Goal: Transaction & Acquisition: Subscribe to service/newsletter

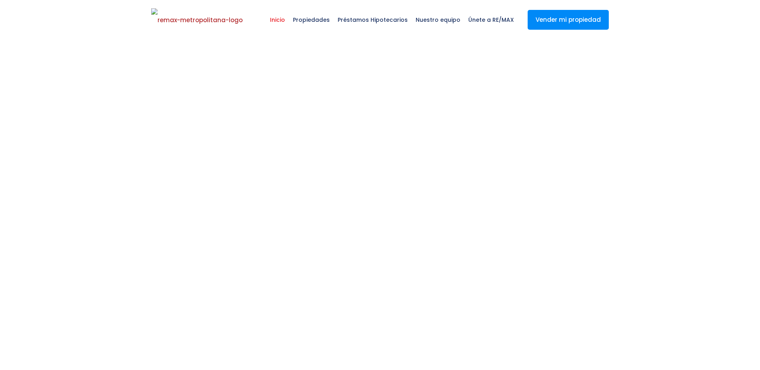
select select
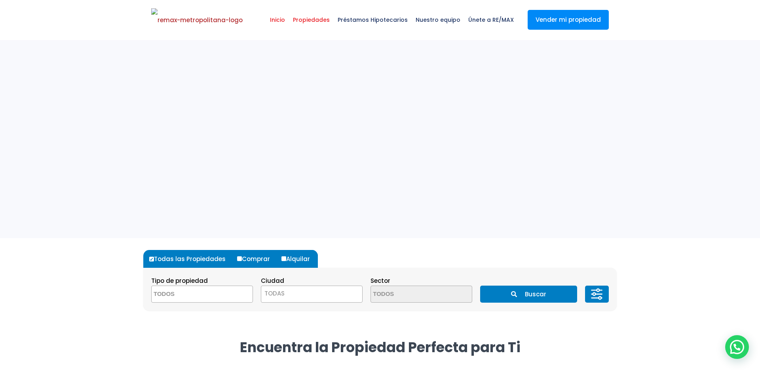
click at [321, 26] on span "Propiedades" at bounding box center [311, 20] width 45 height 24
select select
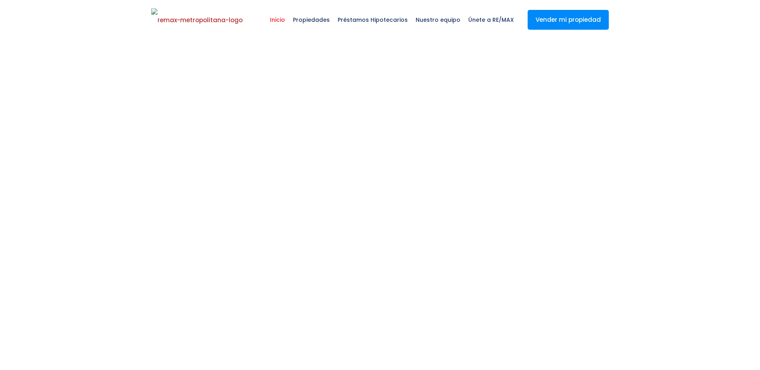
select select
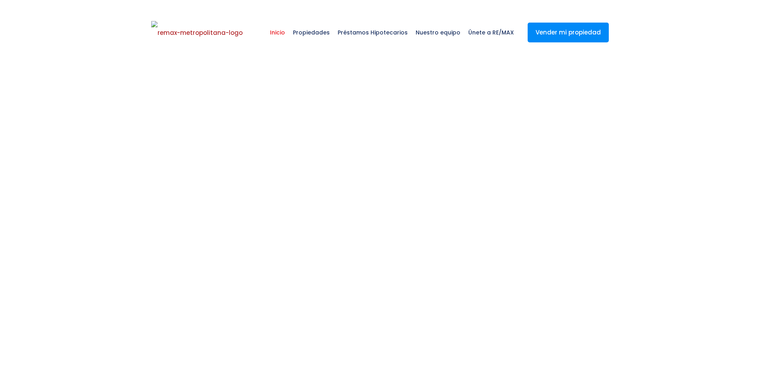
select select
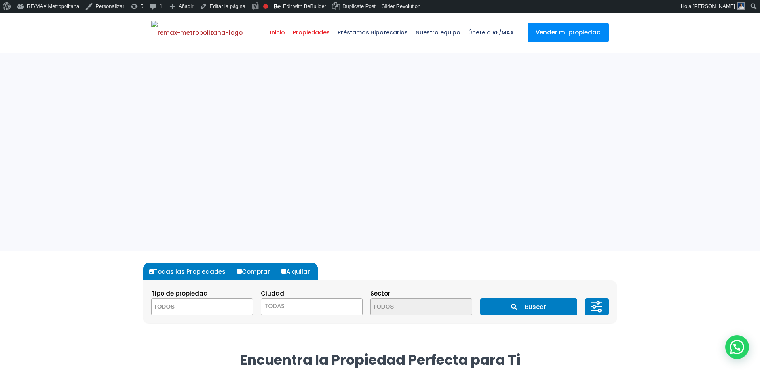
click at [319, 33] on span "Propiedades" at bounding box center [311, 33] width 45 height 24
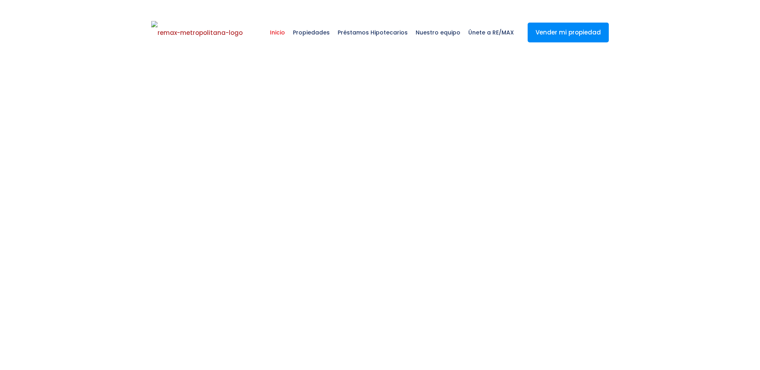
scroll to position [13, 0]
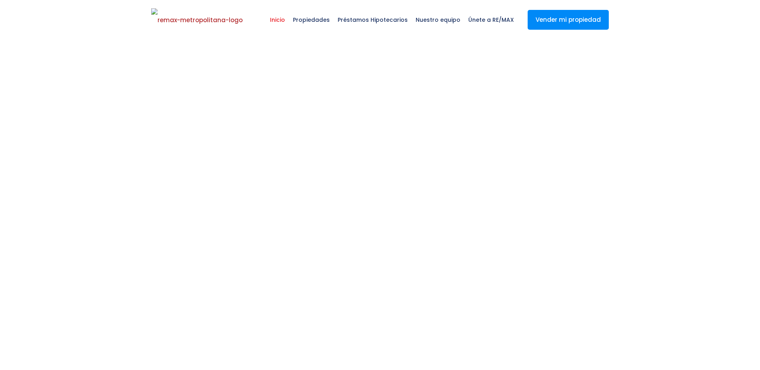
select select
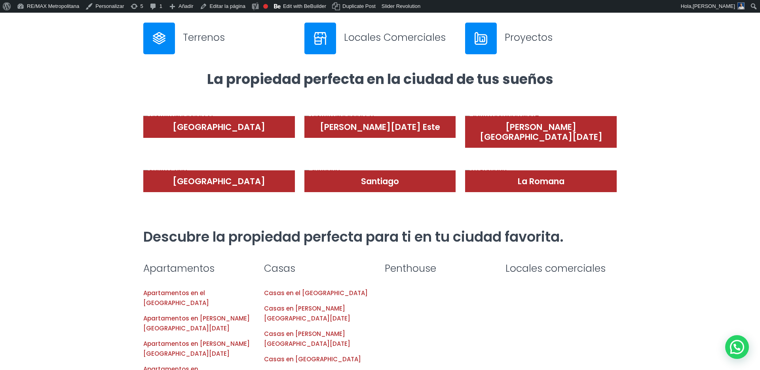
scroll to position [0, 0]
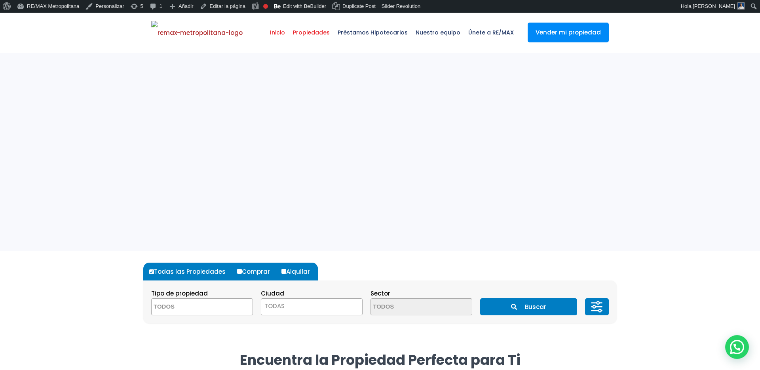
click at [320, 30] on span "Propiedades" at bounding box center [311, 33] width 45 height 24
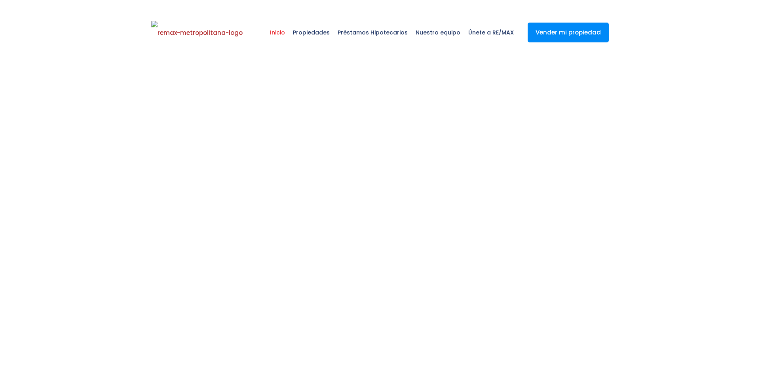
select select
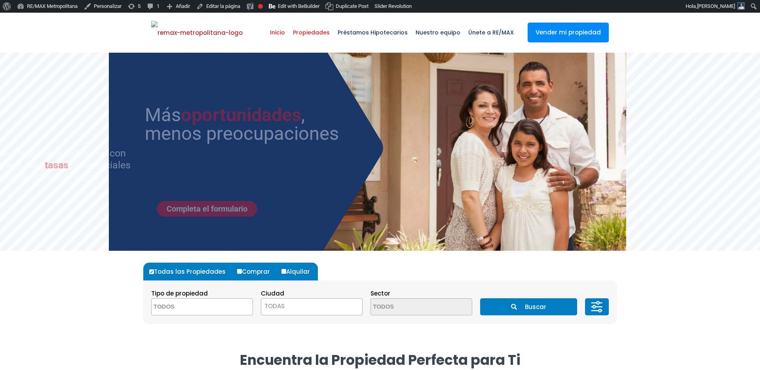
click at [320, 29] on span "Propiedades" at bounding box center [311, 33] width 45 height 24
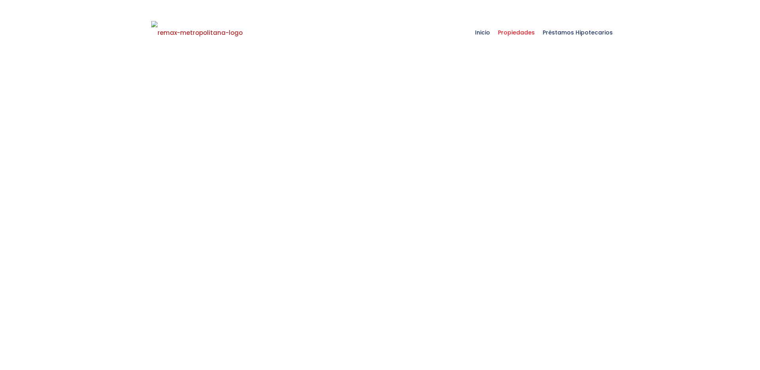
select select
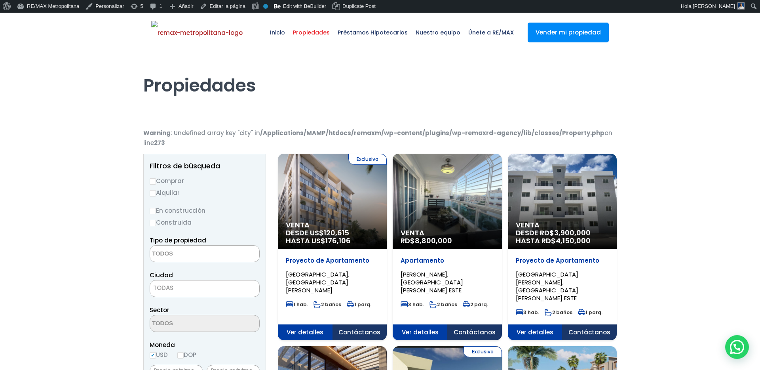
click at [313, 198] on div "Exclusiva Venta DESDE US$ 120,615 HASTA US$ 176,106" at bounding box center [332, 201] width 109 height 95
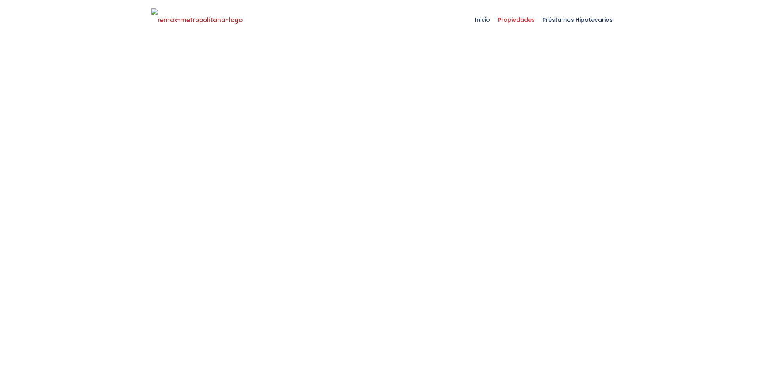
select select
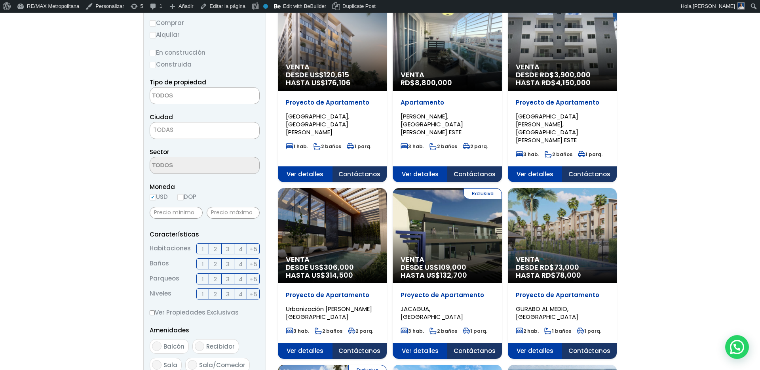
scroll to position [341, 0]
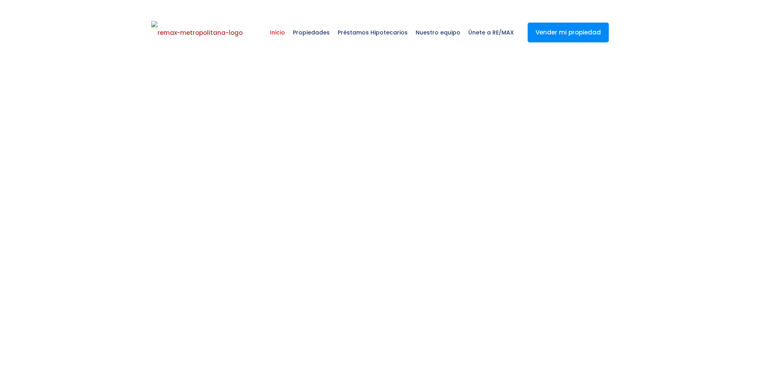
select select
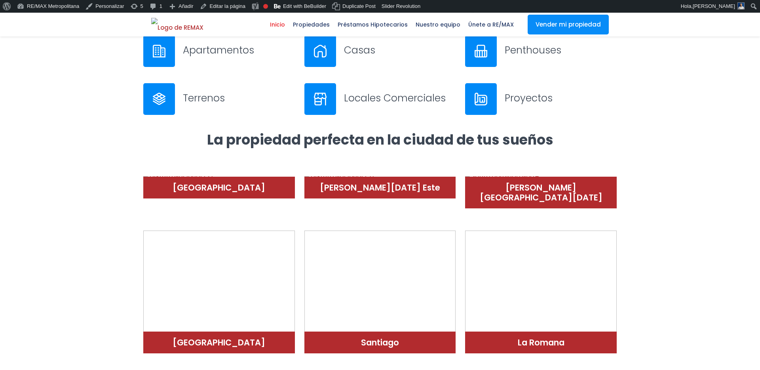
scroll to position [420, 0]
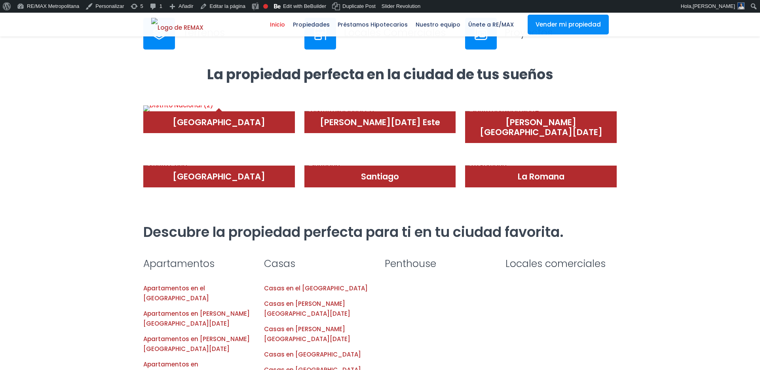
click at [246, 133] on div "[GEOGRAPHIC_DATA]" at bounding box center [219, 122] width 152 height 22
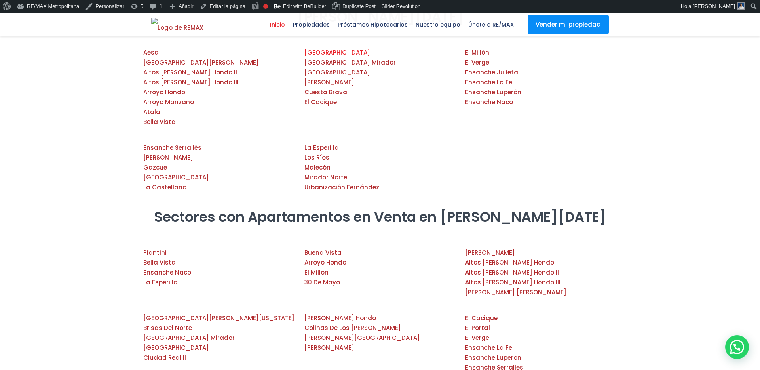
click at [328, 57] on link "[GEOGRAPHIC_DATA]" at bounding box center [338, 52] width 66 height 8
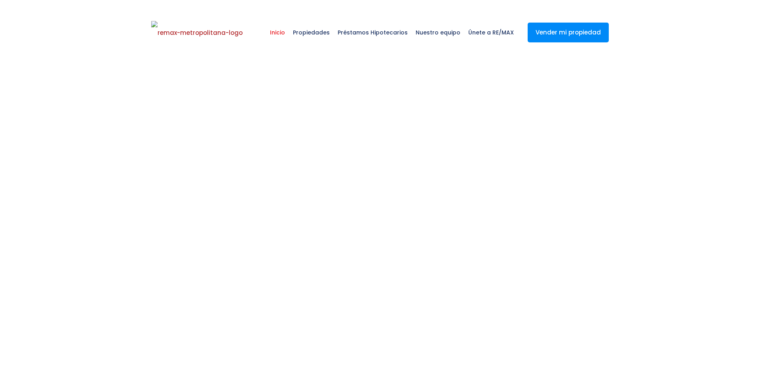
select select
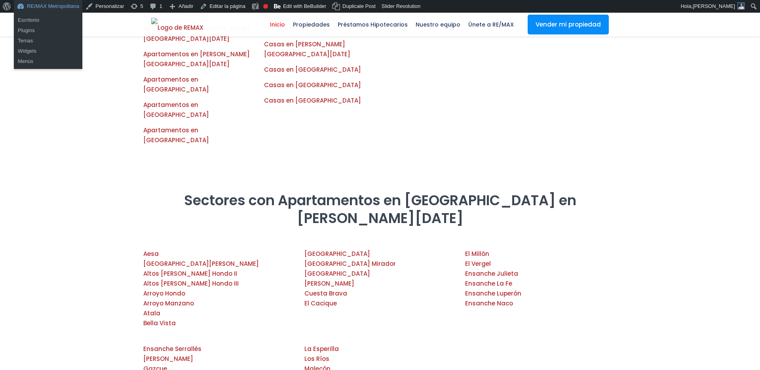
click at [51, 7] on link "RE/MAX Metropolitana" at bounding box center [48, 6] width 69 height 13
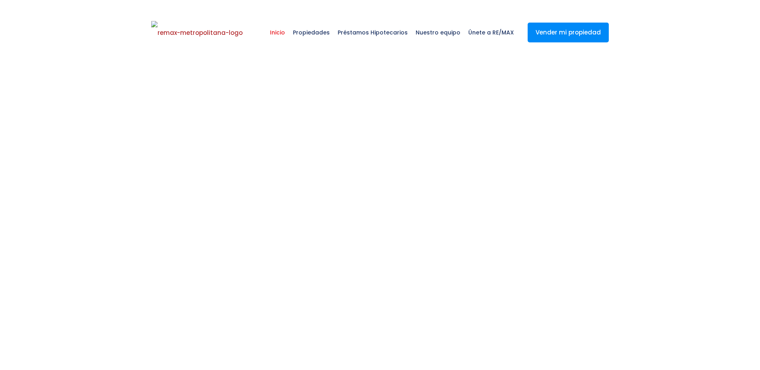
select select
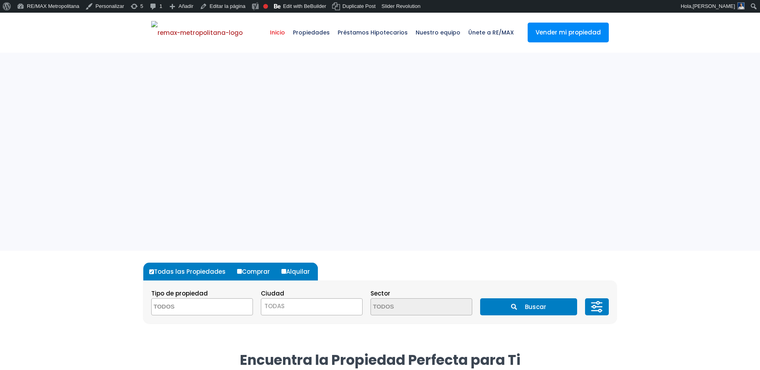
click at [322, 35] on span "Propiedades" at bounding box center [311, 33] width 45 height 24
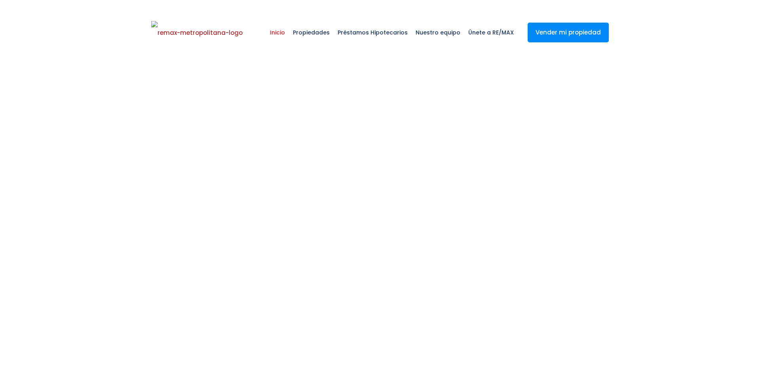
select select
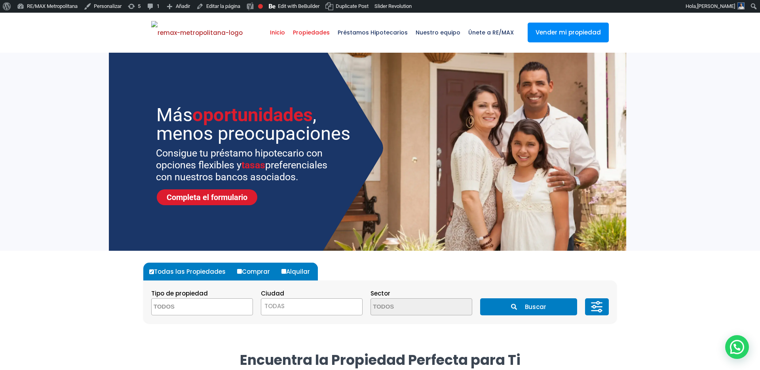
click at [310, 33] on span "Propiedades" at bounding box center [311, 33] width 45 height 24
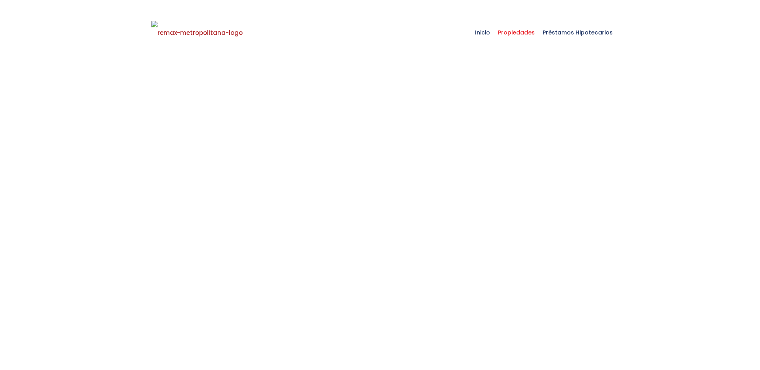
select select
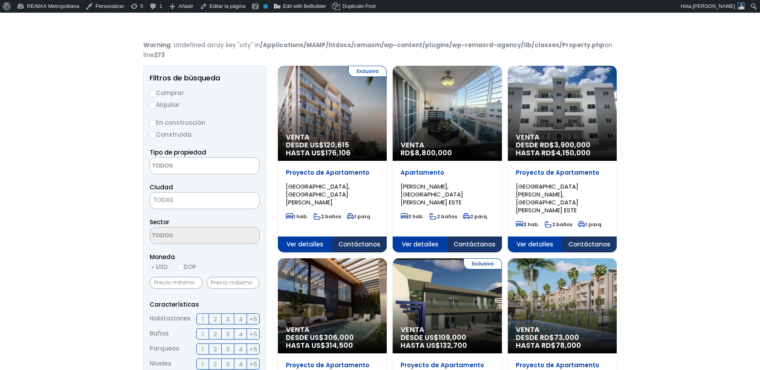
scroll to position [179, 0]
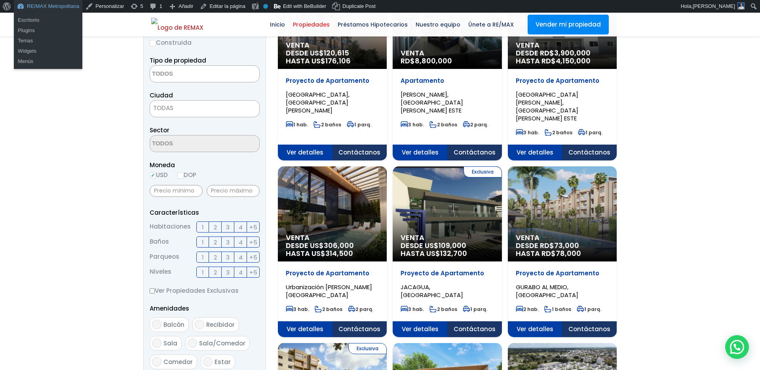
click at [70, 9] on link "RE/MAX Metropolitana" at bounding box center [48, 6] width 69 height 13
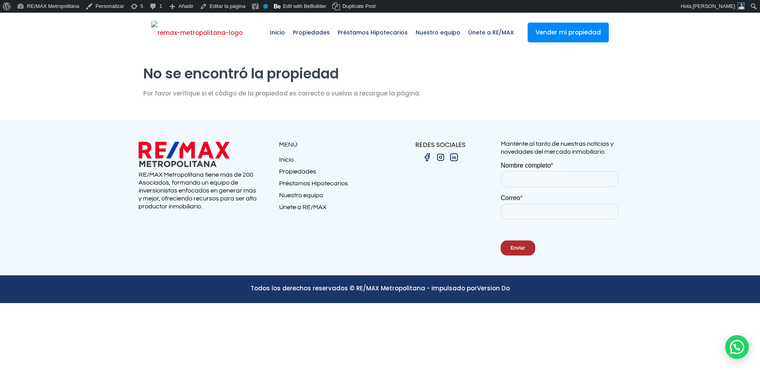
click at [206, 41] on img at bounding box center [196, 33] width 91 height 24
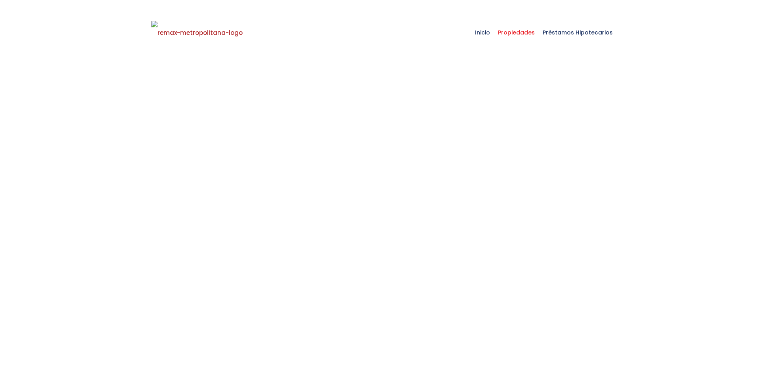
select select
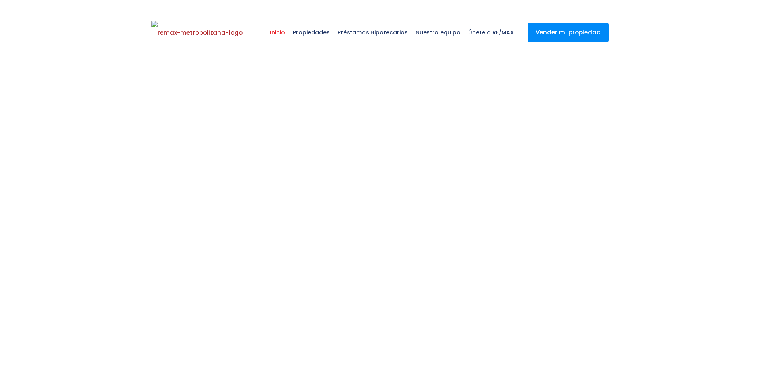
click at [57, 13] on html "Inicio Propiedades Préstamos Hipotecarios Calculadora de préstamos Nuestro equi…" at bounding box center [380, 198] width 760 height 370
select select
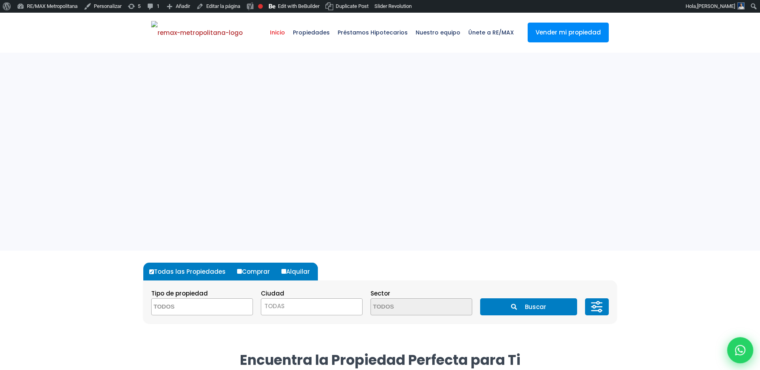
click at [738, 345] on icon at bounding box center [741, 350] width 10 height 10
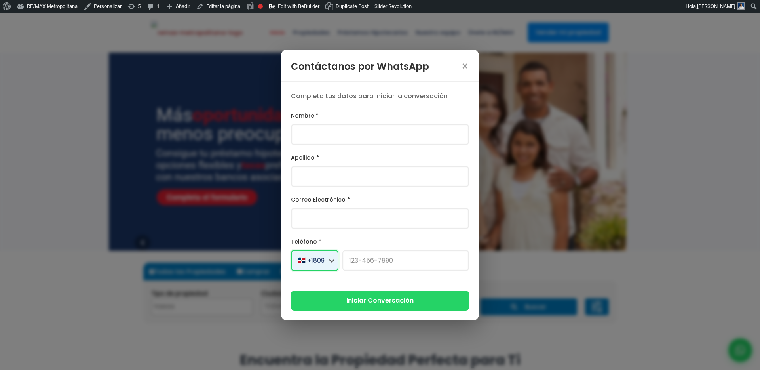
click at [323, 261] on select "🇺🇸 +1 🇨🇦 +1 🇲🇽 +52 🇪🇸 +34 🇫🇷 +33 🇩🇪 +49 🇮🇹 +39 🇬🇧 +44 🇦🇷 +54 🇧🇷 +55 🇨🇱 +56 🇨🇴 +…" at bounding box center [315, 260] width 48 height 21
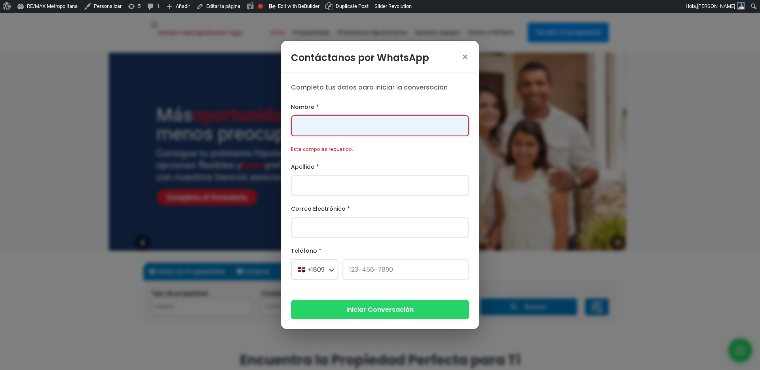
click at [326, 124] on input "Nombre *" at bounding box center [380, 125] width 178 height 21
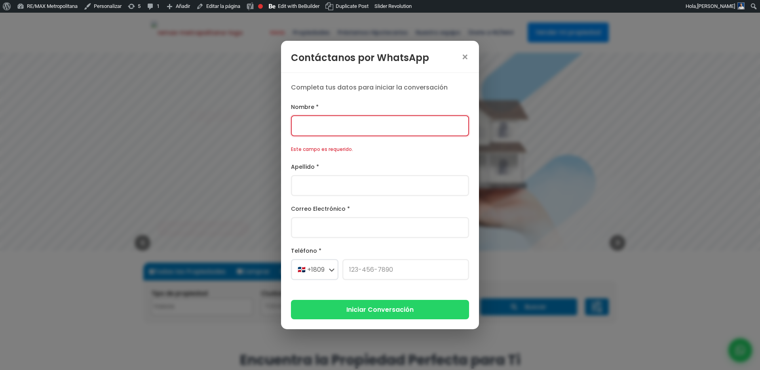
click at [332, 109] on label "Nombre *" at bounding box center [380, 107] width 178 height 10
click at [332, 115] on input "Nombre *" at bounding box center [380, 125] width 178 height 21
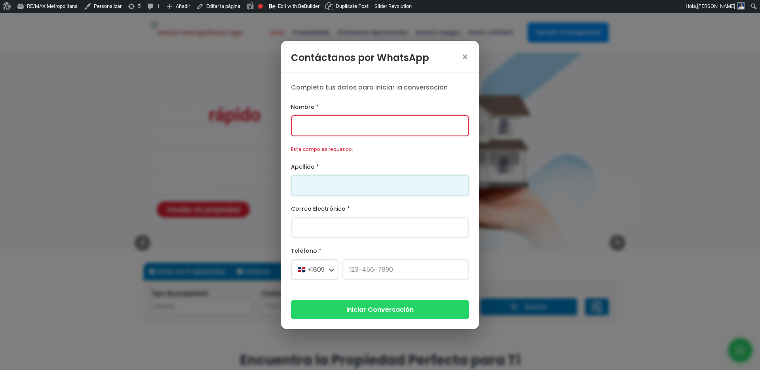
click at [335, 181] on input "Apellido *" at bounding box center [380, 185] width 178 height 21
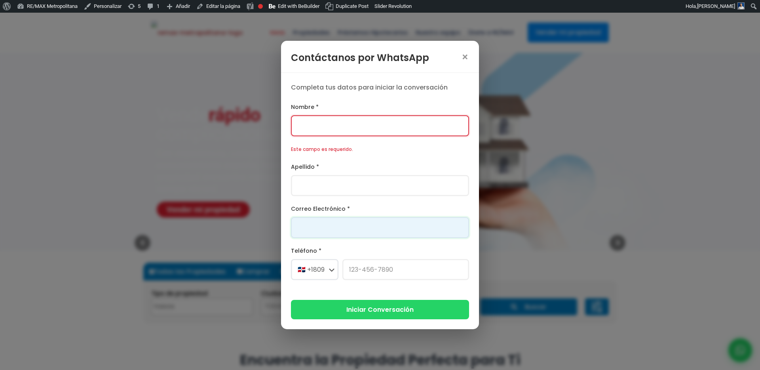
click at [309, 222] on div "Correo Electrónico *" at bounding box center [380, 221] width 178 height 34
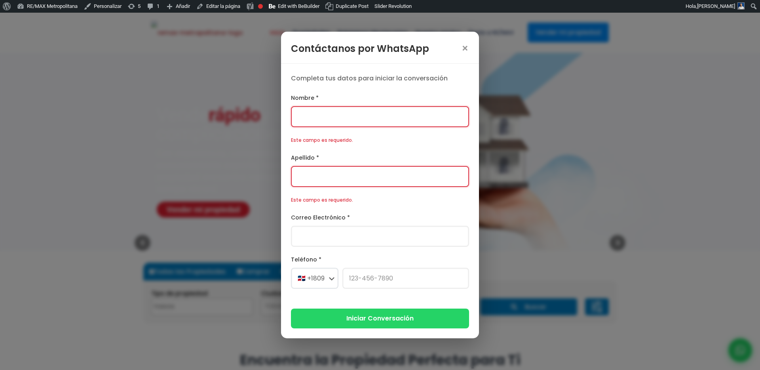
click at [314, 207] on form "Nombre * Este campo es requerido. Apellido * Este campo es requerido. Correo El…" at bounding box center [380, 210] width 178 height 235
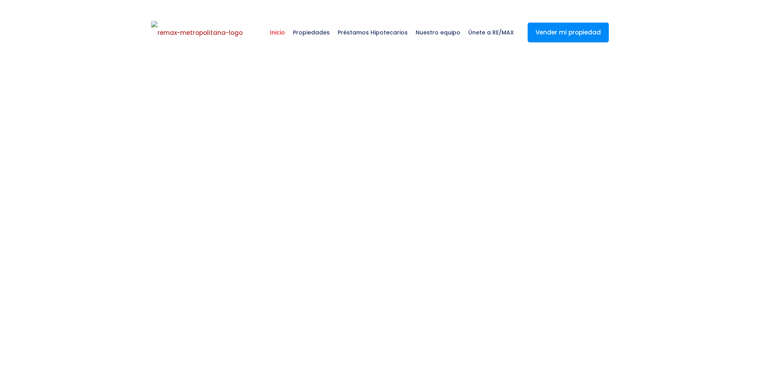
select select
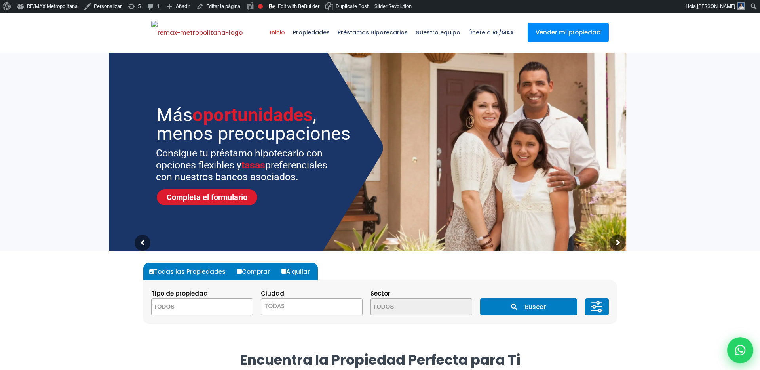
click at [743, 352] on icon at bounding box center [741, 350] width 10 height 10
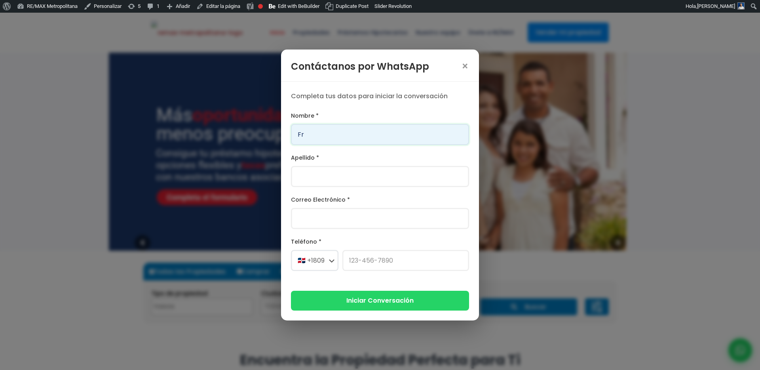
type input "F"
type input "Daenerys"
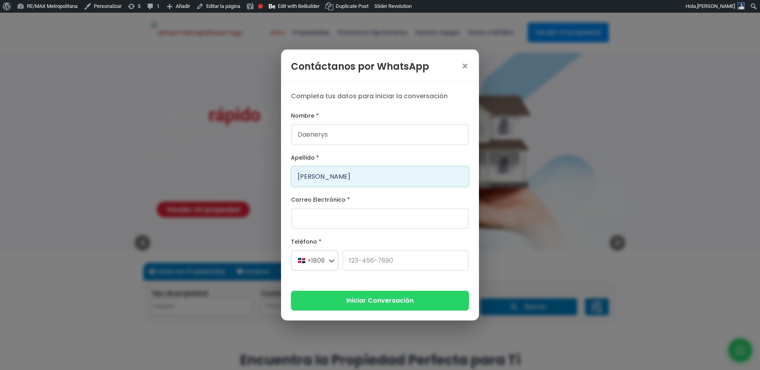
type input "Marte"
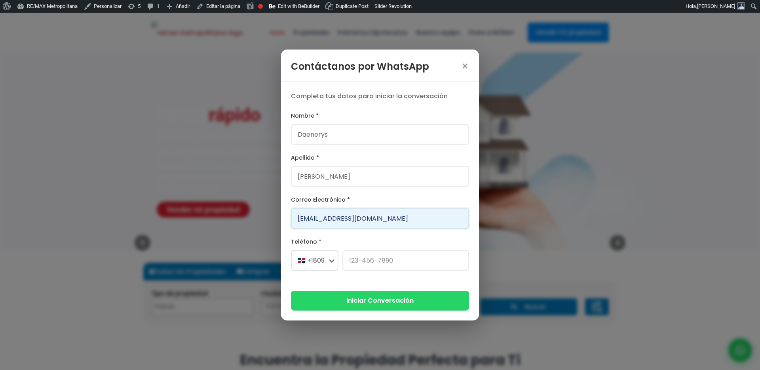
type input "Daenerys@version.do"
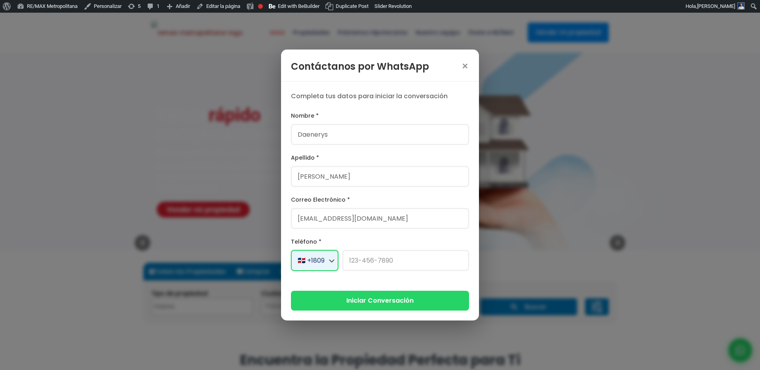
click at [326, 257] on select "🇺🇸 +1 🇨🇦 +1 🇲🇽 +52 🇪🇸 +34 🇫🇷 +33 🇩🇪 +49 🇮🇹 +39 🇬🇧 +44 🇦🇷 +54 🇧🇷 +55 🇨🇱 +56 🇨🇴 +…" at bounding box center [315, 260] width 48 height 21
select select "+1829"
click at [291, 250] on select "🇺🇸 +1 🇨🇦 +1 🇲🇽 +52 🇪🇸 +34 🇫🇷 +33 🇩🇪 +49 🇮🇹 +39 🇬🇧 +44 🇦🇷 +54 🇧🇷 +55 🇨🇱 +56 🇨🇴 +…" at bounding box center [315, 260] width 48 height 21
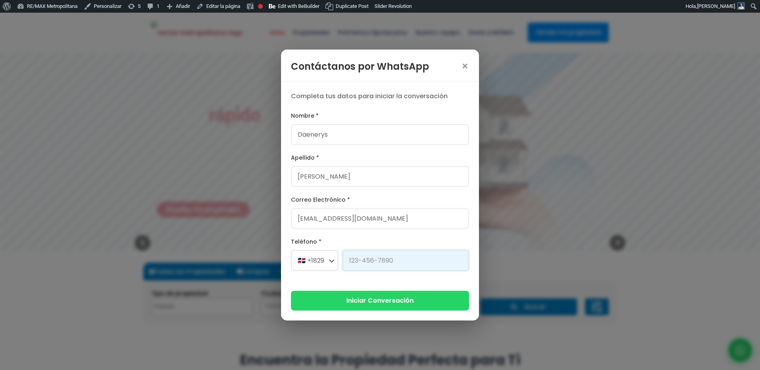
click at [385, 258] on input "Teléfono *" at bounding box center [406, 260] width 127 height 21
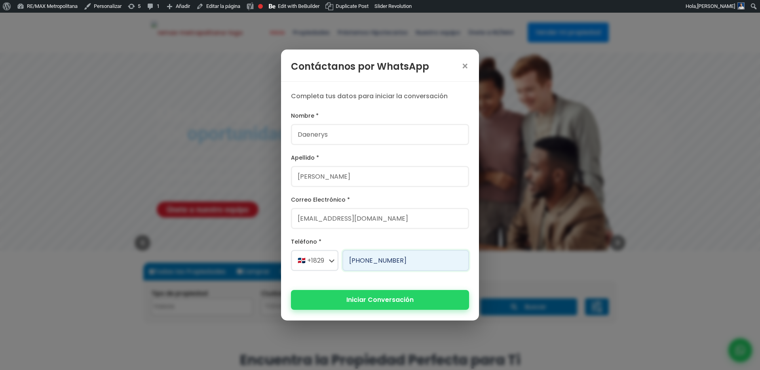
type input "829-337-8440"
click at [395, 303] on button "Iniciar Conversación" at bounding box center [380, 299] width 178 height 19
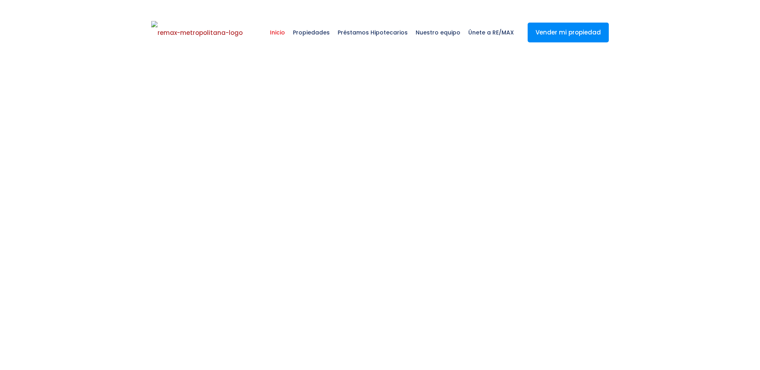
select select
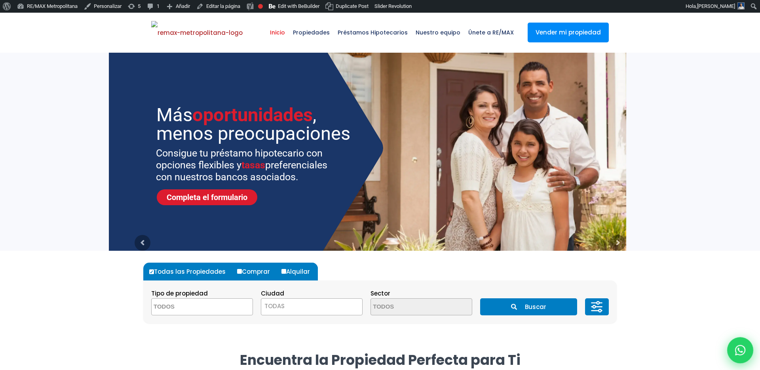
click at [742, 349] on icon at bounding box center [741, 350] width 10 height 10
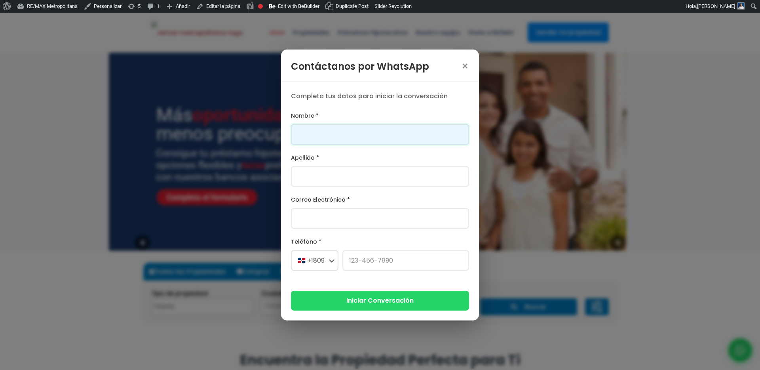
click at [370, 129] on input "Nombre *" at bounding box center [380, 134] width 178 height 21
type input "Franklin"
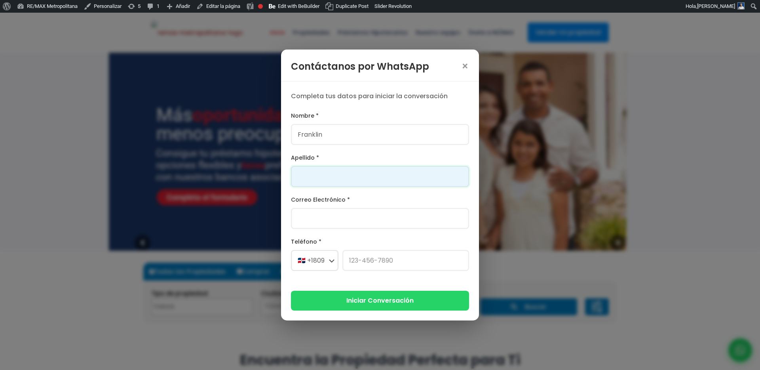
type input "[PERSON_NAME]"
type input "[PERSON_NAME][EMAIL_ADDRESS][PERSON_NAME][DOMAIN_NAME]"
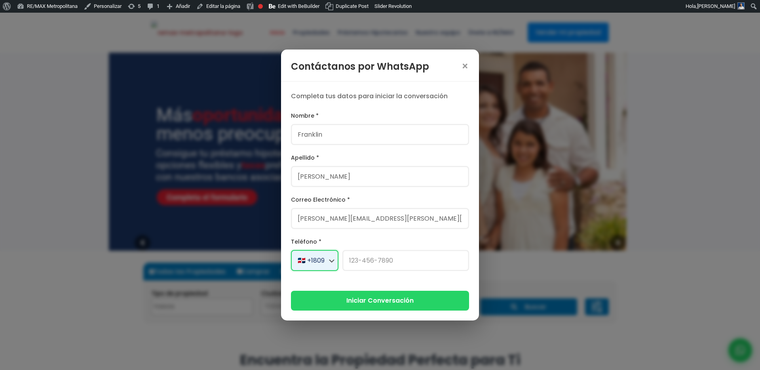
select select "+1"
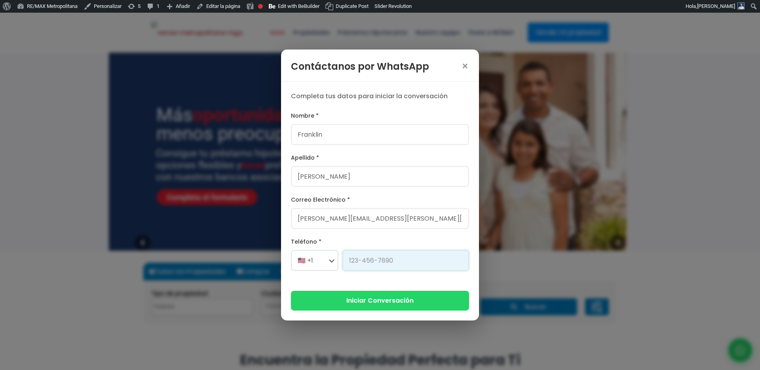
type input "[PHONE_NUMBER]"
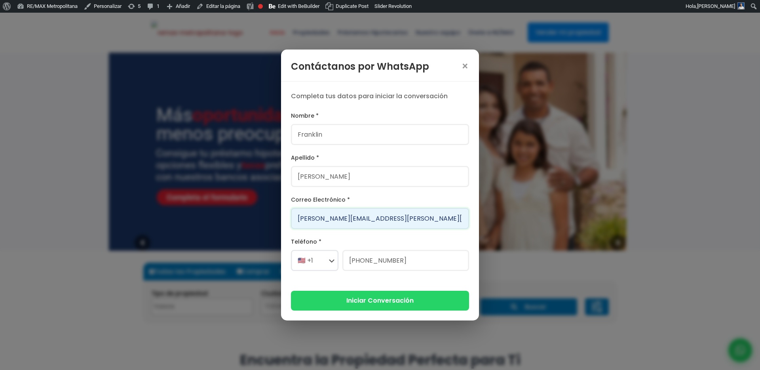
click at [360, 216] on input "[PERSON_NAME][EMAIL_ADDRESS][PERSON_NAME][DOMAIN_NAME]" at bounding box center [380, 218] width 178 height 21
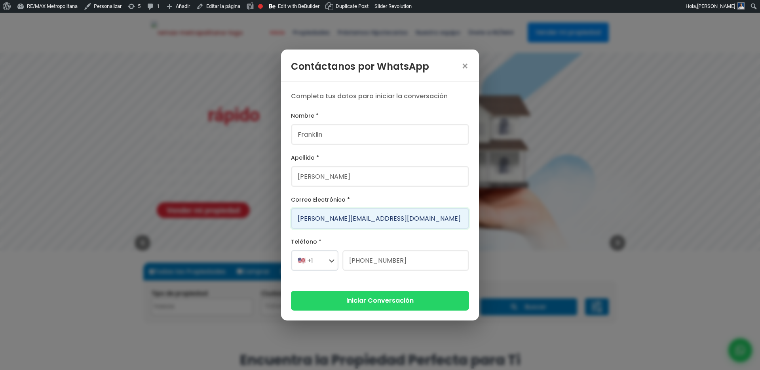
click at [339, 218] on input "danielelsabio@version.do" at bounding box center [380, 218] width 178 height 21
type input "danielelsabio11@version.do"
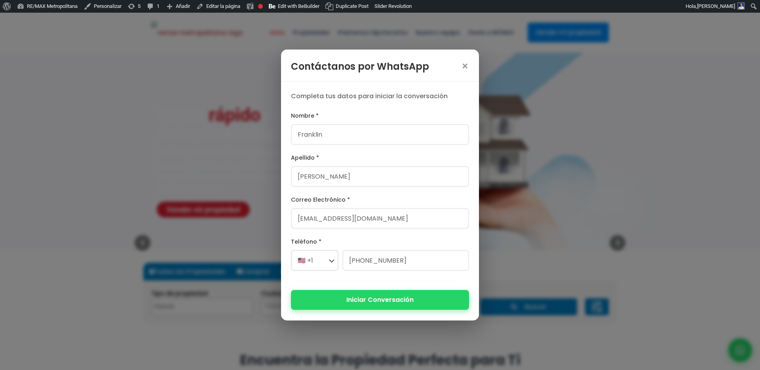
click at [336, 301] on button "Iniciar Conversación" at bounding box center [380, 299] width 178 height 19
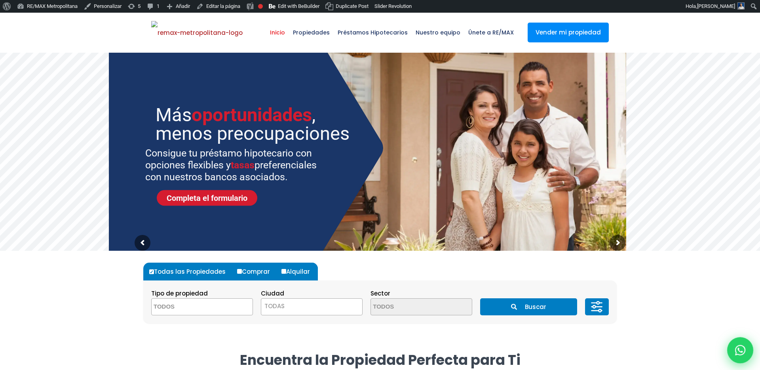
click at [740, 348] on icon at bounding box center [741, 350] width 10 height 10
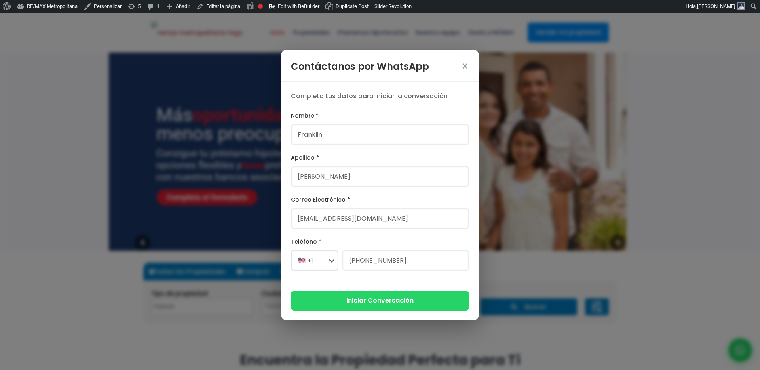
click at [384, 151] on form "Nombre * Franklin Apellido * Gonzalez Correo Electrónico * danielelsabio11@vers…" at bounding box center [380, 210] width 178 height 199
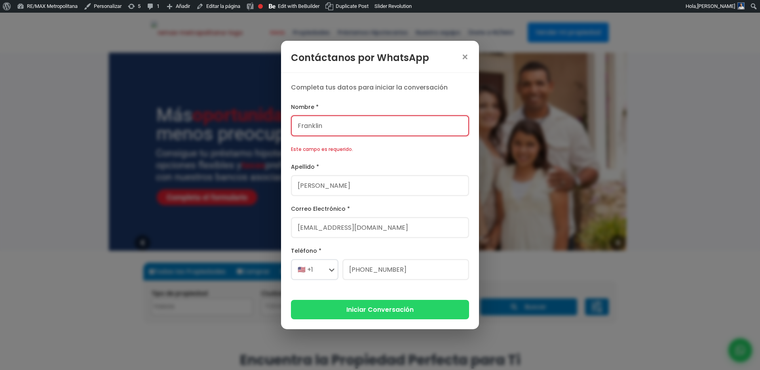
click at [374, 139] on div "Nombre * Franklin Este campo es requerido." at bounding box center [380, 128] width 178 height 52
click at [370, 135] on input "Franklin" at bounding box center [380, 125] width 178 height 21
type input "Franklin Alexander"
type input "[PERSON_NAME]"
select select "+1"
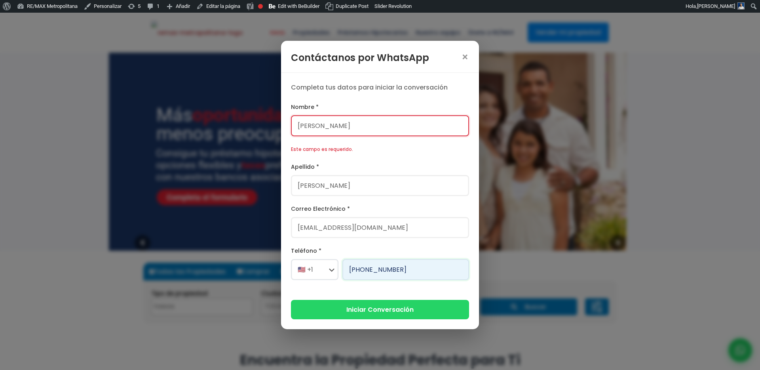
type input "829-230-2164"
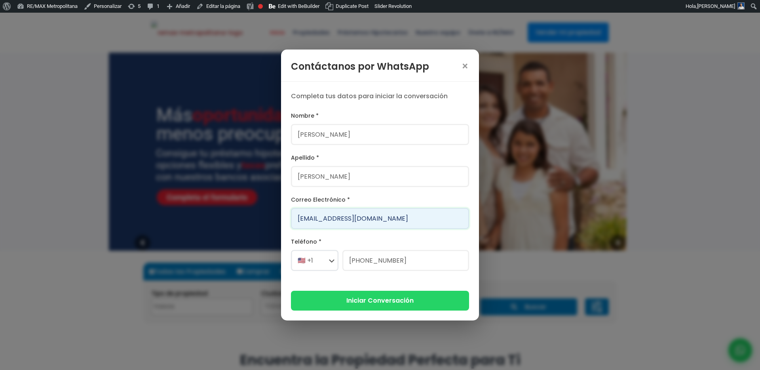
click at [335, 214] on input "danielelsabio11@version.do" at bounding box center [380, 218] width 178 height 21
click at [349, 218] on input "[PERSON_NAME][EMAIL_ADDRESS][PERSON_NAME][DOMAIN_NAME]" at bounding box center [380, 218] width 178 height 21
type input "franklin.a.marte1111@gmail.com"
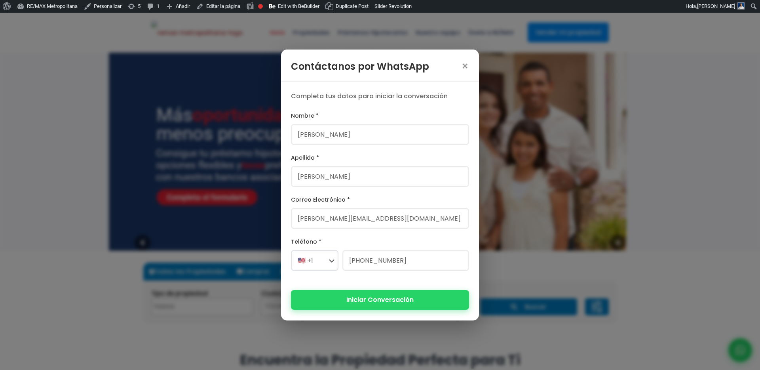
click at [387, 301] on button "Iniciar Conversación" at bounding box center [380, 299] width 178 height 19
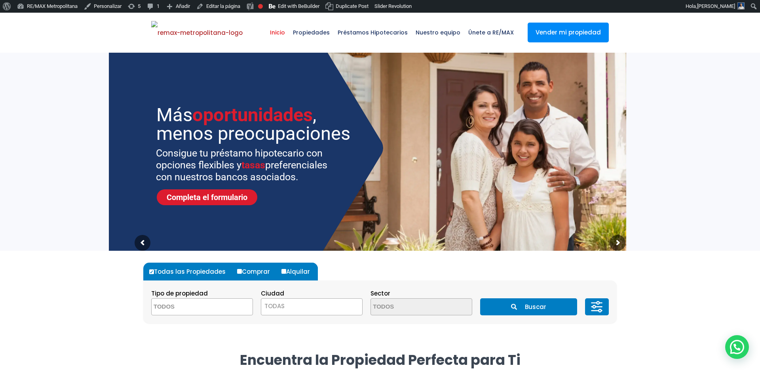
select select
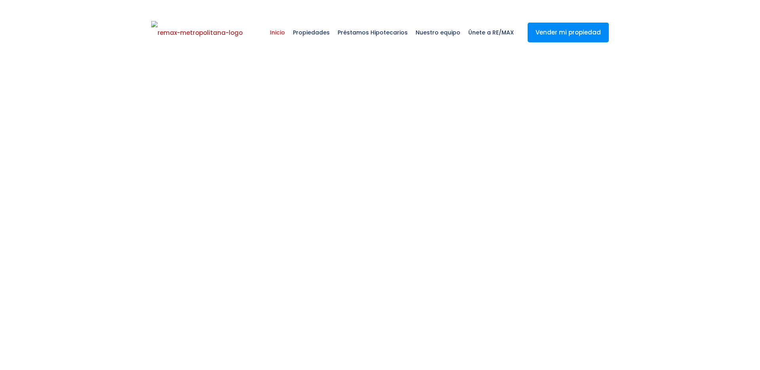
select select
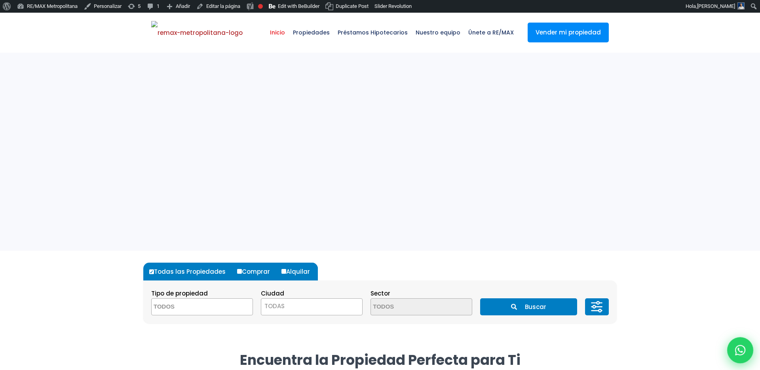
click at [740, 347] on icon at bounding box center [741, 350] width 10 height 10
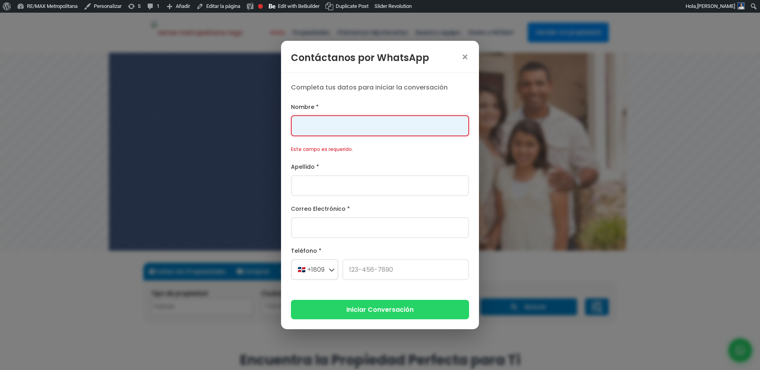
click at [328, 122] on div "Nombre * Este campo es requerido." at bounding box center [380, 128] width 178 height 52
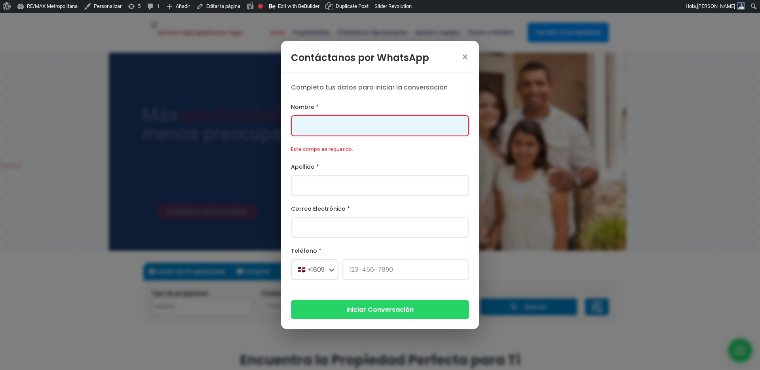
click at [330, 125] on input "Nombre *" at bounding box center [380, 125] width 178 height 21
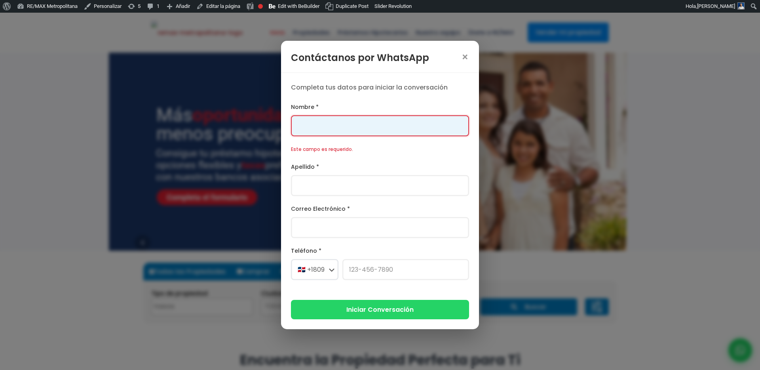
type input "Franklin"
type input "[PERSON_NAME]"
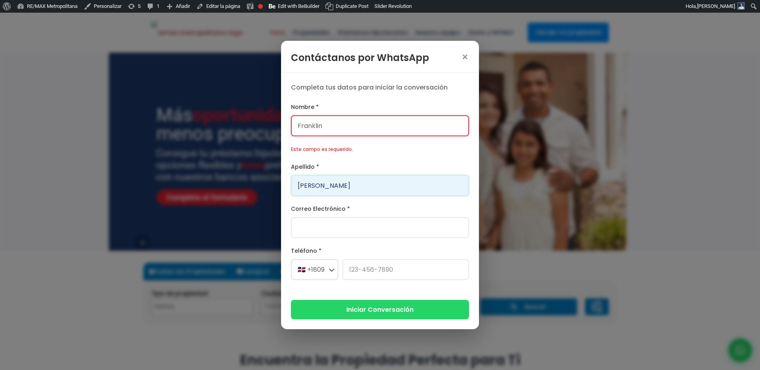
type input "[PERSON_NAME][EMAIL_ADDRESS][PERSON_NAME][DOMAIN_NAME]"
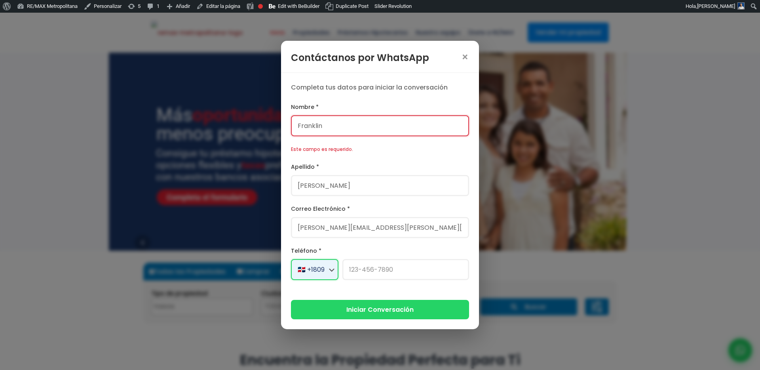
select select "+1"
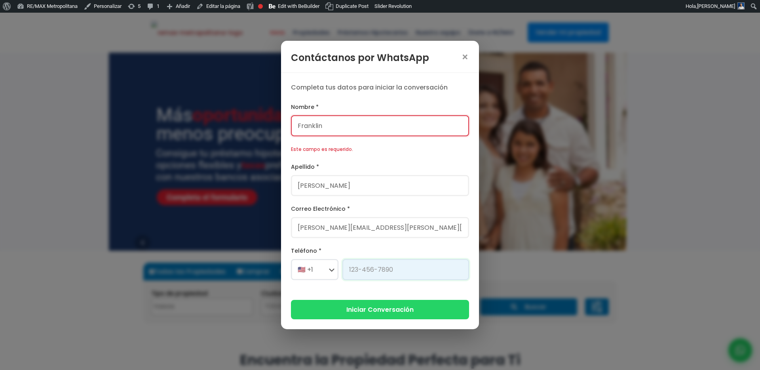
type input "[PHONE_NUMBER]"
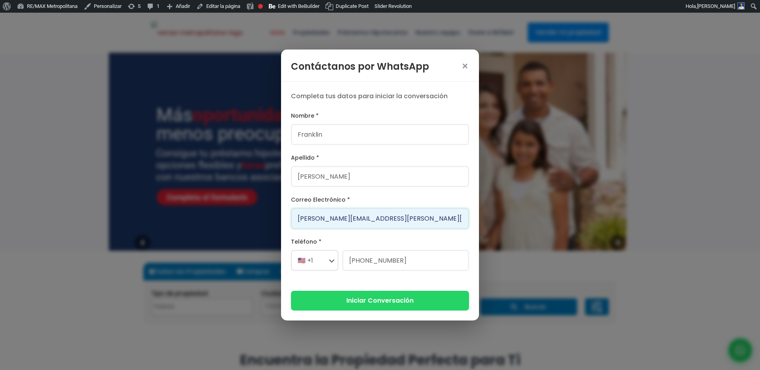
click at [349, 217] on input "[PERSON_NAME][EMAIL_ADDRESS][PERSON_NAME][DOMAIN_NAME]" at bounding box center [380, 218] width 178 height 21
type input "[PERSON_NAME][EMAIL_ADDRESS][DOMAIN_NAME]"
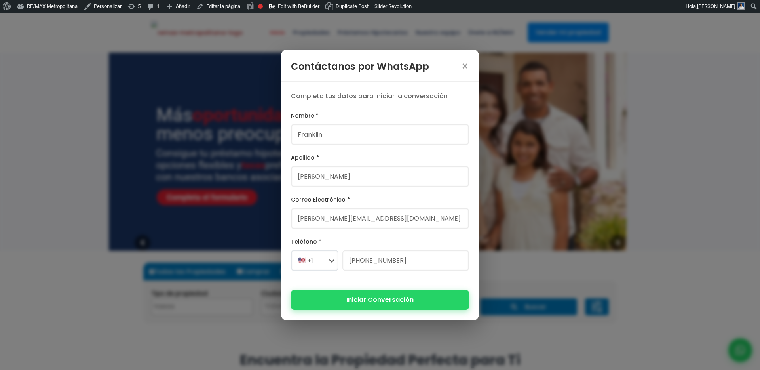
click at [362, 302] on button "Iniciar Conversación" at bounding box center [380, 299] width 178 height 19
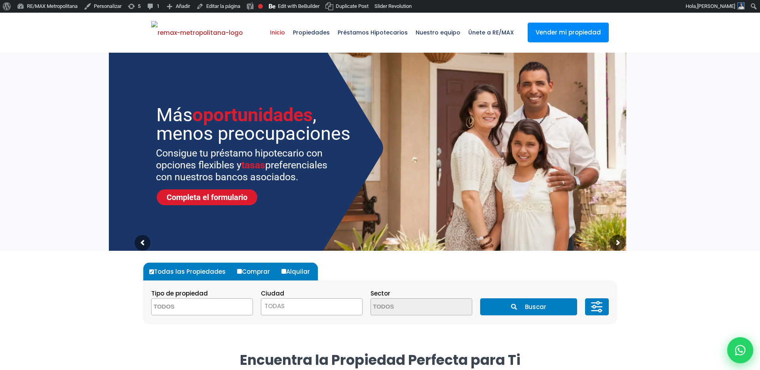
click at [736, 352] on icon at bounding box center [741, 350] width 10 height 10
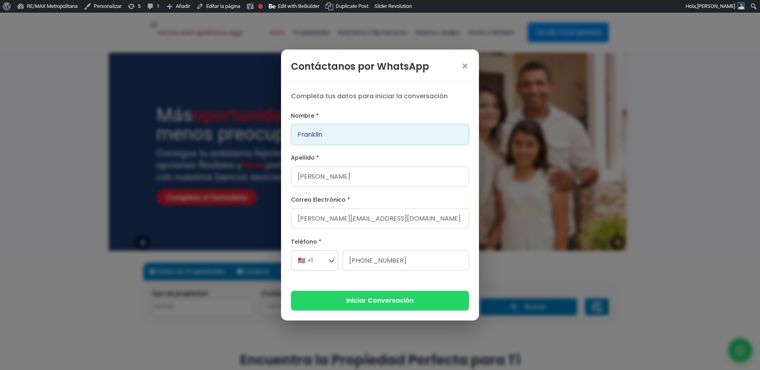
click at [377, 137] on input "Franklin" at bounding box center [380, 134] width 178 height 21
click at [363, 133] on input "a" at bounding box center [380, 134] width 178 height 21
type input "Franklin"
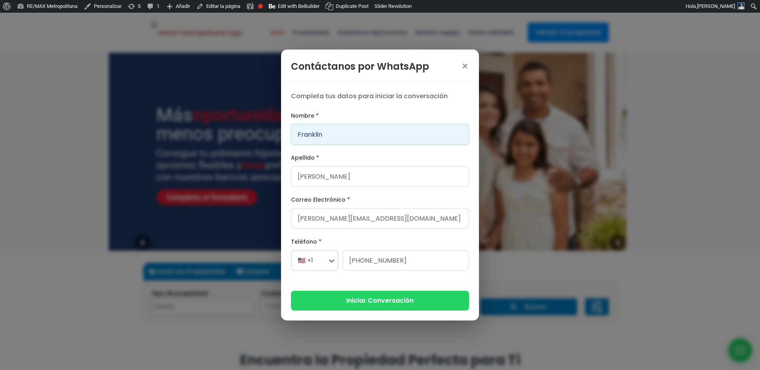
type input "[PERSON_NAME]"
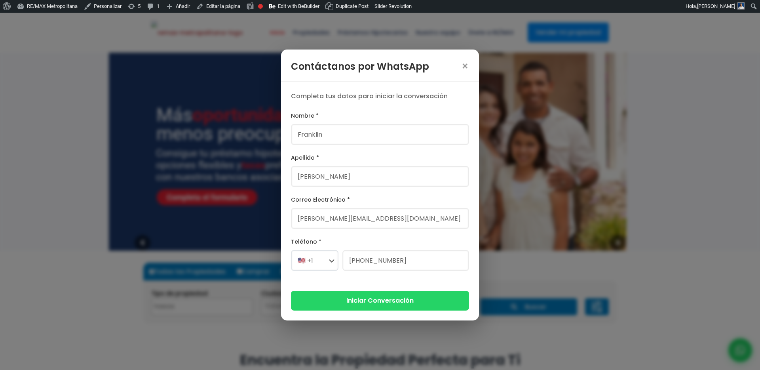
type input "[PERSON_NAME][EMAIL_ADDRESS][PERSON_NAME][DOMAIN_NAME]"
select select "+1"
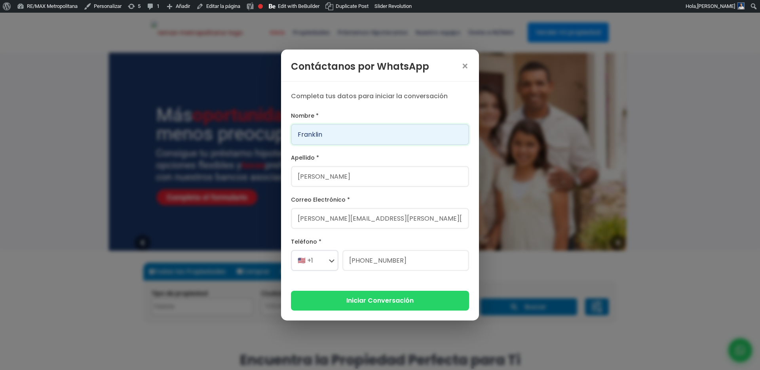
type input "[PHONE_NUMBER]"
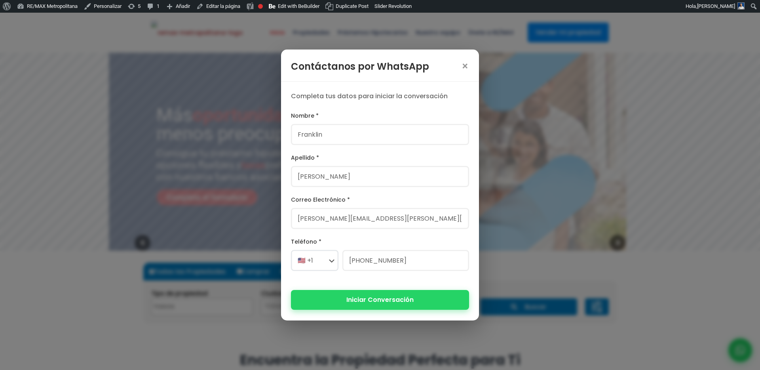
click at [371, 297] on button "Iniciar Conversación" at bounding box center [380, 299] width 178 height 19
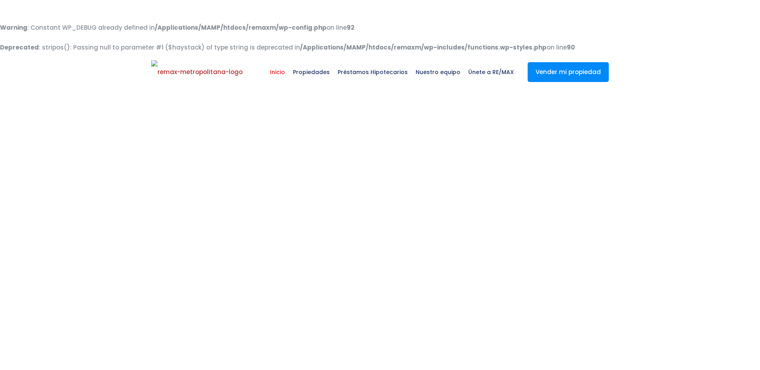
select select
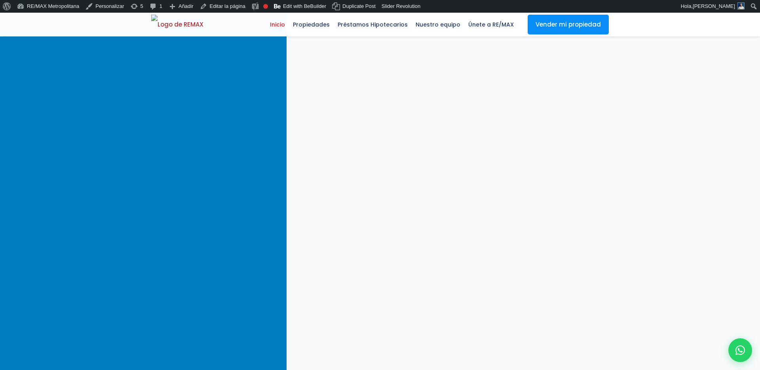
scroll to position [0, 78]
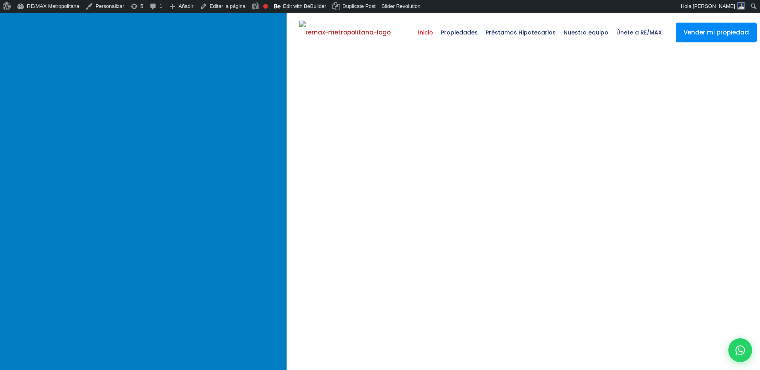
drag, startPoint x: 276, startPoint y: 191, endPoint x: 300, endPoint y: 193, distance: 24.3
click at [733, 345] on div at bounding box center [741, 350] width 26 height 26
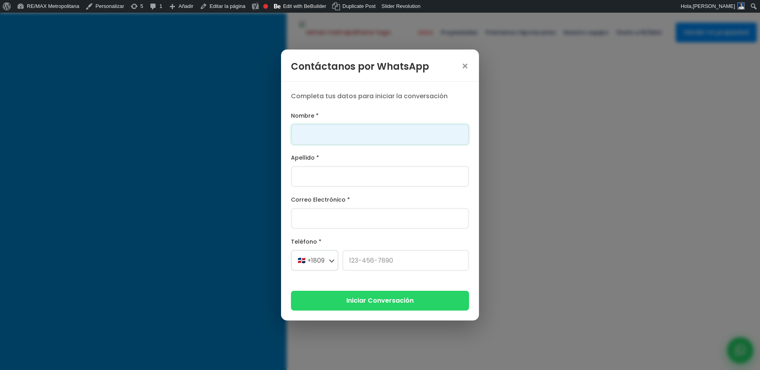
scroll to position [0, 0]
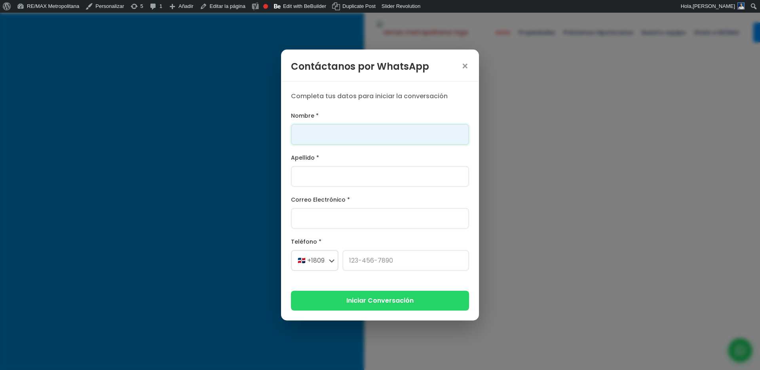
click at [408, 137] on input "Nombre *" at bounding box center [380, 134] width 178 height 21
type input "Franklin"
type input "[PERSON_NAME]"
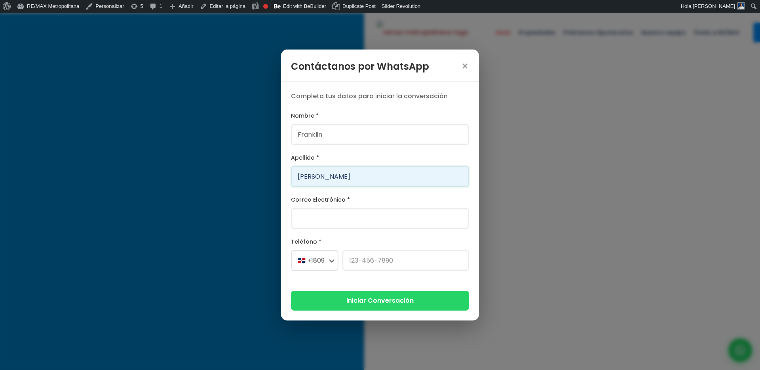
type input "[PERSON_NAME][EMAIL_ADDRESS][PERSON_NAME][DOMAIN_NAME]"
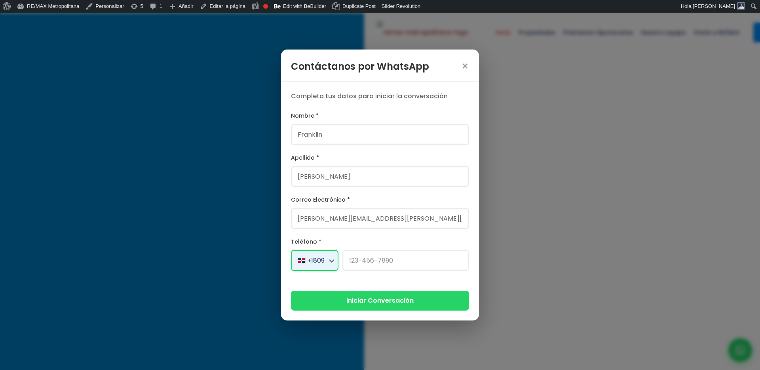
select select "+1"
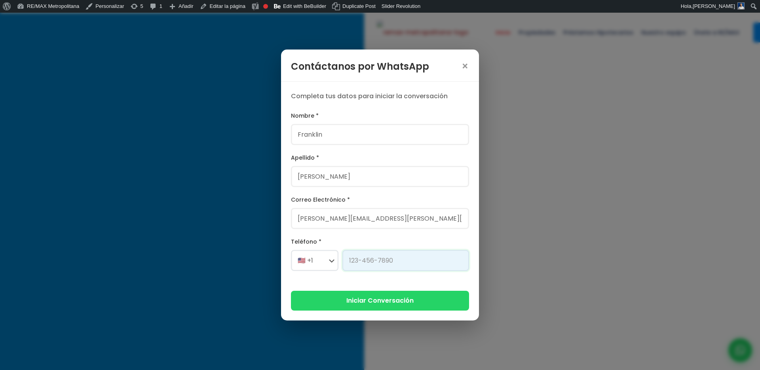
type input "[PHONE_NUMBER]"
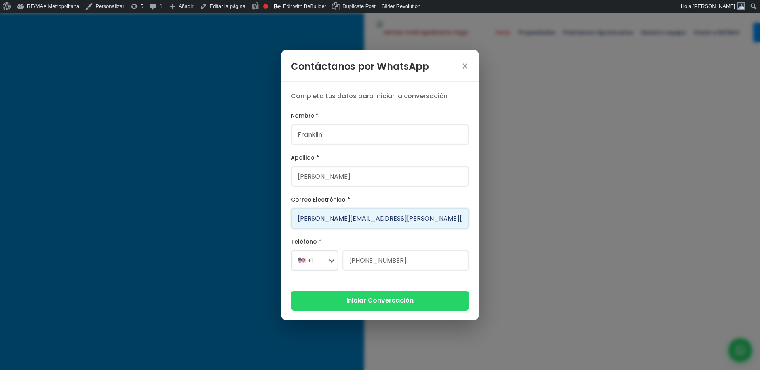
click at [345, 219] on input "[PERSON_NAME][EMAIL_ADDRESS][PERSON_NAME][DOMAIN_NAME]" at bounding box center [380, 218] width 178 height 21
type input "franklin.a.mart111e@gmail.com"
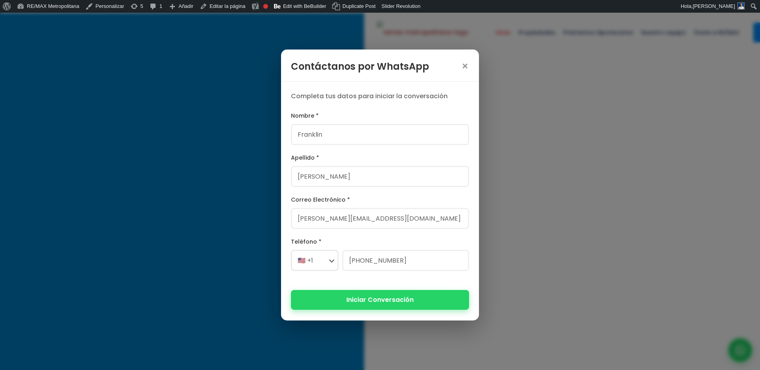
click at [369, 292] on button "Iniciar Conversación" at bounding box center [380, 299] width 178 height 19
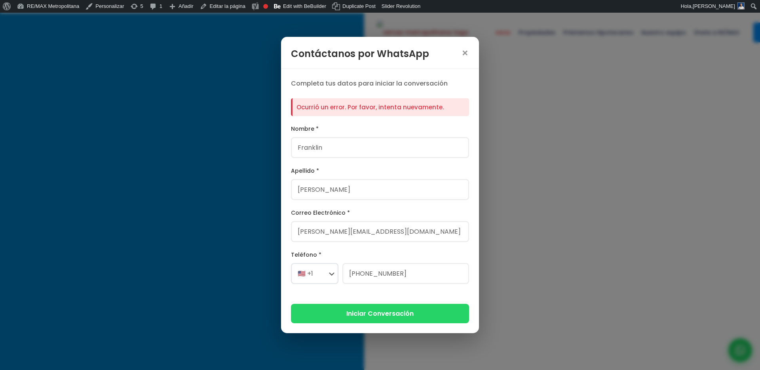
click at [354, 108] on div "Ocurrió un error. Por favor, intenta nuevamente." at bounding box center [380, 107] width 178 height 18
copy form "Ocurrió un error. Por favor, intenta nuevamente."
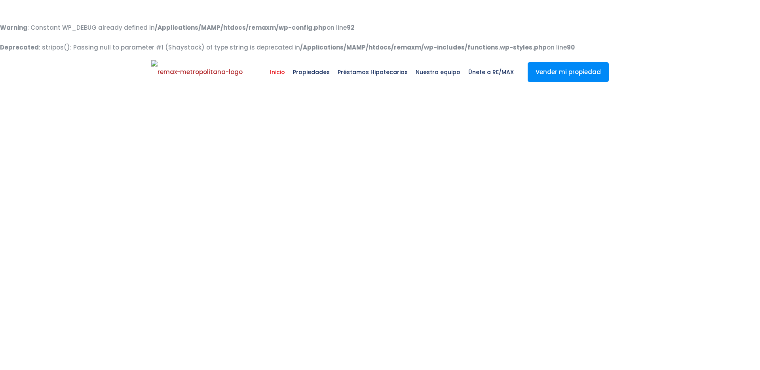
select select
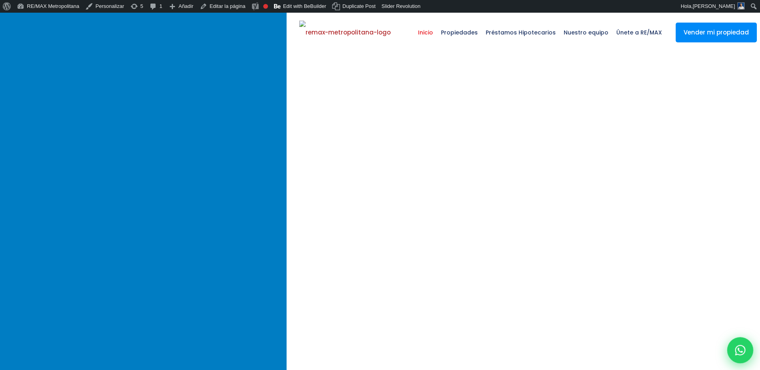
click at [741, 341] on div at bounding box center [741, 350] width 26 height 26
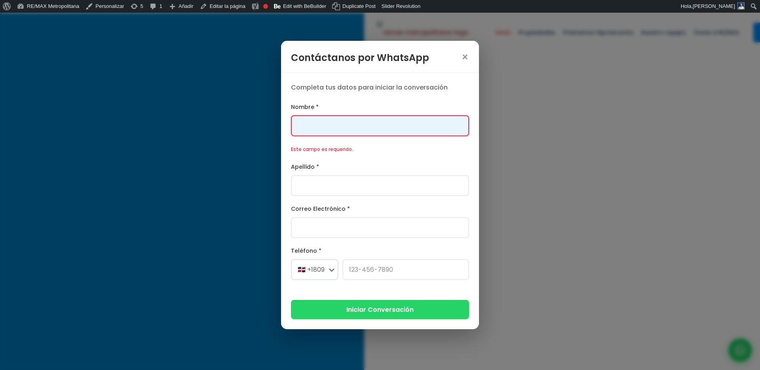
click at [328, 130] on input "Nombre *" at bounding box center [380, 125] width 178 height 21
type input "Franklin"
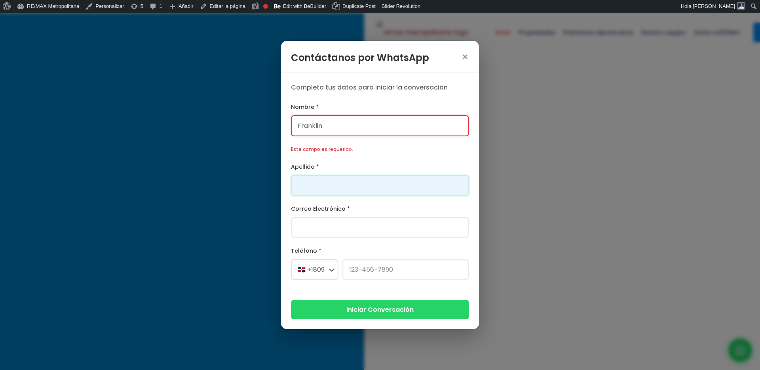
type input "[PERSON_NAME]"
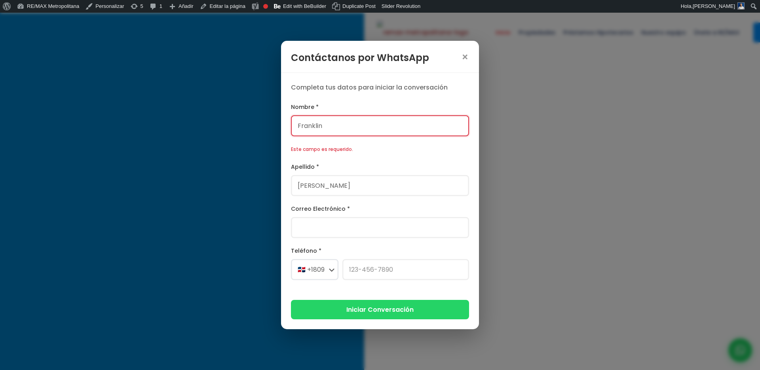
type input "[PERSON_NAME][EMAIL_ADDRESS][PERSON_NAME][DOMAIN_NAME]"
select select "+1"
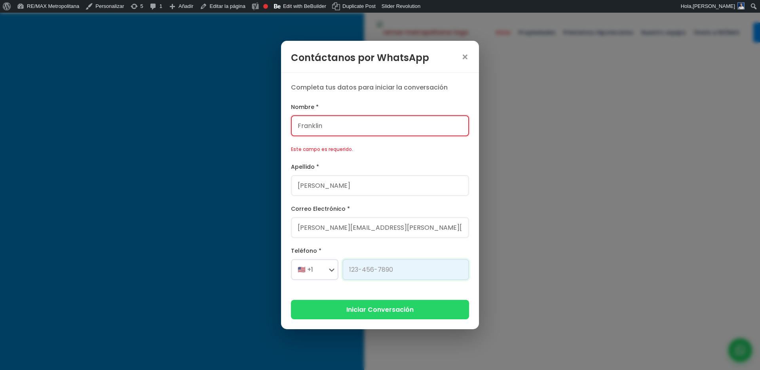
type input "[PHONE_NUMBER]"
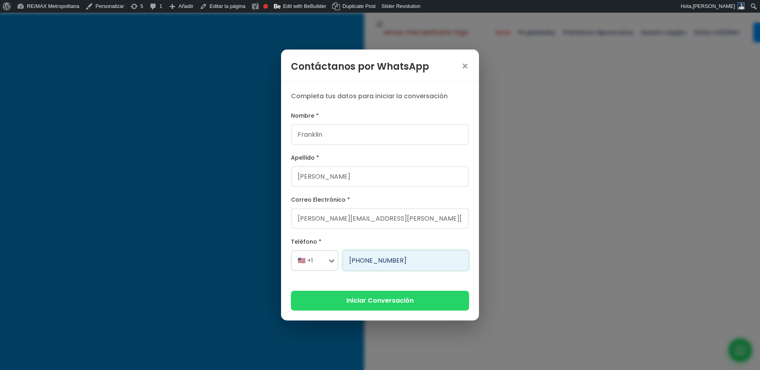
click at [388, 263] on input "[PHONE_NUMBER]" at bounding box center [406, 260] width 127 height 21
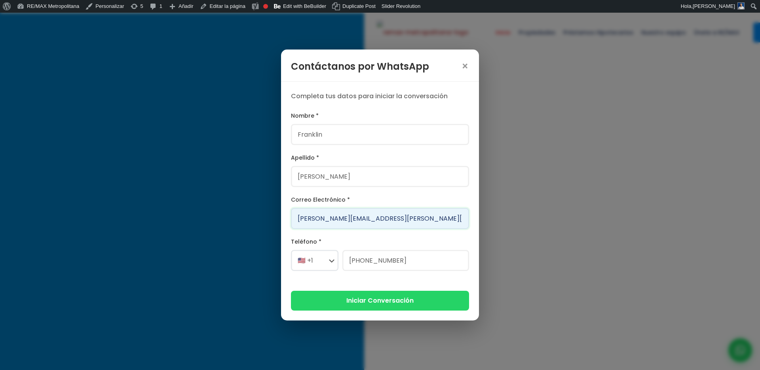
click at [345, 220] on input "[PERSON_NAME][EMAIL_ADDRESS][PERSON_NAME][DOMAIN_NAME]" at bounding box center [380, 218] width 178 height 21
click at [348, 220] on input "[PERSON_NAME][EMAIL_ADDRESS][PERSON_NAME][DOMAIN_NAME]" at bounding box center [380, 218] width 178 height 21
type input "franklin.a.marte111@gmail.com"
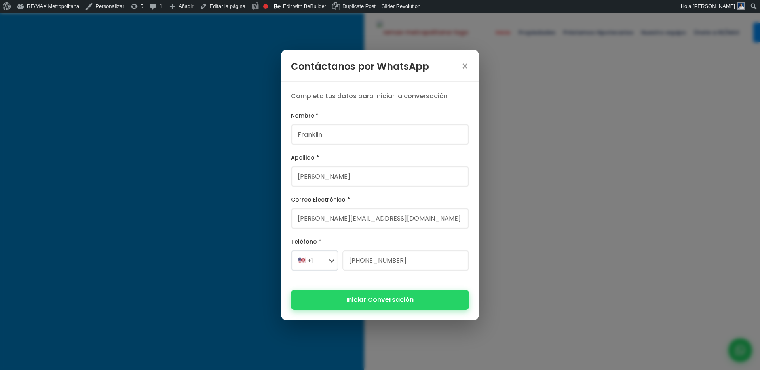
click at [346, 304] on button "Iniciar Conversación" at bounding box center [380, 299] width 178 height 19
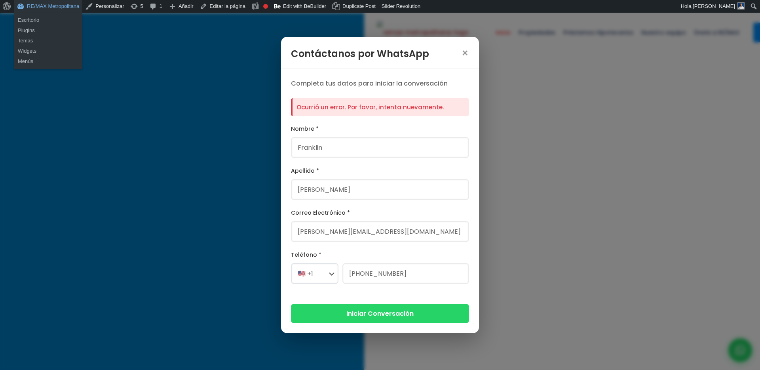
click at [59, 8] on link "RE/MAX Metropolitana" at bounding box center [48, 6] width 69 height 13
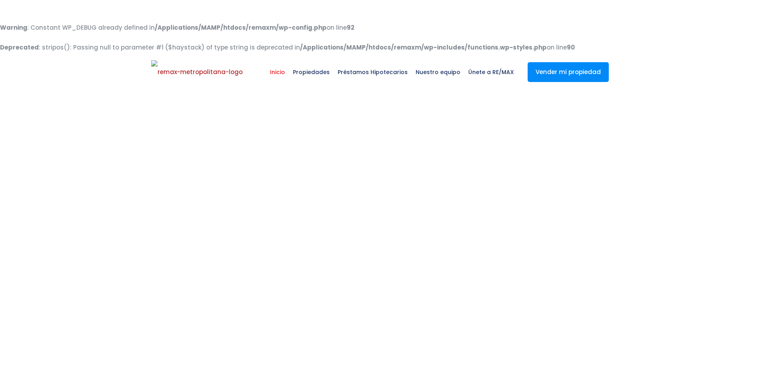
select select
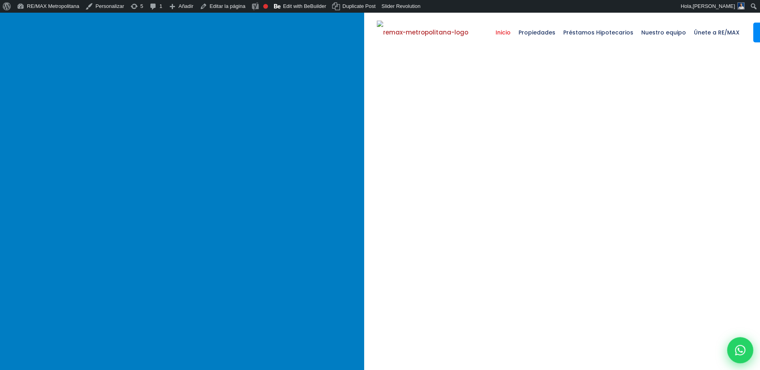
click at [738, 354] on icon at bounding box center [741, 350] width 10 height 10
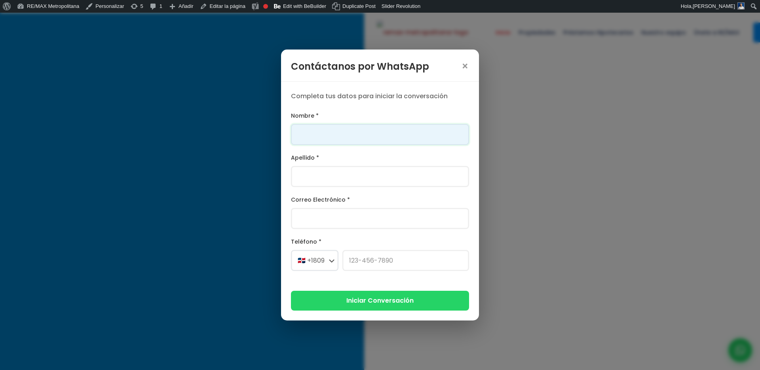
click at [393, 135] on input "Nombre *" at bounding box center [380, 134] width 178 height 21
type input "Franklin"
type input "[PERSON_NAME]"
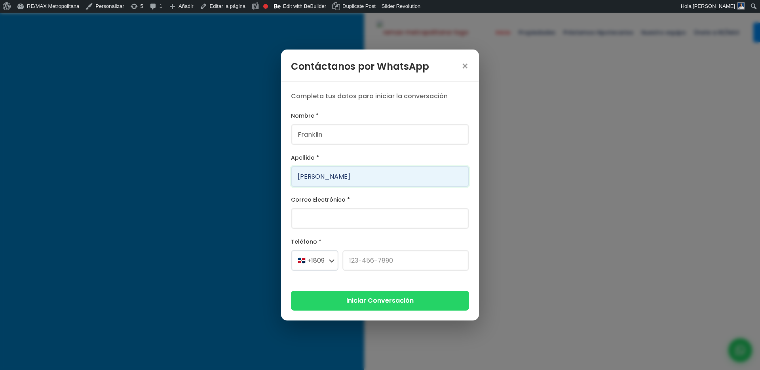
type input "[PERSON_NAME][EMAIL_ADDRESS][PERSON_NAME][DOMAIN_NAME]"
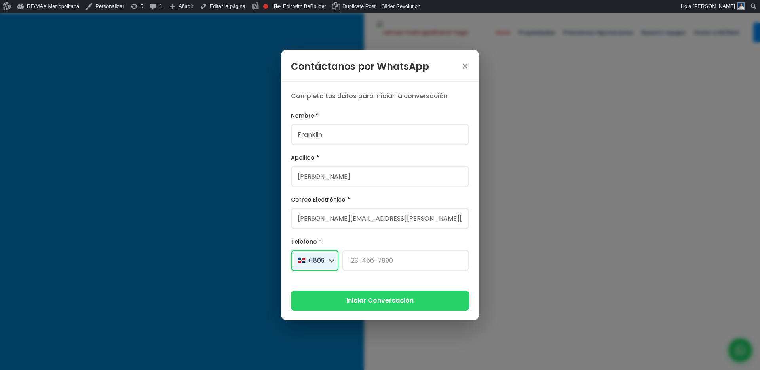
select select "+1"
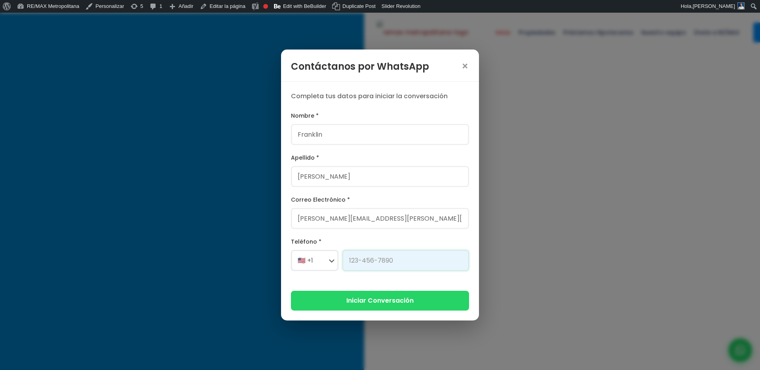
type input "[PHONE_NUMBER]"
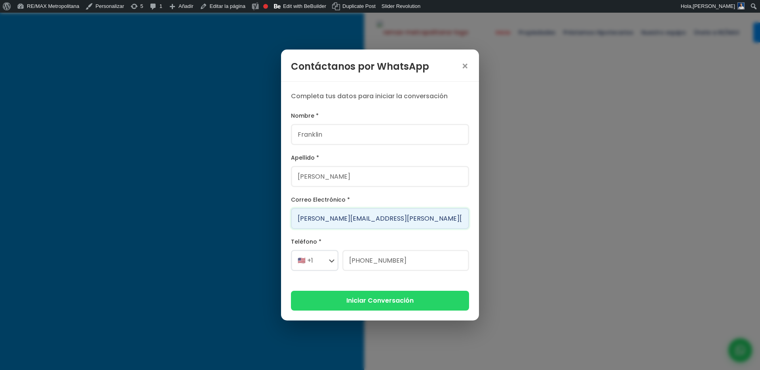
click at [347, 217] on input "franklin.a.marte@gmail.com" at bounding box center [380, 218] width 178 height 21
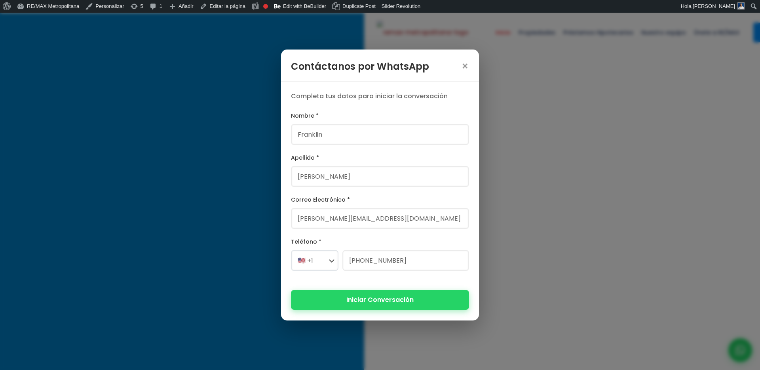
click at [377, 299] on button "Iniciar Conversación" at bounding box center [380, 299] width 178 height 19
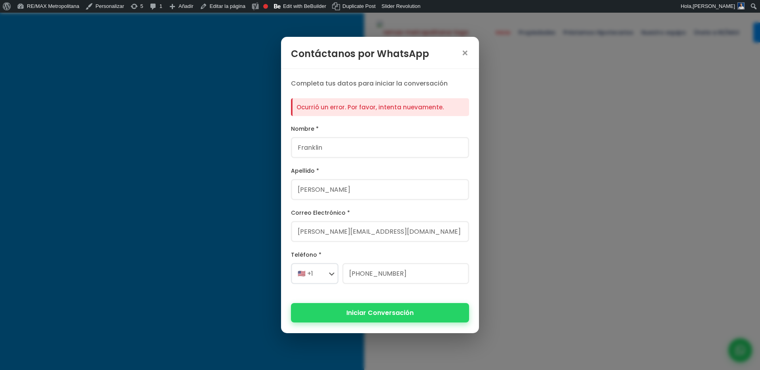
click at [339, 318] on button "Iniciar Conversación" at bounding box center [380, 312] width 178 height 19
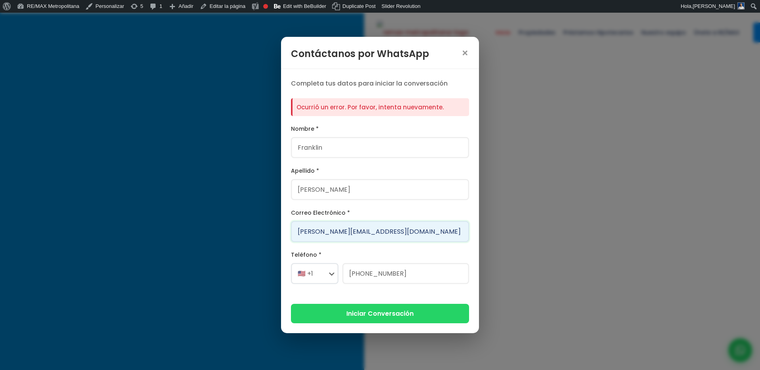
click at [360, 232] on input "franklin.a.marte1231@gmail.com" at bounding box center [380, 231] width 178 height 21
type input "franklin.a.marte1231111@gmail.com"
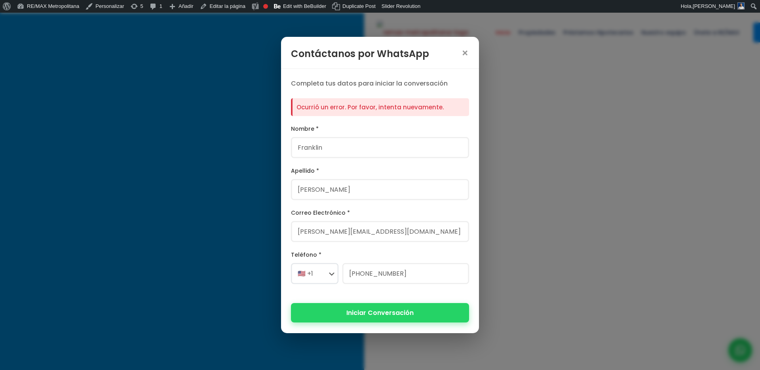
click at [375, 313] on button "Iniciar Conversación" at bounding box center [380, 312] width 178 height 19
click at [354, 108] on div "Ocurrió un error. Por favor, intenta nuevamente." at bounding box center [380, 107] width 178 height 18
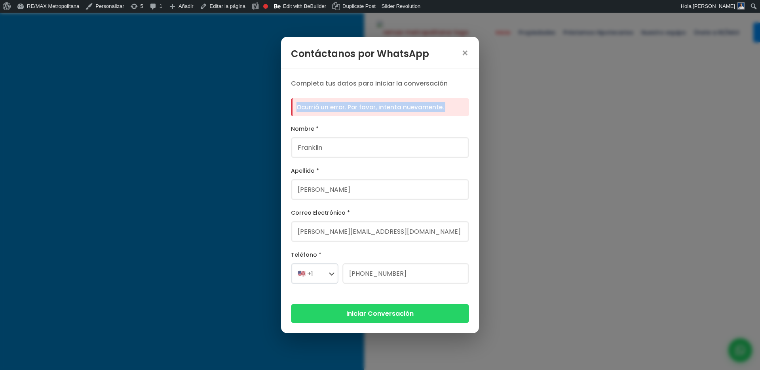
click at [354, 108] on div "Ocurrió un error. Por favor, intenta nuevamente." at bounding box center [380, 107] width 178 height 18
copy form "Ocurrió un error. Por favor, intenta nuevamente."
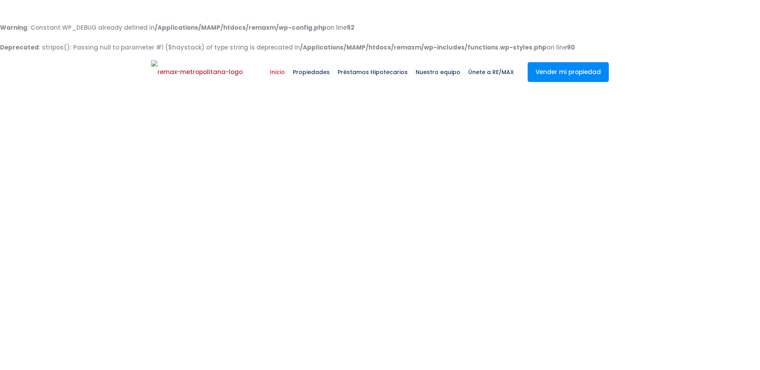
select select
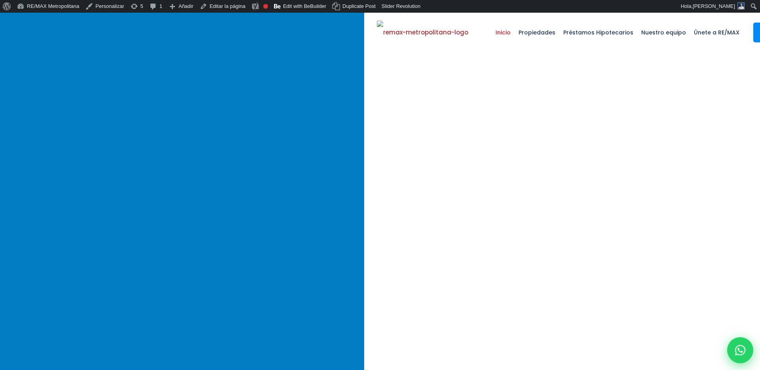
click at [741, 350] on icon at bounding box center [741, 350] width 10 height 10
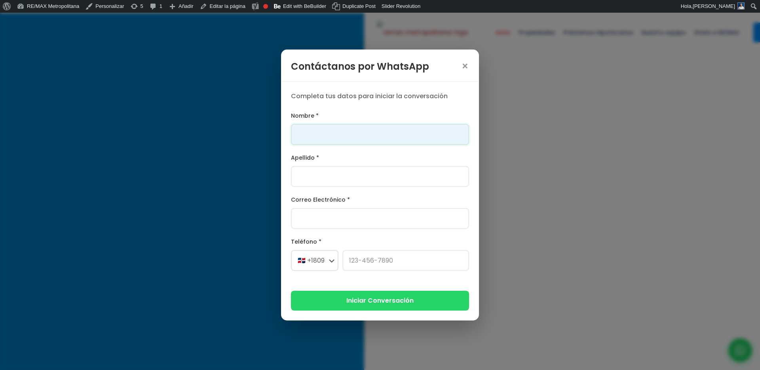
click at [345, 121] on div "Nombre *" at bounding box center [380, 128] width 178 height 34
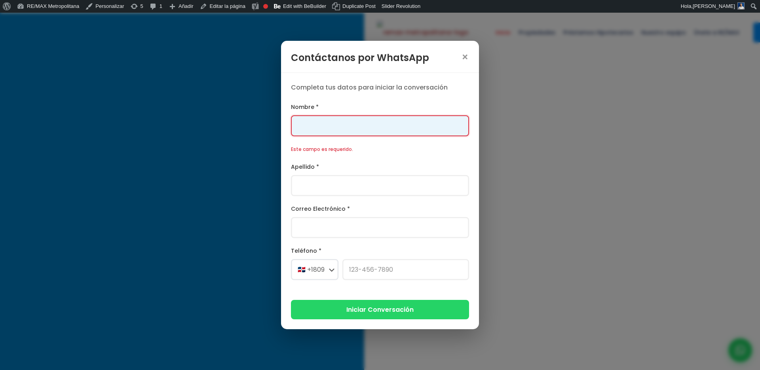
click at [345, 126] on input "Nombre *" at bounding box center [380, 125] width 178 height 21
type input "Franklin"
type input "[PERSON_NAME]"
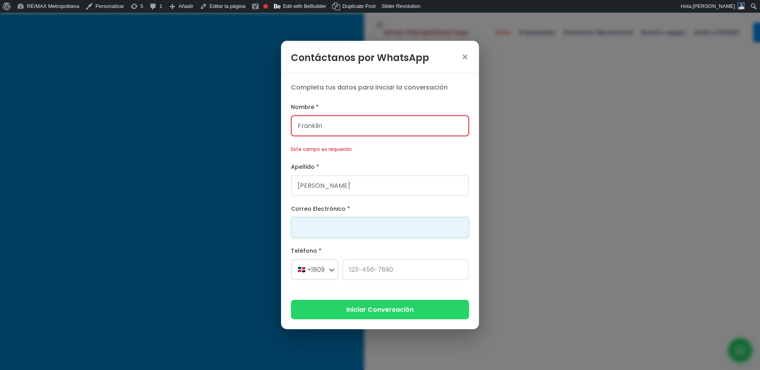
type input "[PERSON_NAME][EMAIL_ADDRESS][PERSON_NAME][DOMAIN_NAME]"
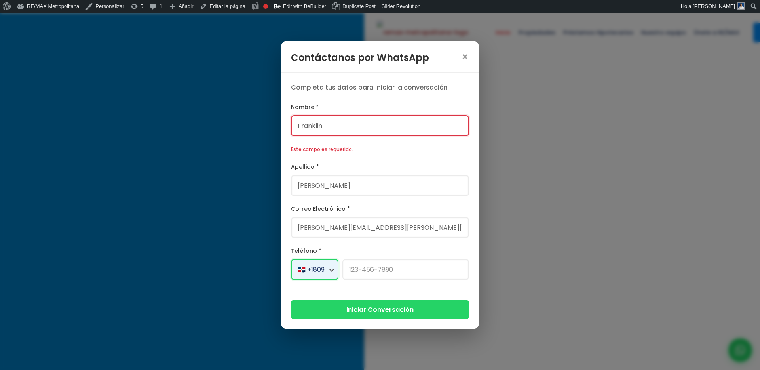
select select "+1"
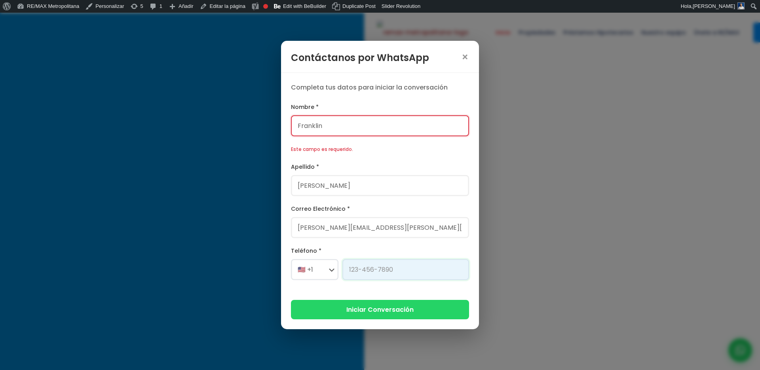
type input "[PHONE_NUMBER]"
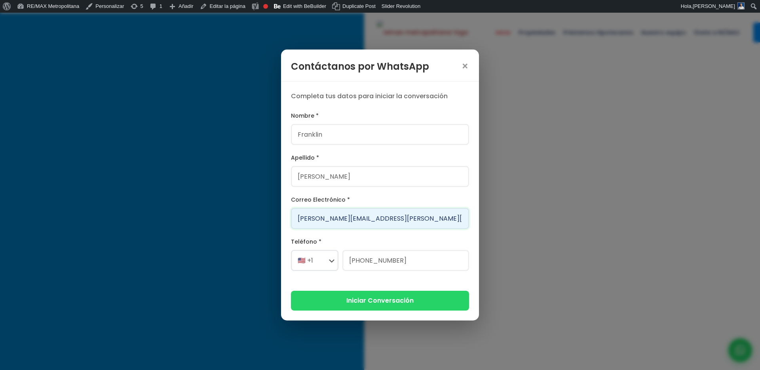
click at [347, 220] on input "[PERSON_NAME][EMAIL_ADDRESS][PERSON_NAME][DOMAIN_NAME]" at bounding box center [380, 218] width 178 height 21
type input "franklin.a.marte111212@gmail.com"
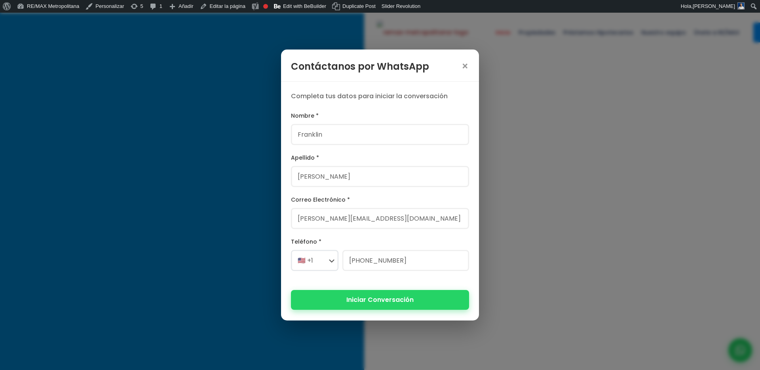
click at [363, 302] on button "Iniciar Conversación" at bounding box center [380, 299] width 178 height 19
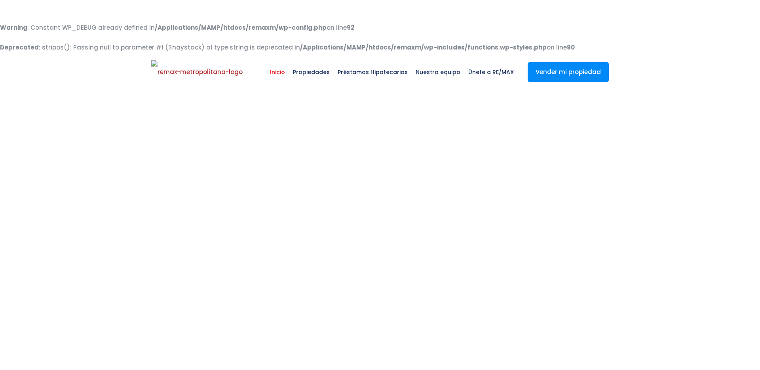
select select
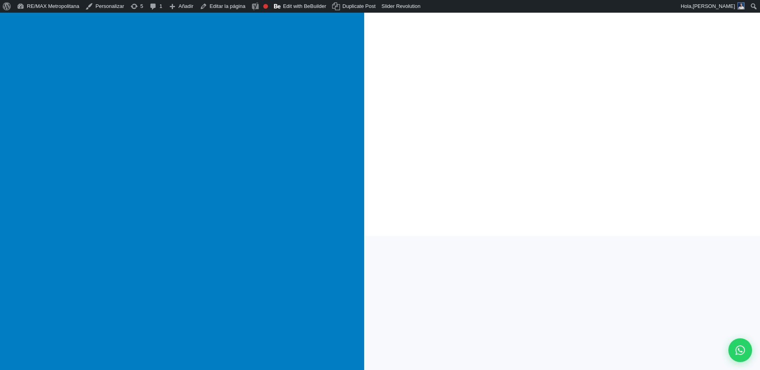
scroll to position [168, 0]
click at [742, 352] on icon at bounding box center [741, 350] width 10 height 10
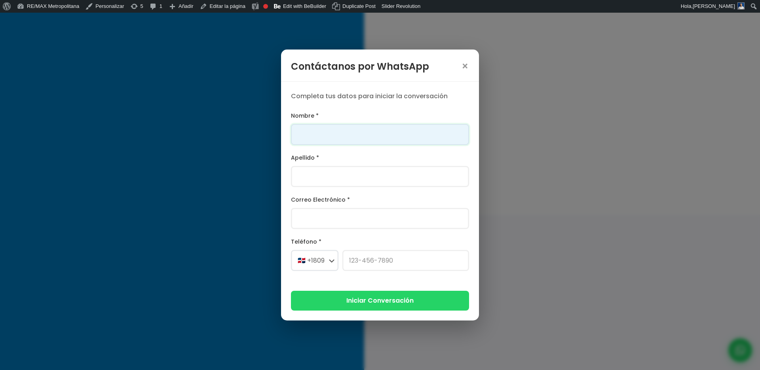
click at [362, 137] on input "Nombre *" at bounding box center [380, 134] width 178 height 21
type input "Franklin"
type input "[PERSON_NAME]"
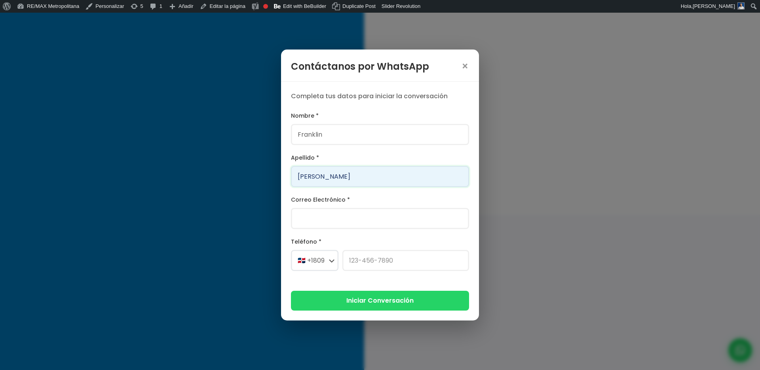
type input "[PERSON_NAME][EMAIL_ADDRESS][PERSON_NAME][DOMAIN_NAME]"
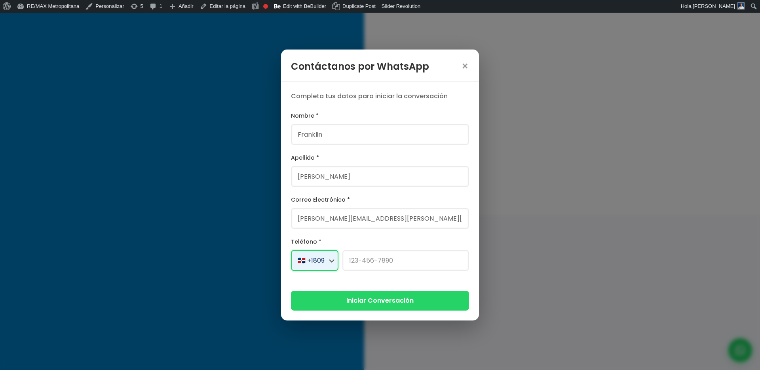
select select "+1"
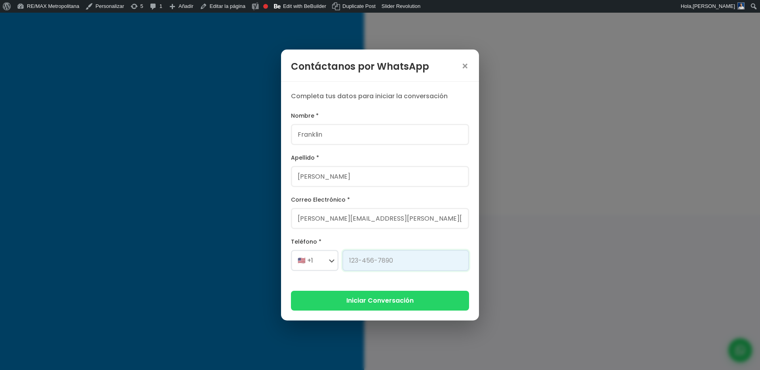
type input "[PHONE_NUMBER]"
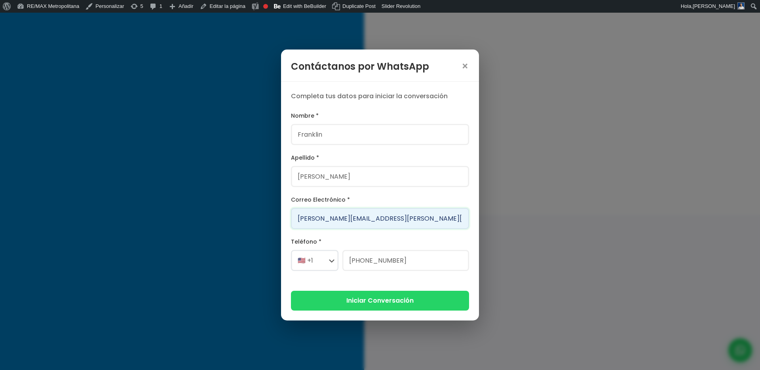
click at [320, 217] on input "[PERSON_NAME][EMAIL_ADDRESS][PERSON_NAME][DOMAIN_NAME]" at bounding box center [380, 218] width 178 height 21
type input "[EMAIL_ADDRESS][PERSON_NAME][DOMAIN_NAME]"
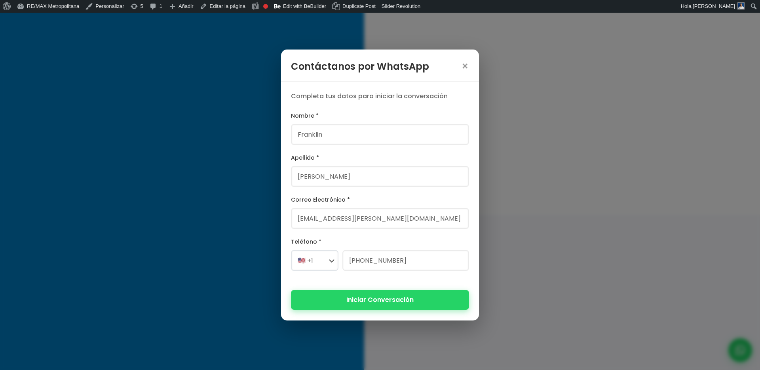
click at [346, 296] on button "Iniciar Conversación" at bounding box center [380, 299] width 178 height 19
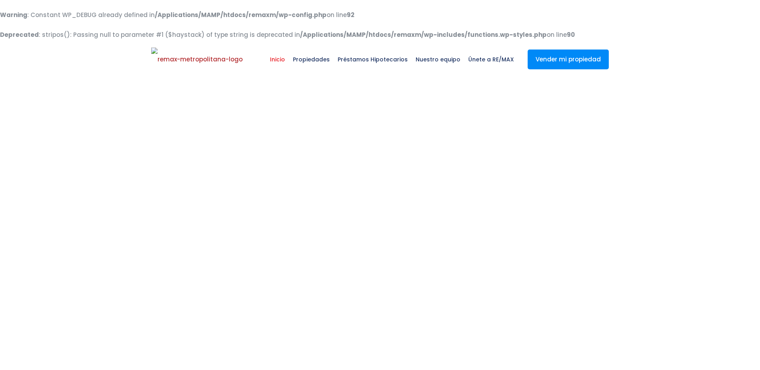
scroll to position [13, 0]
select select
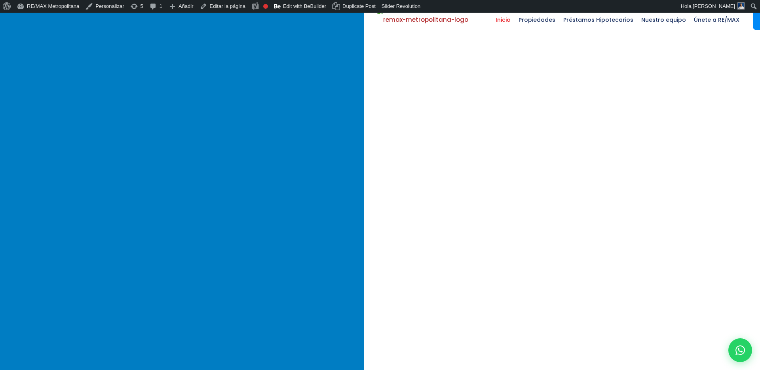
scroll to position [0, 0]
click at [734, 351] on div at bounding box center [741, 350] width 26 height 26
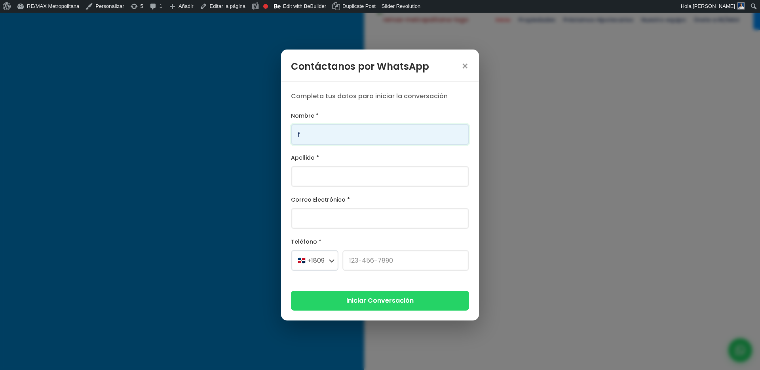
type input "Franklin"
type input "[PERSON_NAME]"
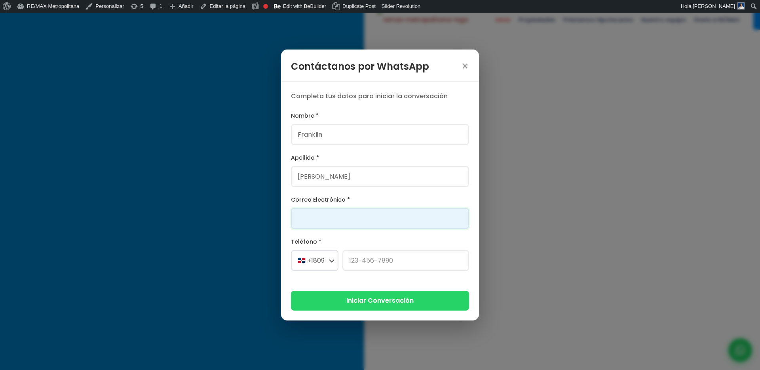
type input "[PERSON_NAME][EMAIL_ADDRESS][PERSON_NAME][DOMAIN_NAME]"
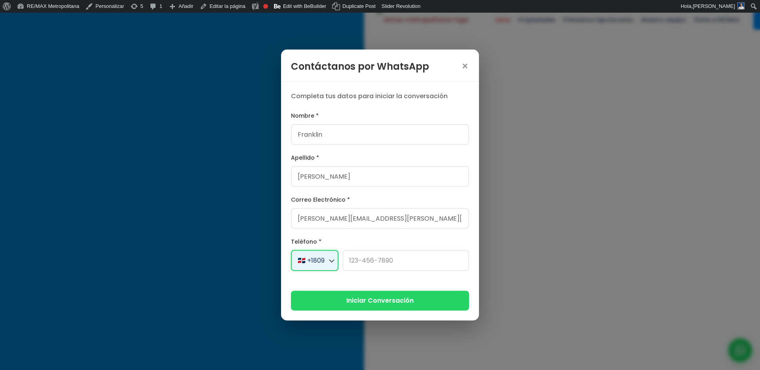
select select "+1"
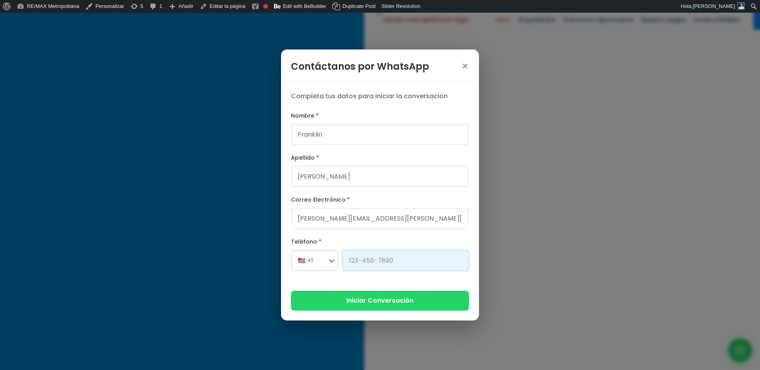
type input "[PHONE_NUMBER]"
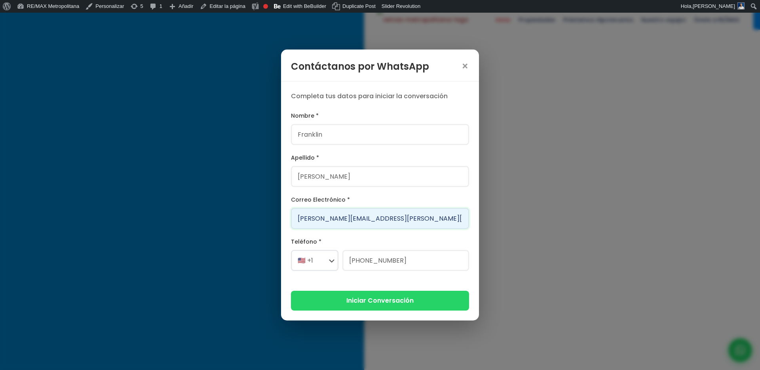
click at [305, 220] on input "[PERSON_NAME][EMAIL_ADDRESS][PERSON_NAME][DOMAIN_NAME]" at bounding box center [380, 218] width 178 height 21
type input "fra1111nklin.a.marte@gmail.com"
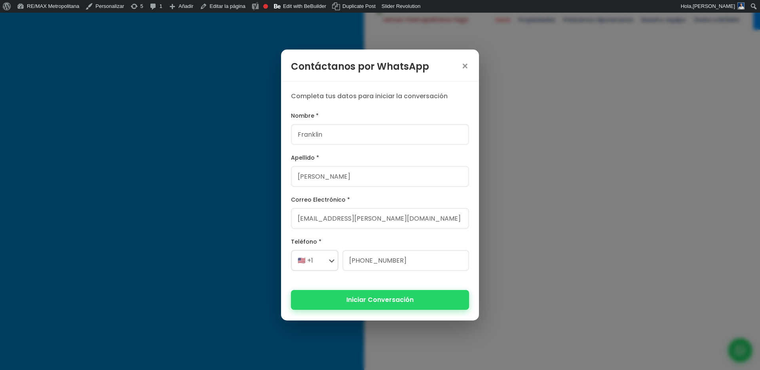
click at [352, 294] on button "Iniciar Conversación" at bounding box center [380, 299] width 178 height 19
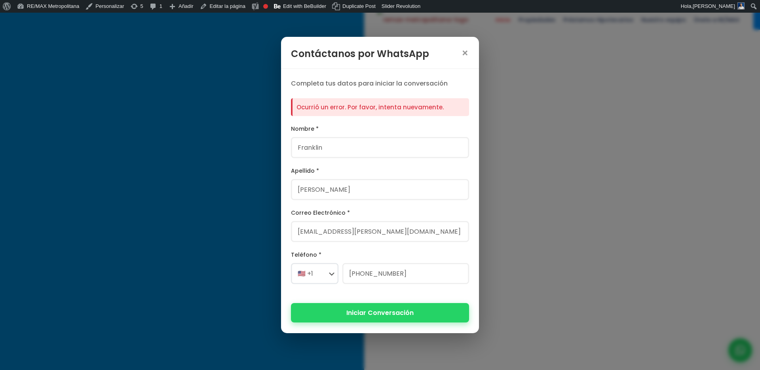
click at [371, 321] on button "Iniciar Conversación" at bounding box center [380, 312] width 178 height 19
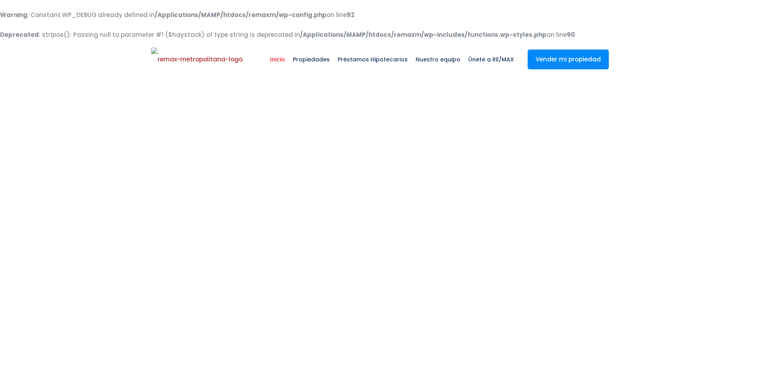
select select
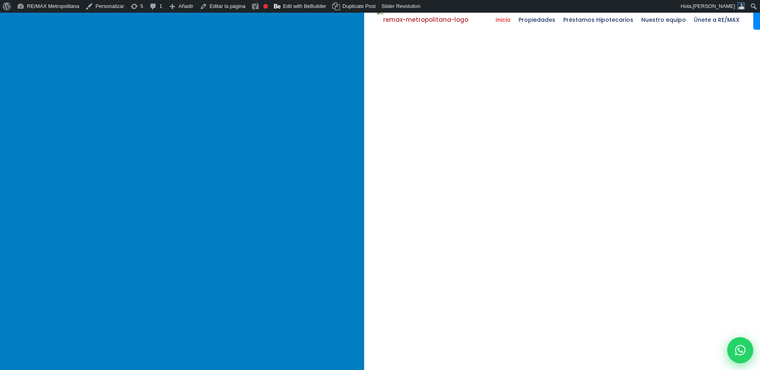
click at [749, 351] on div at bounding box center [741, 350] width 26 height 26
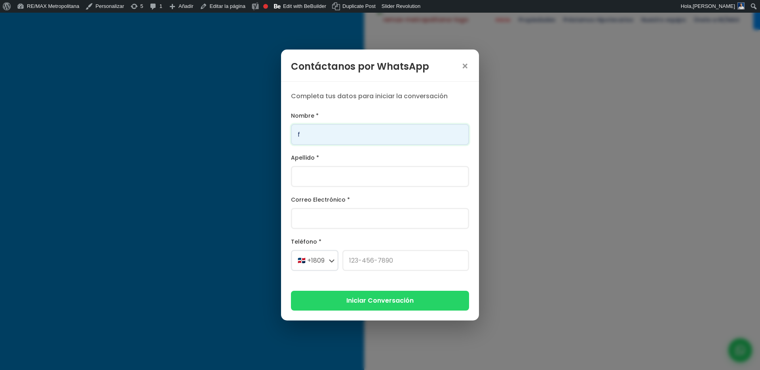
type input "Franklin"
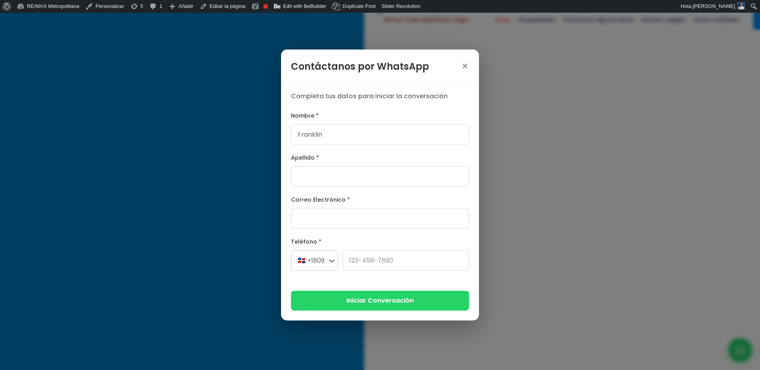
type input "[PERSON_NAME]"
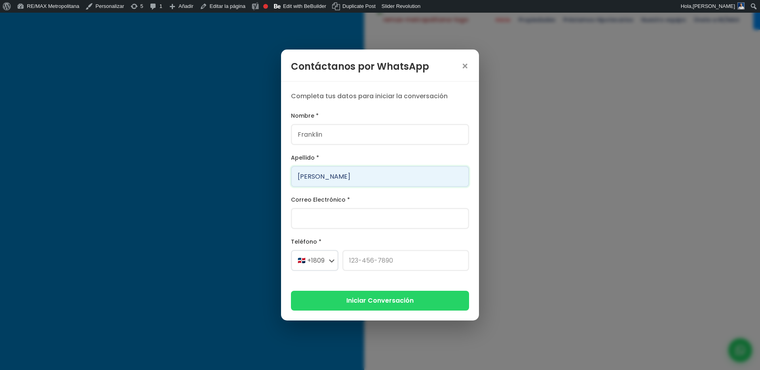
type input "[PERSON_NAME][EMAIL_ADDRESS][PERSON_NAME][DOMAIN_NAME]"
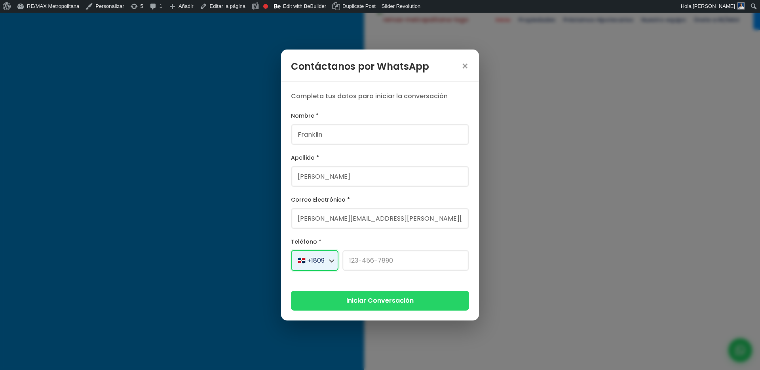
select select "+1"
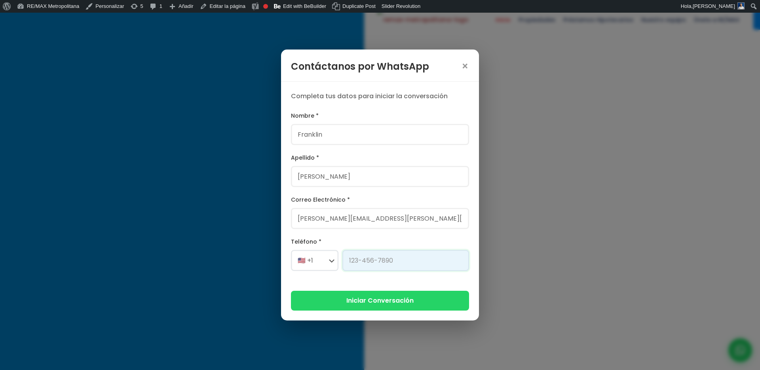
type input "[PHONE_NUMBER]"
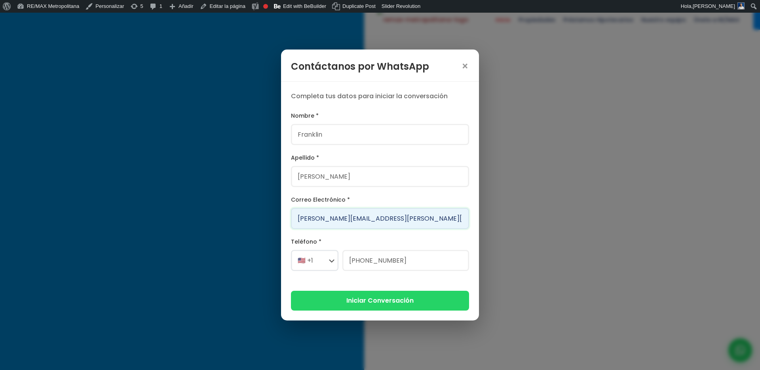
click at [346, 219] on input "[PERSON_NAME][EMAIL_ADDRESS][PERSON_NAME][DOMAIN_NAME]" at bounding box center [380, 218] width 178 height 21
type input "franklin.a.marte12323231@gmail.com"
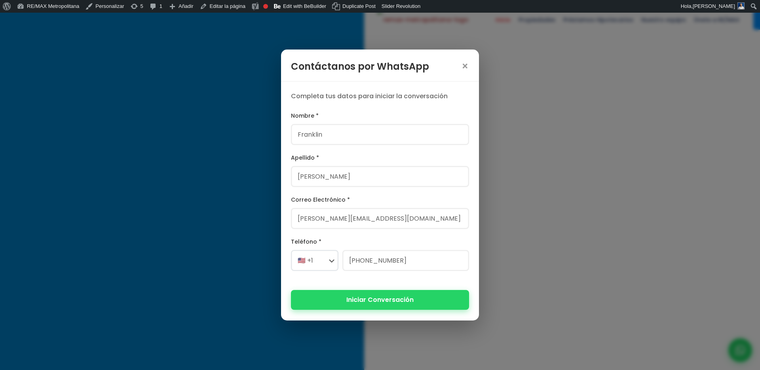
click at [358, 292] on button "Iniciar Conversación" at bounding box center [380, 299] width 178 height 19
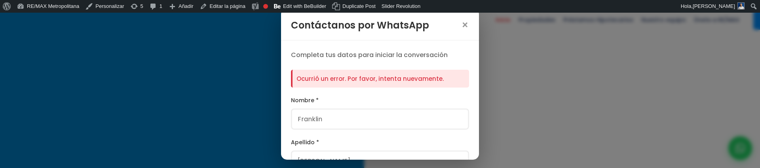
click at [361, 80] on div "Ocurrió un error. Por favor, intenta nuevamente." at bounding box center [380, 79] width 178 height 18
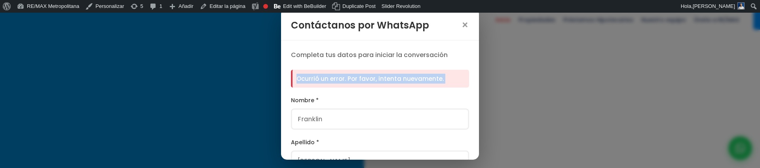
click at [361, 80] on div "Ocurrió un error. Por favor, intenta nuevamente." at bounding box center [380, 79] width 178 height 18
copy form "Ocurrió un error. Por favor, intenta nuevamente."
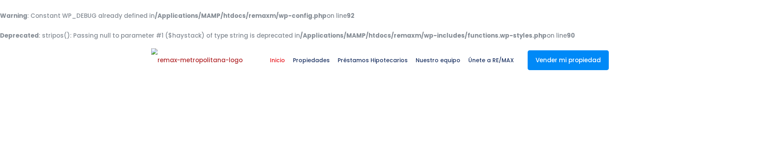
select select
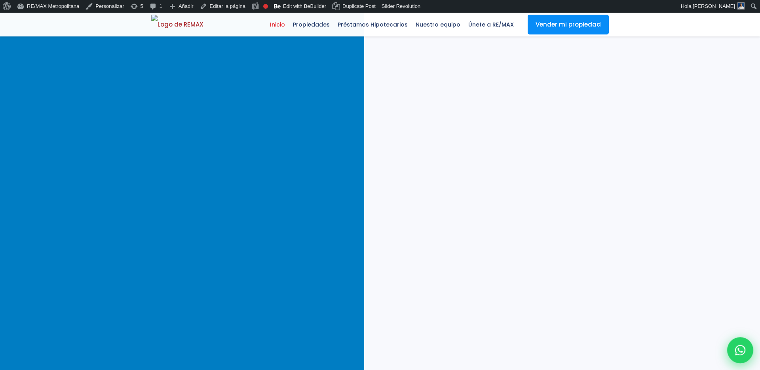
click at [736, 168] on div at bounding box center [741, 350] width 26 height 26
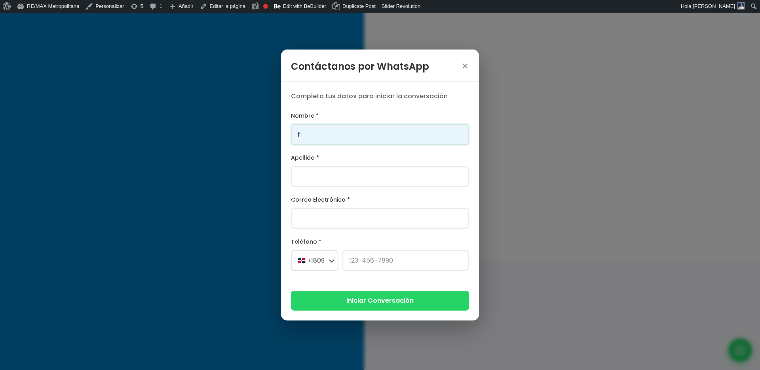
type input "Franklin"
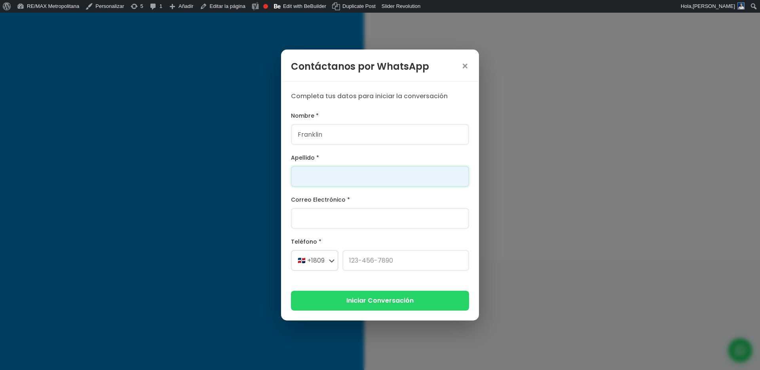
type input "[PERSON_NAME]"
type input "[PERSON_NAME][EMAIL_ADDRESS][PERSON_NAME][DOMAIN_NAME]"
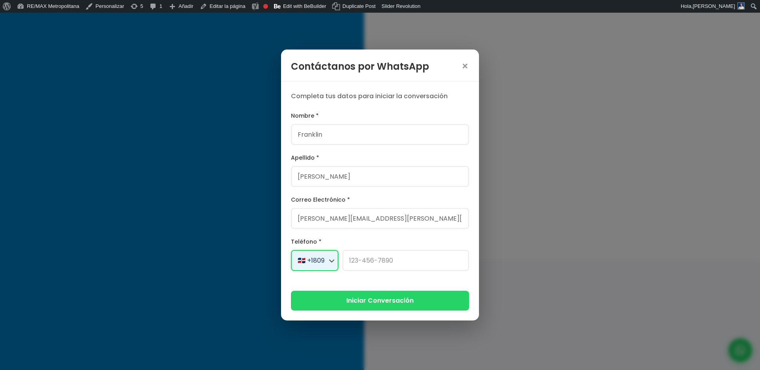
select select "+1"
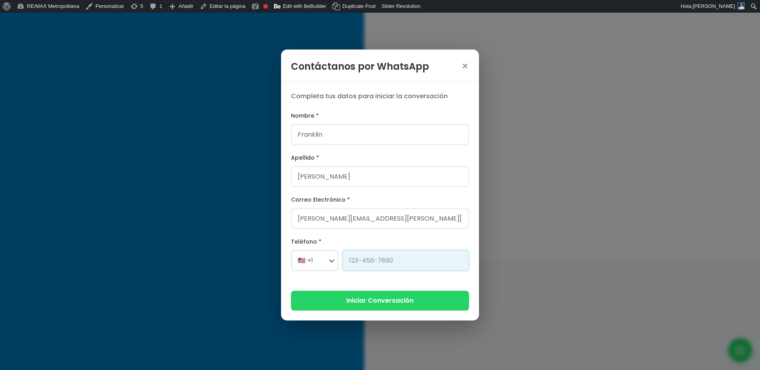
type input "[PHONE_NUMBER]"
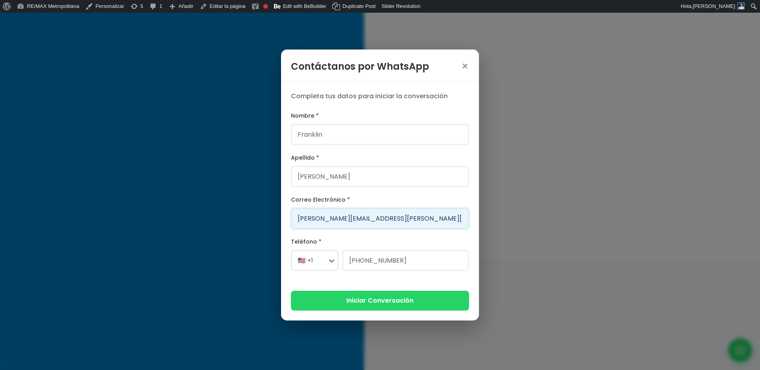
click at [348, 168] on input "franklin.a.marte@gmail.com" at bounding box center [380, 218] width 178 height 21
type input "franklin.a.marte9889@gmail.com"
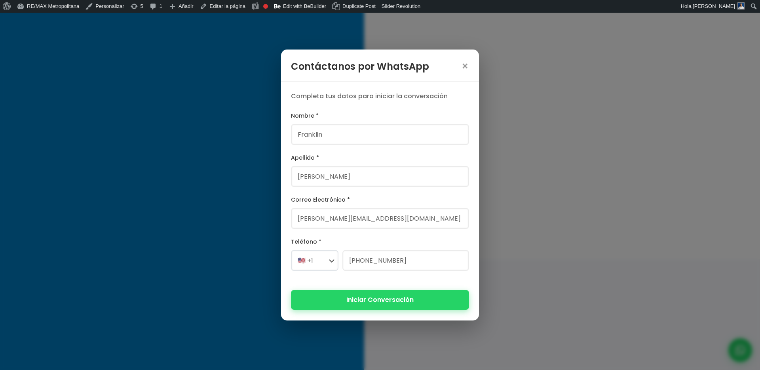
click at [396, 168] on button "Iniciar Conversación" at bounding box center [380, 299] width 178 height 19
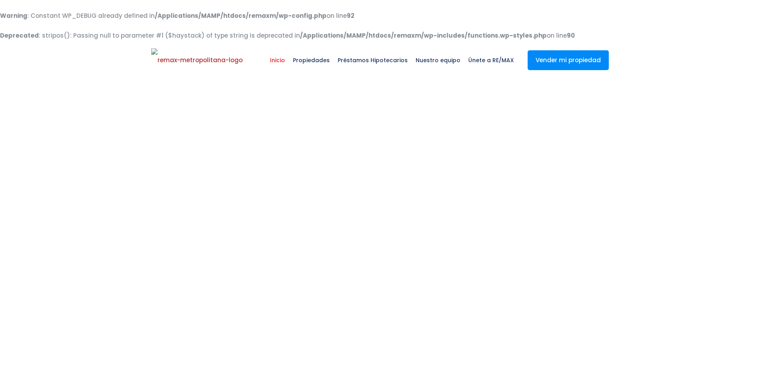
select select
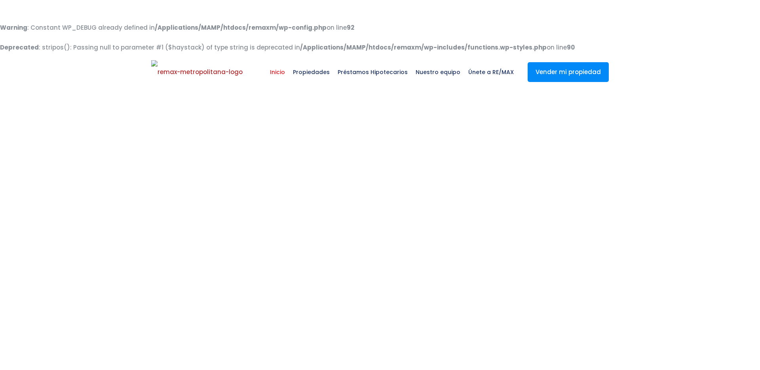
select select
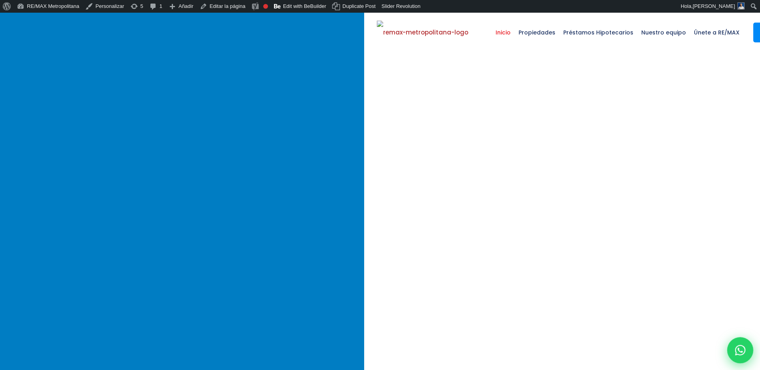
click at [745, 358] on div at bounding box center [741, 350] width 26 height 26
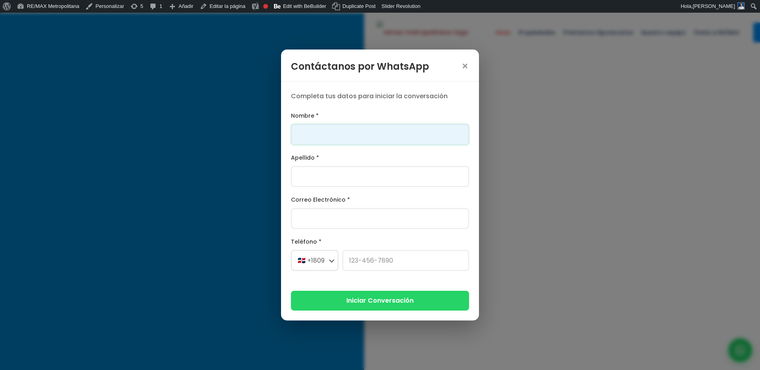
click at [381, 136] on input "Nombre *" at bounding box center [380, 134] width 178 height 21
type input "Franklin"
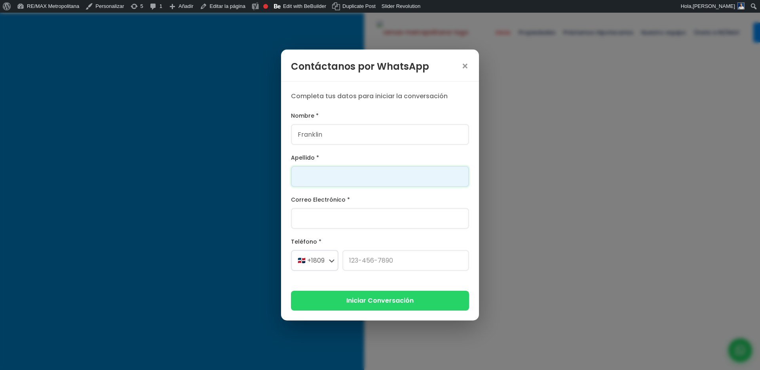
type input "[PERSON_NAME]"
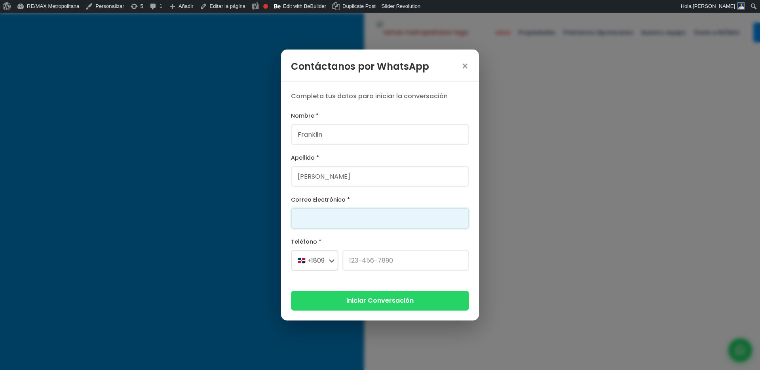
type input "franklin@version.do"
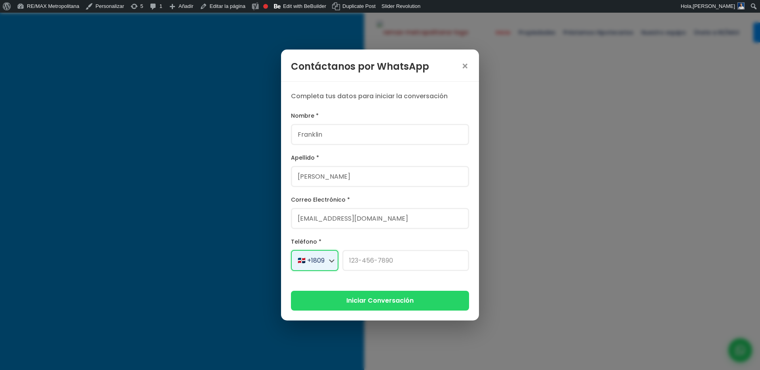
select select "+1"
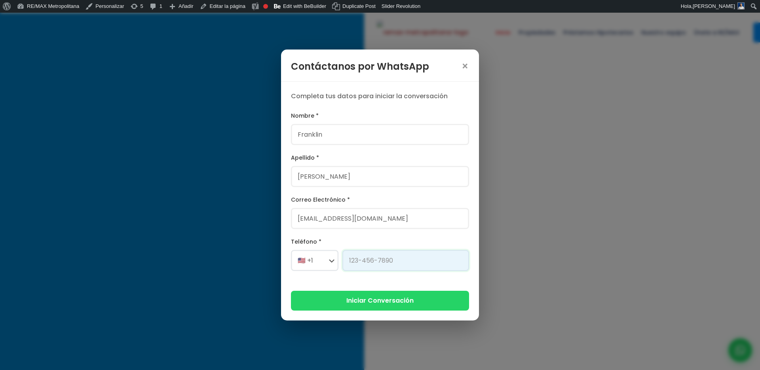
type input "829-230-2164"
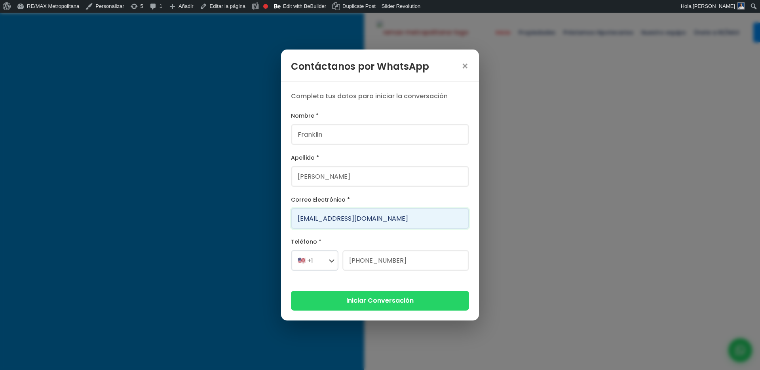
click at [320, 220] on input "[PERSON_NAME][EMAIL_ADDRESS][DOMAIN_NAME]" at bounding box center [380, 218] width 178 height 21
type input "franklin1212444@version.do"
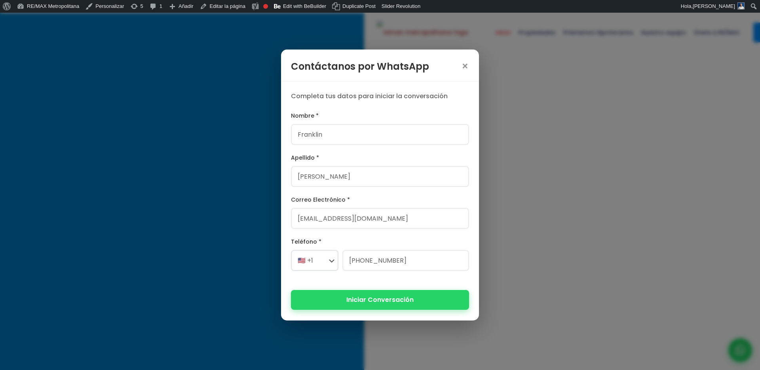
click at [349, 299] on button "Iniciar Conversación" at bounding box center [380, 299] width 178 height 19
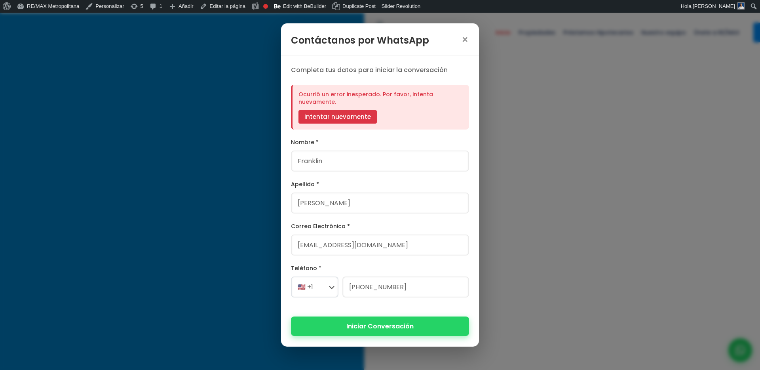
scroll to position [45, 0]
click at [398, 142] on label "Nombre *" at bounding box center [380, 142] width 178 height 10
click at [398, 151] on input "Franklin" at bounding box center [380, 161] width 178 height 21
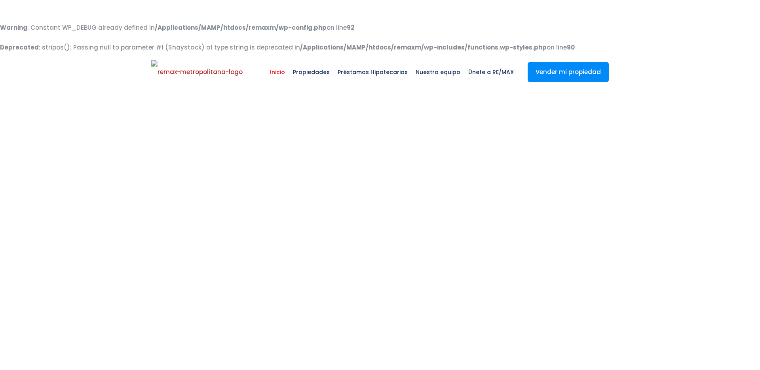
select select
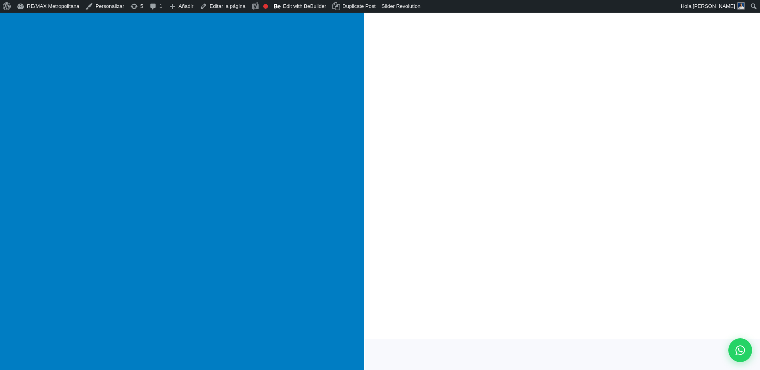
scroll to position [93, 0]
click at [739, 348] on icon at bounding box center [741, 350] width 10 height 10
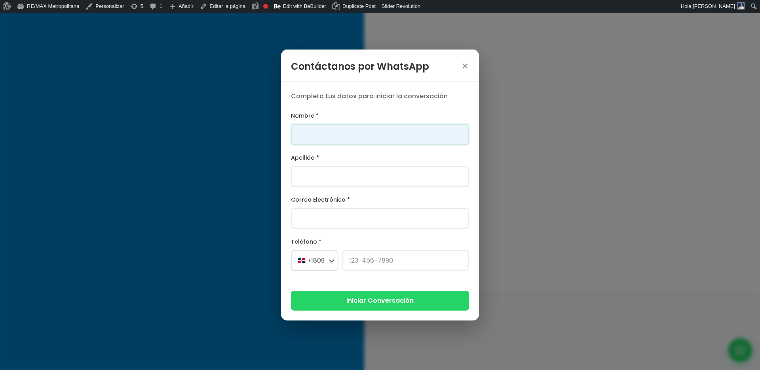
click at [436, 144] on input "Nombre *" at bounding box center [380, 134] width 178 height 21
type input "Franklin"
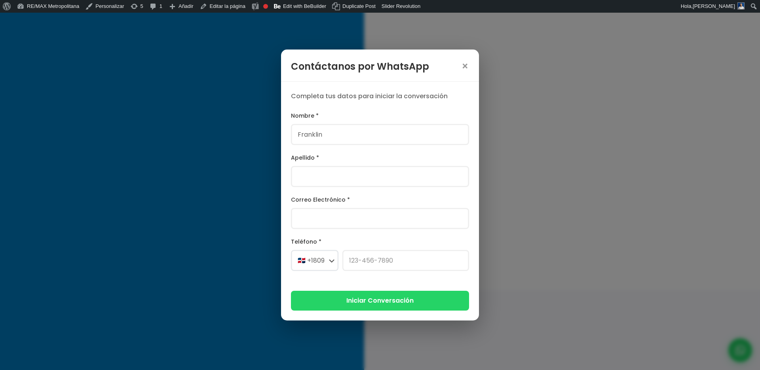
type input "[PERSON_NAME]"
type input "[PERSON_NAME][EMAIL_ADDRESS][PERSON_NAME][DOMAIN_NAME]"
select select "+1"
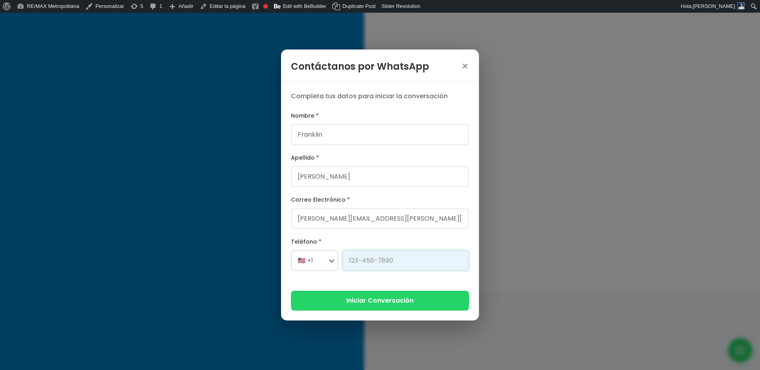
type input "[PHONE_NUMBER]"
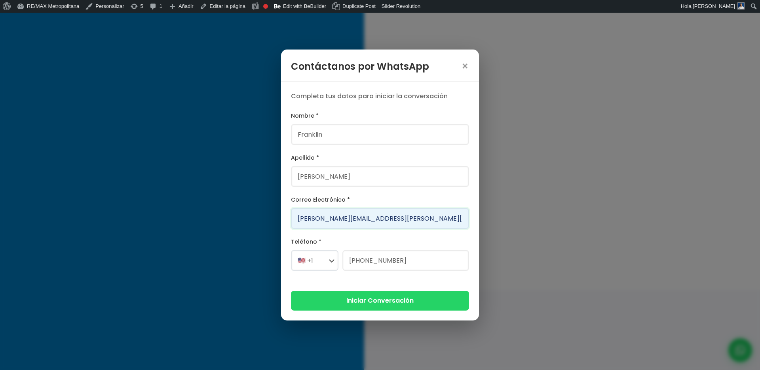
click at [297, 219] on input "[PERSON_NAME][EMAIL_ADDRESS][PERSON_NAME][DOMAIN_NAME]" at bounding box center [380, 218] width 178 height 21
type input "809franklin.a.marte@gmail.com"
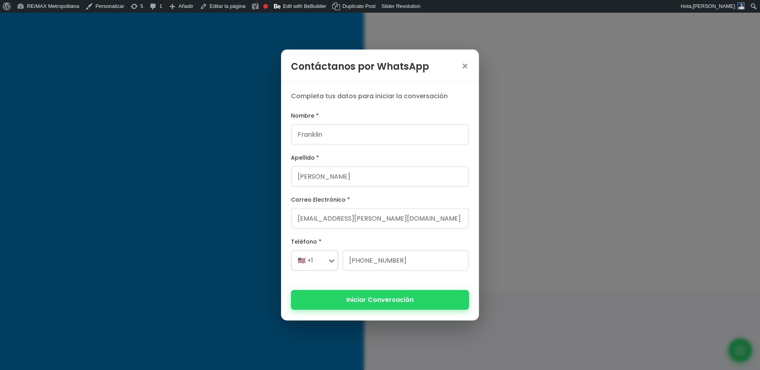
click at [354, 295] on button "Iniciar Conversación" at bounding box center [380, 299] width 178 height 19
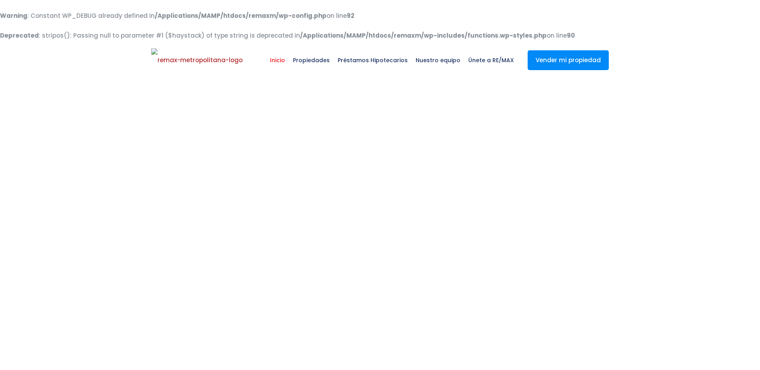
select select
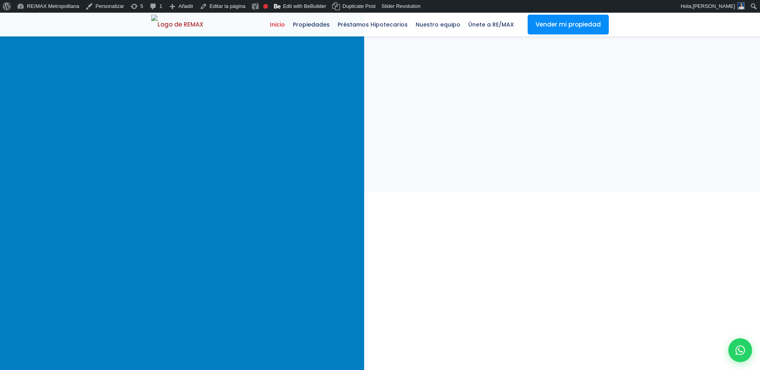
scroll to position [409, 0]
click at [738, 348] on icon at bounding box center [741, 350] width 10 height 10
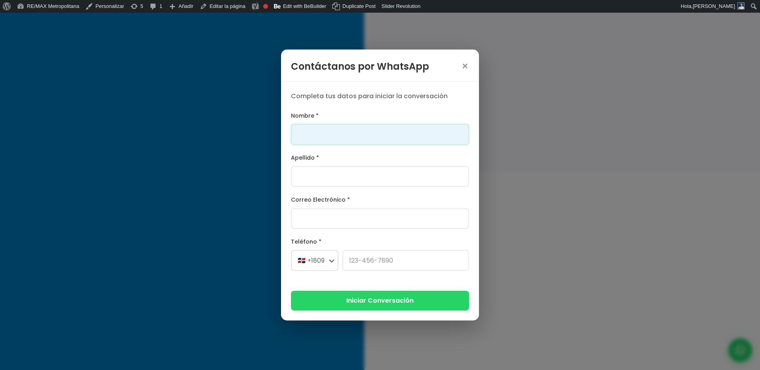
click at [406, 139] on input "Nombre *" at bounding box center [380, 134] width 178 height 21
type input "Franklin"
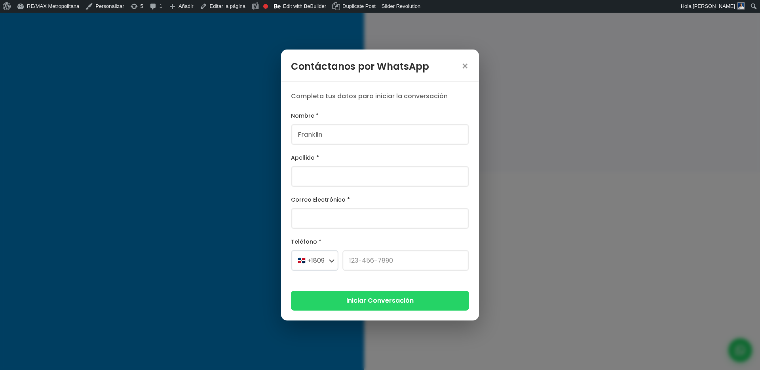
type input "[PERSON_NAME]"
type input "[PERSON_NAME][EMAIL_ADDRESS][PERSON_NAME][DOMAIN_NAME]"
select select "+1"
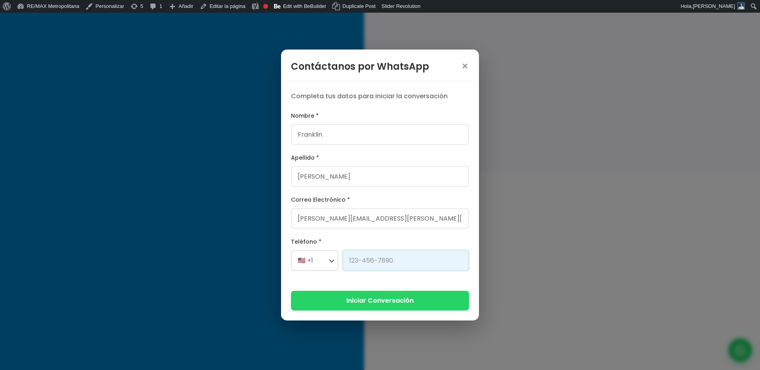
type input "[PHONE_NUMBER]"
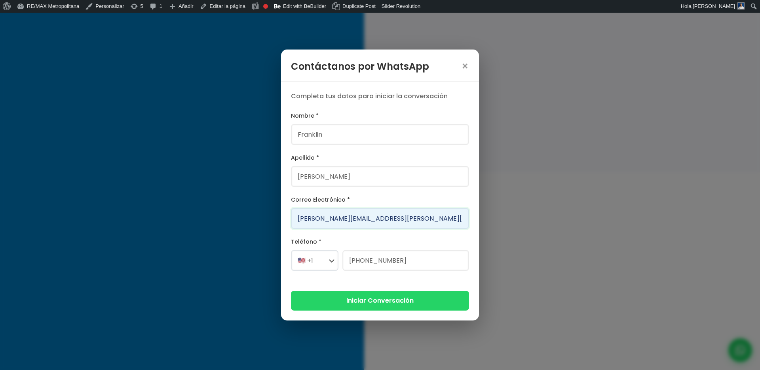
click at [301, 221] on input "[PERSON_NAME][EMAIL_ADDRESS][PERSON_NAME][DOMAIN_NAME]" at bounding box center [380, 218] width 178 height 21
click at [298, 221] on input "[PERSON_NAME][EMAIL_ADDRESS][PERSON_NAME][DOMAIN_NAME]" at bounding box center [380, 218] width 178 height 21
drag, startPoint x: 296, startPoint y: 219, endPoint x: 347, endPoint y: 217, distance: 51.2
click at [347, 217] on input "[PERSON_NAME][EMAIL_ADDRESS][PERSON_NAME][DOMAIN_NAME]" at bounding box center [380, 218] width 178 height 21
type input "javier123@gmail.com"
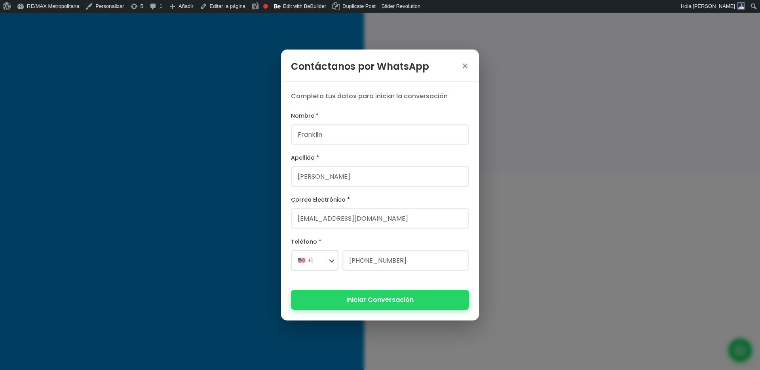
click at [356, 304] on button "Iniciar Conversación" at bounding box center [380, 299] width 178 height 19
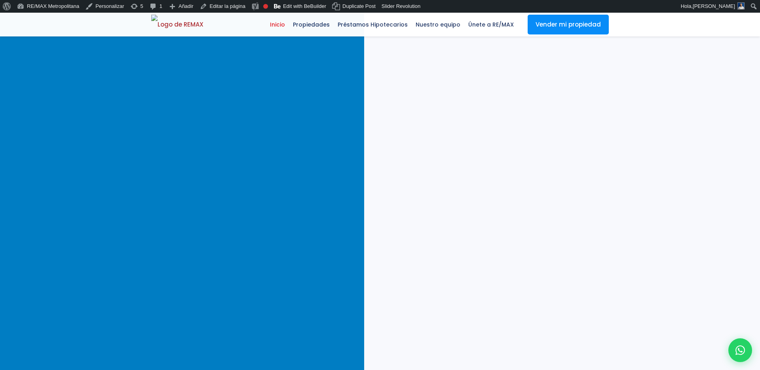
scroll to position [0, 0]
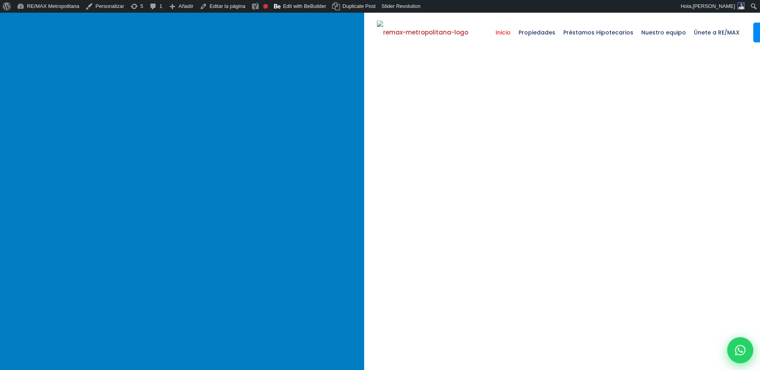
click at [741, 351] on icon at bounding box center [741, 350] width 10 height 10
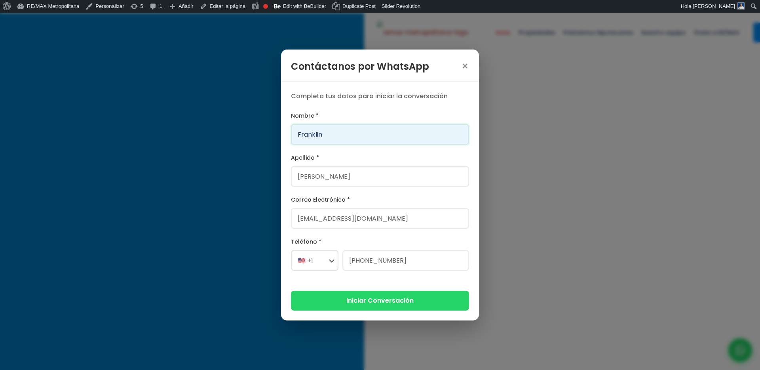
click at [335, 137] on input "Franklin" at bounding box center [380, 134] width 178 height 21
type input "Franklin"
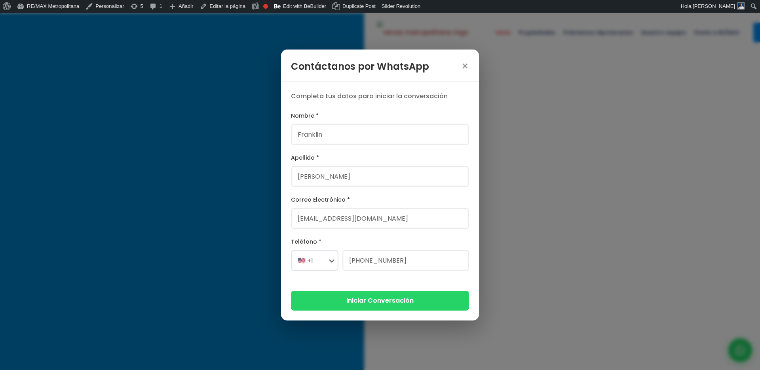
type input "[PERSON_NAME]"
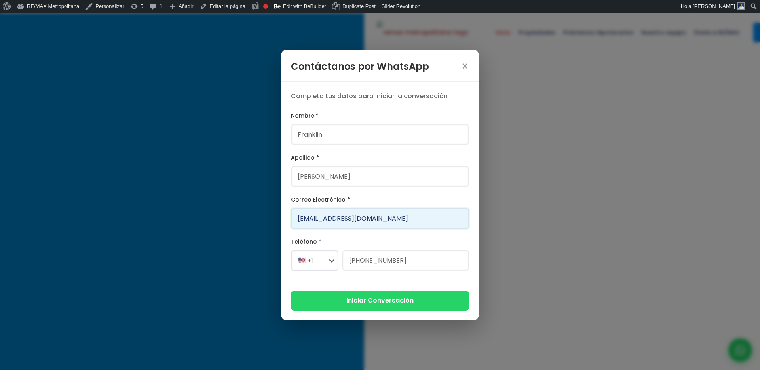
type input "franklin.a.marte@gmail.com"
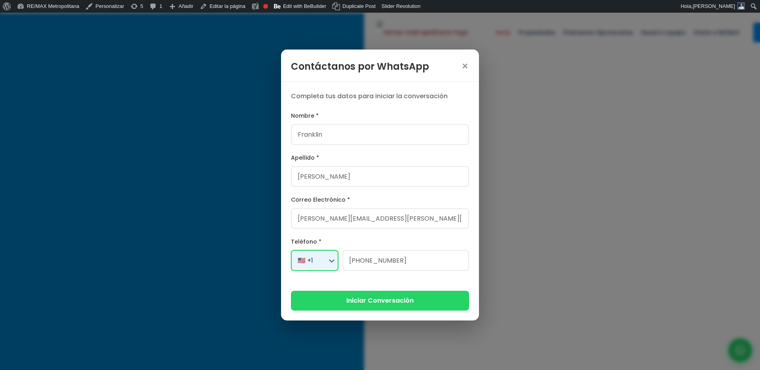
select select "+1"
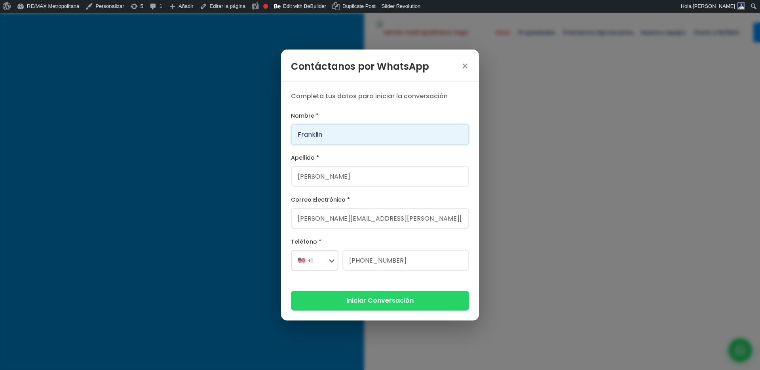
type input "829-619-1904"
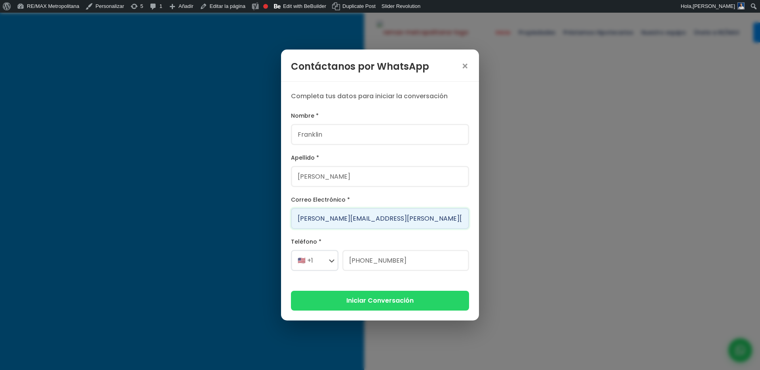
drag, startPoint x: 346, startPoint y: 219, endPoint x: 270, endPoint y: 216, distance: 76.1
click at [270, 216] on div "Contáctanos por WhatsApp × Completa tus datos para iniciar la conversación Nomb…" at bounding box center [380, 185] width 760 height 370
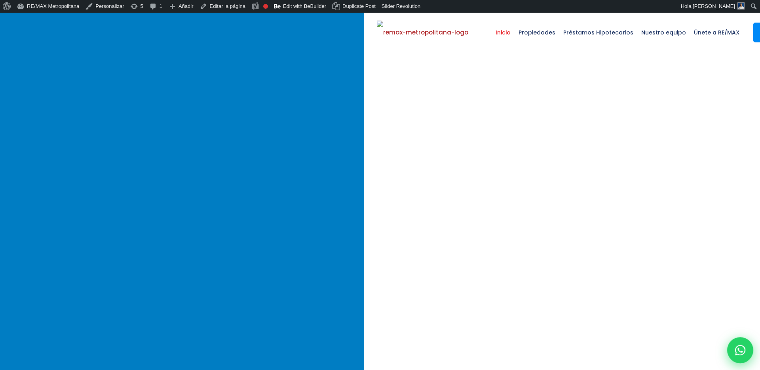
click at [741, 347] on icon at bounding box center [741, 350] width 10 height 10
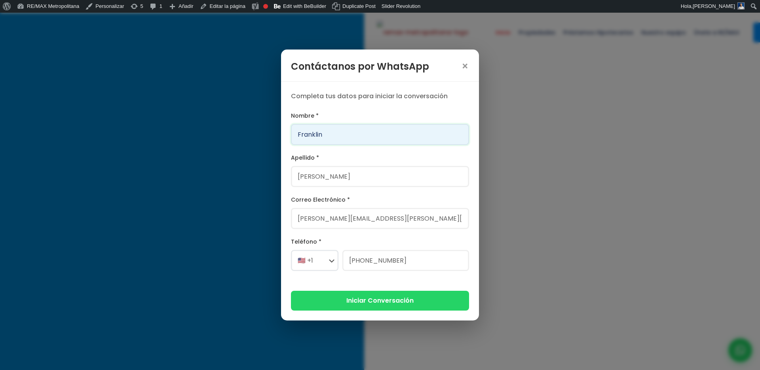
click at [338, 130] on input "Franklin" at bounding box center [380, 134] width 178 height 21
type input "Franklin Alexander"
type input "[PERSON_NAME]"
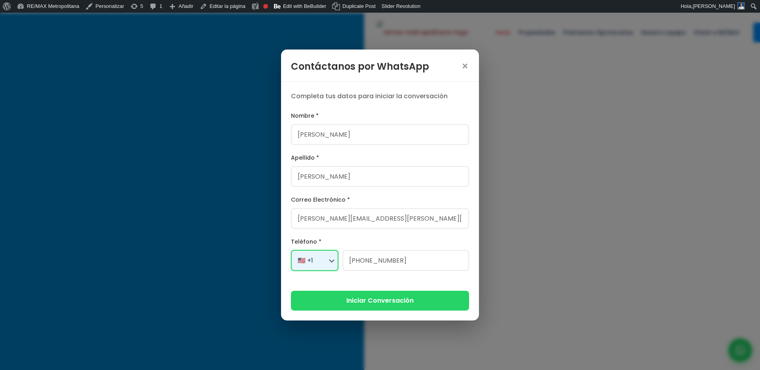
select select "+1"
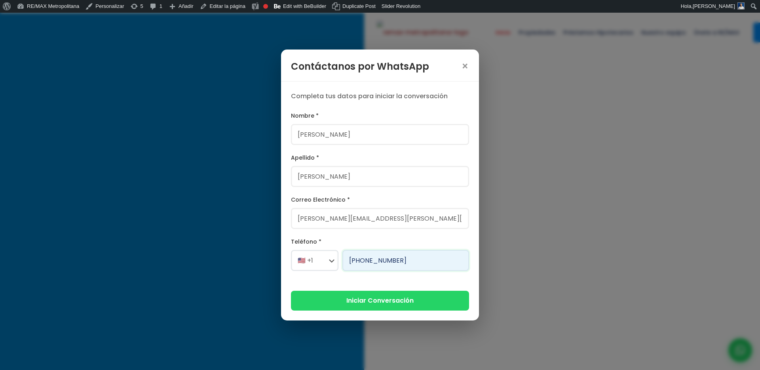
type input "829-230-2164"
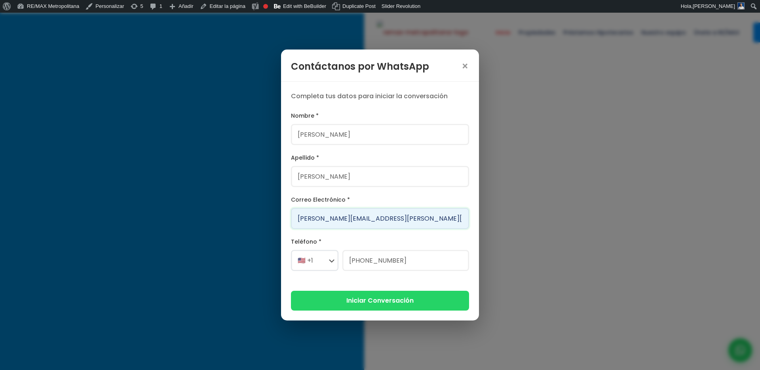
click at [321, 212] on input "[PERSON_NAME][EMAIL_ADDRESS][PERSON_NAME][DOMAIN_NAME]" at bounding box center [380, 218] width 178 height 21
click at [322, 220] on input "franklin@version.do" at bounding box center [380, 218] width 178 height 21
type input "franklin23232@version.do"
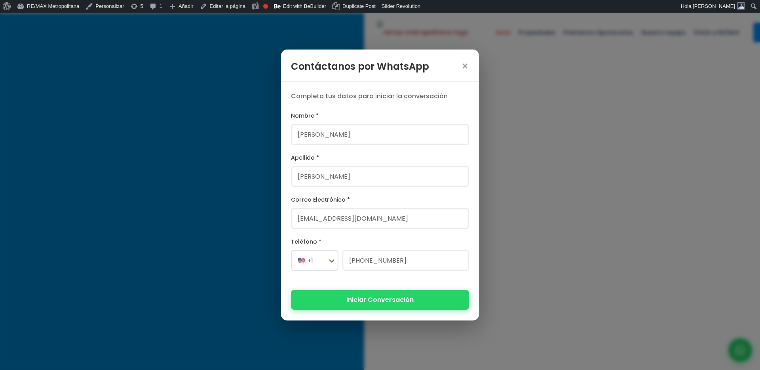
click at [364, 296] on button "Iniciar Conversación" at bounding box center [380, 299] width 178 height 19
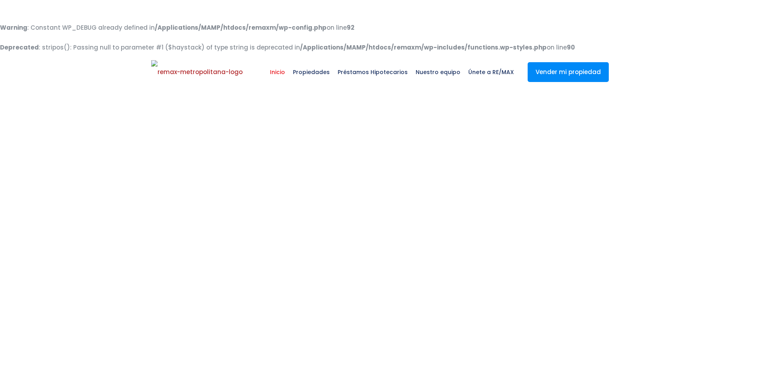
select select
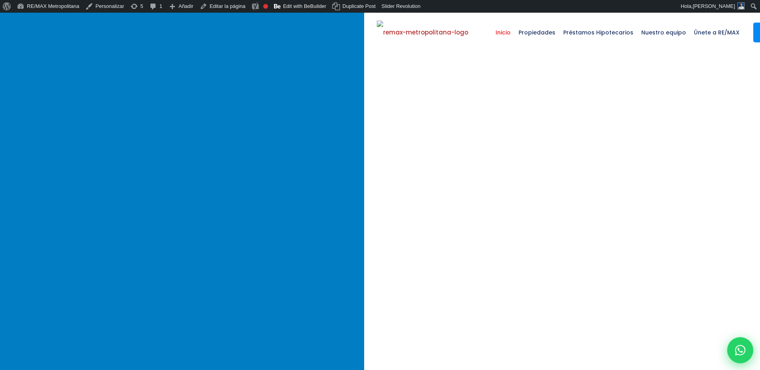
click at [733, 346] on div at bounding box center [741, 350] width 26 height 26
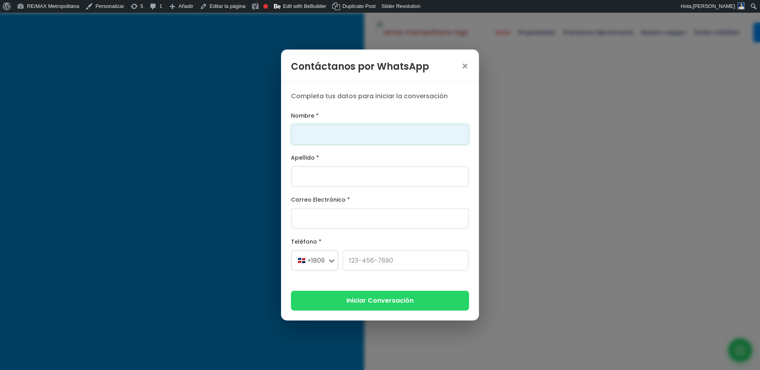
type input "f"
type input "Jessica"
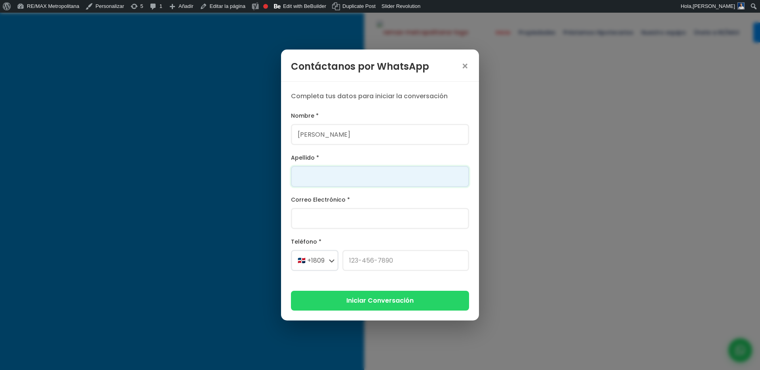
click at [347, 174] on input "Apellido *" at bounding box center [380, 176] width 178 height 21
type input "[PERSON_NAME]"
type input "[PERSON_NAME][EMAIL_ADDRESS][PERSON_NAME][DOMAIN_NAME]"
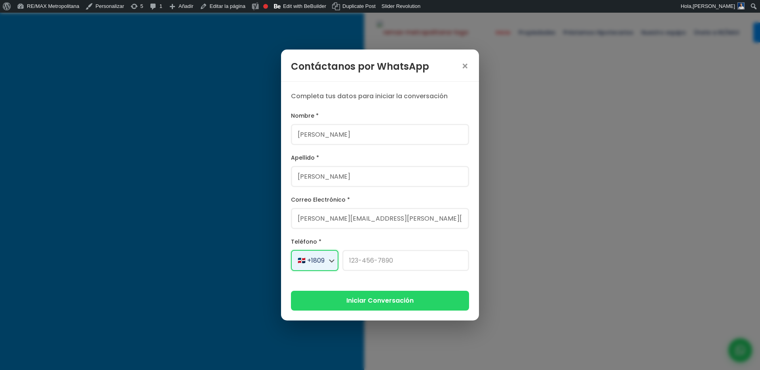
select select "+1"
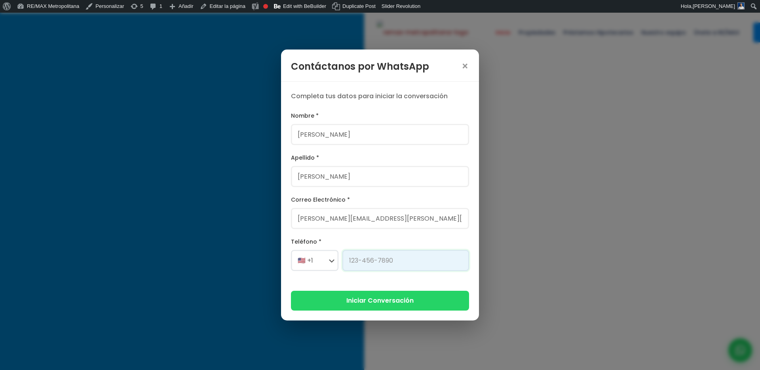
type input "829-619-1904"
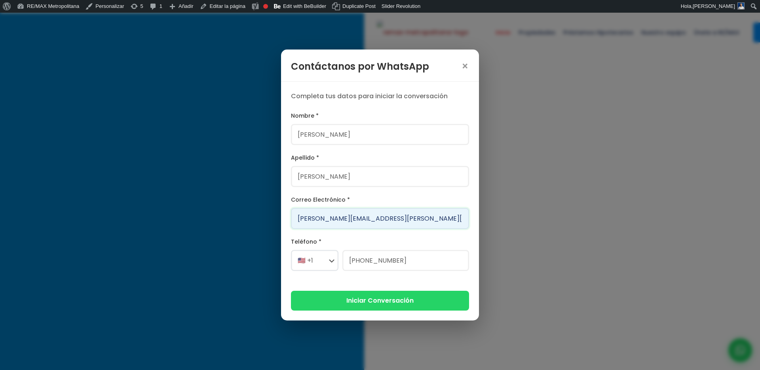
drag, startPoint x: 401, startPoint y: 220, endPoint x: 282, endPoint y: 214, distance: 119.0
click at [282, 214] on div "Completa tus datos para iniciar la conversación Nombre * Jessica Apellido * Gon…" at bounding box center [380, 201] width 198 height 238
type input "h"
type input "jessica01@version.do"
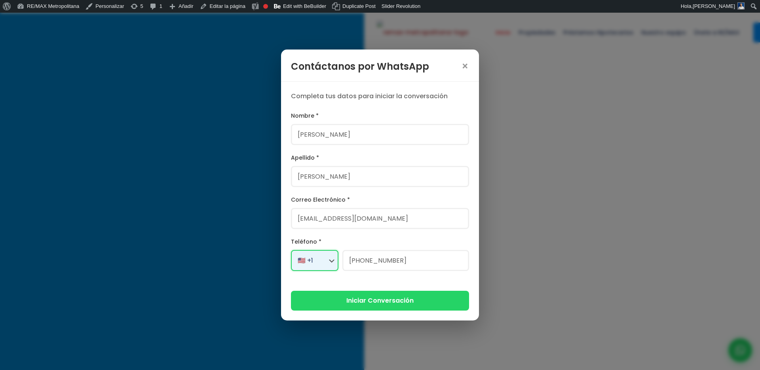
click at [309, 263] on select "🇺🇸 +1 🇨🇦 +1 🇲🇽 +52 🇪🇸 +34 🇫🇷 +33 🇩🇪 +49 🇮🇹 +39 🇬🇧 +44 🇦🇷 +54 🇧🇷 +55 🇨🇱 +56 🇨🇴 +…" at bounding box center [315, 260] width 48 height 21
click at [400, 298] on button "Iniciar Conversación" at bounding box center [380, 299] width 178 height 19
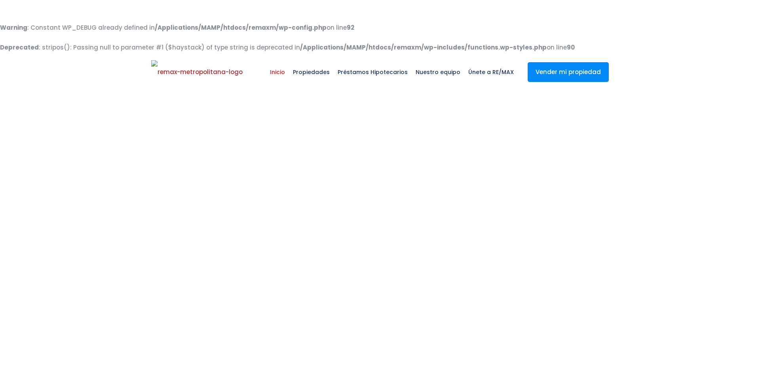
select select
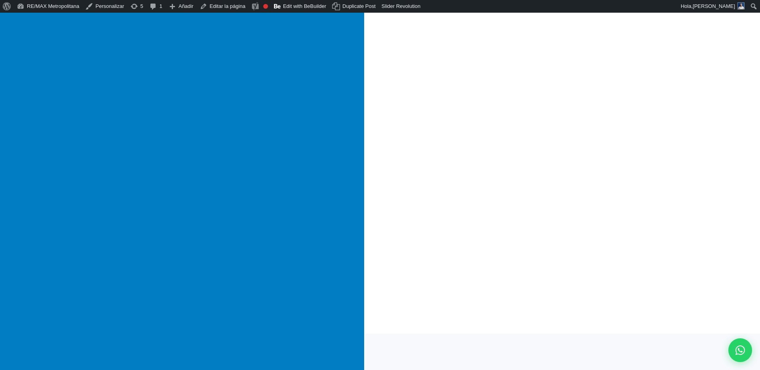
scroll to position [95, 0]
click at [743, 353] on icon at bounding box center [741, 350] width 10 height 10
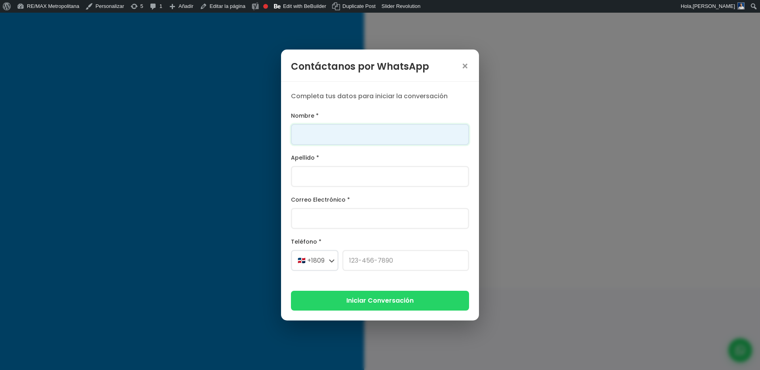
click at [383, 136] on input "Nombre *" at bounding box center [380, 134] width 178 height 21
type input "Franklin"
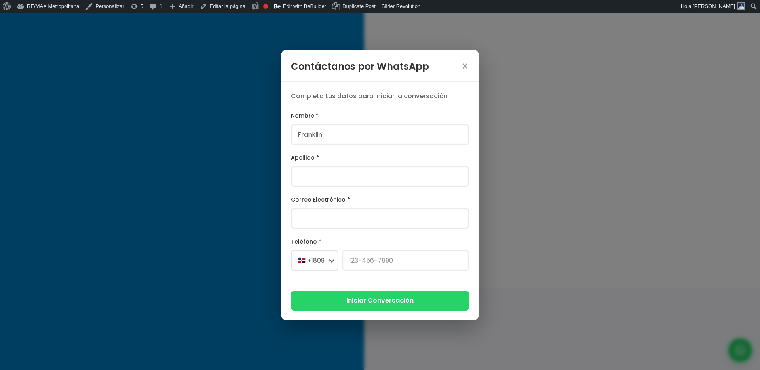
type input "[PERSON_NAME]"
type input "[PERSON_NAME][EMAIL_ADDRESS][PERSON_NAME][DOMAIN_NAME]"
select select "+1"
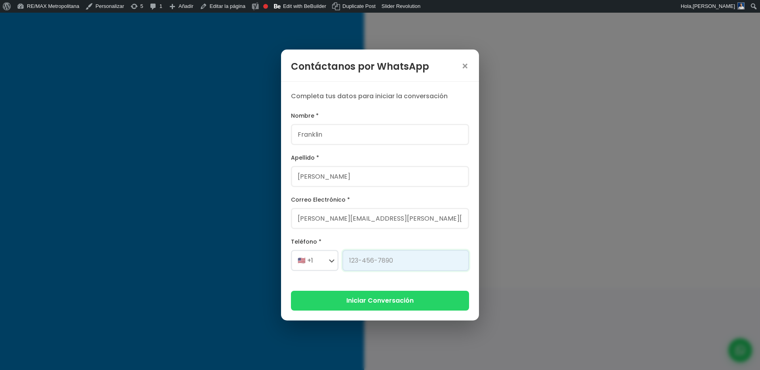
type input "[PHONE_NUMBER]"
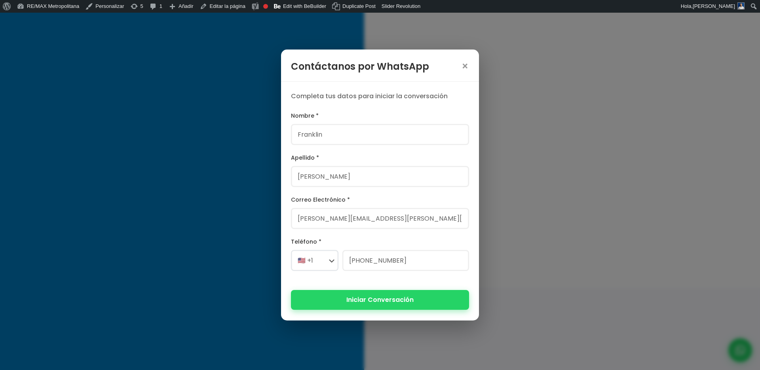
click at [342, 300] on button "Iniciar Conversación" at bounding box center [380, 299] width 178 height 19
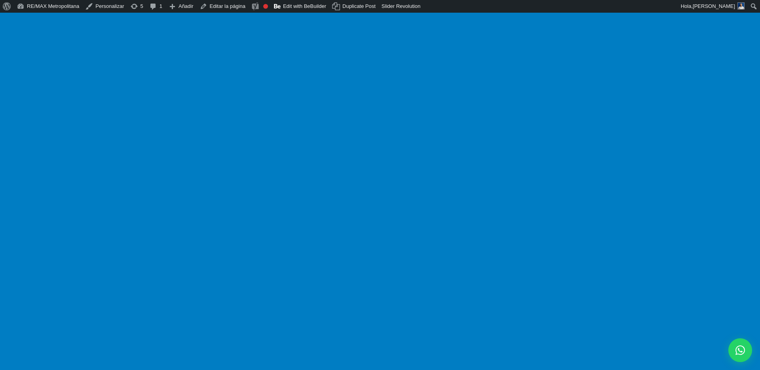
select select
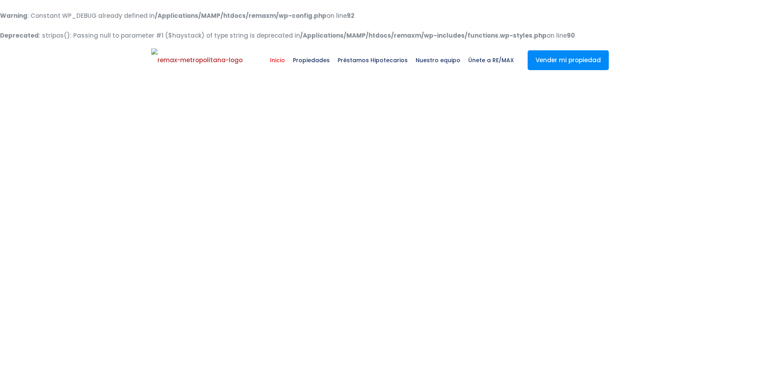
select select
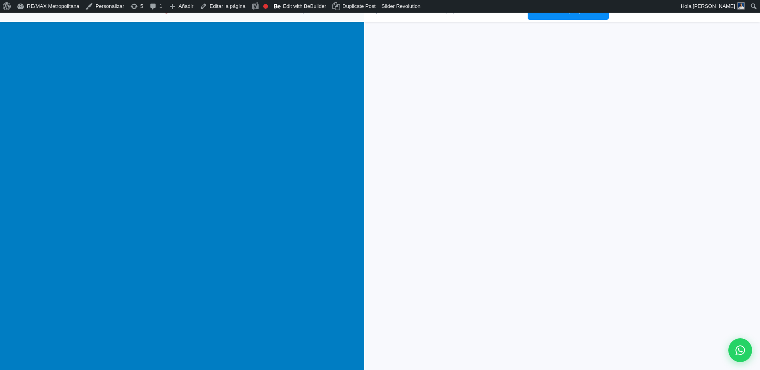
scroll to position [101, 0]
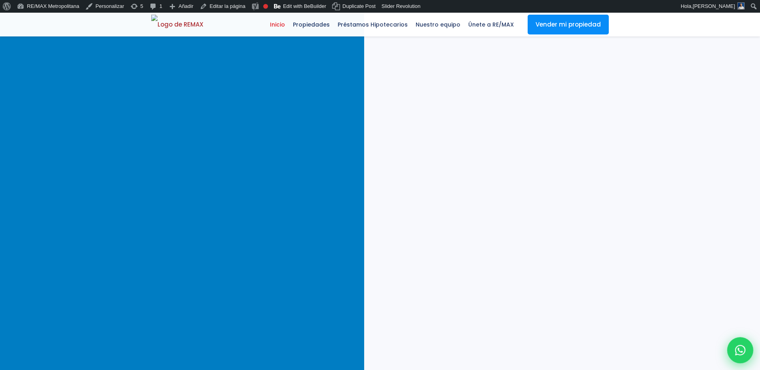
click at [737, 351] on icon at bounding box center [741, 350] width 10 height 10
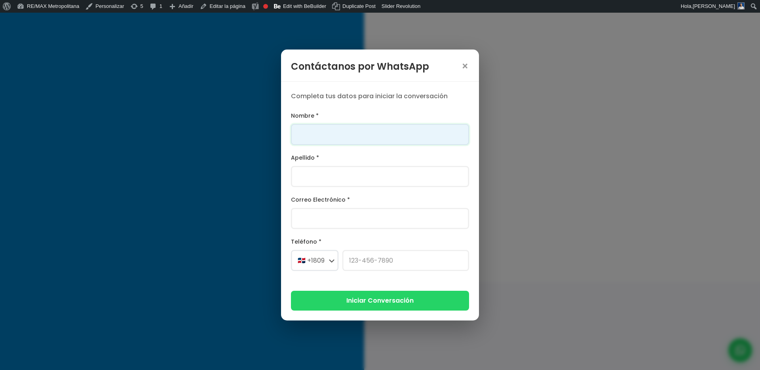
click at [362, 139] on input "Nombre *" at bounding box center [380, 134] width 178 height 21
type input "Franklin"
type input "[PERSON_NAME]"
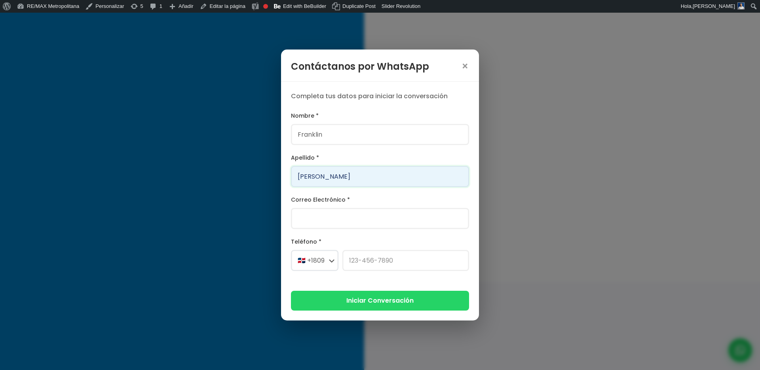
type input "[PERSON_NAME][EMAIL_ADDRESS][PERSON_NAME][DOMAIN_NAME]"
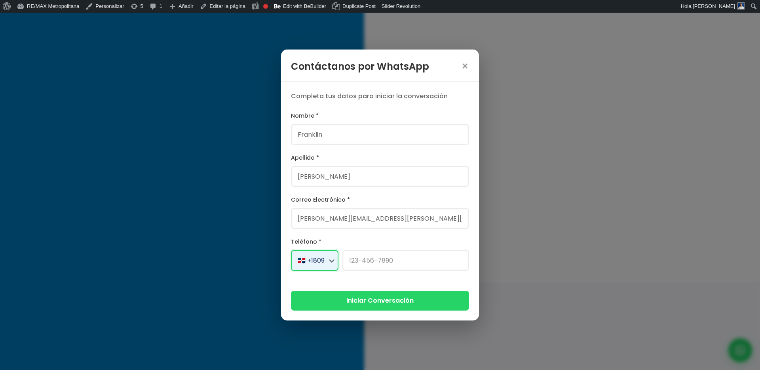
select select "+1"
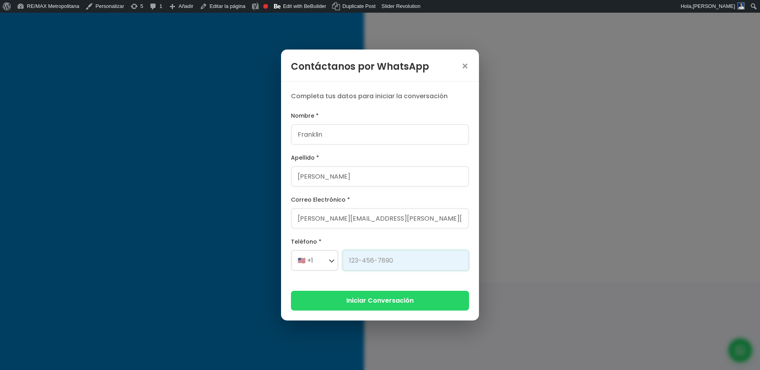
type input "829-619-1904"
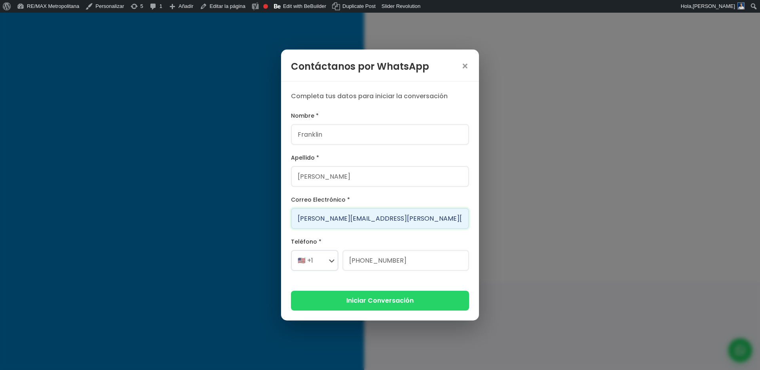
click at [324, 220] on input "[PERSON_NAME][EMAIL_ADDRESS][PERSON_NAME][DOMAIN_NAME]" at bounding box center [380, 218] width 178 height 21
click at [350, 219] on input "[PERSON_NAME][EMAIL_ADDRESS][PERSON_NAME][DOMAIN_NAME]" at bounding box center [380, 218] width 178 height 21
type input "franklin.a.martejoder@gmail.com"
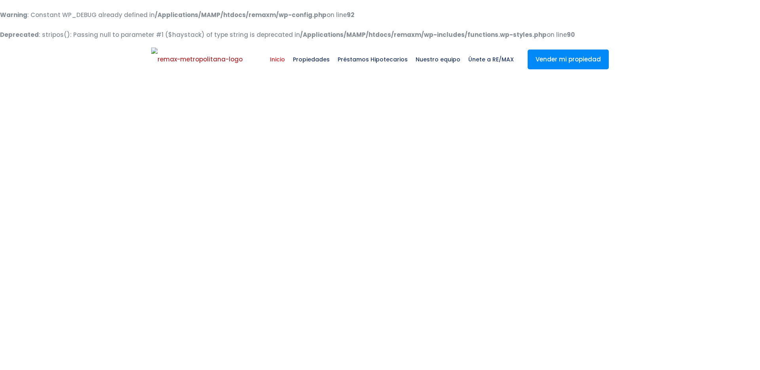
select select
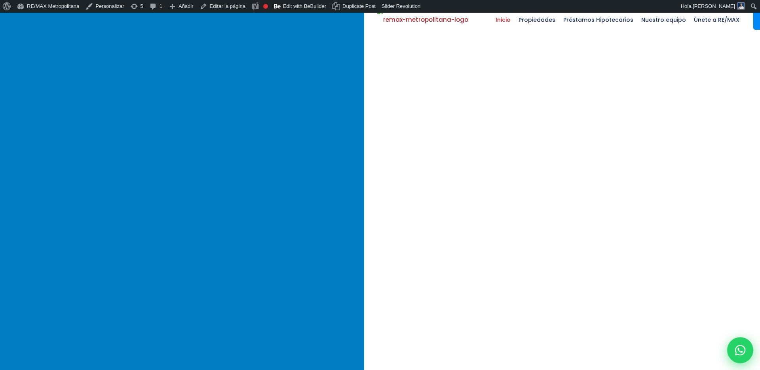
click at [741, 356] on div at bounding box center [741, 350] width 26 height 26
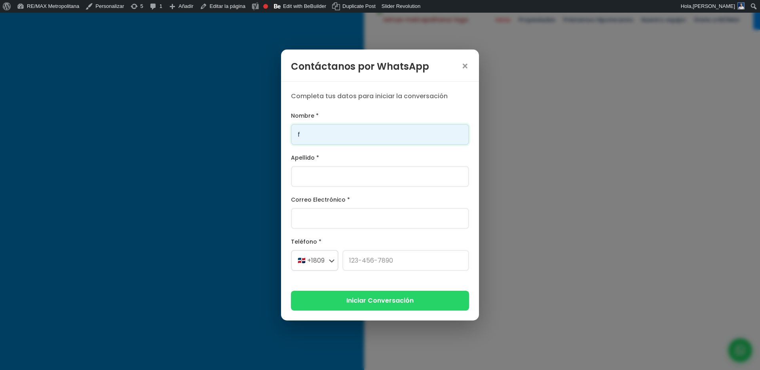
type input "Franklin"
type input "[PERSON_NAME]"
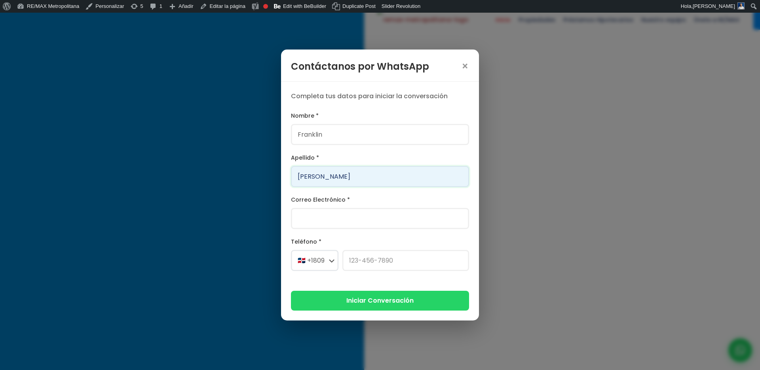
type input "[PERSON_NAME][EMAIL_ADDRESS][PERSON_NAME][DOMAIN_NAME]"
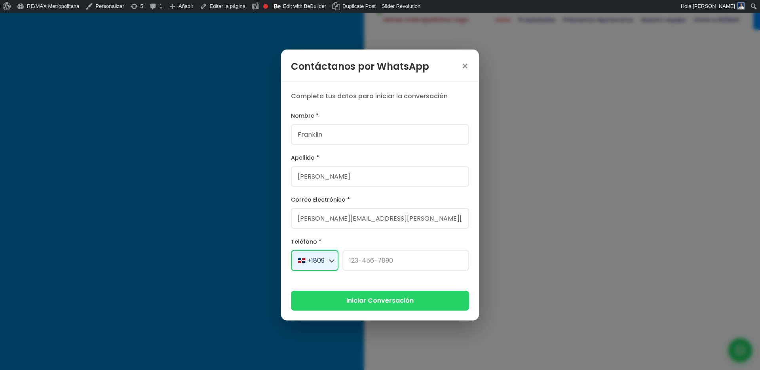
select select "+1"
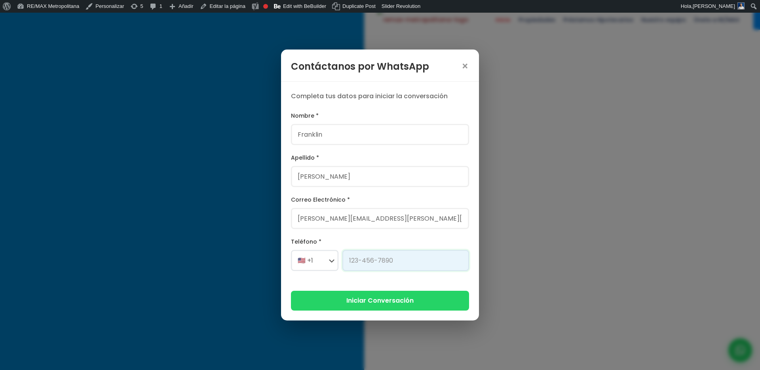
type input "[PHONE_NUMBER]"
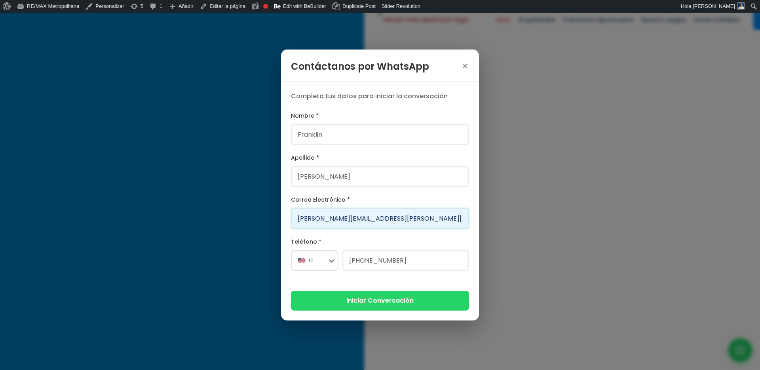
click at [347, 222] on input "[PERSON_NAME][EMAIL_ADDRESS][PERSON_NAME][DOMAIN_NAME]" at bounding box center [380, 218] width 178 height 21
type input "[PERSON_NAME][EMAIL_ADDRESS][DOMAIN_NAME]"
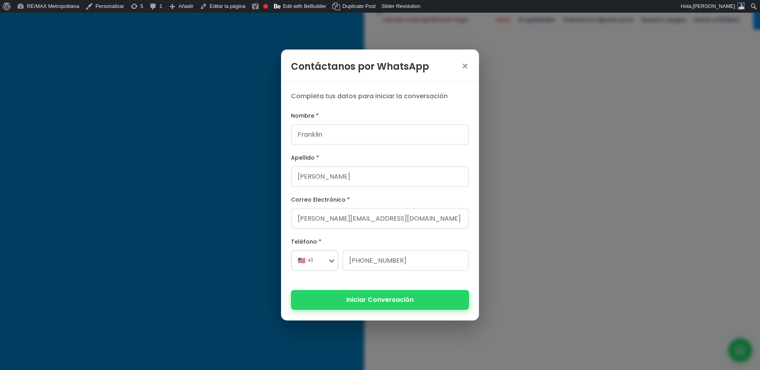
click at [373, 304] on button "Iniciar Conversación" at bounding box center [380, 299] width 178 height 19
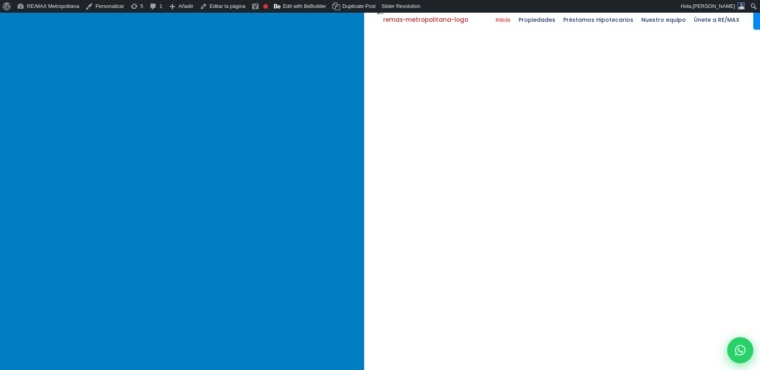
click at [741, 358] on div at bounding box center [741, 350] width 26 height 26
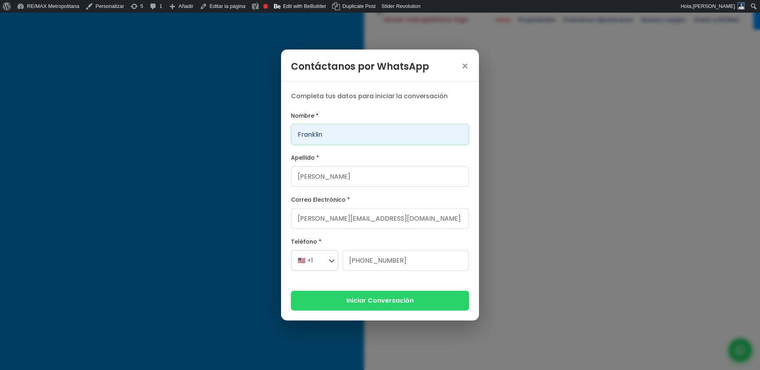
click at [371, 135] on input "Franklin" at bounding box center [380, 134] width 178 height 21
type input "Franklin"
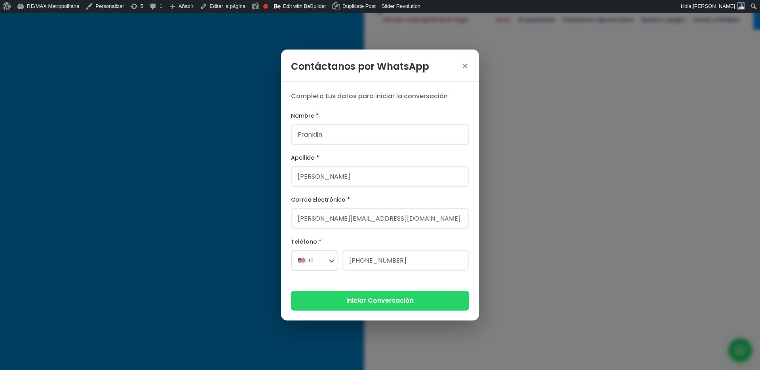
type input "Marte Gonzalez"
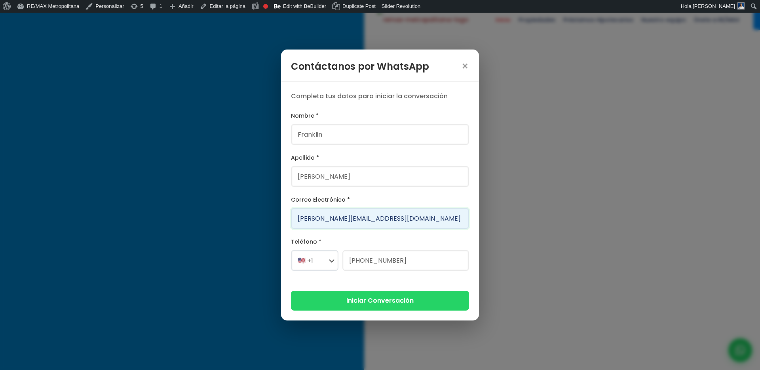
type input "franklin@version.do"
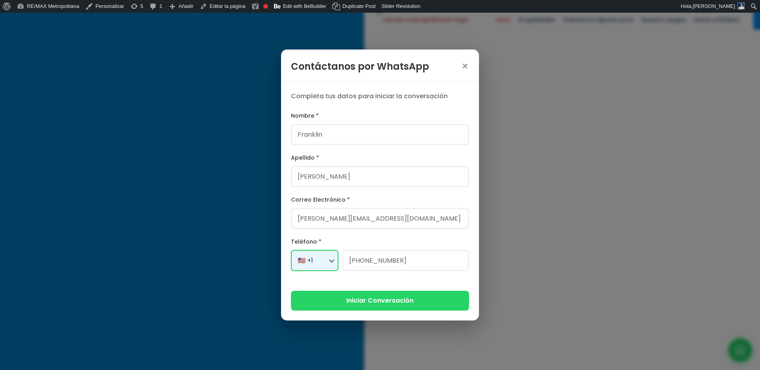
select select "+1"
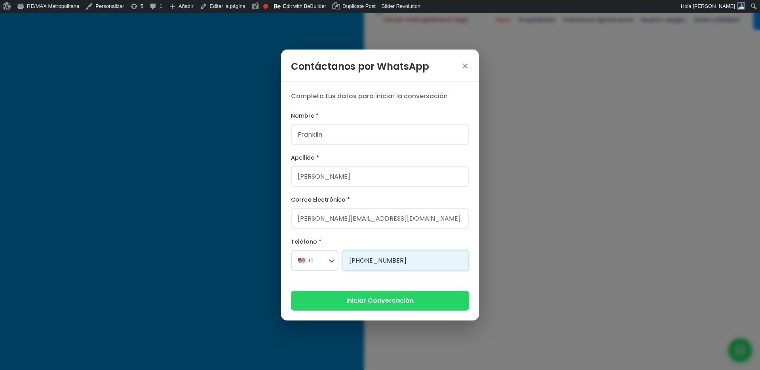
type input "829-230-2164"
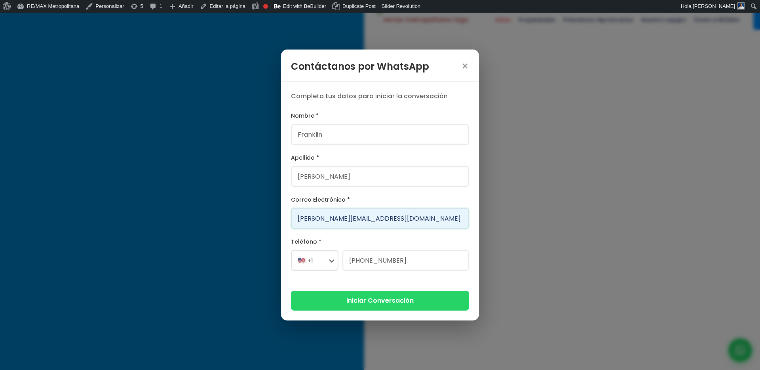
click at [322, 219] on input "franklin@version.do" at bounding box center [380, 218] width 178 height 21
type input "franklin121212@version.do"
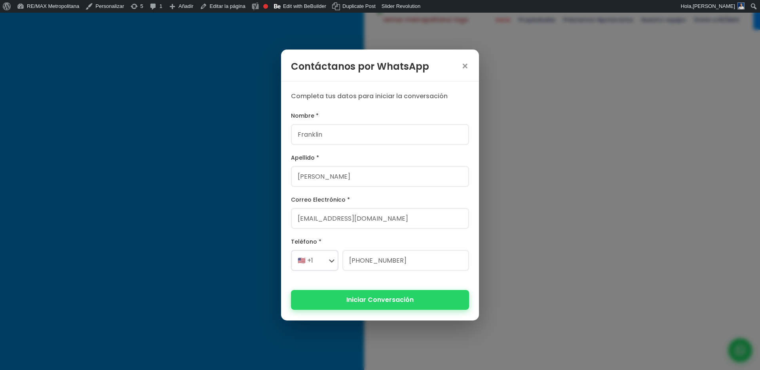
click at [360, 296] on button "Iniciar Conversación" at bounding box center [380, 299] width 178 height 19
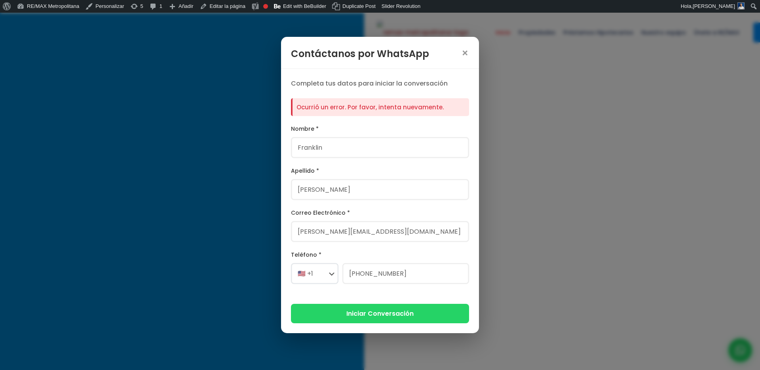
select select
select select "+1"
click at [464, 52] on span "×" at bounding box center [465, 53] width 8 height 11
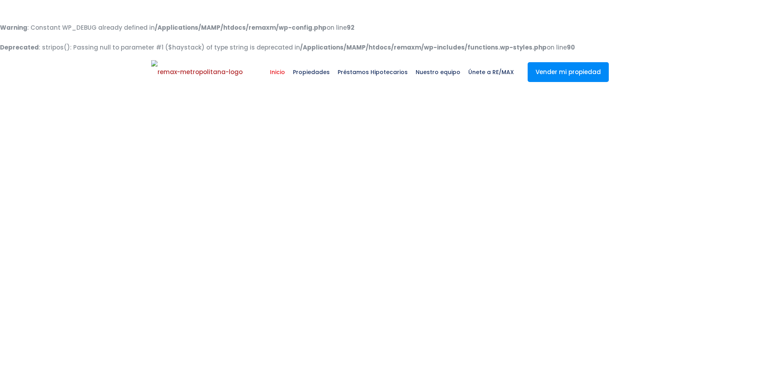
select select
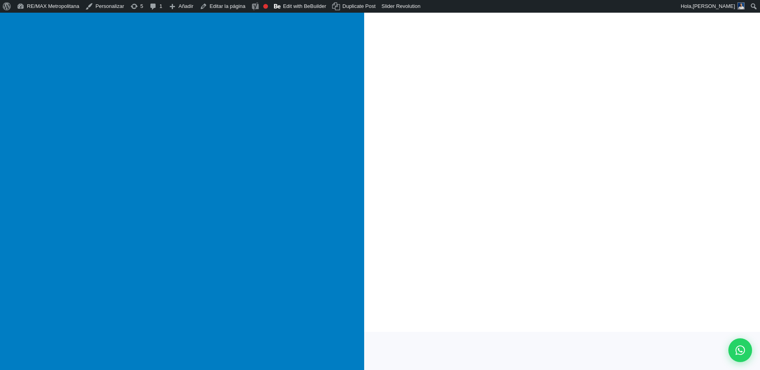
scroll to position [101, 0]
click at [729, 349] on div at bounding box center [741, 350] width 26 height 26
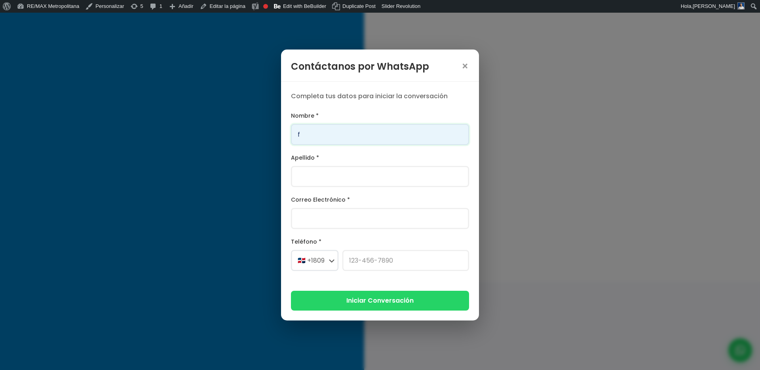
type input "Franklin"
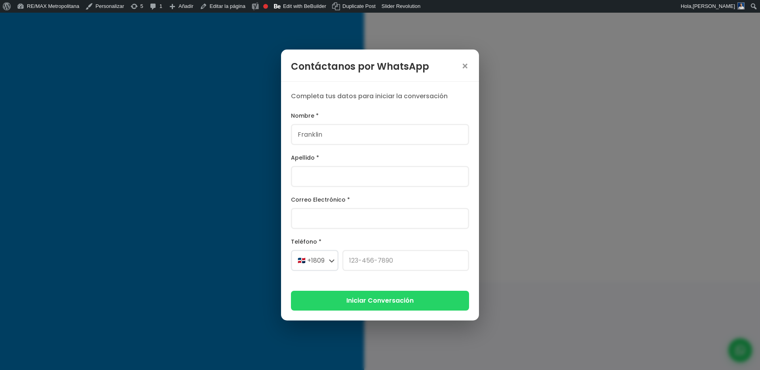
type input "Gonzalez"
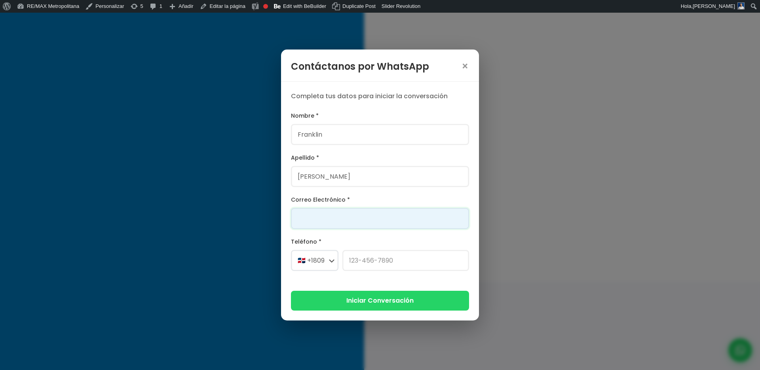
type input "franklin.a.marte@gmail.com"
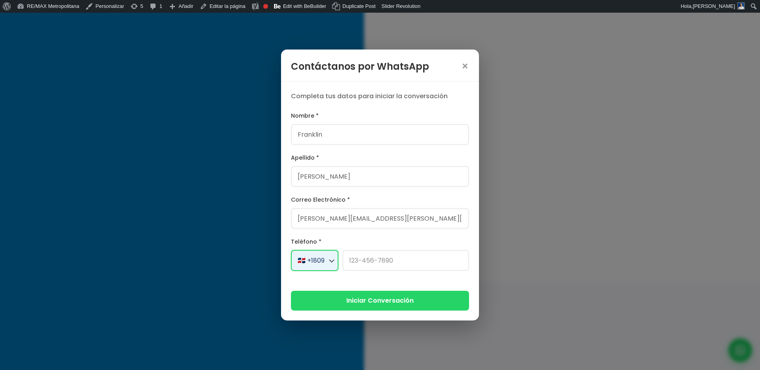
select select "+1"
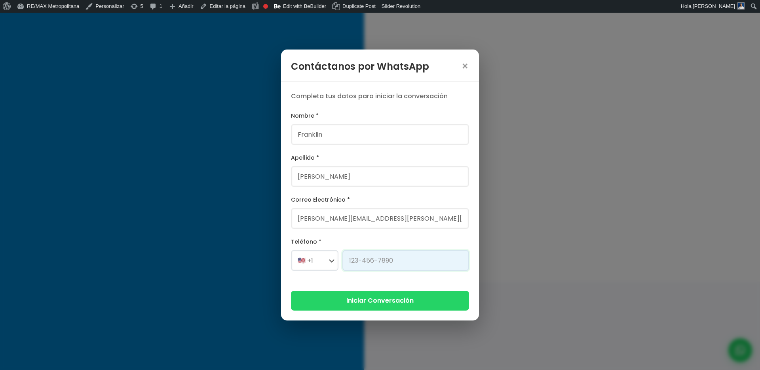
type input "[PHONE_NUMBER]"
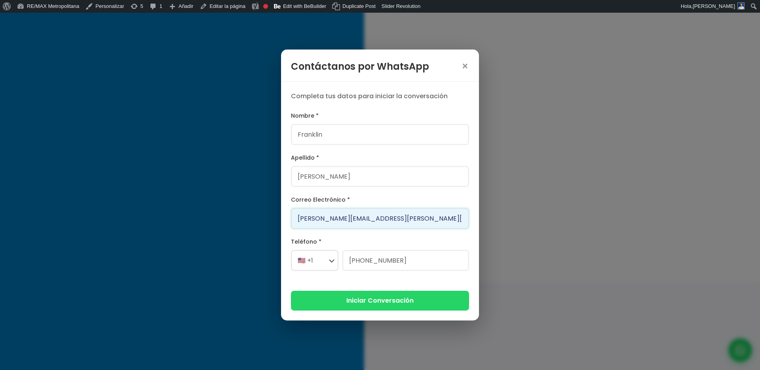
drag, startPoint x: 396, startPoint y: 219, endPoint x: 181, endPoint y: 226, distance: 214.8
click at [181, 226] on div "Contáctanos por WhatsApp × Completa tus datos para iniciar la conversación Nomb…" at bounding box center [380, 185] width 760 height 370
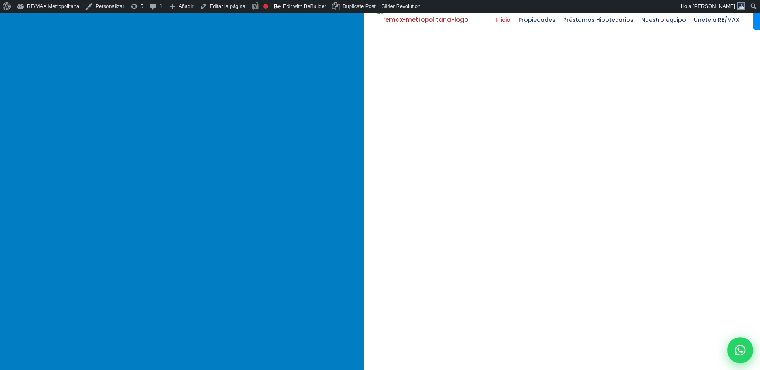
click at [749, 354] on div at bounding box center [741, 350] width 26 height 26
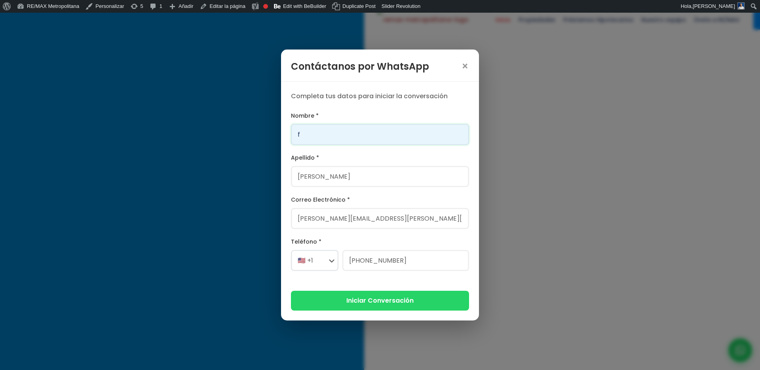
click at [326, 138] on input "f" at bounding box center [380, 134] width 178 height 21
type input "dorca"
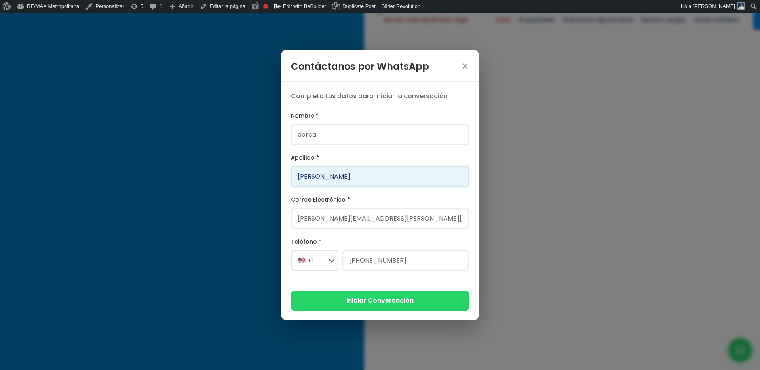
click at [323, 181] on input "Gonzalez" at bounding box center [380, 176] width 178 height 21
type input "santana"
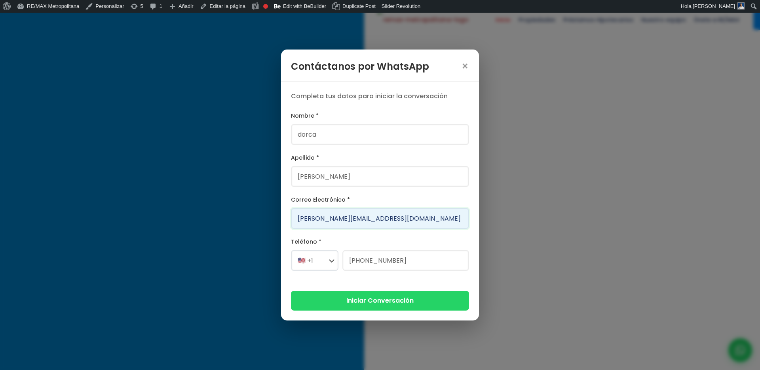
click at [314, 219] on input "dorca@version.do" at bounding box center [380, 218] width 178 height 21
type input "dorca001@version.do"
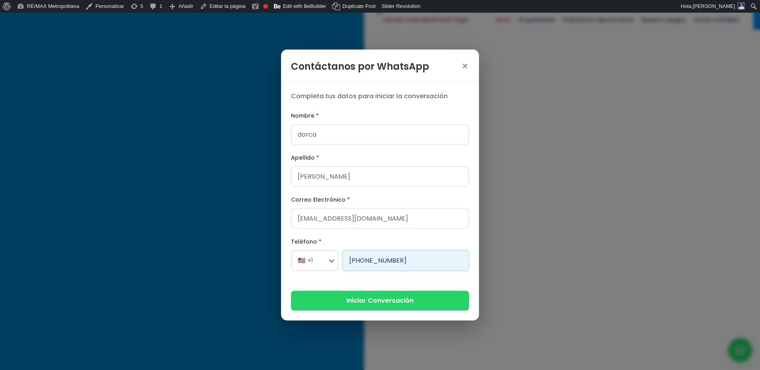
click at [399, 260] on input "[PHONE_NUMBER]" at bounding box center [406, 260] width 127 height 21
type input "[PHONE_NUMBER]"
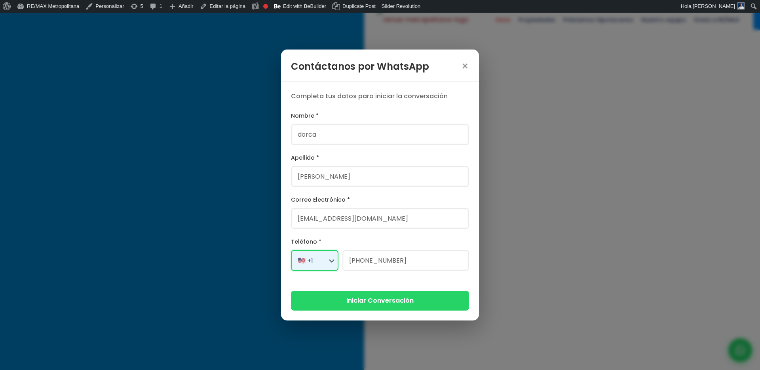
select select "+1"
click at [383, 304] on button "Iniciar Conversación" at bounding box center [380, 299] width 178 height 19
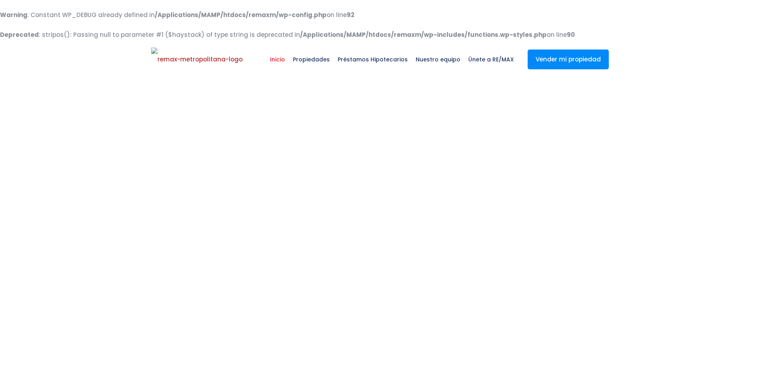
select select
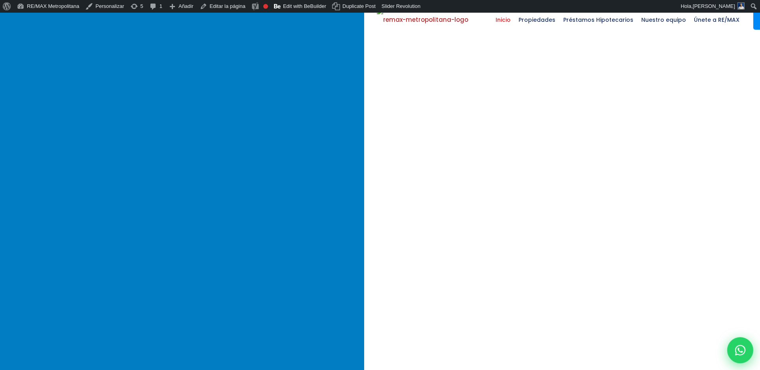
click at [738, 345] on icon at bounding box center [741, 350] width 10 height 10
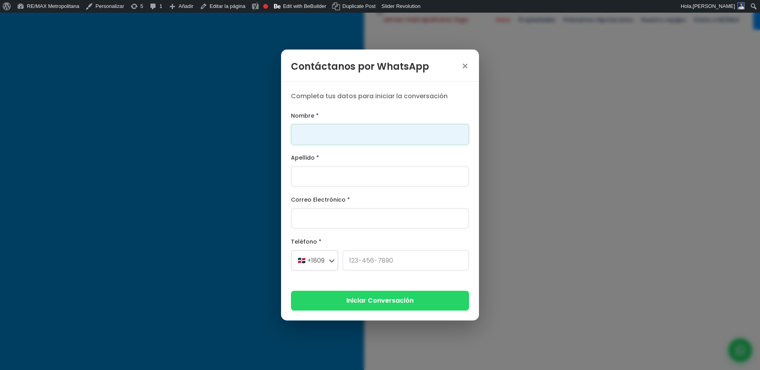
click at [395, 134] on input "Nombre *" at bounding box center [380, 134] width 178 height 21
type input "Franklin"
type input "[PERSON_NAME]"
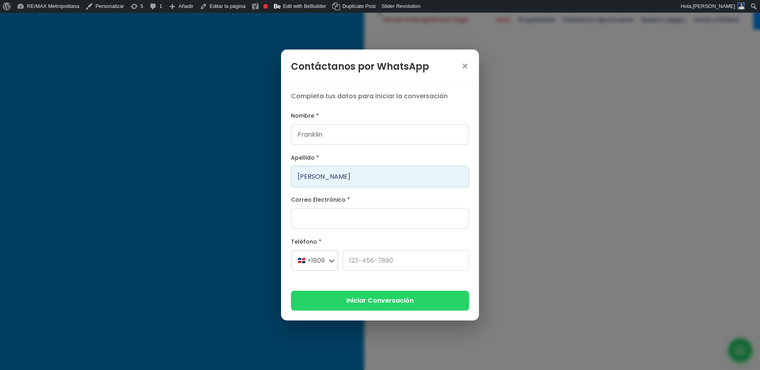
type input "[PERSON_NAME][EMAIL_ADDRESS][PERSON_NAME][DOMAIN_NAME]"
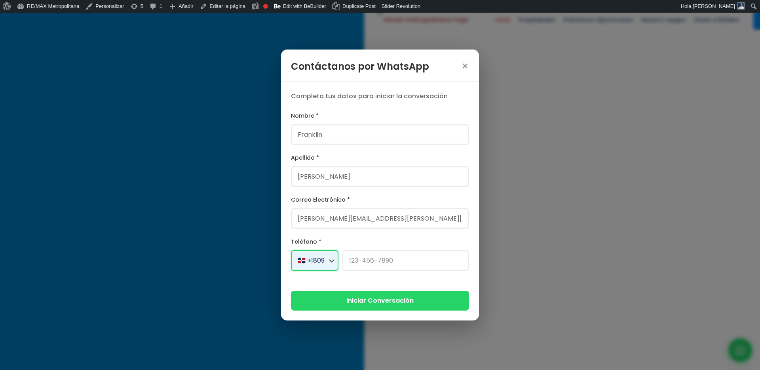
select select "+1"
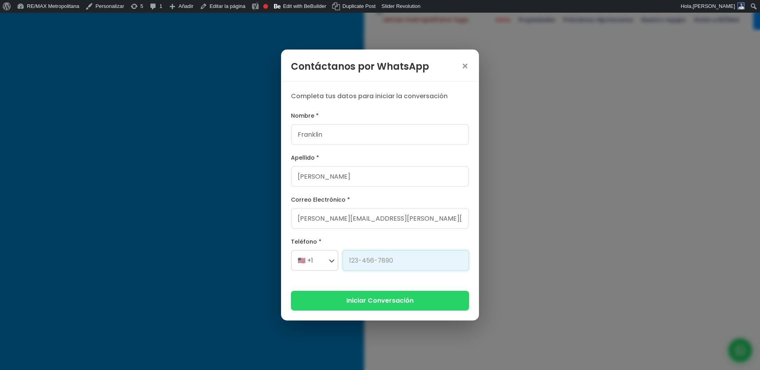
type input "[PHONE_NUMBER]"
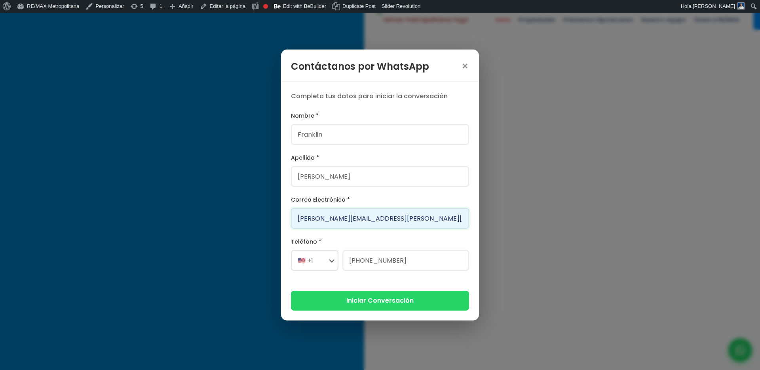
click at [334, 217] on input "[PERSON_NAME][EMAIL_ADDRESS][PERSON_NAME][DOMAIN_NAME]" at bounding box center [380, 218] width 178 height 21
type input "[EMAIL_ADDRESS][DOMAIN_NAME]"
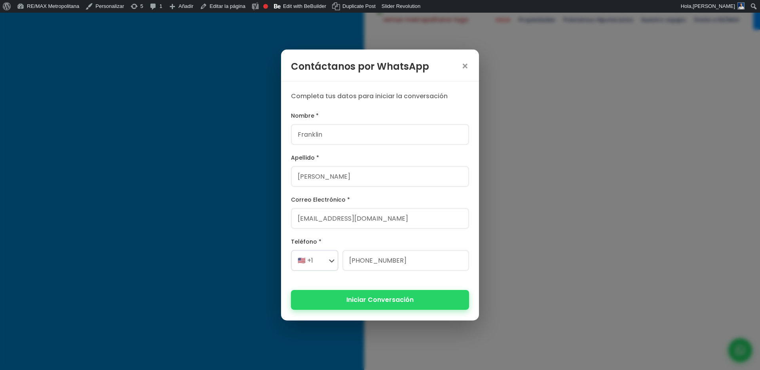
click at [377, 308] on button "Iniciar Conversación" at bounding box center [380, 299] width 178 height 19
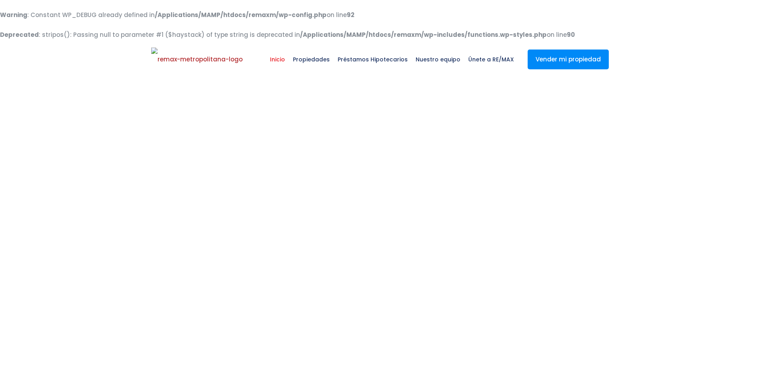
select select
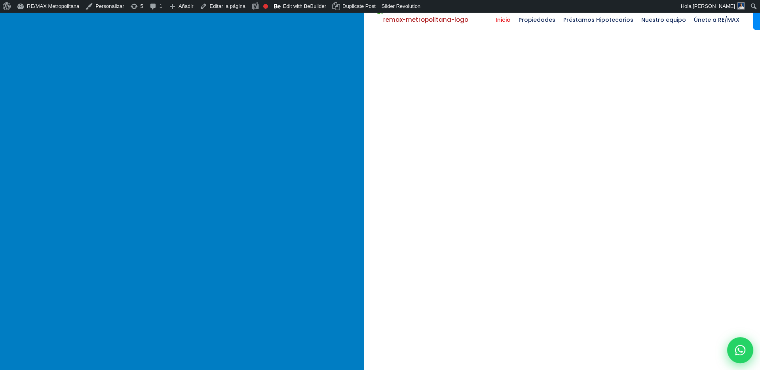
click at [742, 355] on div at bounding box center [741, 350] width 26 height 26
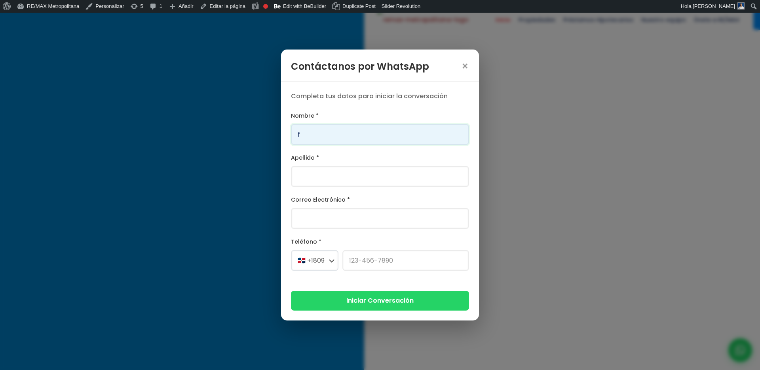
type input "Franklin"
type input "[PERSON_NAME]"
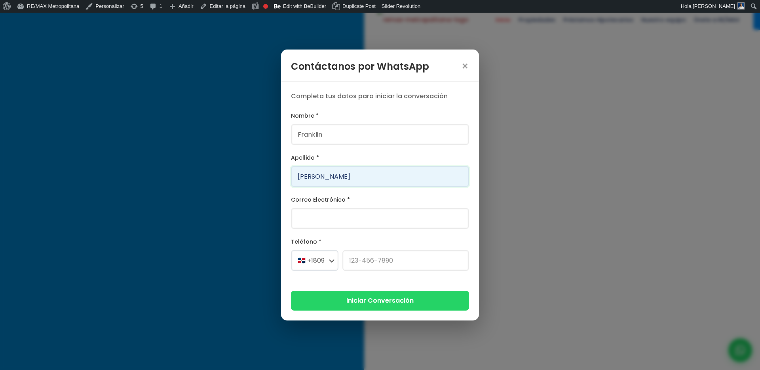
type input "[PERSON_NAME][EMAIL_ADDRESS][PERSON_NAME][DOMAIN_NAME]"
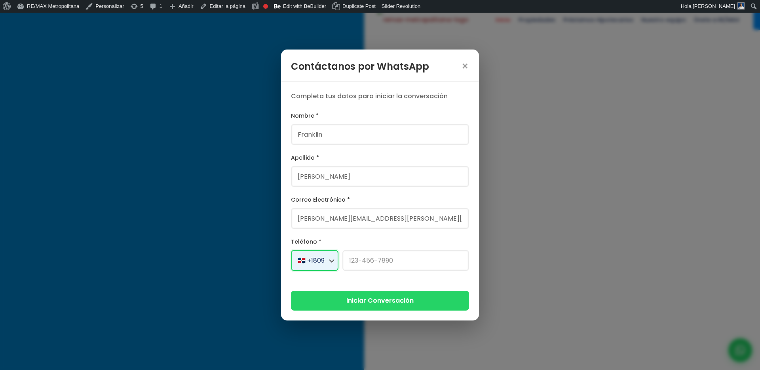
select select "+1"
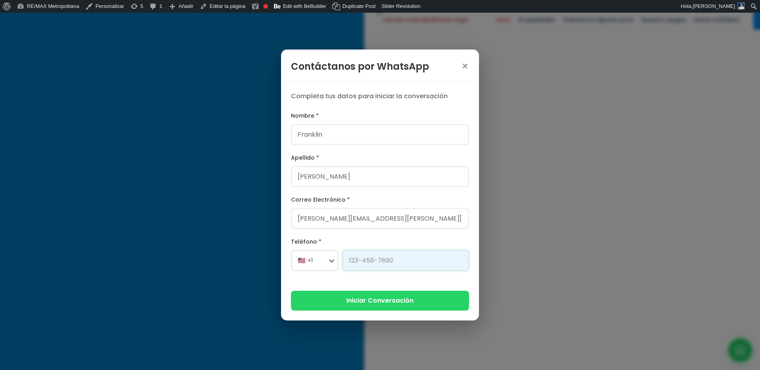
type input "[PHONE_NUMBER]"
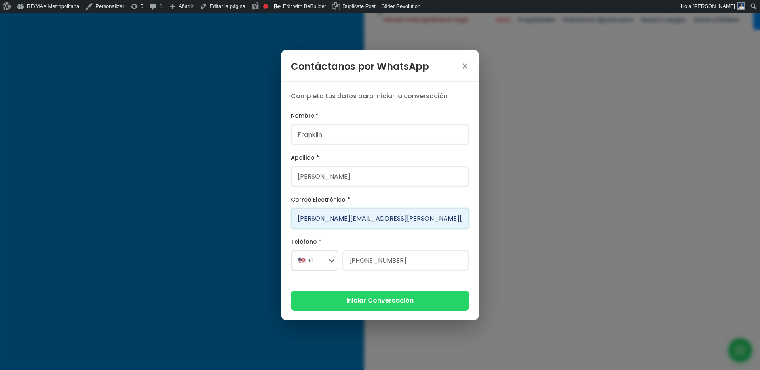
click at [337, 219] on input "[PERSON_NAME][EMAIL_ADDRESS][PERSON_NAME][DOMAIN_NAME]" at bounding box center [380, 218] width 178 height 21
type input "dorca001@version.do"
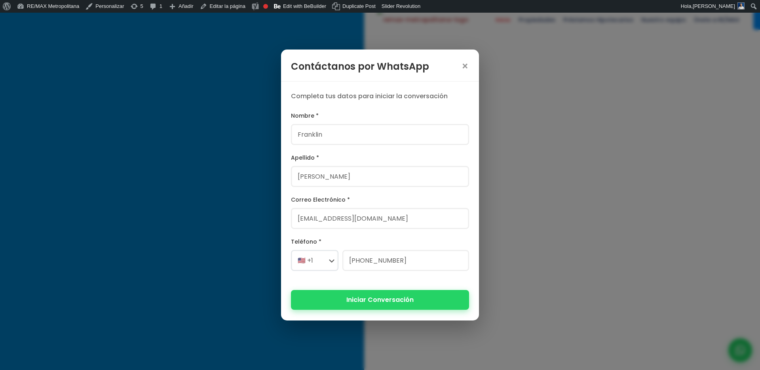
click at [367, 301] on button "Iniciar Conversación" at bounding box center [380, 299] width 178 height 19
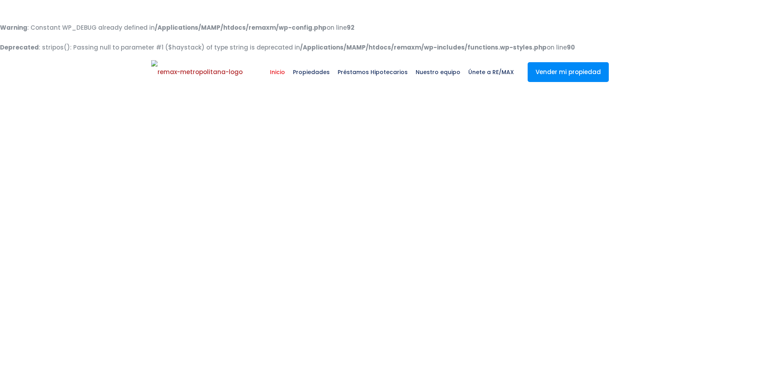
select select
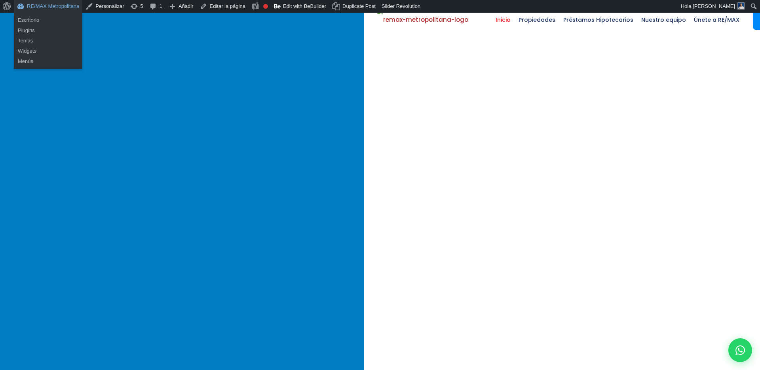
click at [74, 3] on link "RE/MAX Metropolitana" at bounding box center [48, 6] width 69 height 13
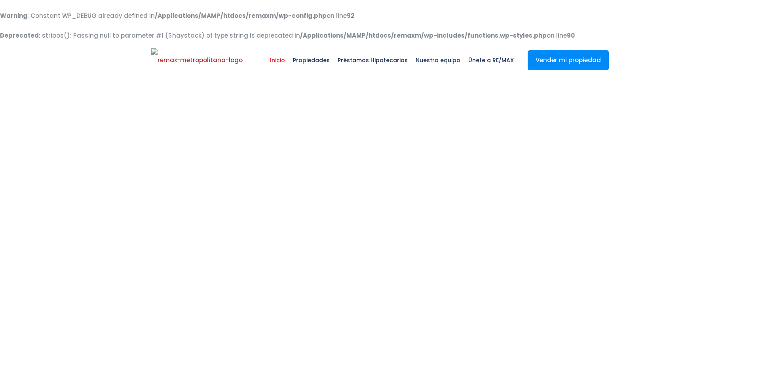
select select
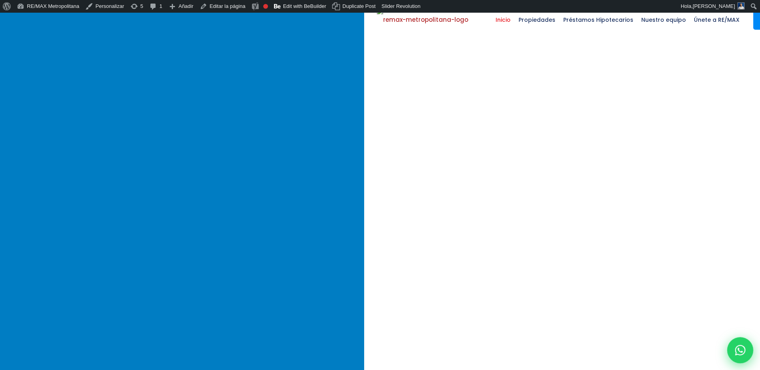
click at [745, 351] on icon at bounding box center [741, 350] width 10 height 10
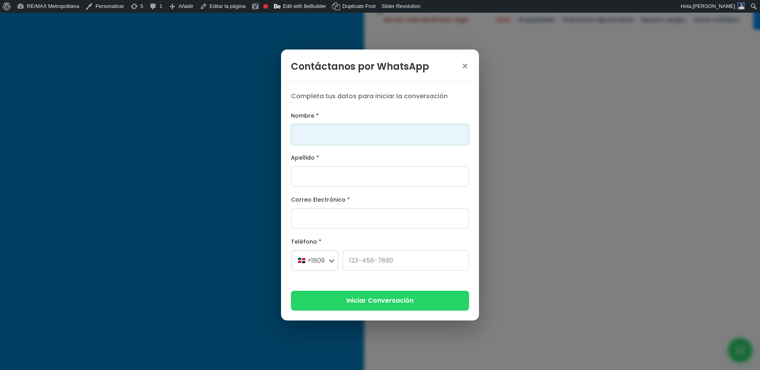
click at [362, 130] on input "Nombre *" at bounding box center [380, 134] width 178 height 21
type input "Franklin"
type input "Gonzalez"
type input "franklin.a.marte@gmail.com"
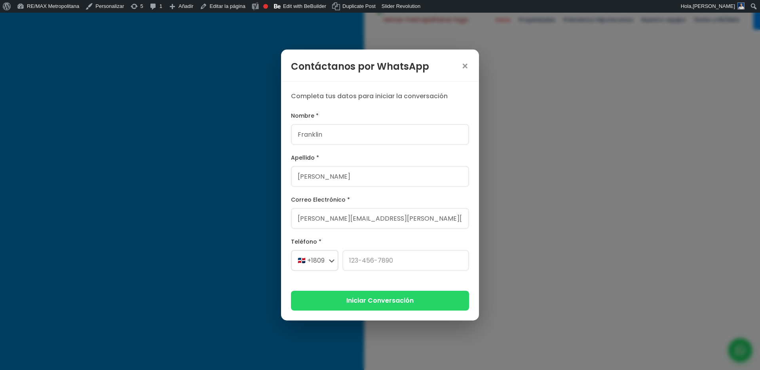
select select "+1"
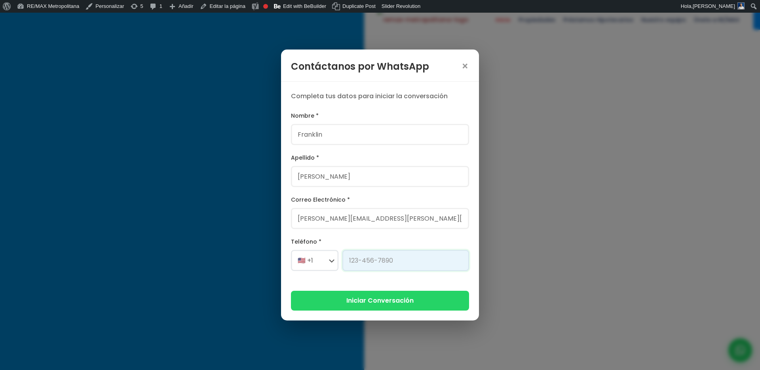
type input "829-619-1904"
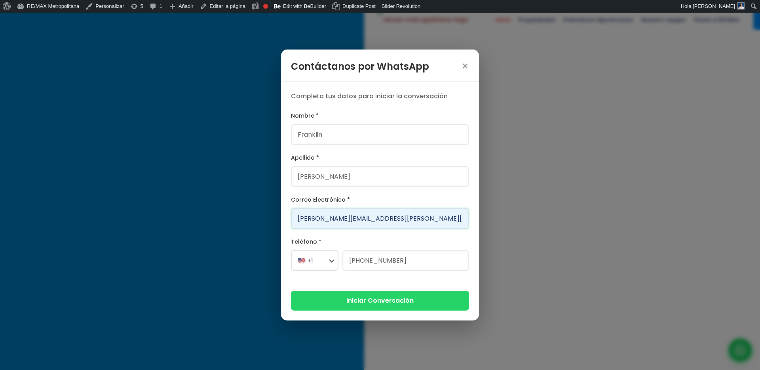
click at [323, 216] on input "[PERSON_NAME][EMAIL_ADDRESS][PERSON_NAME][DOMAIN_NAME]" at bounding box center [380, 218] width 178 height 21
type input "F"
type input "javier01923@version.do"
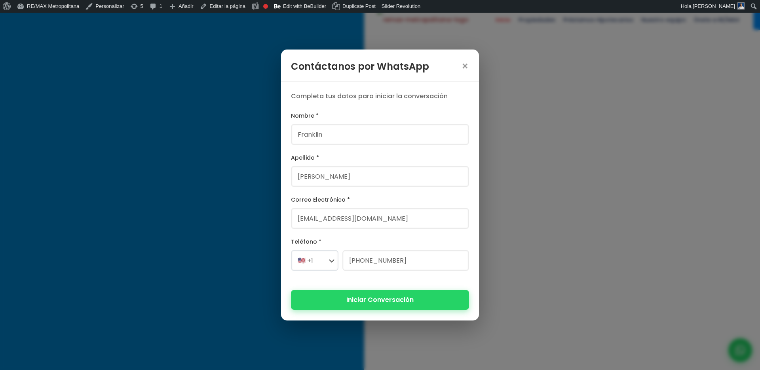
click at [387, 301] on button "Iniciar Conversación" at bounding box center [380, 299] width 178 height 19
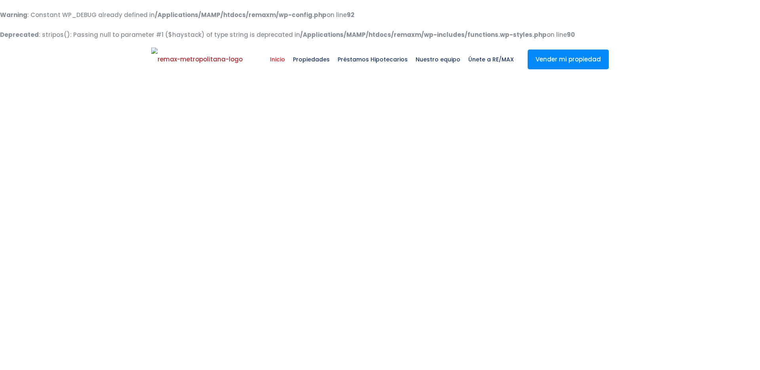
select select
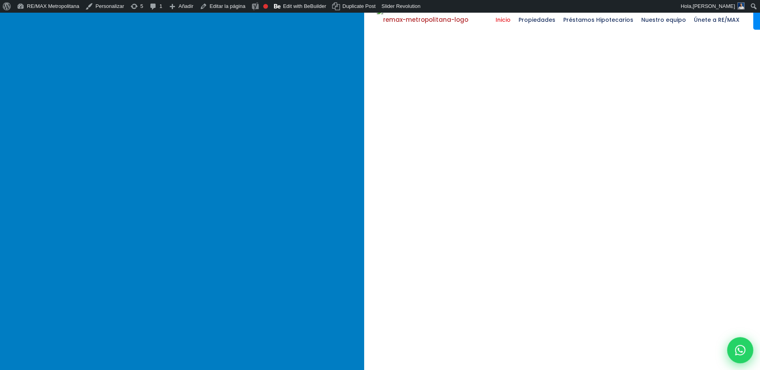
click at [733, 349] on div at bounding box center [741, 350] width 26 height 26
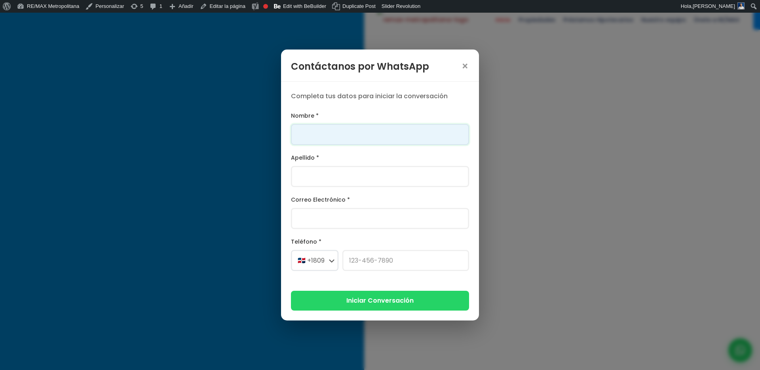
type input "D"
type input "[PERSON_NAME]"
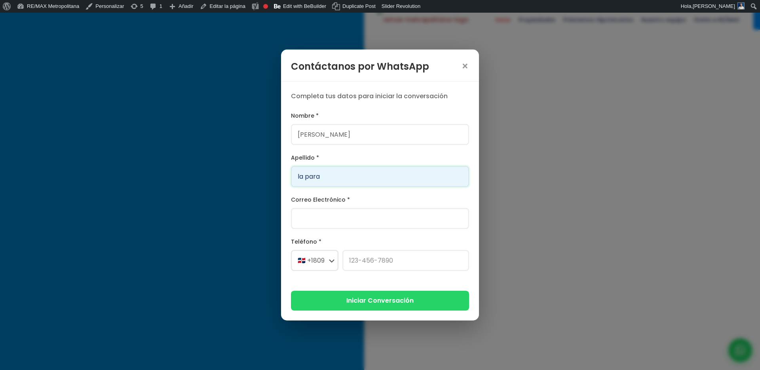
type input "la para"
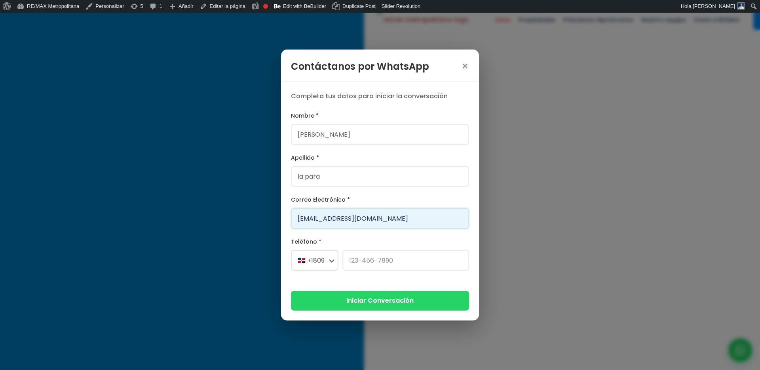
click at [316, 219] on input "[EMAIL_ADDRESS][DOMAIN_NAME]" at bounding box center [380, 218] width 178 height 21
type input "[EMAIL_ADDRESS][DOMAIN_NAME]"
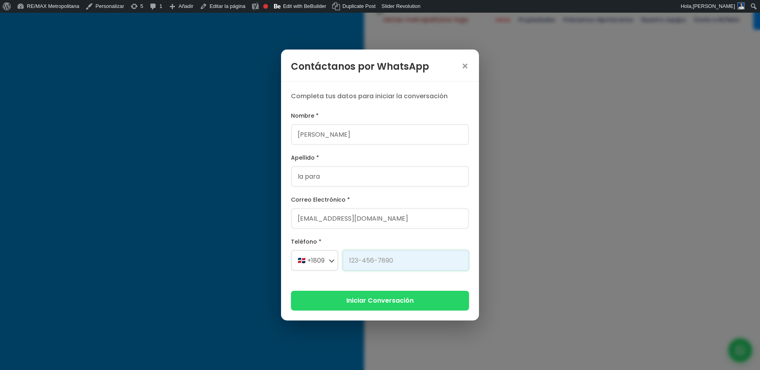
click at [351, 260] on input "Teléfono *" at bounding box center [406, 260] width 127 height 21
type input "[PHONE_NUMBER]"
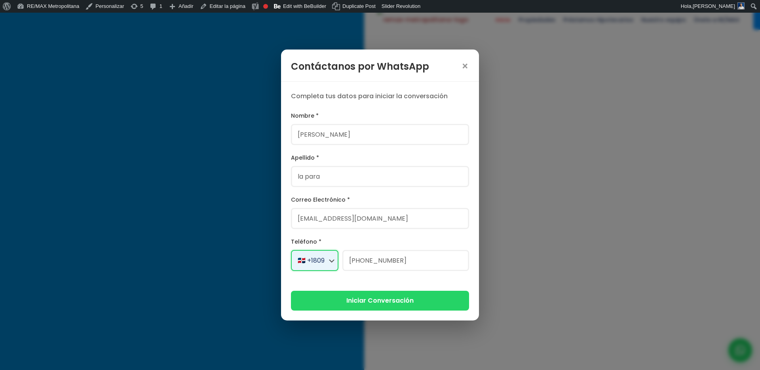
select select "+1"
click at [417, 304] on button "Iniciar Conversación" at bounding box center [380, 299] width 178 height 19
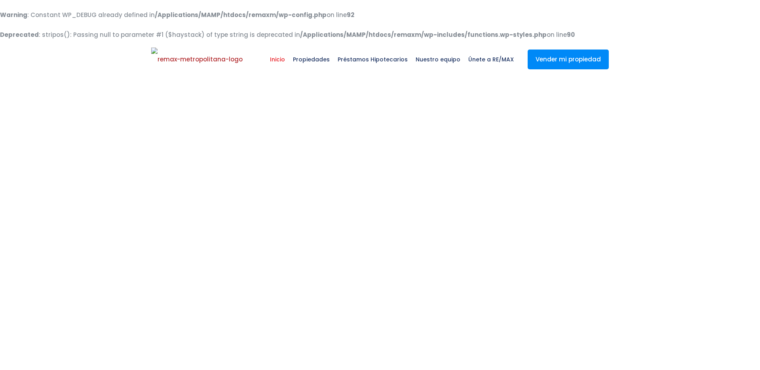
select select
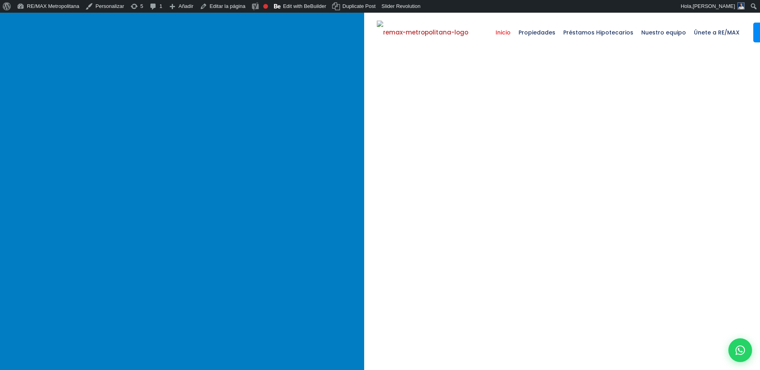
click at [741, 354] on icon at bounding box center [741, 350] width 10 height 10
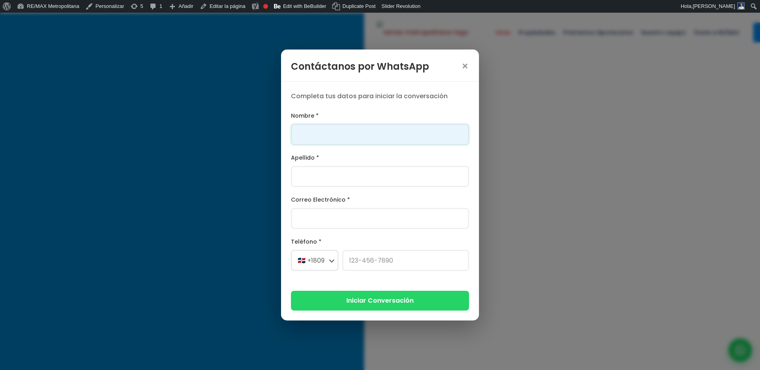
click at [372, 133] on input "Nombre *" at bounding box center [380, 134] width 178 height 21
type input "Franklin"
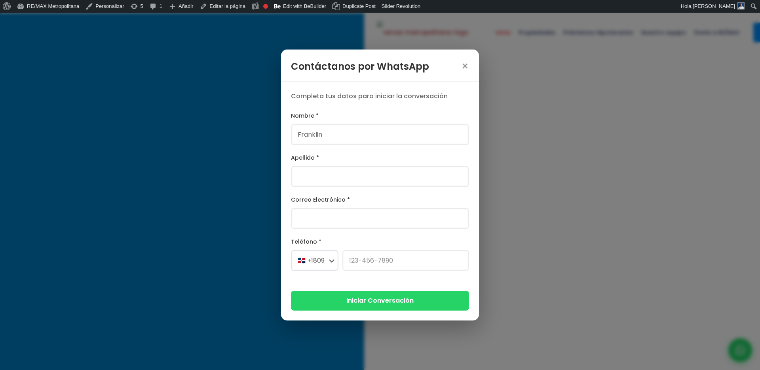
type input "Gonzalez"
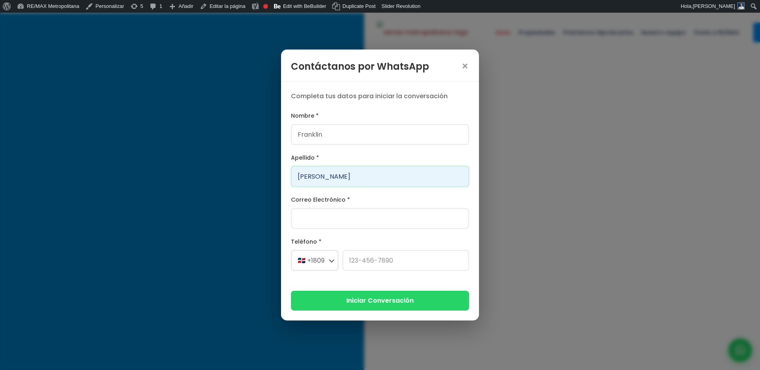
type input "franklin.a.marte@gmail.com"
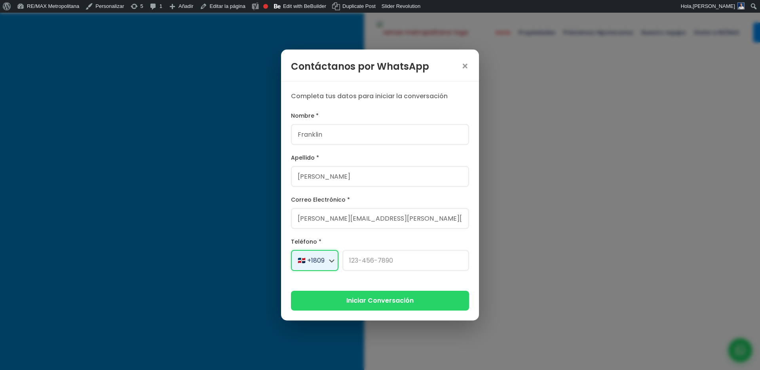
select select "+1"
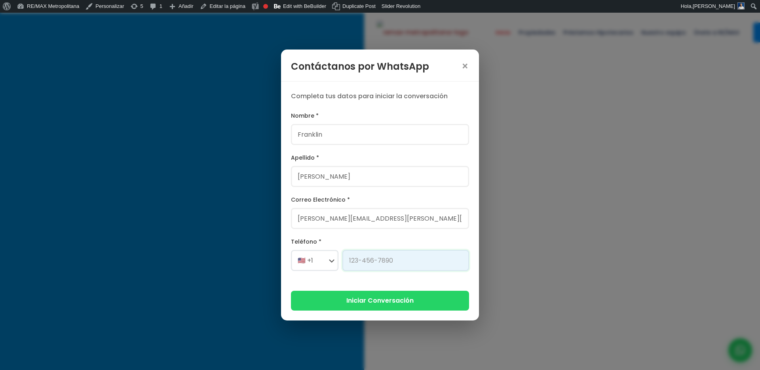
type input "829-619-1904"
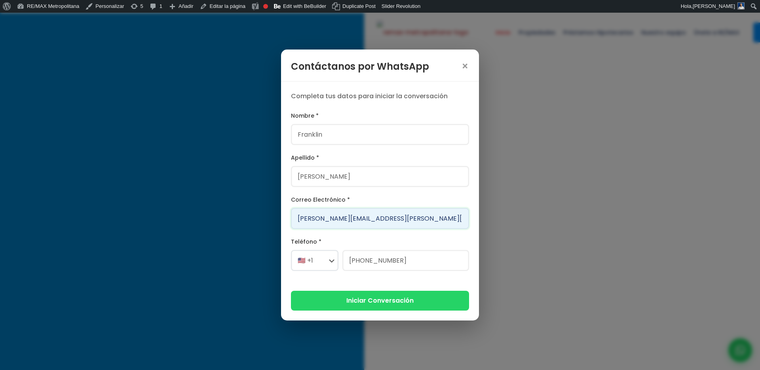
click at [315, 220] on input "franklin.a.marte@gmail.com" at bounding box center [380, 218] width 178 height 21
click at [315, 220] on input "[PERSON_NAME][EMAIL_ADDRESS][PERSON_NAME][DOMAIN_NAME]" at bounding box center [380, 218] width 178 height 21
click at [315, 220] on input "franklin.a.marte@gmail.com" at bounding box center [380, 218] width 178 height 21
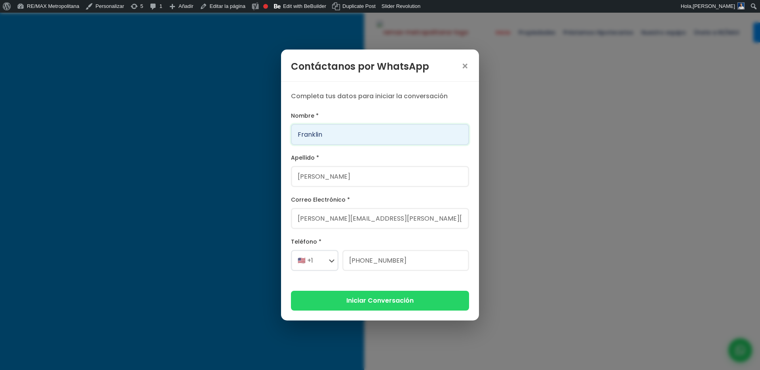
click at [321, 130] on input "Franklin" at bounding box center [380, 134] width 178 height 21
type input "Daenerys"
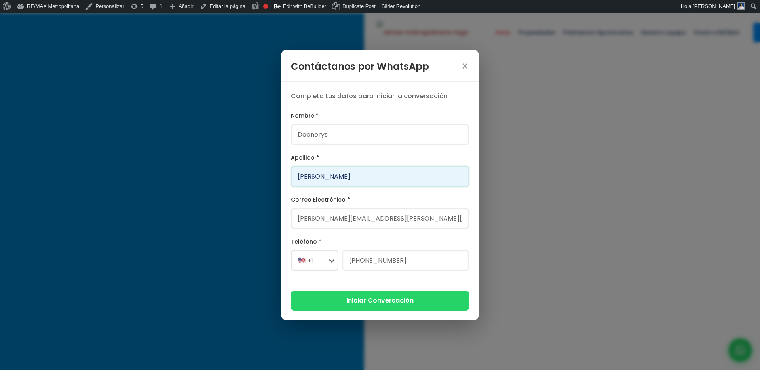
click at [343, 177] on input "[PERSON_NAME]" at bounding box center [380, 176] width 178 height 21
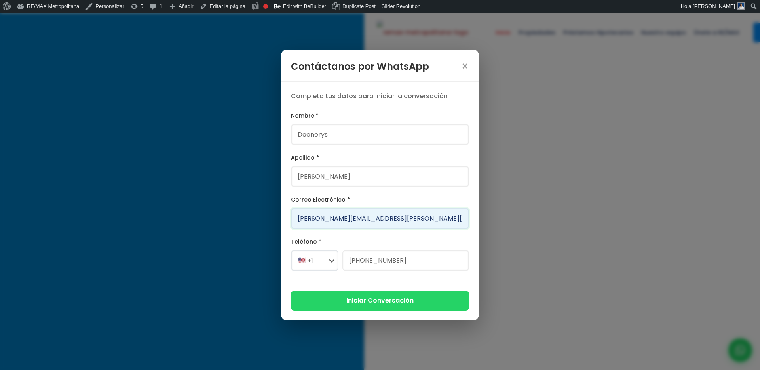
click at [305, 217] on input "[PERSON_NAME][EMAIL_ADDRESS][PERSON_NAME][DOMAIN_NAME]" at bounding box center [380, 218] width 178 height 21
click at [329, 219] on input "Daenerys@version.do" at bounding box center [380, 218] width 178 height 21
type input "Daenerys001@version.do"
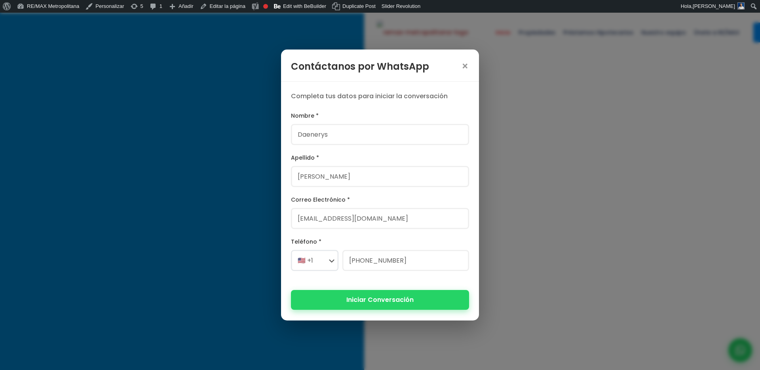
click at [349, 303] on button "Iniciar Conversación" at bounding box center [380, 299] width 178 height 19
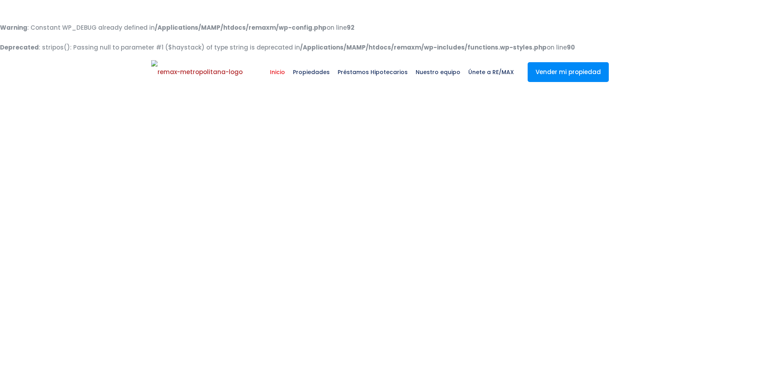
select select
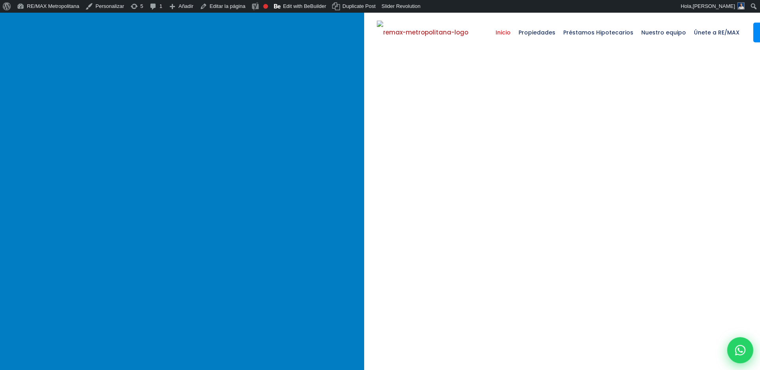
click at [739, 356] on div at bounding box center [741, 350] width 26 height 26
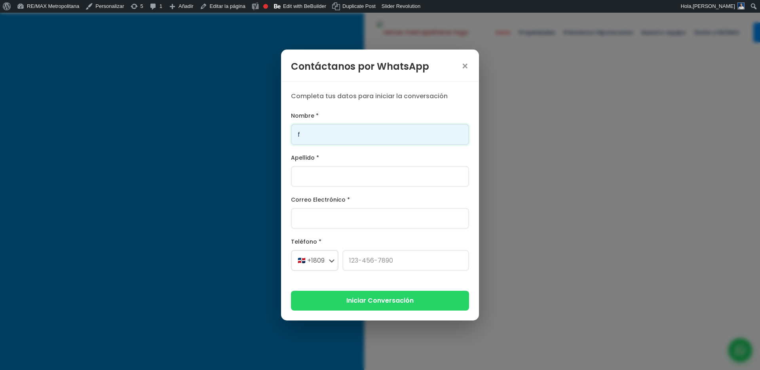
type input "Franklin"
type input "[PERSON_NAME]"
type input "[PERSON_NAME][EMAIL_ADDRESS][PERSON_NAME][DOMAIN_NAME]"
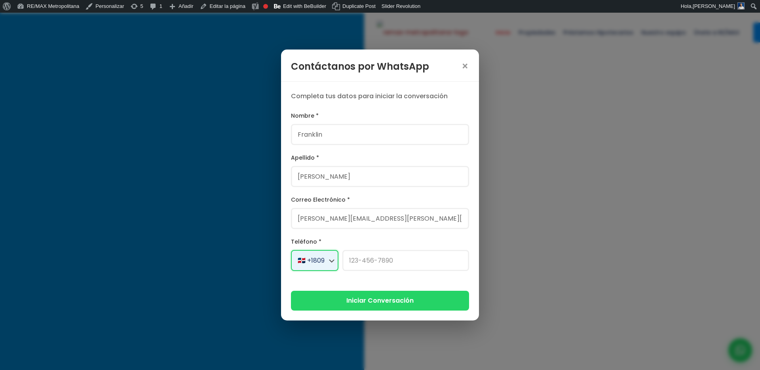
select select "+1"
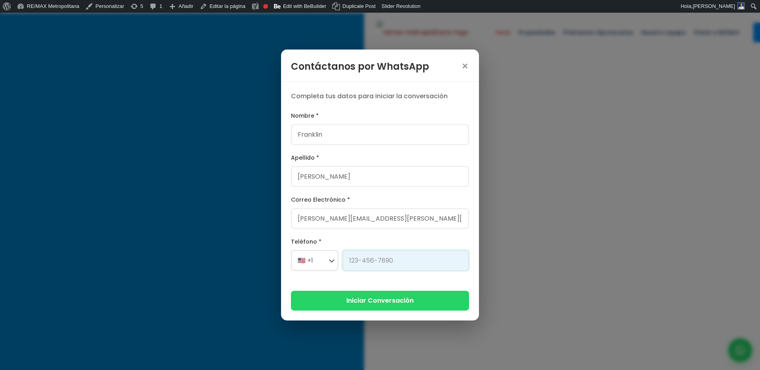
type input "[PHONE_NUMBER]"
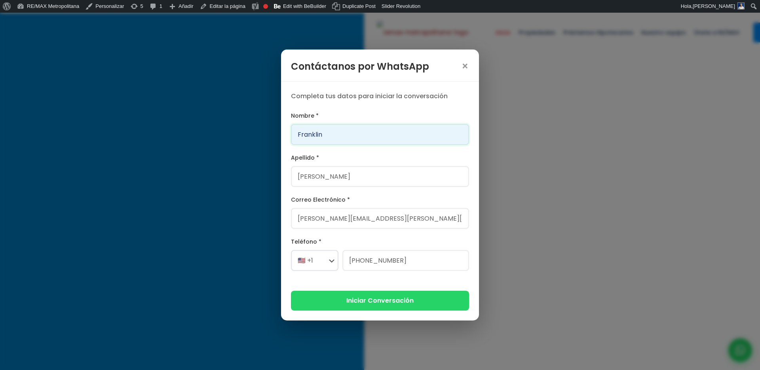
click at [331, 139] on input "Franklin" at bounding box center [380, 134] width 178 height 21
click at [330, 137] on input "fd" at bounding box center [380, 134] width 178 height 21
type input "Daenerys"
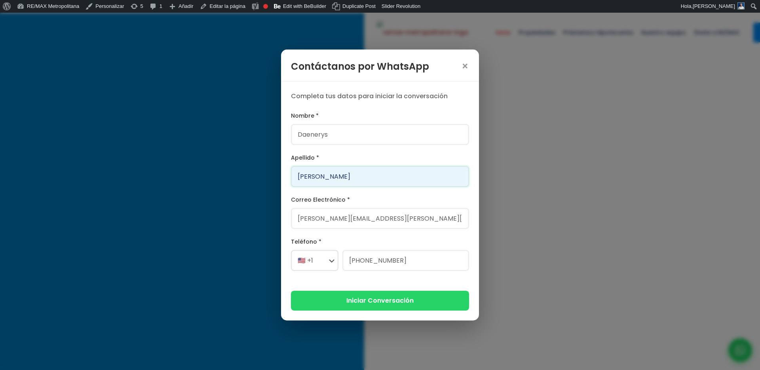
click at [324, 174] on input "[PERSON_NAME]" at bounding box center [380, 176] width 178 height 21
type input "Marte"
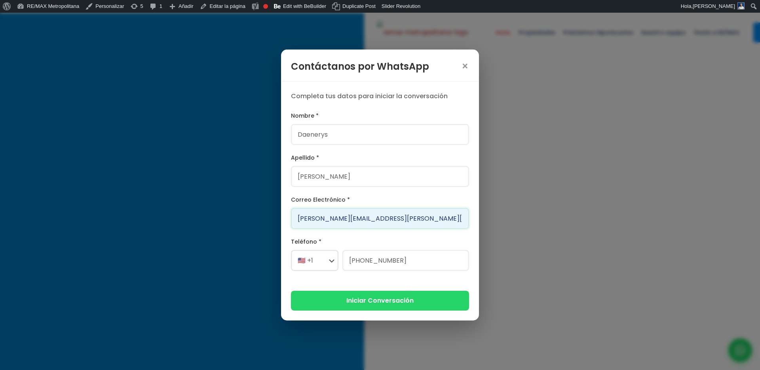
click at [324, 219] on input "[PERSON_NAME][EMAIL_ADDRESS][PERSON_NAME][DOMAIN_NAME]" at bounding box center [380, 218] width 178 height 21
type input "marteda@version.do"
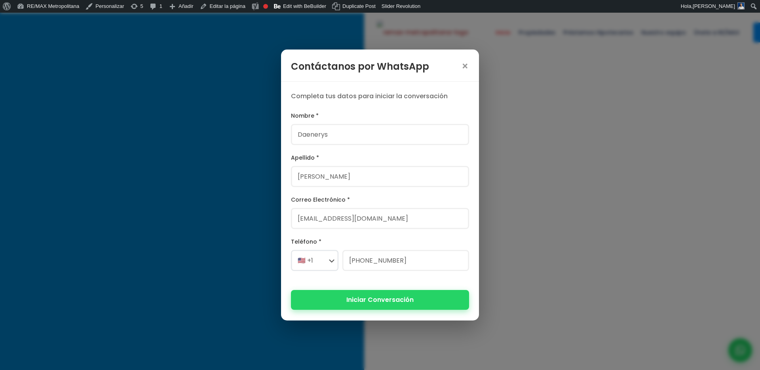
click at [353, 300] on button "Iniciar Conversación" at bounding box center [380, 299] width 178 height 19
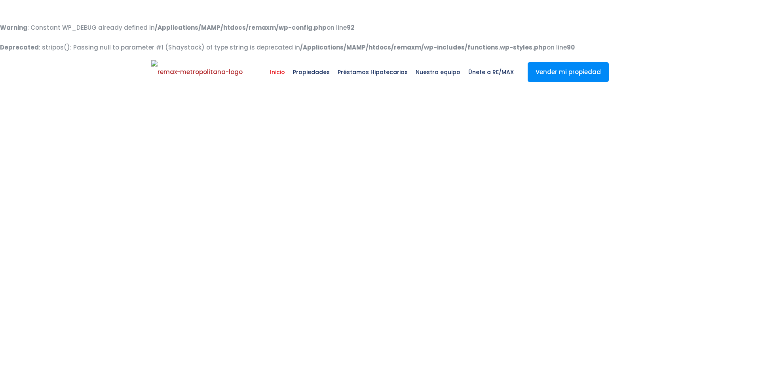
select select
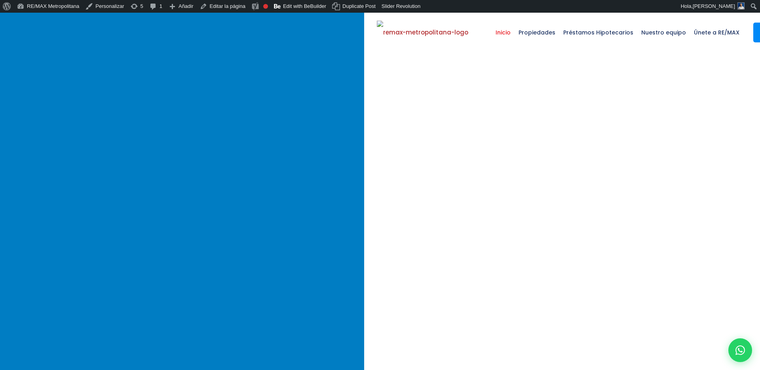
click at [736, 343] on div at bounding box center [741, 350] width 24 height 24
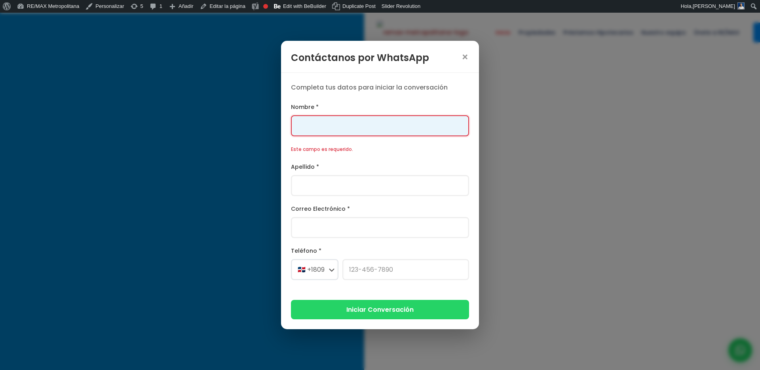
scroll to position [76, 0]
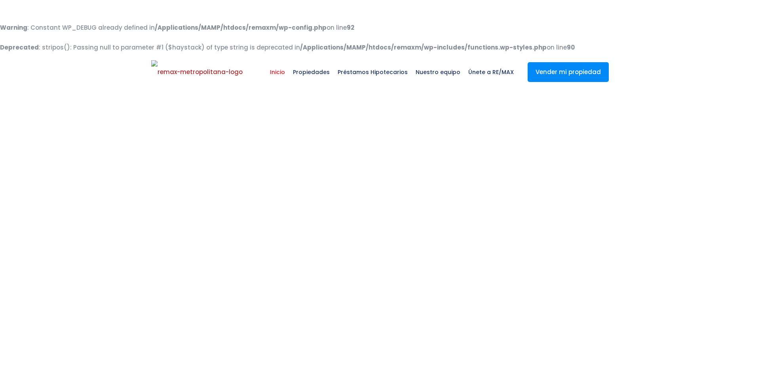
select select
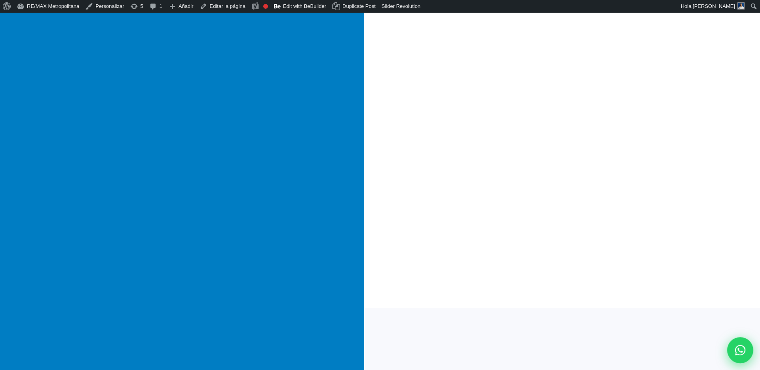
click at [740, 351] on icon at bounding box center [741, 350] width 10 height 10
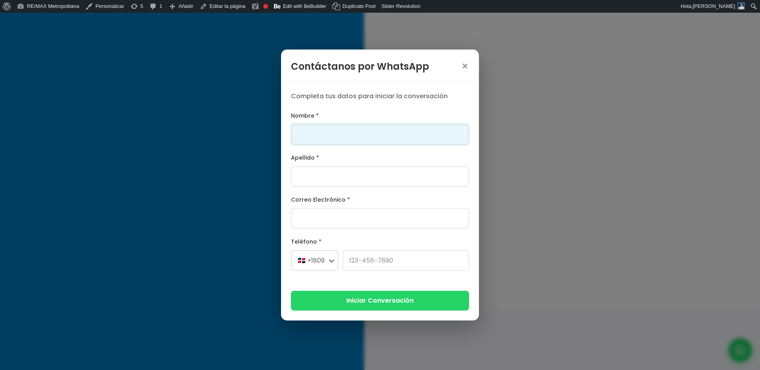
click at [428, 134] on input "Nombre *" at bounding box center [380, 134] width 178 height 21
type input "Franklin"
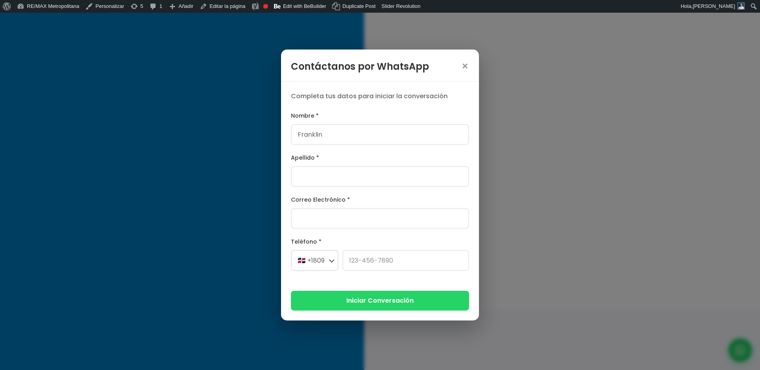
type input "[PERSON_NAME]"
type input "[PERSON_NAME][EMAIL_ADDRESS][PERSON_NAME][DOMAIN_NAME]"
select select "+1"
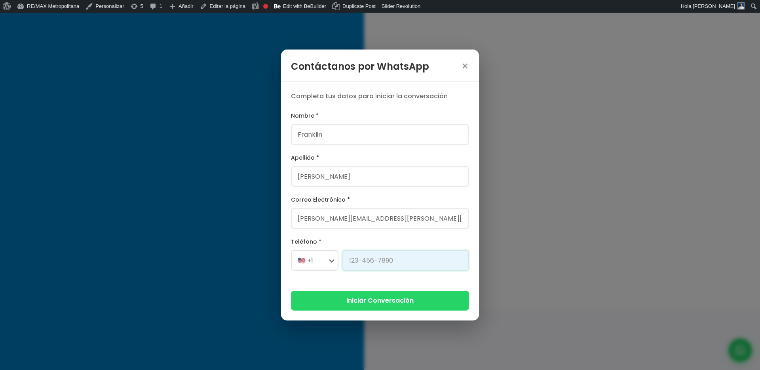
type input "[PHONE_NUMBER]"
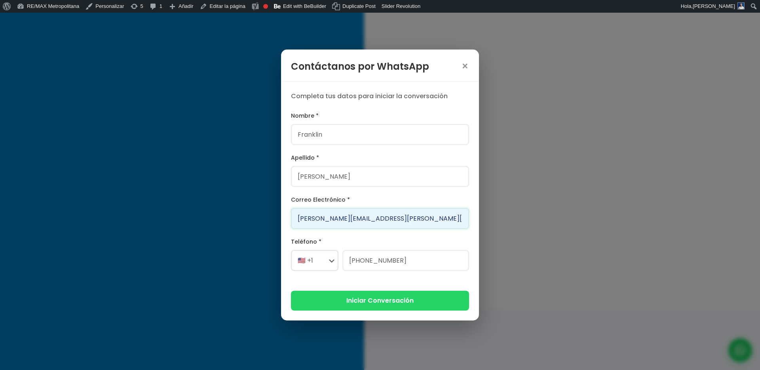
click at [335, 225] on input "franklin.a.marte@gmail.com" at bounding box center [380, 218] width 178 height 21
click at [328, 217] on input "Daenerys@version.do" at bounding box center [380, 218] width 178 height 21
type input "Daenerys111@version.do"
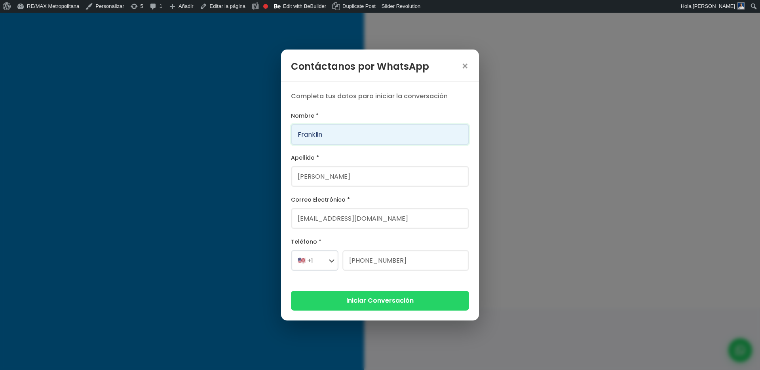
click at [311, 132] on input "Franklin" at bounding box center [380, 134] width 178 height 21
type input "Daenerys"
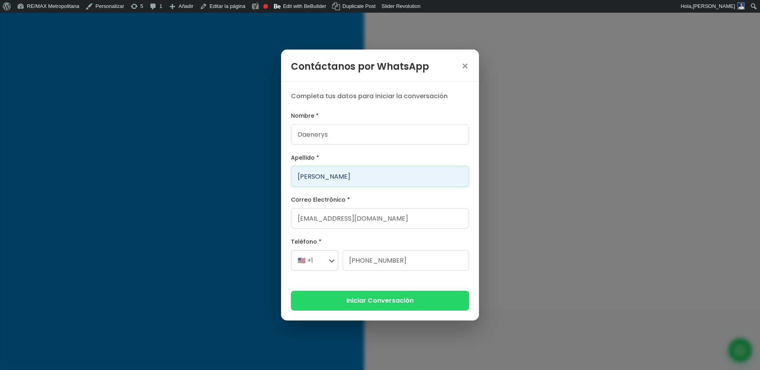
click at [330, 175] on input "Gonzalez" at bounding box center [380, 176] width 178 height 21
click at [332, 175] on input "Gonzalez" at bounding box center [380, 176] width 178 height 21
click at [316, 175] on input "Gonzalez" at bounding box center [380, 176] width 178 height 21
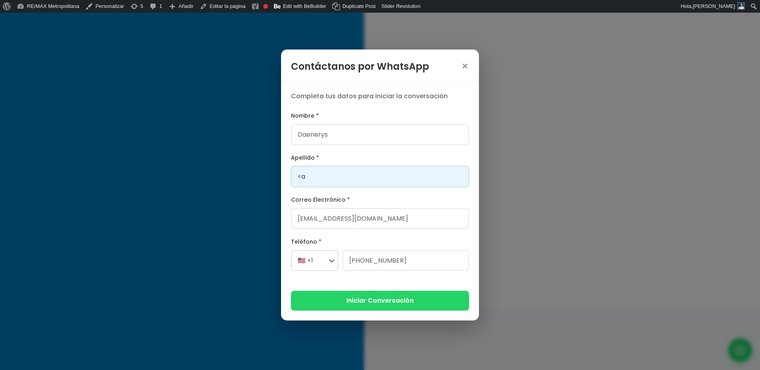
type input "<"
type input "Marte Gonzalez"
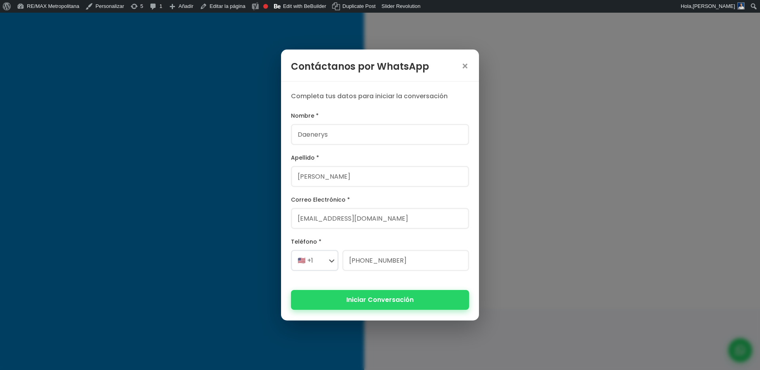
click at [356, 292] on button "Iniciar Conversación" at bounding box center [380, 299] width 178 height 19
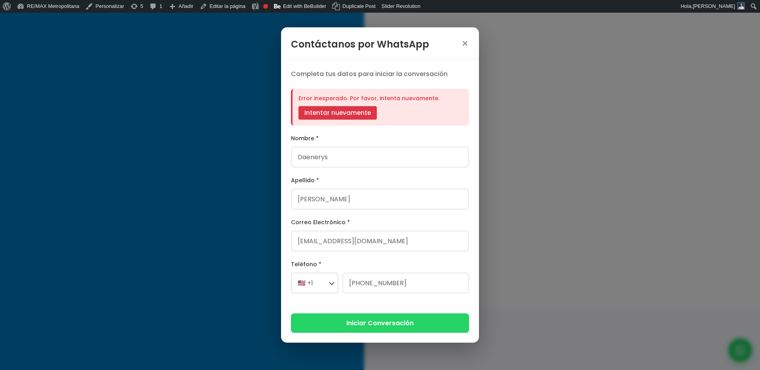
scroll to position [62, 0]
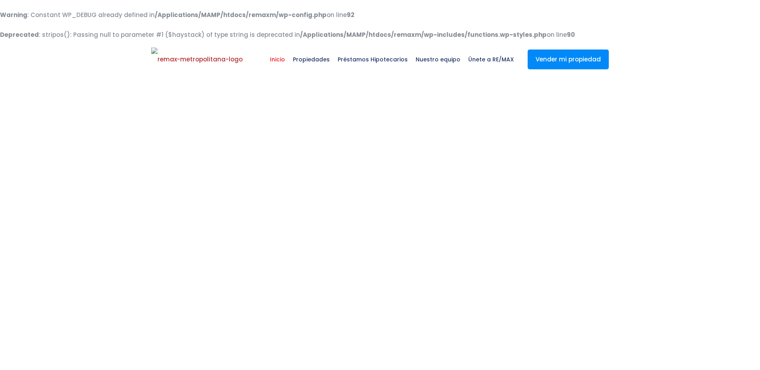
select select
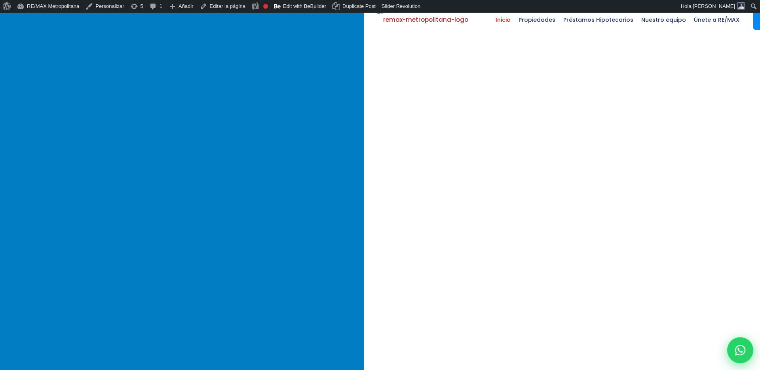
click at [736, 348] on icon at bounding box center [741, 350] width 10 height 10
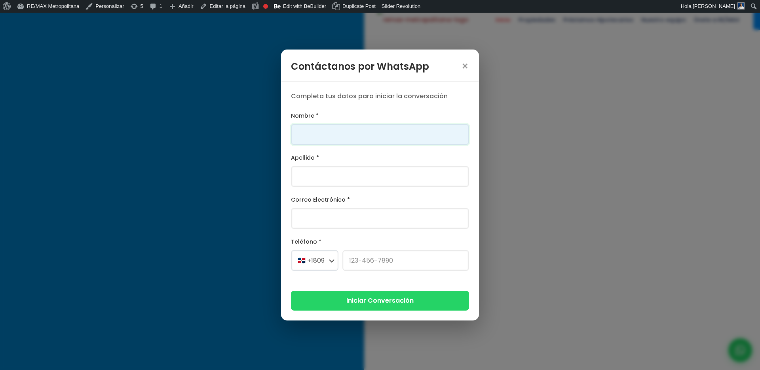
click at [361, 138] on input "Nombre *" at bounding box center [380, 134] width 178 height 21
type input "Daenerys"
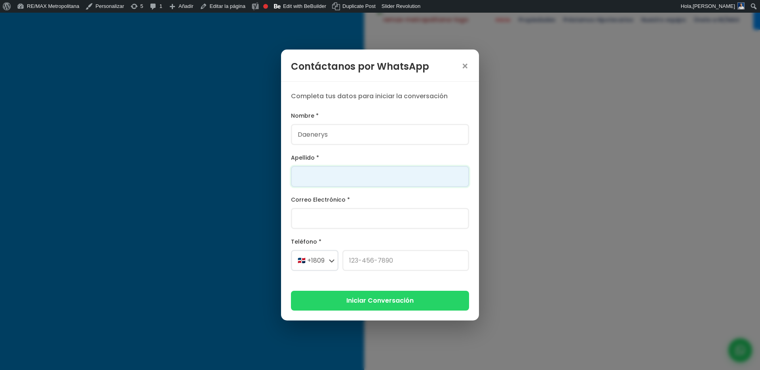
click at [344, 175] on input "Apellido *" at bounding box center [380, 176] width 178 height 21
type input "[PERSON_NAME]"
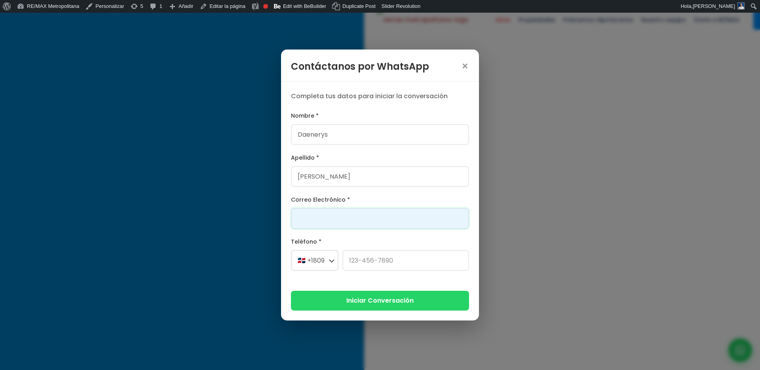
click at [338, 217] on input "Correo Electrónico *" at bounding box center [380, 218] width 178 height 21
type input "[EMAIL_ADDRESS][DOMAIN_NAME]"
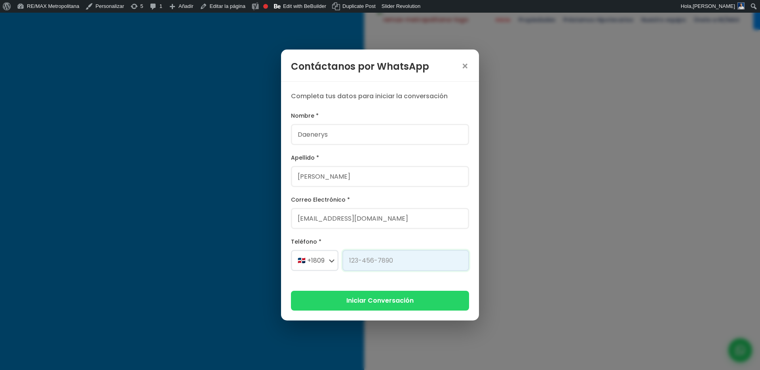
click at [356, 256] on input "Teléfono *" at bounding box center [406, 260] width 127 height 21
type input "[PHONE_NUMBER]"
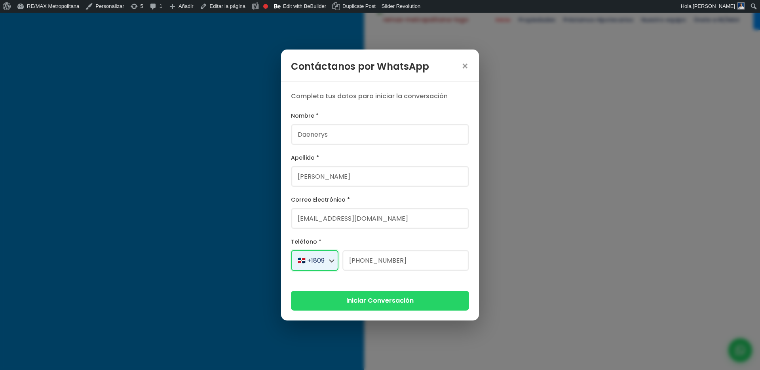
select select "+1"
click at [385, 298] on button "Iniciar Conversación" at bounding box center [380, 299] width 178 height 19
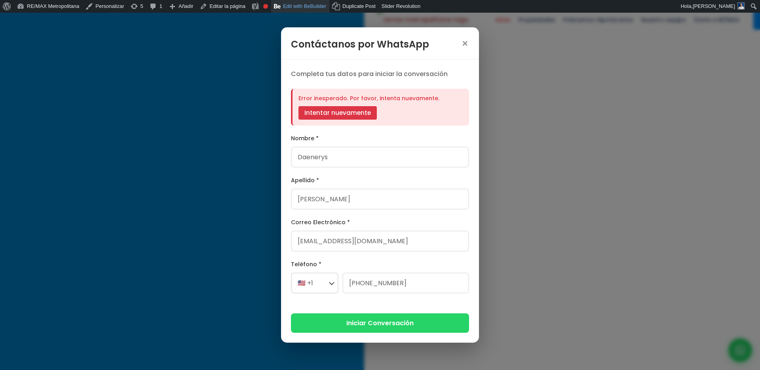
scroll to position [62, 0]
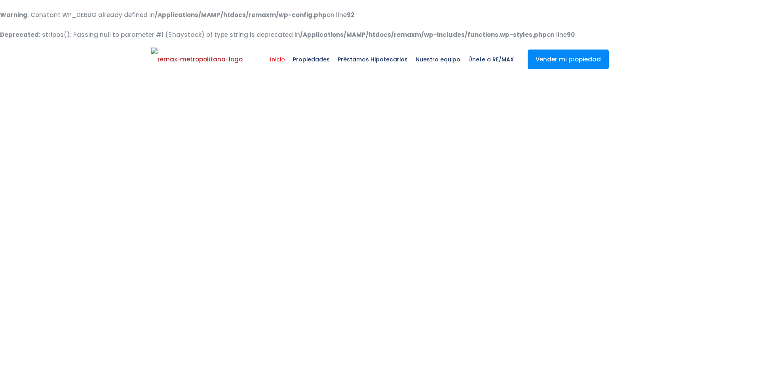
select select
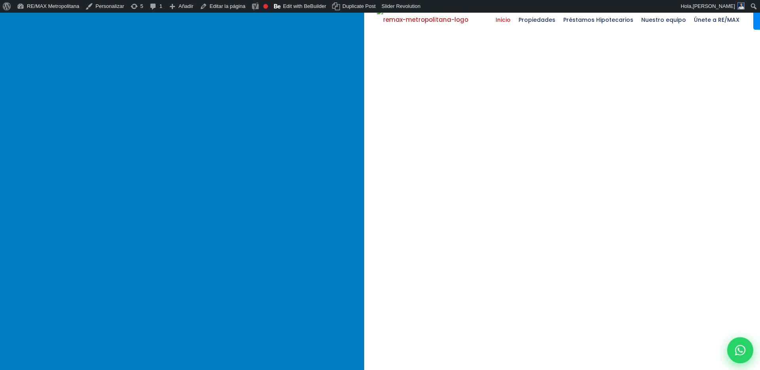
click at [741, 351] on icon at bounding box center [741, 350] width 10 height 10
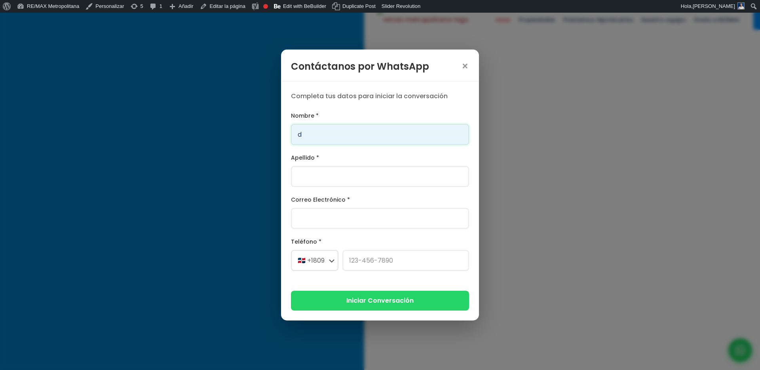
type input "Daenerys"
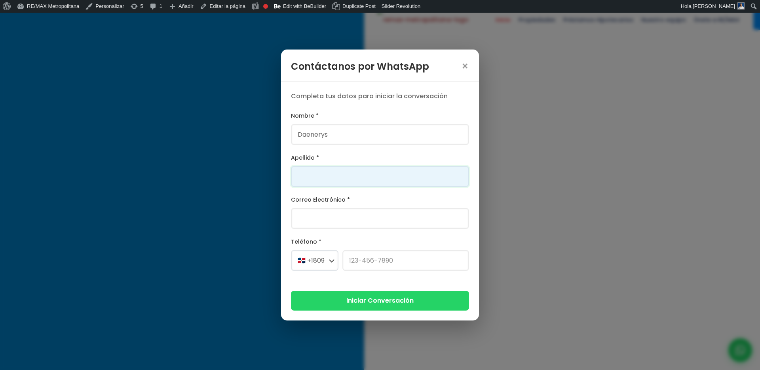
click at [353, 179] on input "Apellido *" at bounding box center [380, 176] width 178 height 21
type input "[PERSON_NAME]"
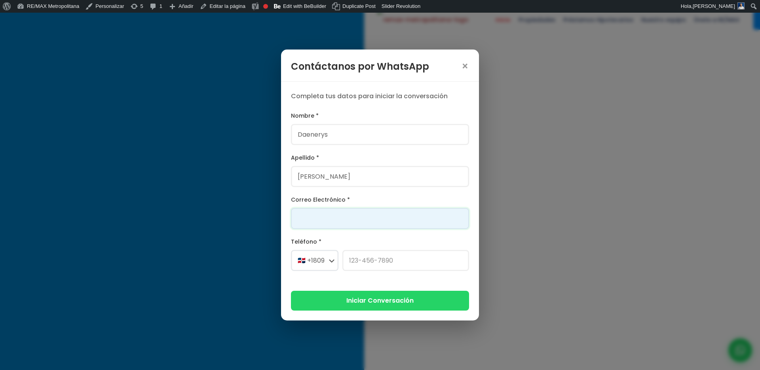
click at [342, 221] on input "Correo Electrónico *" at bounding box center [380, 218] width 178 height 21
type input "fs@veri.do"
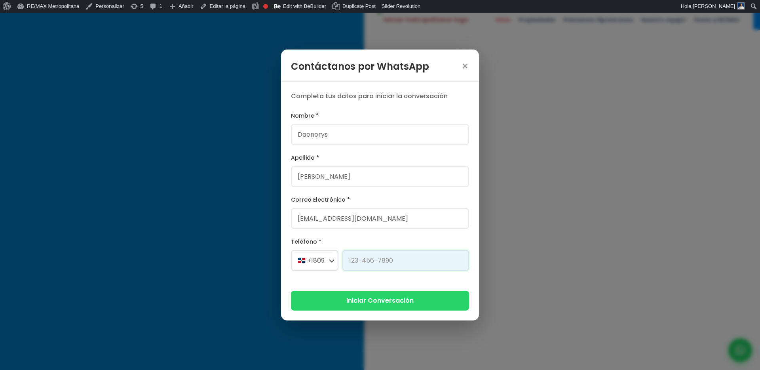
click at [355, 258] on input "Teléfono *" at bounding box center [406, 260] width 127 height 21
type input "[PHONE_NUMBER]"
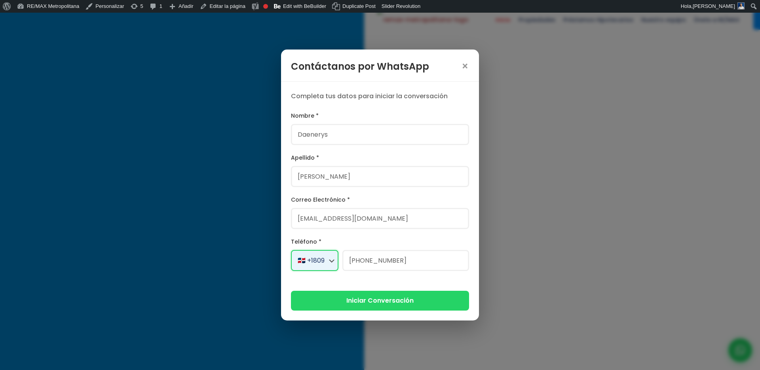
select select "+1"
click at [391, 307] on button "Iniciar Conversación" at bounding box center [380, 299] width 178 height 19
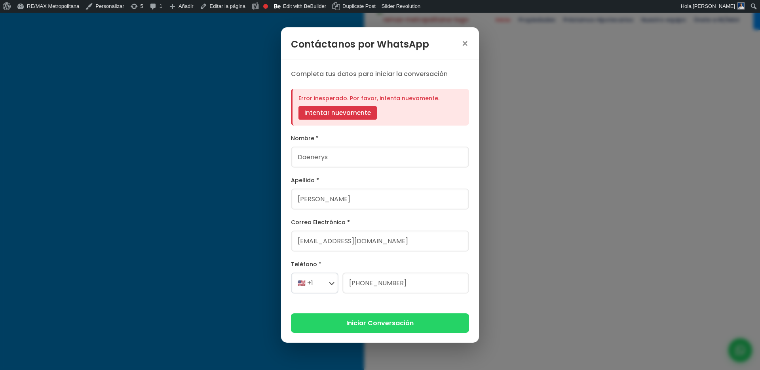
scroll to position [62, 0]
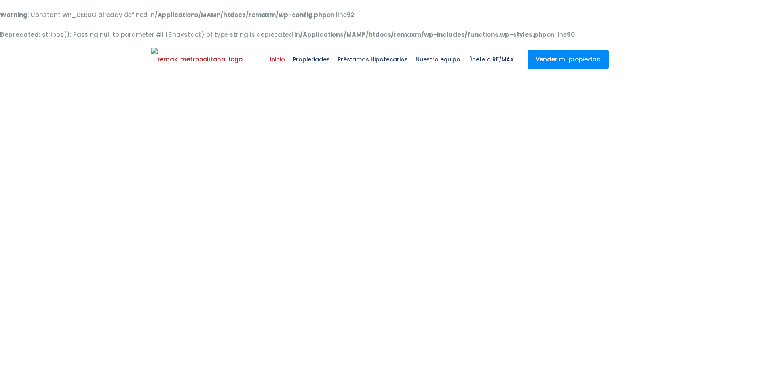
select select
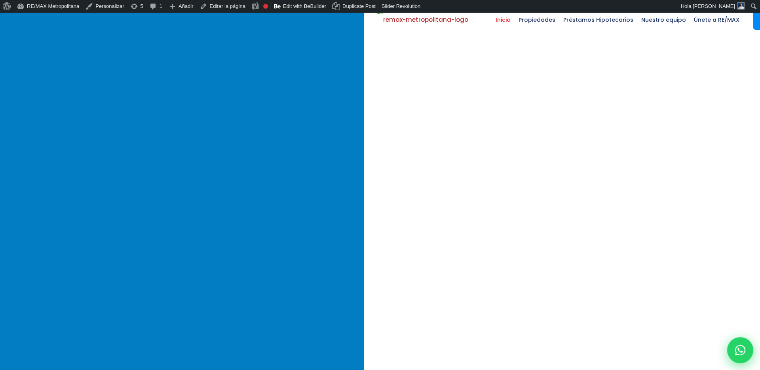
click at [738, 346] on icon at bounding box center [741, 350] width 10 height 10
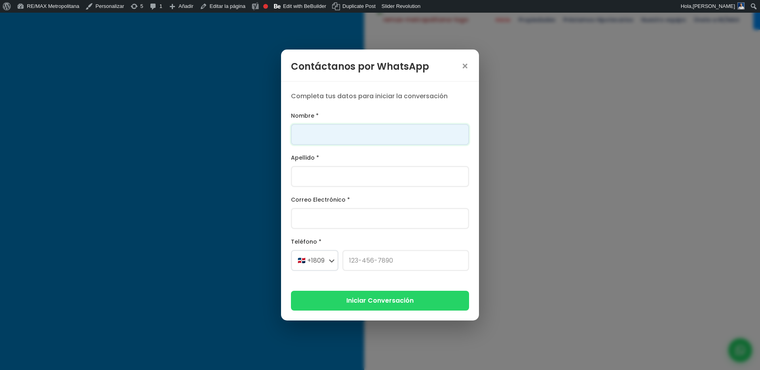
click at [370, 138] on input "Nombre *" at bounding box center [380, 134] width 178 height 21
type input "Franklin"
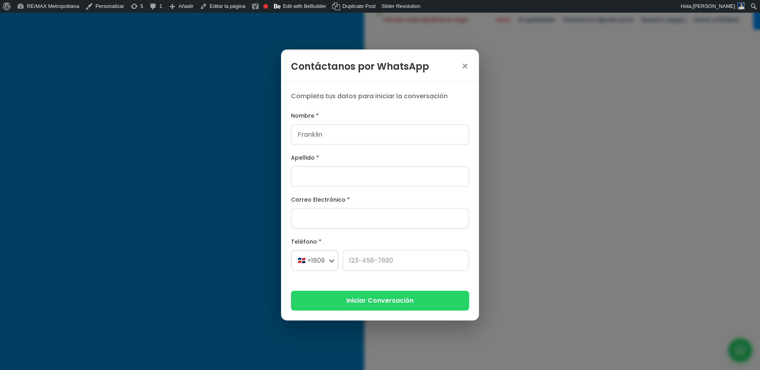
type input "[PERSON_NAME]"
type input "[PERSON_NAME][EMAIL_ADDRESS][PERSON_NAME][DOMAIN_NAME]"
select select "+1"
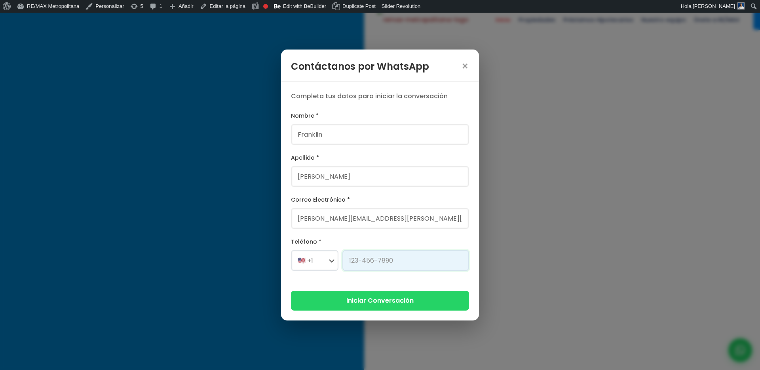
type input "829-619-1904"
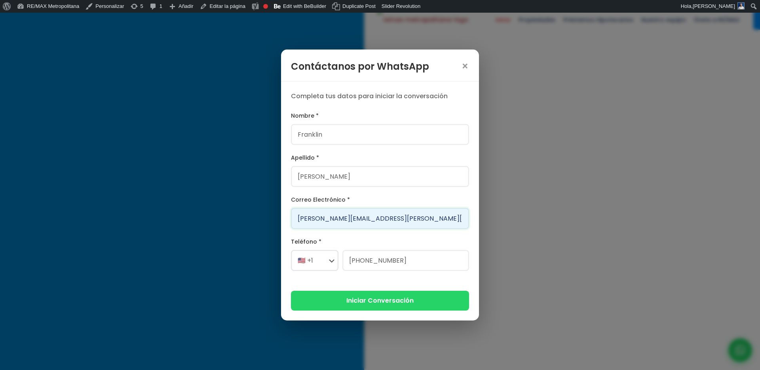
click at [336, 217] on input "franklin.a.marte@gmail.com" at bounding box center [380, 218] width 178 height 21
type input "1@version.do"
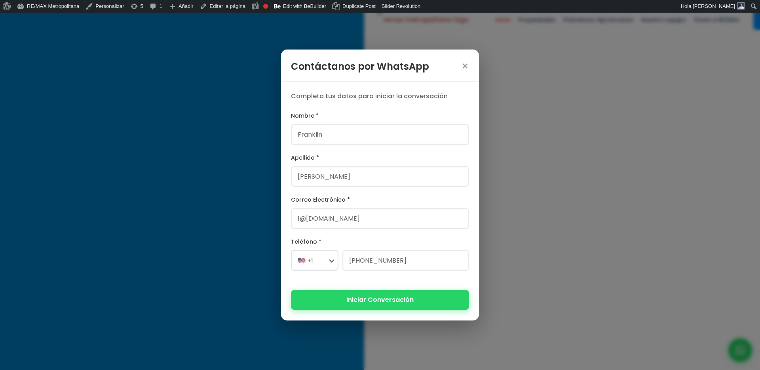
click at [372, 299] on button "Iniciar Conversación" at bounding box center [380, 299] width 178 height 19
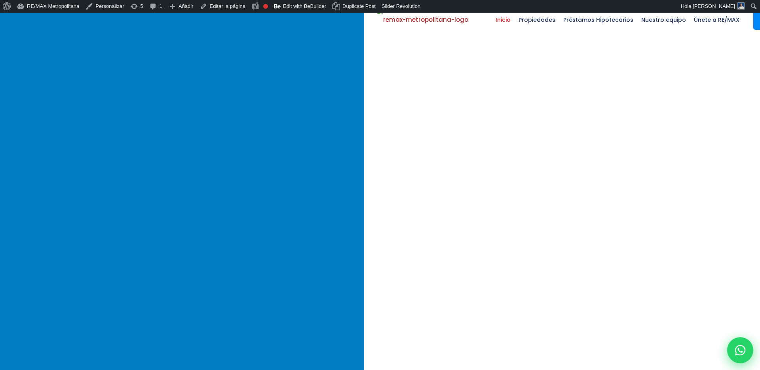
click at [739, 349] on icon at bounding box center [741, 350] width 10 height 10
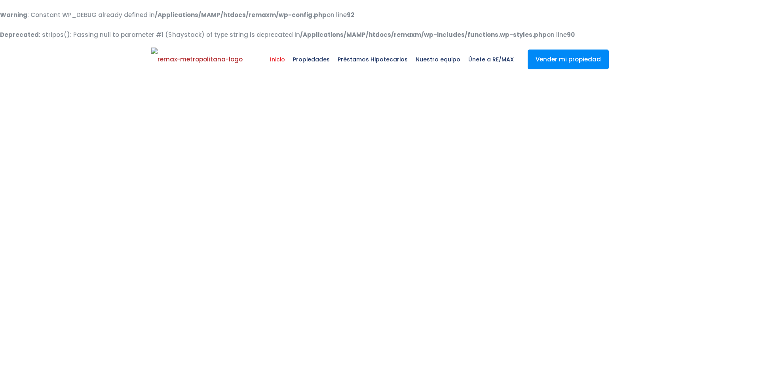
select select
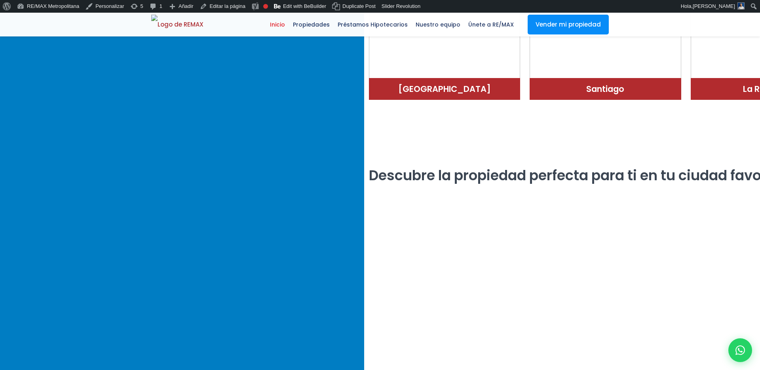
scroll to position [1870, 0]
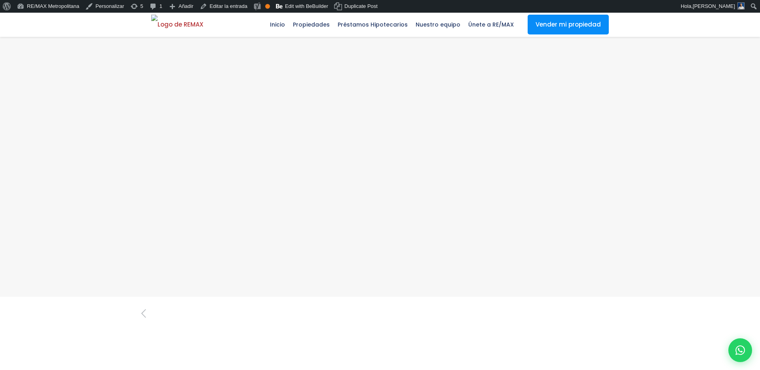
scroll to position [605, 0]
click at [743, 350] on icon at bounding box center [741, 350] width 10 height 10
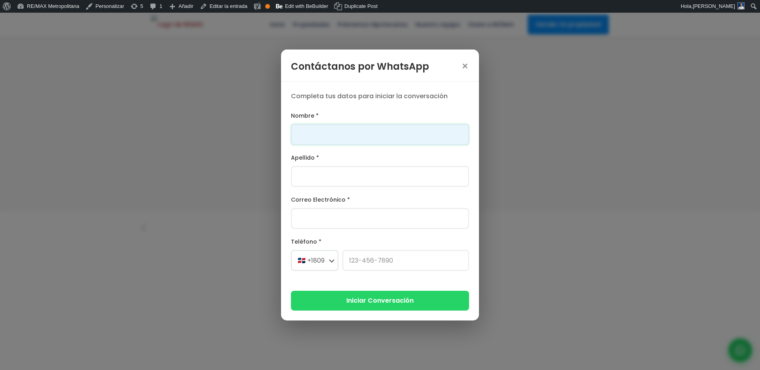
click at [339, 137] on input "Nombre *" at bounding box center [380, 134] width 178 height 21
type input "Franklin"
type input "[PERSON_NAME]"
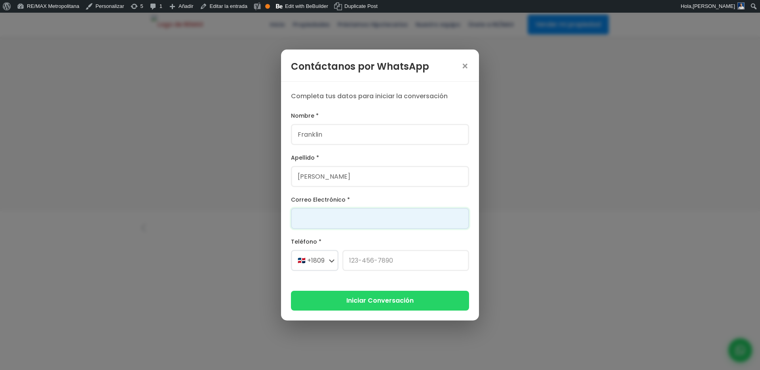
type input "franklin.a.marte@gmail.com"
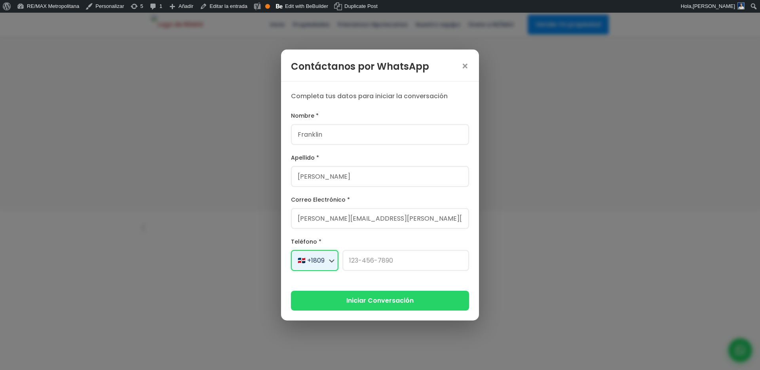
select select "+1"
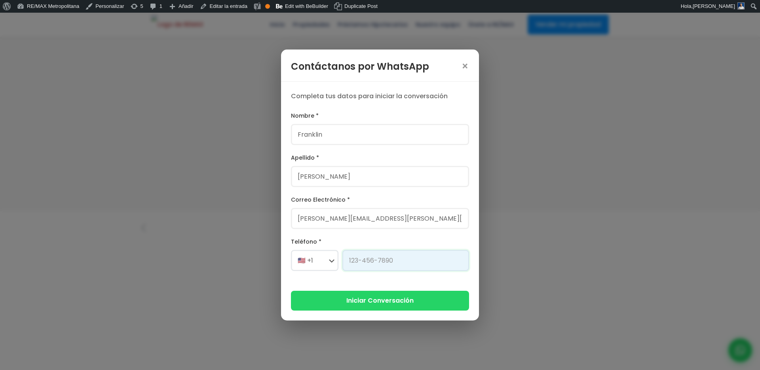
type input "[PHONE_NUMBER]"
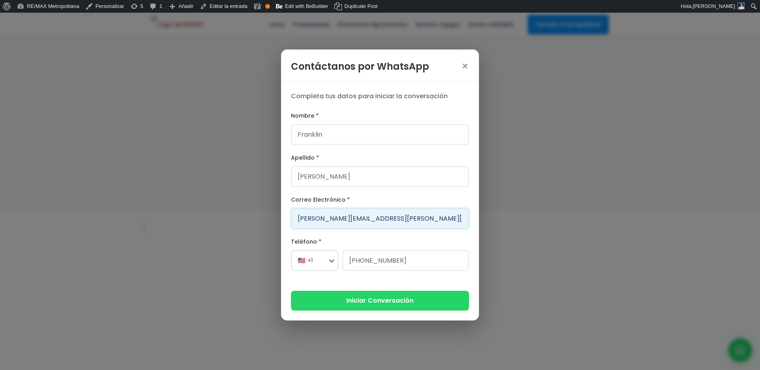
click at [322, 221] on input "franklin.a.marte@gmail.com" at bounding box center [380, 218] width 178 height 21
click at [322, 221] on input "[PERSON_NAME][EMAIL_ADDRESS][PERSON_NAME][DOMAIN_NAME]" at bounding box center [380, 218] width 178 height 21
click at [339, 220] on input "[PERSON_NAME][EMAIL_ADDRESS][PERSON_NAME][DOMAIN_NAME]" at bounding box center [380, 218] width 178 height 21
type input "franklin.aass@gmail.com"
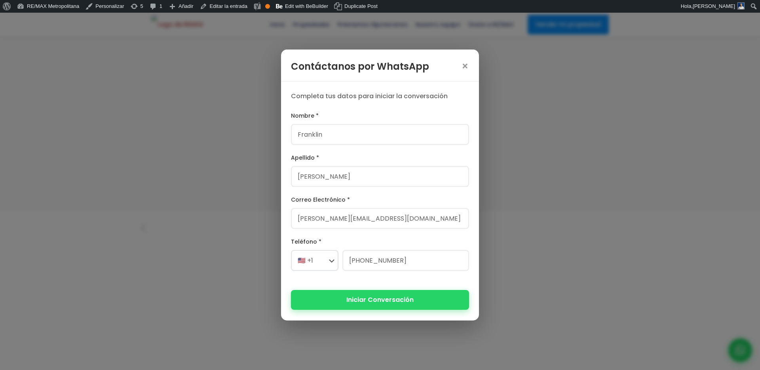
click at [344, 301] on button "Iniciar Conversación" at bounding box center [380, 299] width 178 height 19
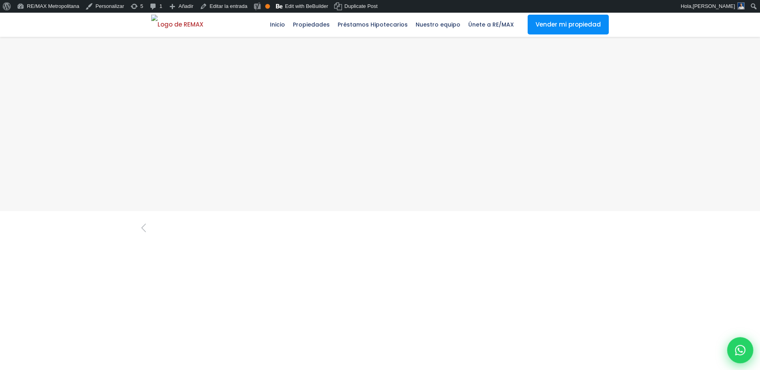
click at [741, 350] on icon at bounding box center [741, 350] width 10 height 10
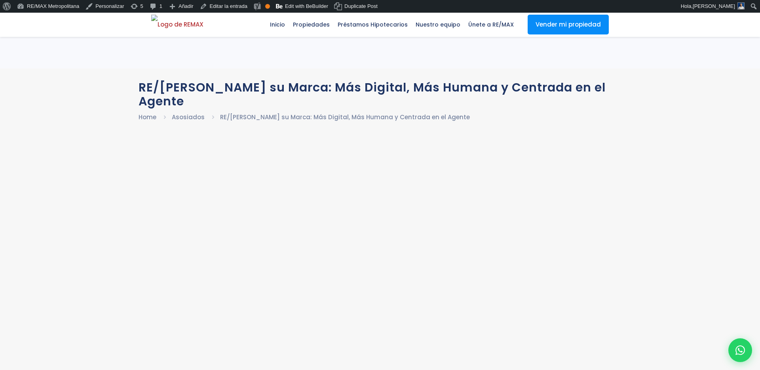
scroll to position [608, 0]
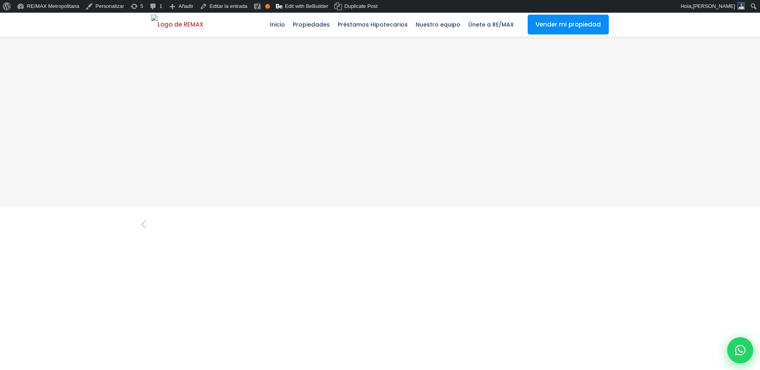
click at [732, 355] on div at bounding box center [741, 350] width 26 height 26
click at [745, 351] on icon at bounding box center [741, 350] width 10 height 10
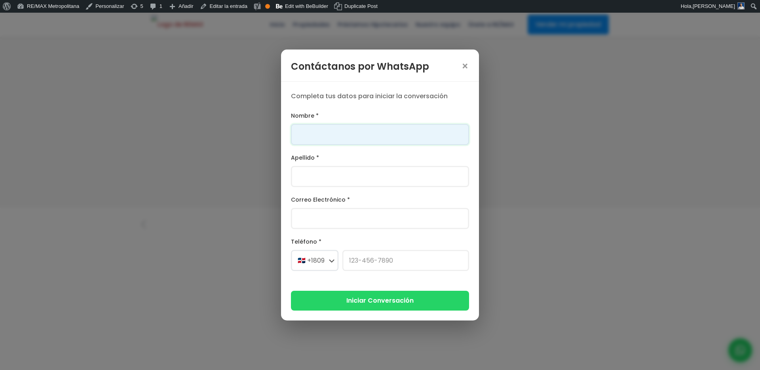
click at [379, 131] on input "Nombre *" at bounding box center [380, 134] width 178 height 21
type input "Franklin"
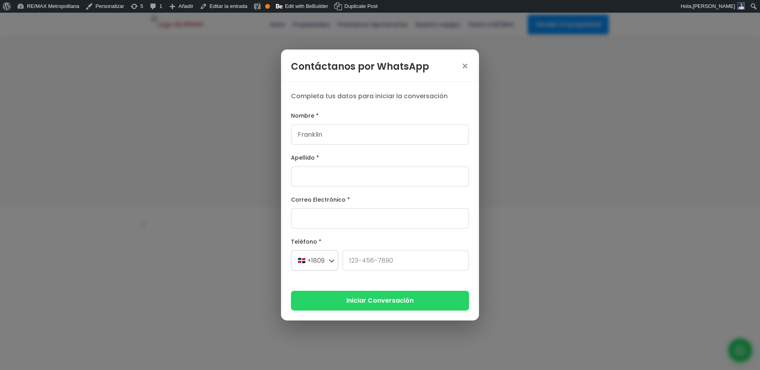
type input "[PERSON_NAME]"
type input "[PERSON_NAME][EMAIL_ADDRESS][PERSON_NAME][DOMAIN_NAME]"
select select "+1"
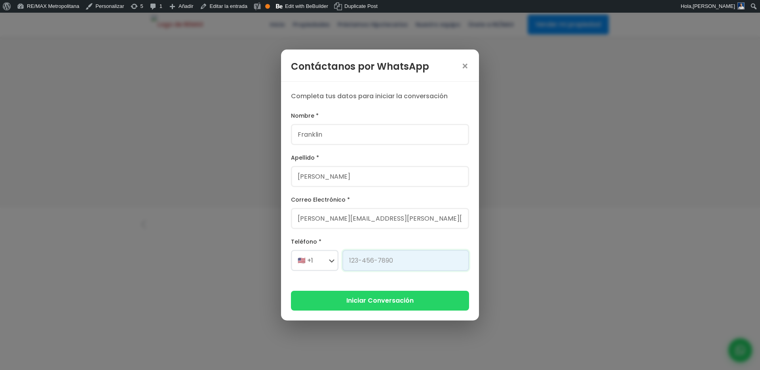
type input "[PHONE_NUMBER]"
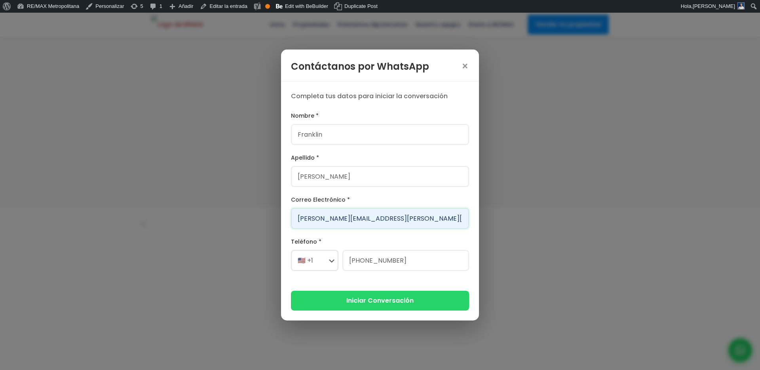
drag, startPoint x: 349, startPoint y: 218, endPoint x: 267, endPoint y: 207, distance: 82.0
click at [267, 207] on div "Contáctanos por WhatsApp × Completa tus datos para iniciar la conversación Nomb…" at bounding box center [380, 185] width 760 height 370
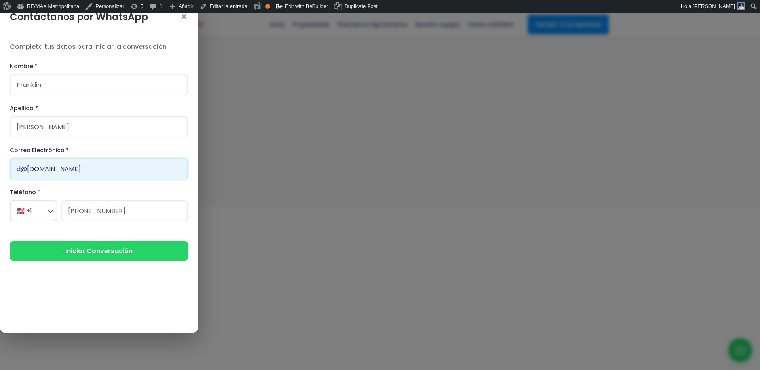
type input "d@gmail.com"
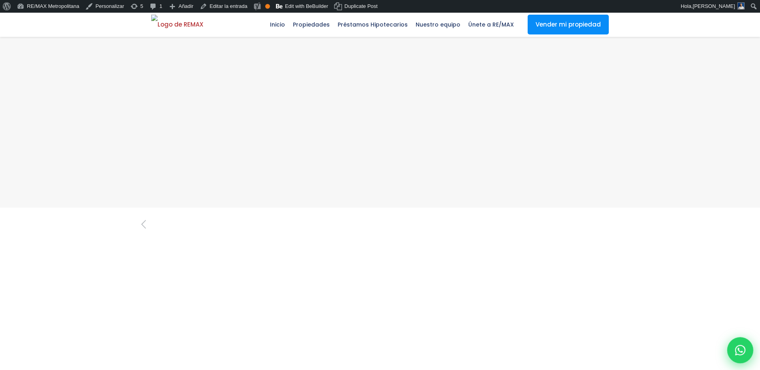
click at [749, 351] on div at bounding box center [741, 350] width 26 height 26
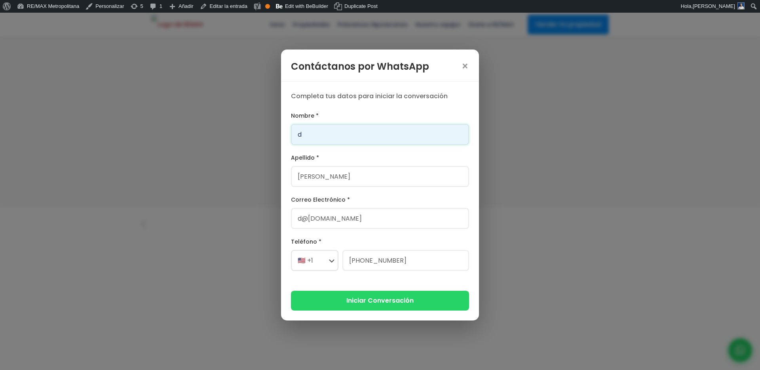
type input "Daenerys"
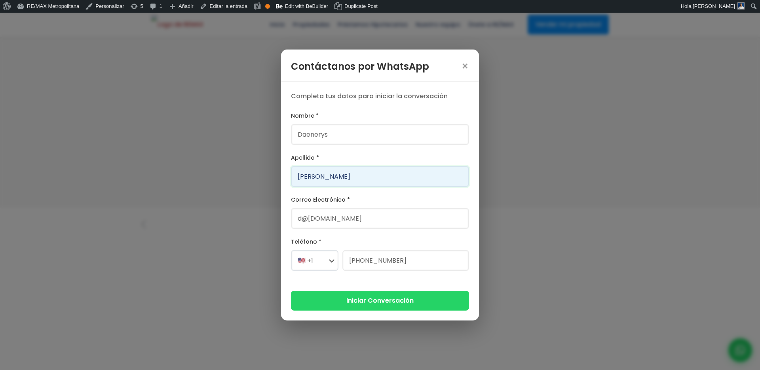
click at [337, 173] on input "[PERSON_NAME]" at bounding box center [380, 176] width 178 height 21
type input "[PERSON_NAME]"
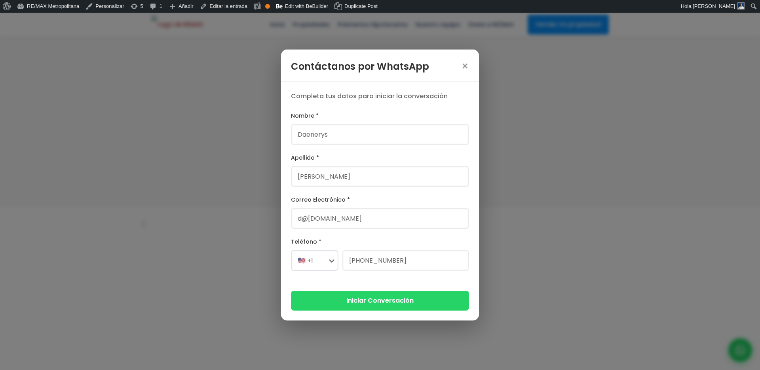
type input "[PERSON_NAME][EMAIL_ADDRESS][PERSON_NAME][DOMAIN_NAME]"
select select "+1"
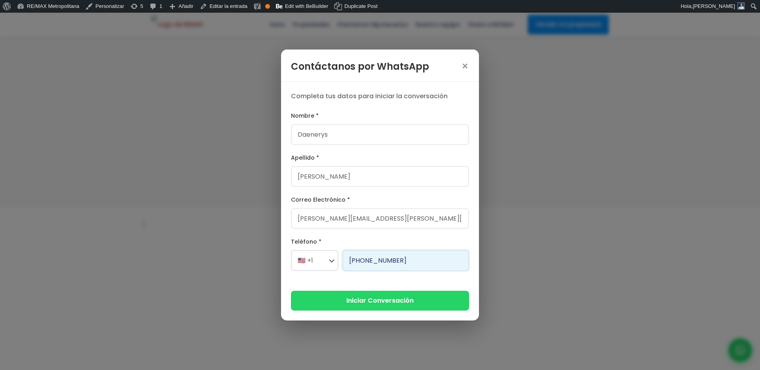
type input "[PHONE_NUMBER]"
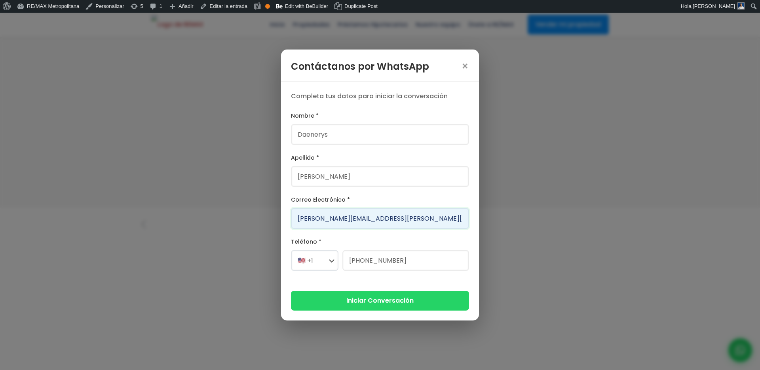
drag, startPoint x: 346, startPoint y: 218, endPoint x: 268, endPoint y: 218, distance: 77.6
click at [268, 218] on div "Contáctanos por WhatsApp × Completa tus datos para iniciar la conversación Nomb…" at bounding box center [380, 185] width 760 height 370
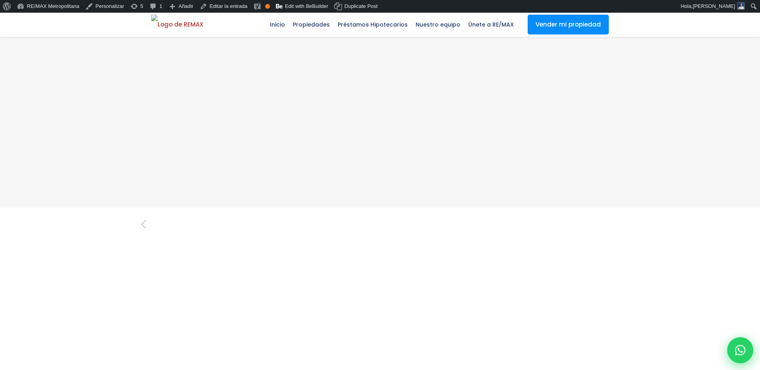
click at [745, 350] on icon at bounding box center [741, 350] width 10 height 10
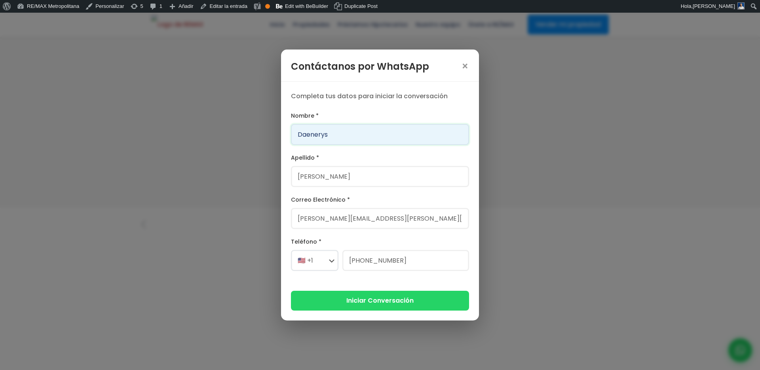
click at [398, 141] on input "Daenerys" at bounding box center [380, 134] width 178 height 21
type input "Franklin"
type input "Gonzalez"
type input "franklin.a.marte@gmail.com"
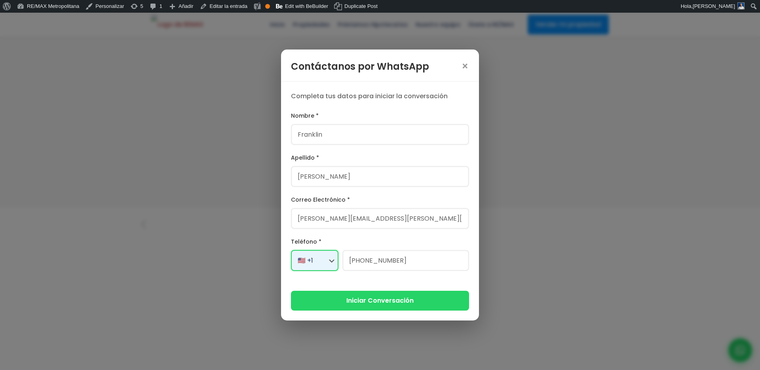
select select "+1"
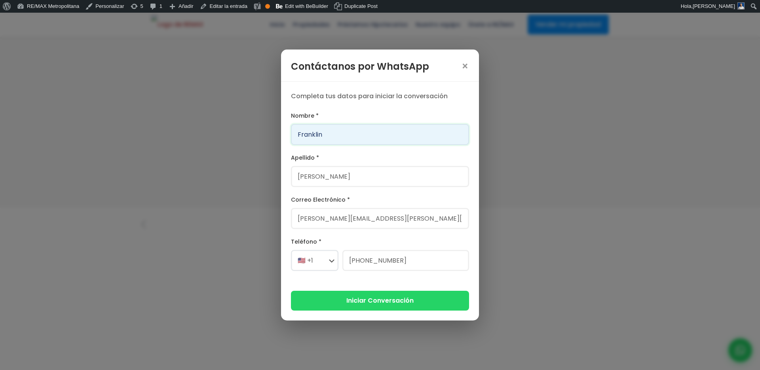
type input "829-619-1904"
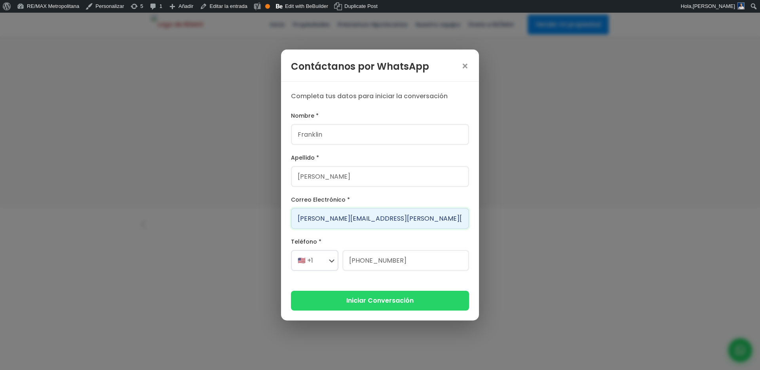
click at [346, 214] on input "franklin.a.marte@gmail.com" at bounding box center [380, 218] width 178 height 21
drag, startPoint x: 346, startPoint y: 215, endPoint x: 295, endPoint y: 218, distance: 50.8
click at [295, 218] on input "franklin.a.marte@gmail.com" at bounding box center [380, 218] width 178 height 21
type input "dr@gmail.com"
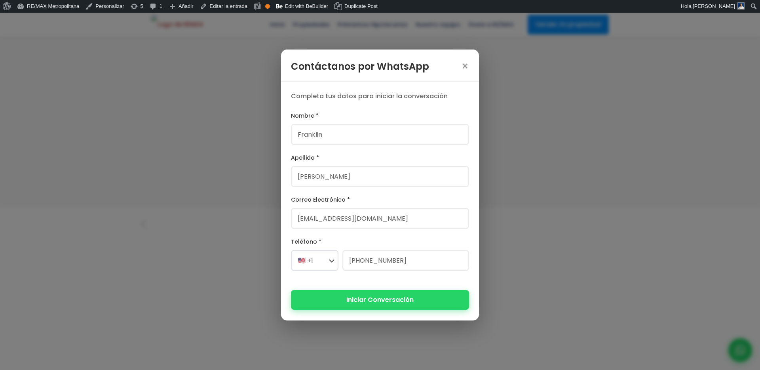
click at [331, 298] on button "Iniciar Conversación" at bounding box center [380, 299] width 178 height 19
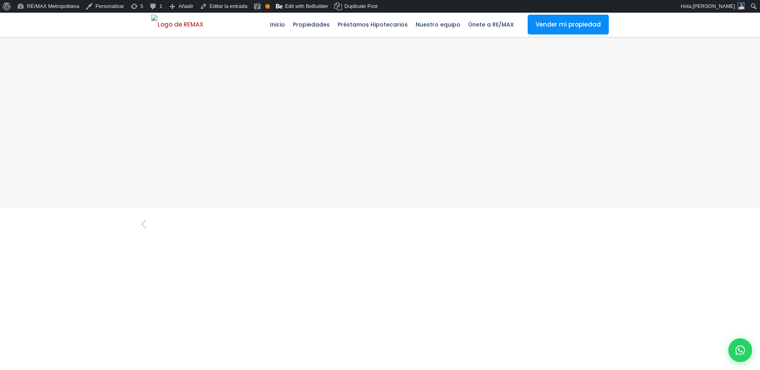
click at [739, 356] on div at bounding box center [741, 350] width 26 height 26
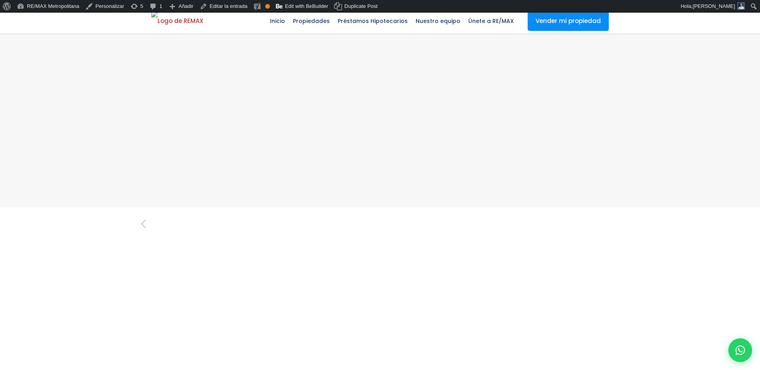
scroll to position [608, 0]
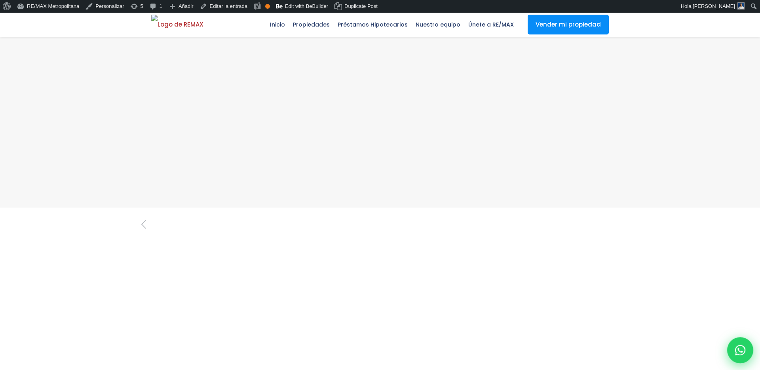
click at [736, 352] on icon at bounding box center [741, 350] width 10 height 10
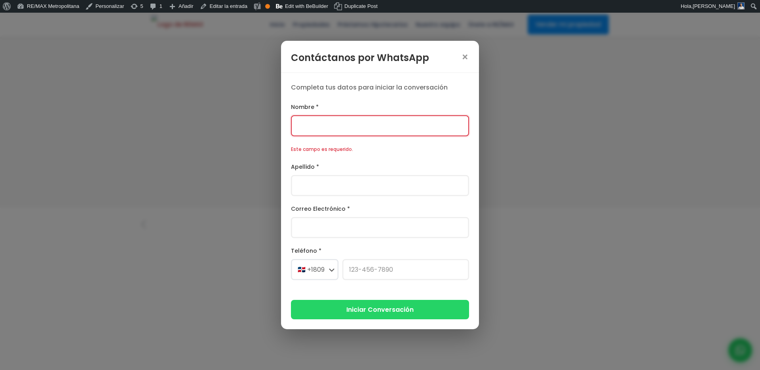
click at [219, 148] on div "Contáctanos por WhatsApp × Completa tus datos para iniciar la conversación Nomb…" at bounding box center [380, 185] width 760 height 370
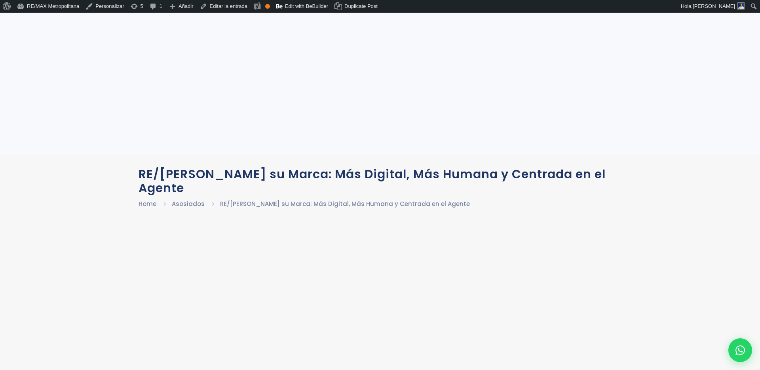
scroll to position [300, 0]
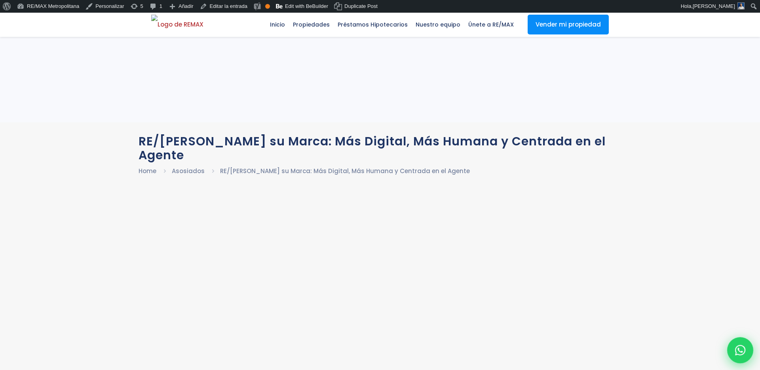
click at [739, 347] on icon at bounding box center [741, 350] width 10 height 10
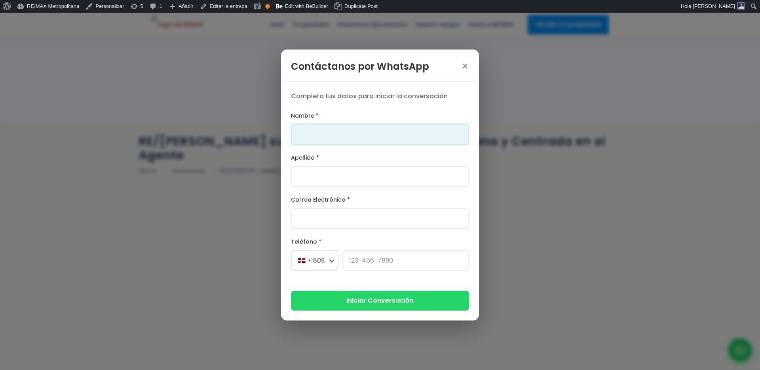
click at [337, 130] on input "Nombre *" at bounding box center [380, 134] width 178 height 21
type input "Daenerys"
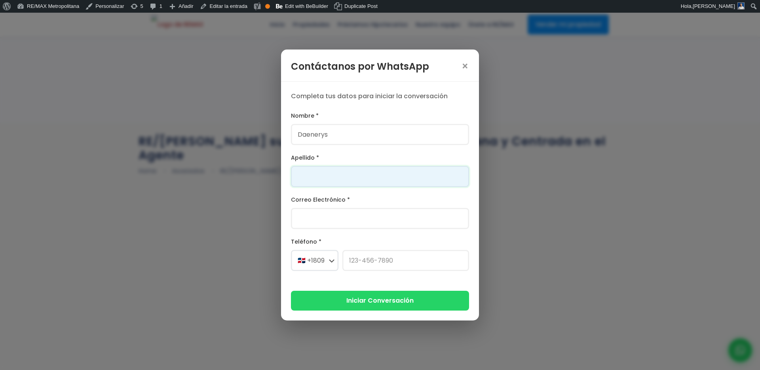
click at [336, 177] on input "Apellido *" at bounding box center [380, 176] width 178 height 21
type input "[PERSON_NAME]"
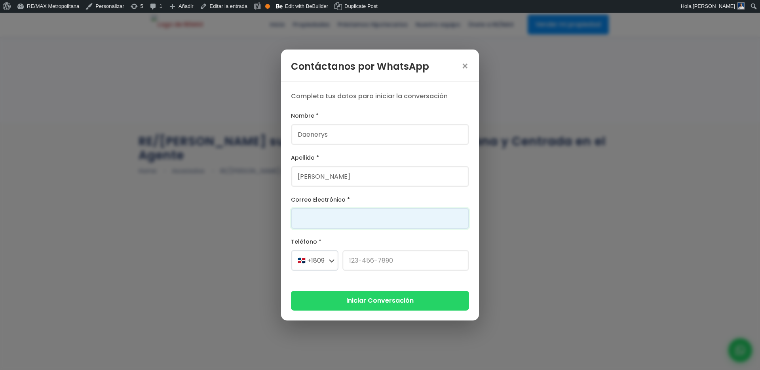
type input "[PERSON_NAME][EMAIL_ADDRESS][PERSON_NAME][DOMAIN_NAME]"
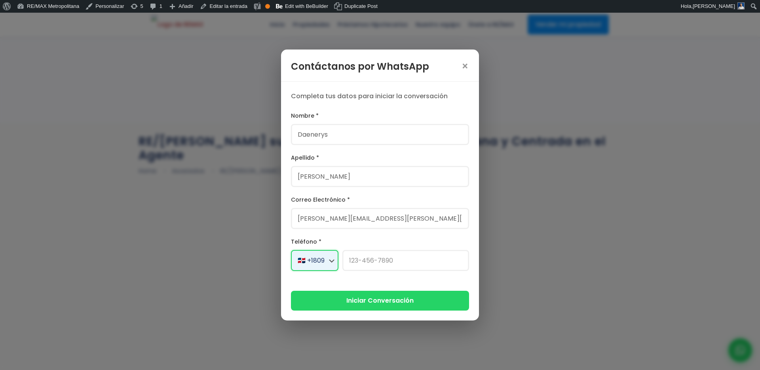
select select "+1"
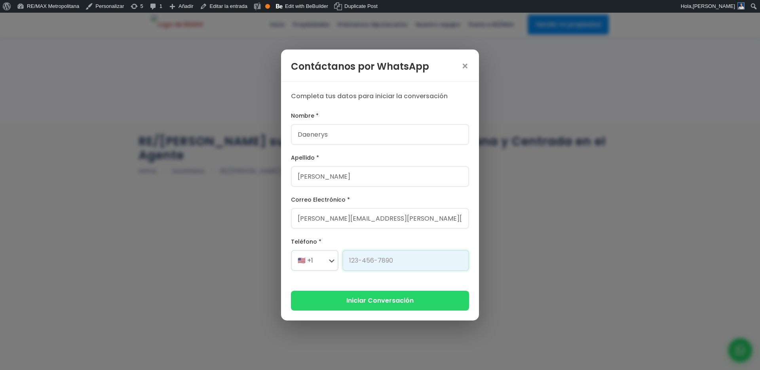
type input "[PHONE_NUMBER]"
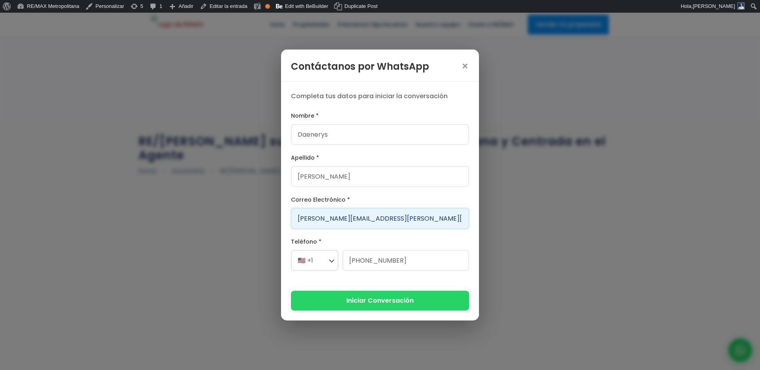
click at [321, 220] on input "[PERSON_NAME][EMAIL_ADDRESS][PERSON_NAME][DOMAIN_NAME]" at bounding box center [380, 218] width 178 height 21
click at [347, 217] on input "[PERSON_NAME][EMAIL_ADDRESS][PERSON_NAME][DOMAIN_NAME]" at bounding box center [380, 218] width 178 height 21
drag, startPoint x: 347, startPoint y: 217, endPoint x: 276, endPoint y: 216, distance: 71.3
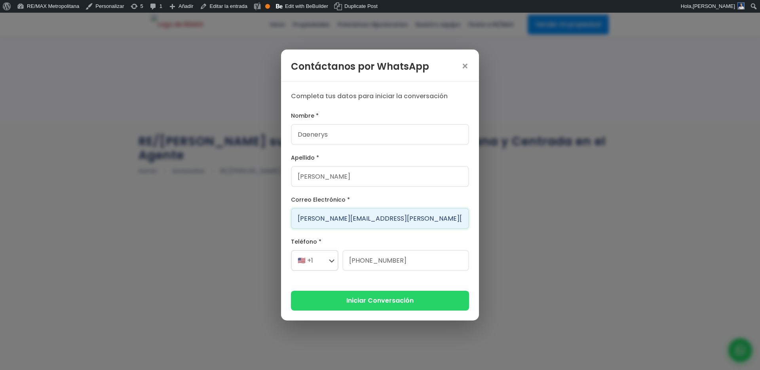
click at [276, 216] on div "Contáctanos por WhatsApp × Completa tus datos para iniciar la conversación Nomb…" at bounding box center [380, 185] width 760 height 370
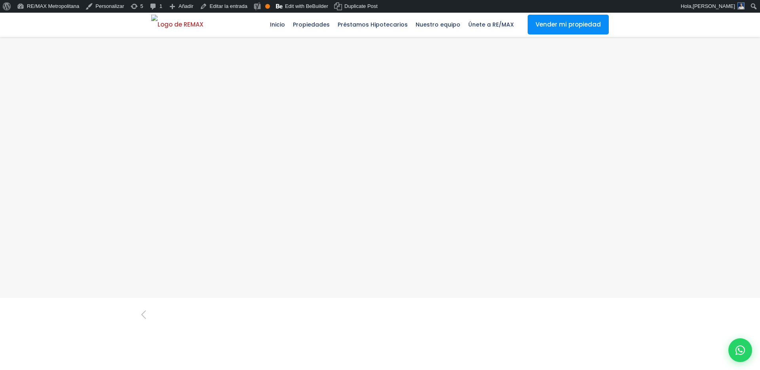
scroll to position [537, 0]
click at [751, 349] on div at bounding box center [741, 350] width 26 height 26
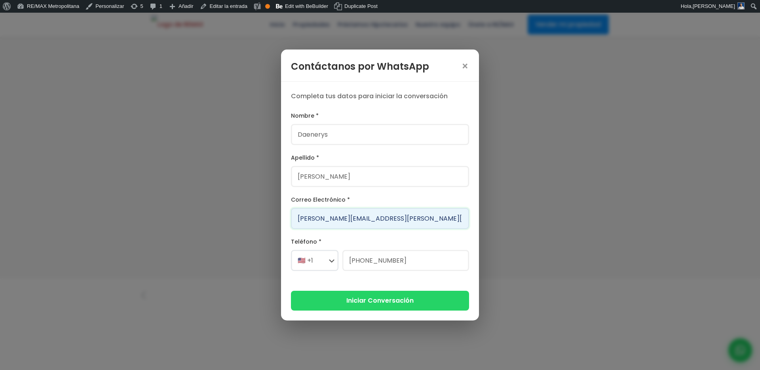
click at [402, 223] on input "[PERSON_NAME][EMAIL_ADDRESS][PERSON_NAME][DOMAIN_NAME]" at bounding box center [380, 218] width 178 height 21
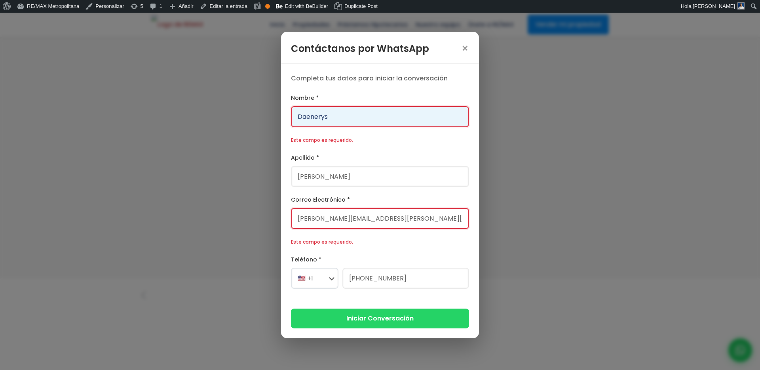
click at [339, 130] on div "Nombre * Daenerys Este campo es requerido." at bounding box center [380, 119] width 178 height 52
type input "Franklin"
type input "[PERSON_NAME]"
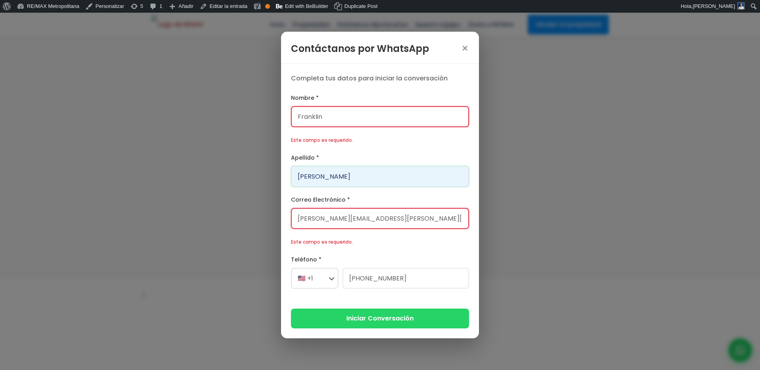
type input "[PERSON_NAME][EMAIL_ADDRESS][PERSON_NAME][DOMAIN_NAME]"
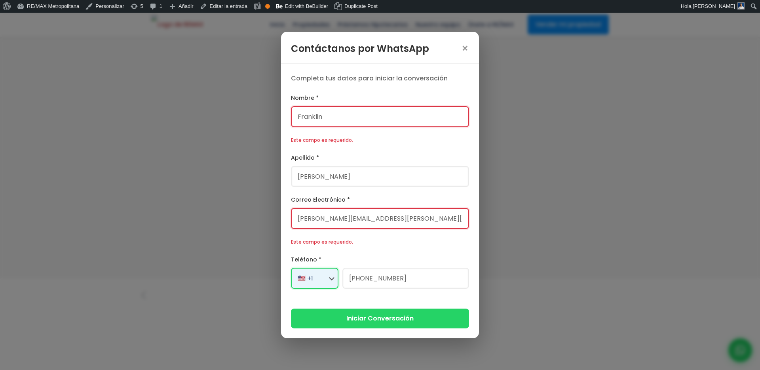
select select "+1"
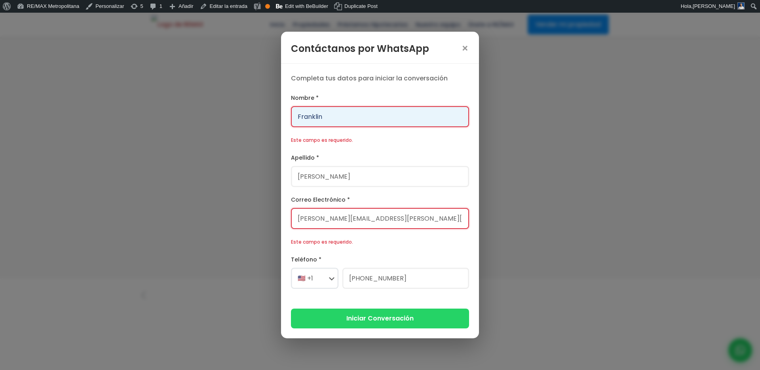
type input "[PHONE_NUMBER]"
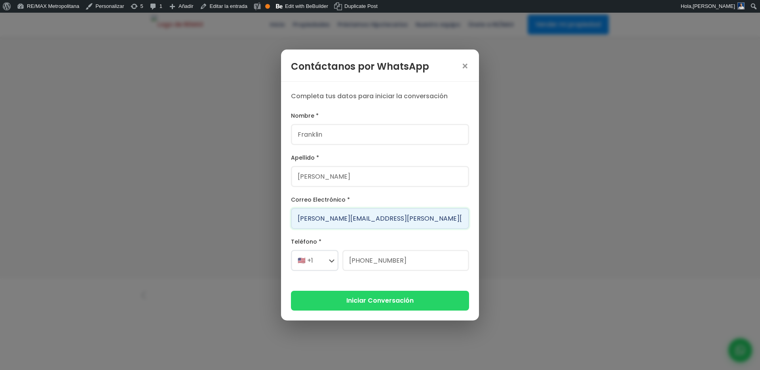
click at [349, 220] on input "[PERSON_NAME][EMAIL_ADDRESS][PERSON_NAME][DOMAIN_NAME]" at bounding box center [380, 218] width 178 height 21
type input "[EMAIL_ADDRESS][DOMAIN_NAME]"
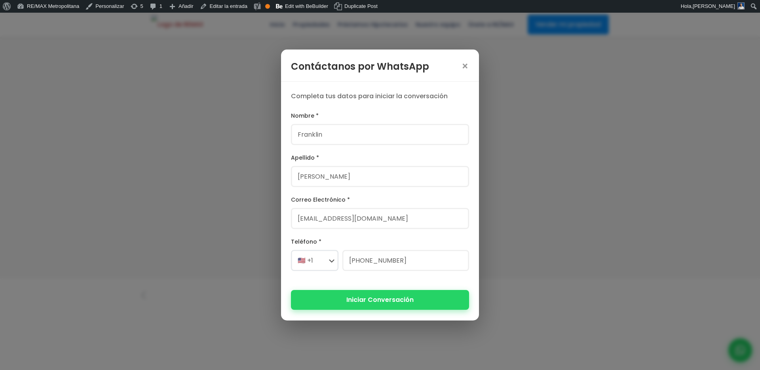
click at [394, 298] on button "Iniciar Conversación" at bounding box center [380, 299] width 178 height 19
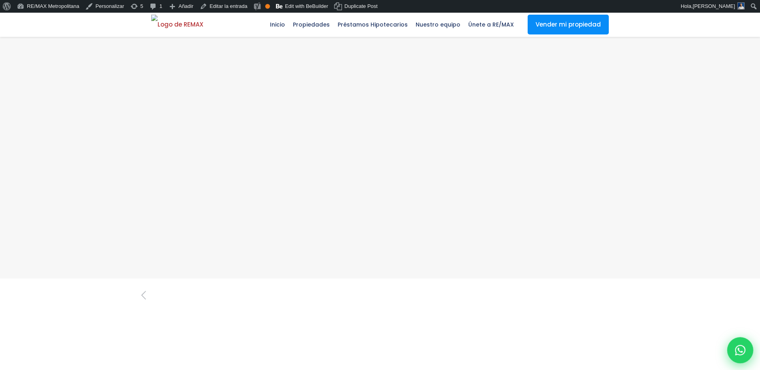
click at [735, 342] on div at bounding box center [741, 350] width 26 height 26
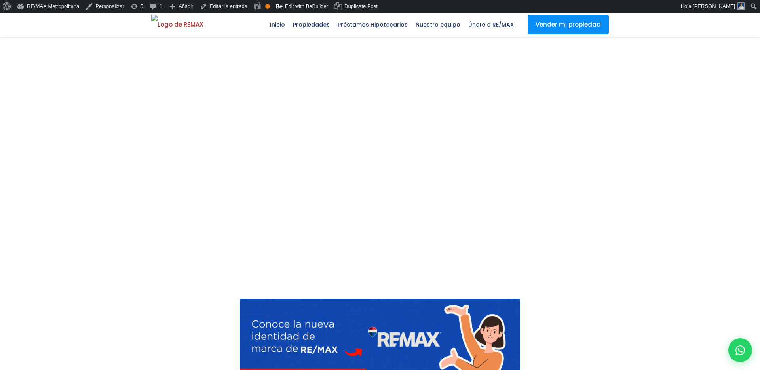
scroll to position [1463, 0]
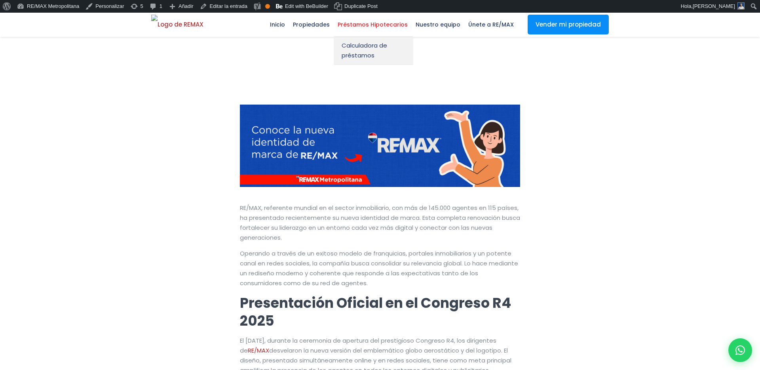
click at [386, 25] on span "Préstamos Hipotecarios" at bounding box center [373, 25] width 78 height 12
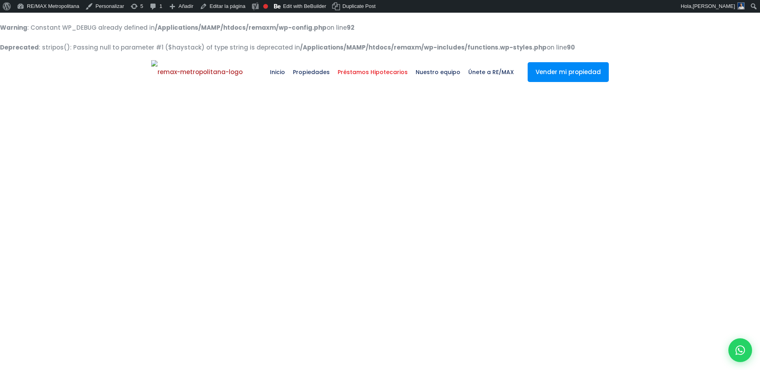
select select "DO"
click at [738, 353] on icon at bounding box center [741, 350] width 10 height 10
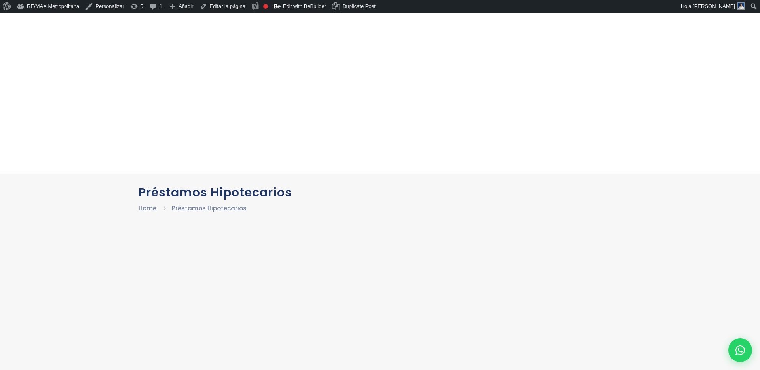
scroll to position [278, 0]
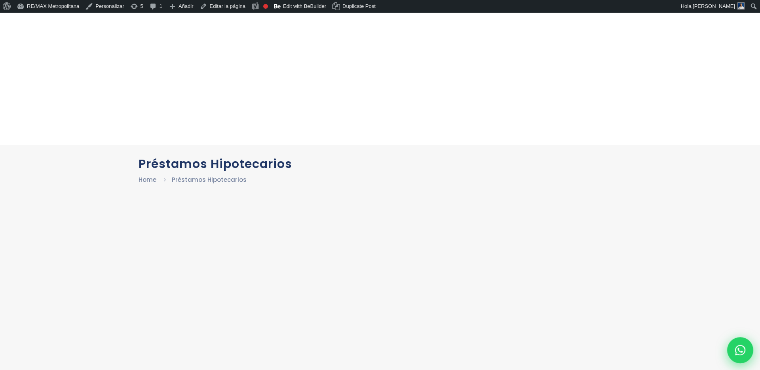
click at [736, 348] on icon at bounding box center [741, 350] width 10 height 10
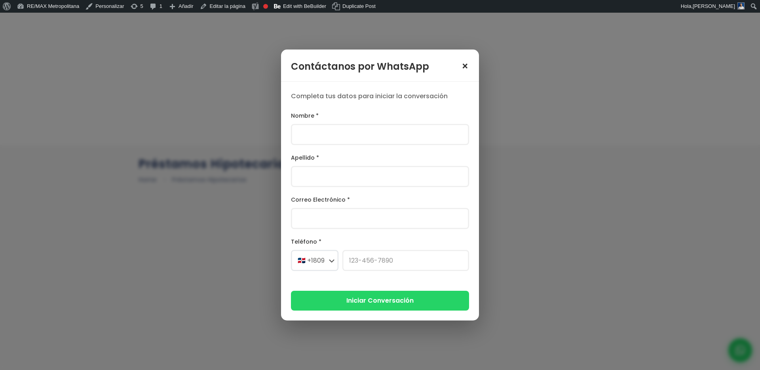
click at [461, 70] on div "Contáctanos por WhatsApp ×" at bounding box center [380, 66] width 198 height 32
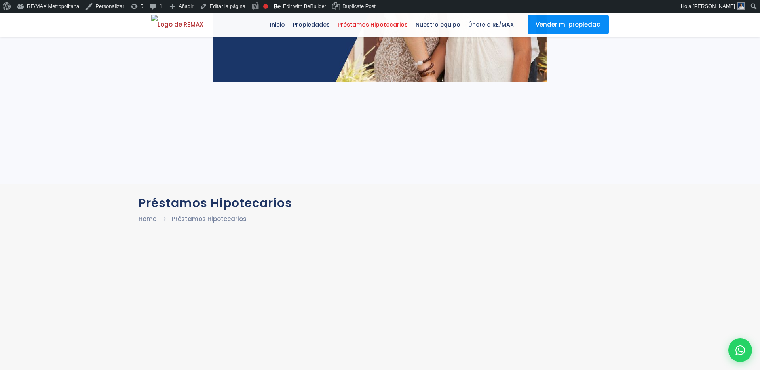
select select "DO"
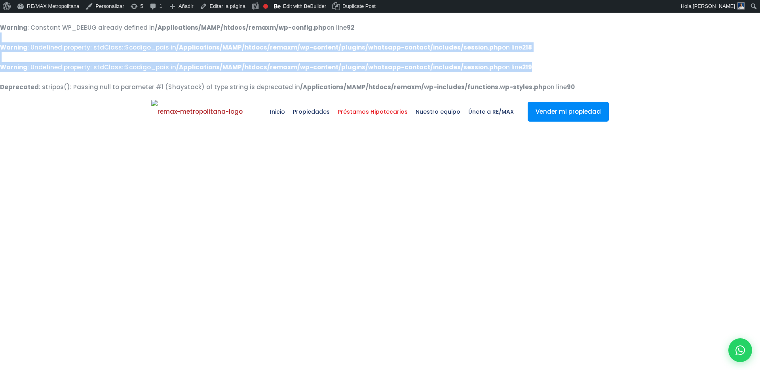
drag, startPoint x: 529, startPoint y: 68, endPoint x: 14, endPoint y: 41, distance: 516.0
copy body "Warning : Undefined property: stdClass::$codigo_pais in /Applications/MAMP/htdo…"
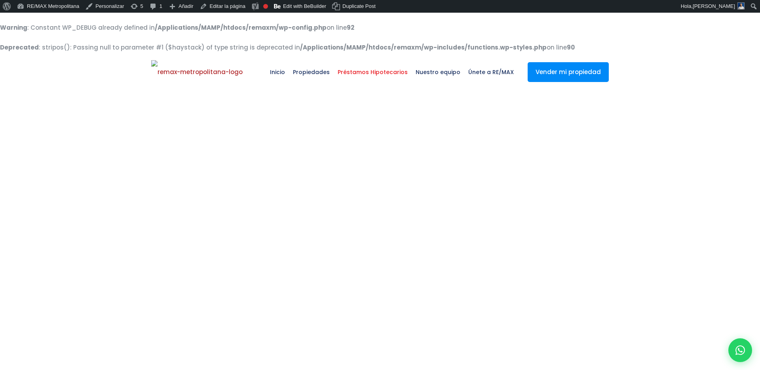
select select "DO"
click at [738, 347] on icon at bounding box center [741, 350] width 10 height 10
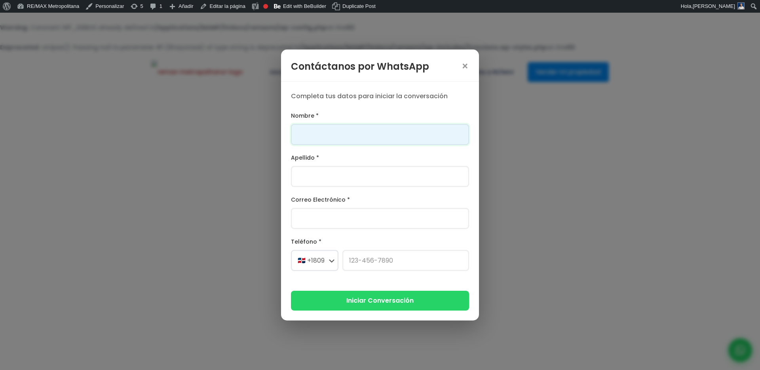
click at [376, 138] on input "Nombre *" at bounding box center [380, 134] width 178 height 21
type input "Franklin"
type input "Gonzalez"
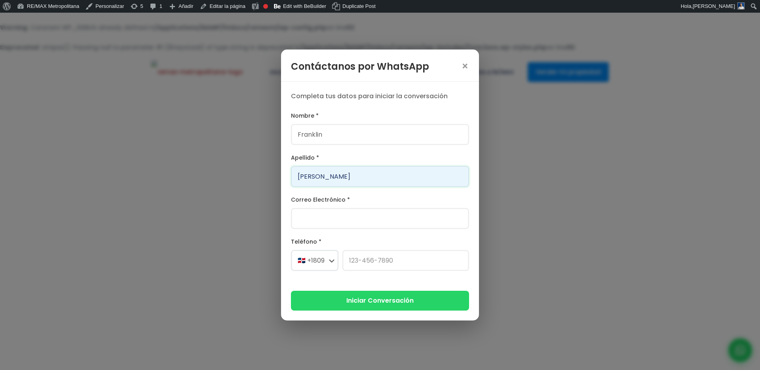
type input "franklin.a.marte@gmail.com"
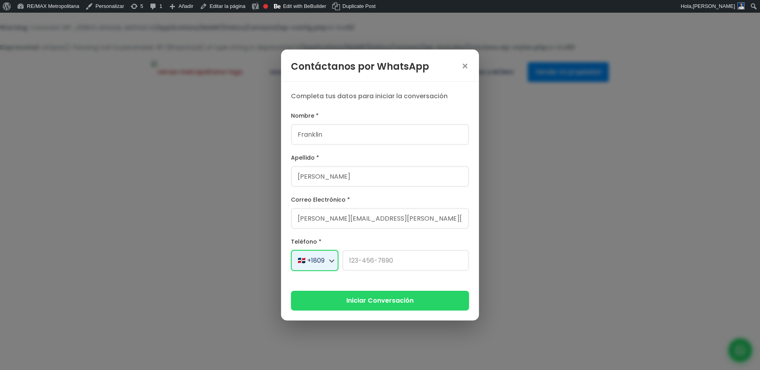
select select "+1"
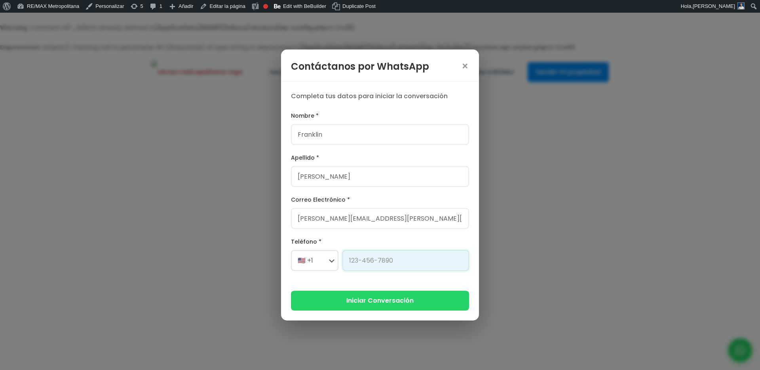
type input "829-619-1904"
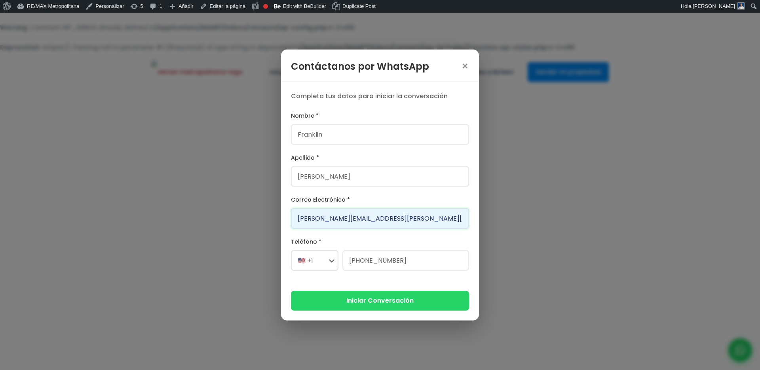
drag, startPoint x: 348, startPoint y: 217, endPoint x: 285, endPoint y: 217, distance: 63.0
click at [285, 217] on div "Completa tus datos para iniciar la conversación Nombre * Franklin Apellido * Go…" at bounding box center [380, 201] width 198 height 238
type input "drrr@gmail.com"
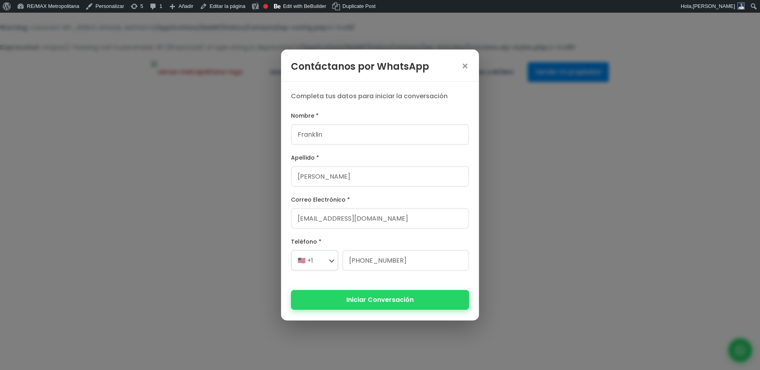
click at [324, 300] on button "Iniciar Conversación" at bounding box center [380, 299] width 178 height 19
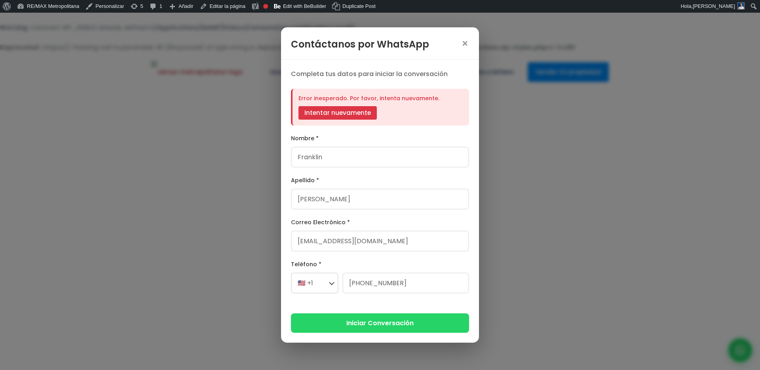
click at [338, 114] on button "Intentar nuevamente" at bounding box center [338, 112] width 78 height 13
click at [372, 112] on button "Intentar nuevamente" at bounding box center [338, 112] width 78 height 13
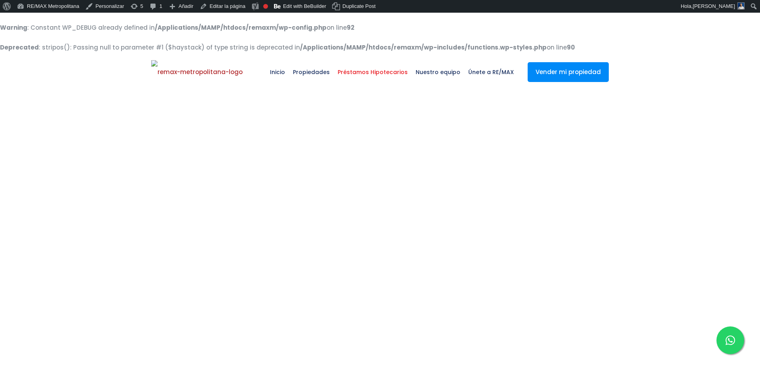
select select "DO"
click at [733, 338] on icon at bounding box center [731, 340] width 10 height 10
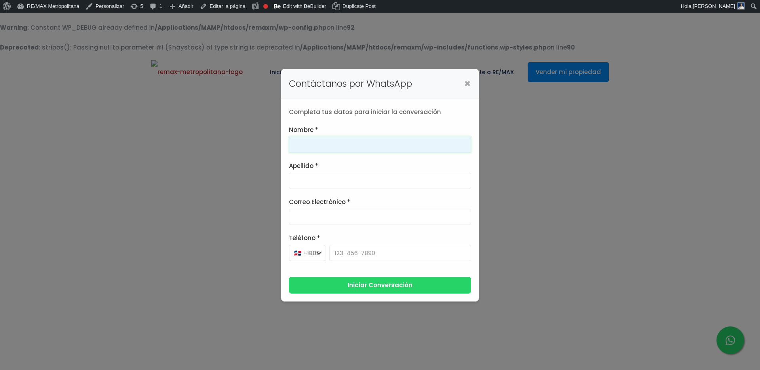
click at [396, 147] on input "Nombre *" at bounding box center [380, 145] width 182 height 16
type input "Franklin"
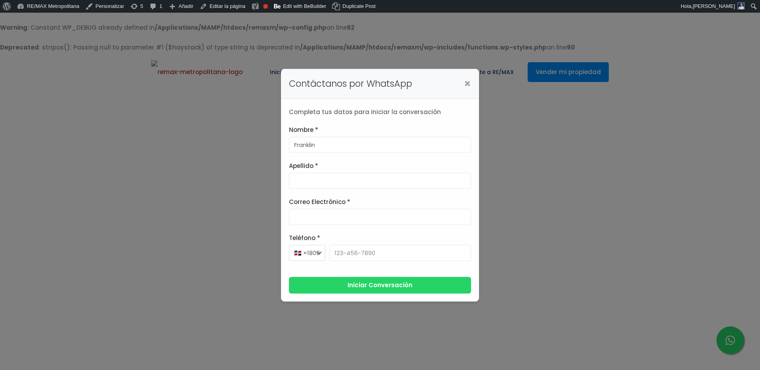
type input "[PERSON_NAME]"
type input "[PERSON_NAME][EMAIL_ADDRESS][PERSON_NAME][DOMAIN_NAME]"
select select "+1"
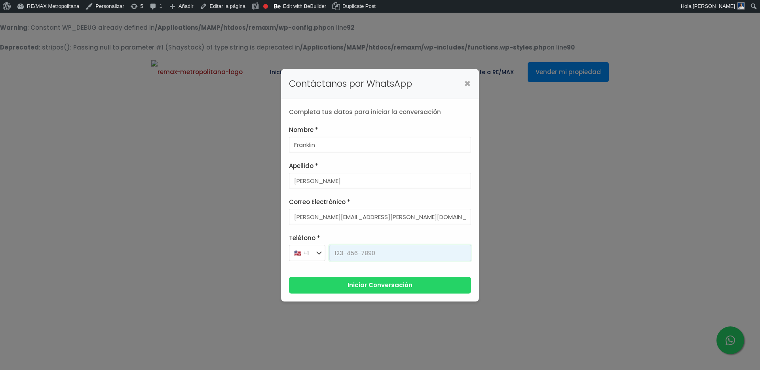
type input "[PHONE_NUMBER]"
click at [372, 286] on button "Iniciar Conversación" at bounding box center [380, 285] width 182 height 17
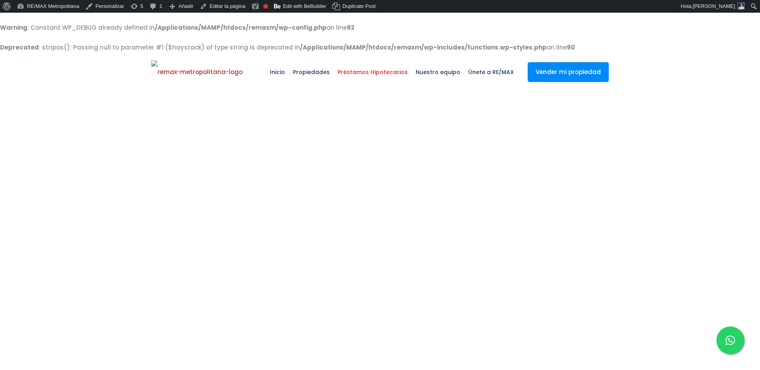
click at [726, 336] on icon at bounding box center [731, 340] width 10 height 10
click at [425, 67] on span "Nuestro equipo" at bounding box center [438, 72] width 53 height 24
select select "DO"
click at [484, 72] on span "Únete a RE/MAX" at bounding box center [491, 72] width 53 height 24
select select "DO"
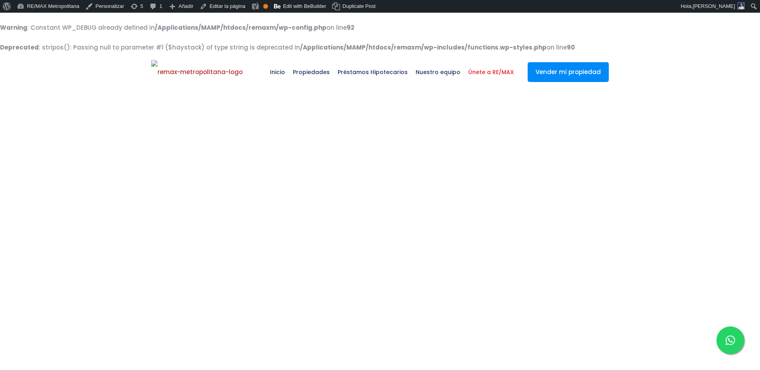
click at [731, 339] on icon at bounding box center [731, 340] width 10 height 10
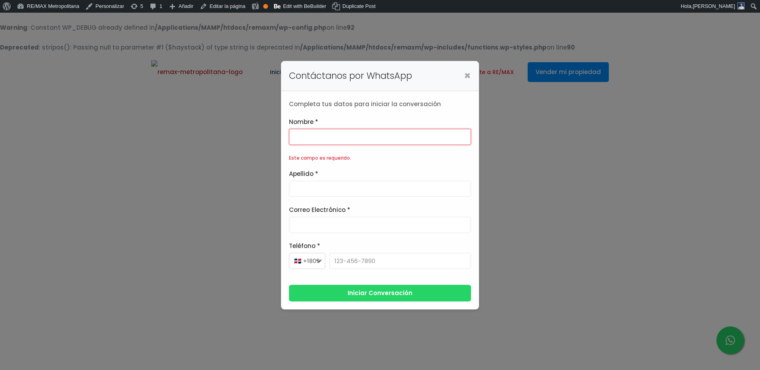
click at [471, 77] on div "Contáctanos por WhatsApp ×" at bounding box center [380, 76] width 198 height 30
click at [469, 76] on span "×" at bounding box center [467, 76] width 7 height 10
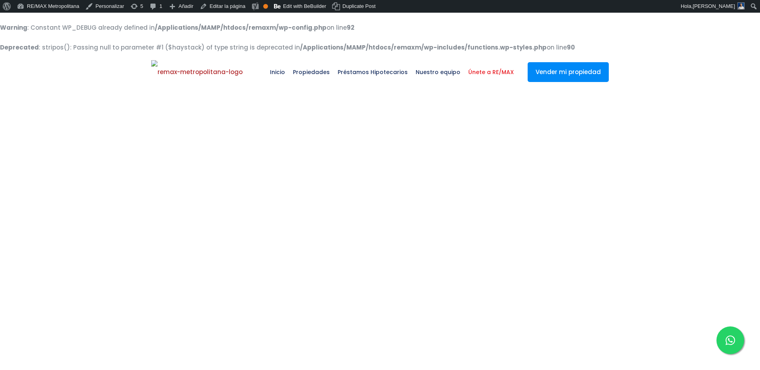
click at [730, 339] on icon at bounding box center [731, 340] width 10 height 10
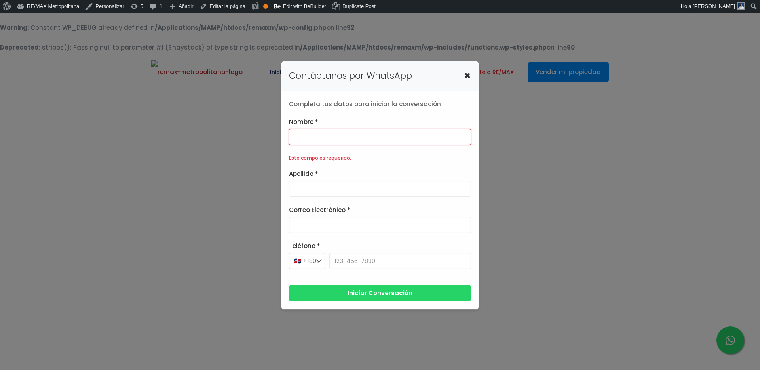
click at [465, 76] on span "×" at bounding box center [467, 76] width 7 height 10
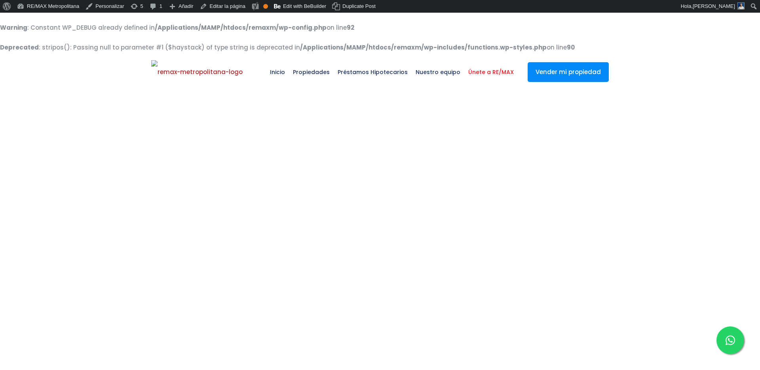
click at [727, 335] on icon at bounding box center [731, 340] width 10 height 10
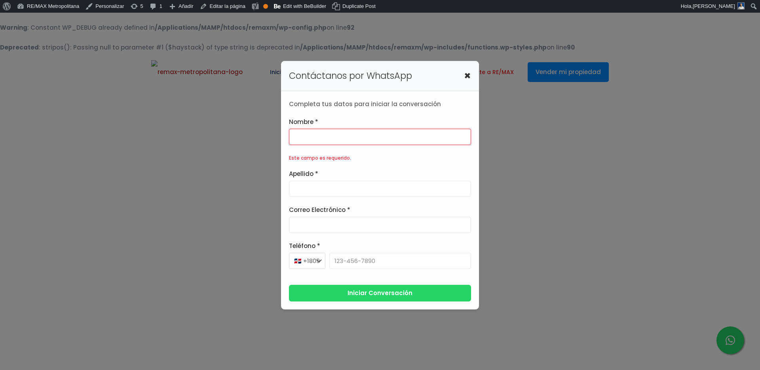
click at [468, 75] on span "×" at bounding box center [467, 76] width 7 height 10
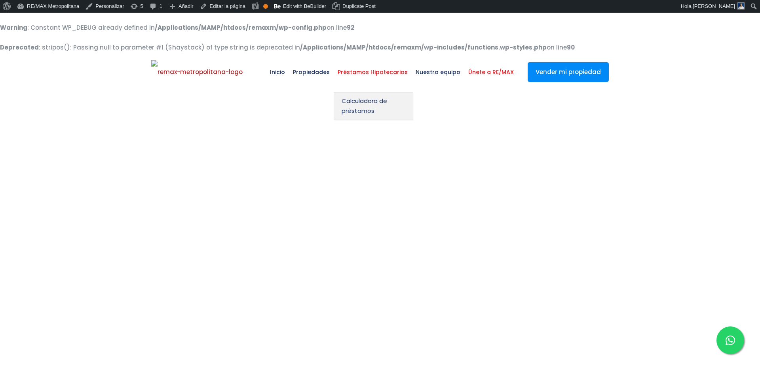
click at [364, 74] on span "Préstamos Hipotecarios" at bounding box center [373, 72] width 78 height 24
select select "DO"
click at [730, 342] on icon at bounding box center [731, 340] width 10 height 10
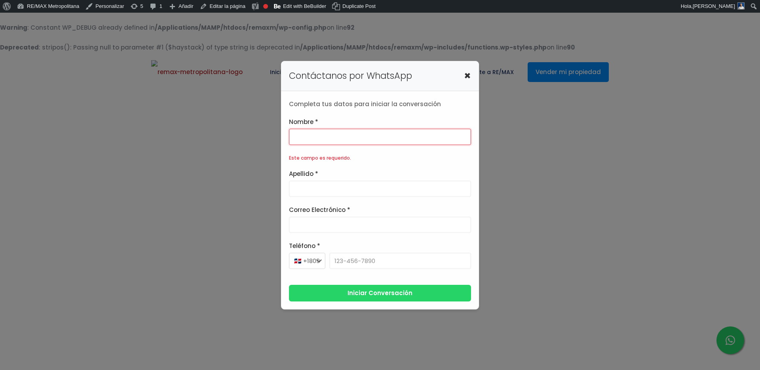
click at [467, 75] on span "×" at bounding box center [467, 76] width 7 height 10
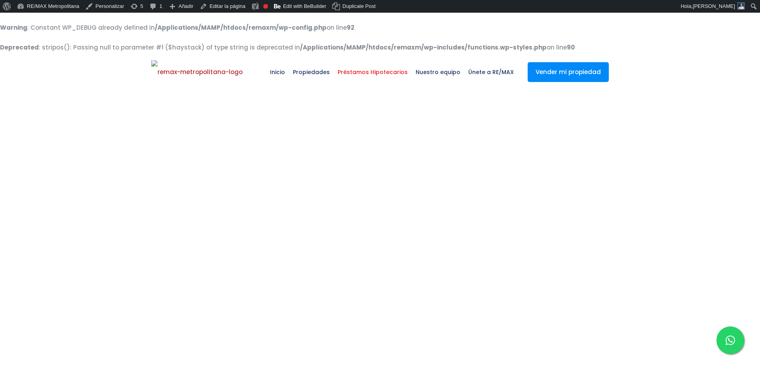
select select "DO"
click at [740, 342] on div at bounding box center [731, 340] width 28 height 28
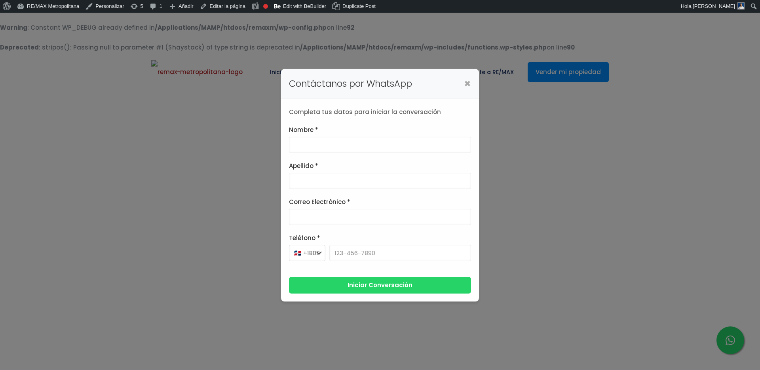
click at [399, 157] on form "Nombre * Apellido * Correo Electrónico * Teléfono * 🇺🇸 +1 🇨🇦 +1 🇲🇽 +52 🇪🇸 +34 🇫…" at bounding box center [380, 209] width 182 height 169
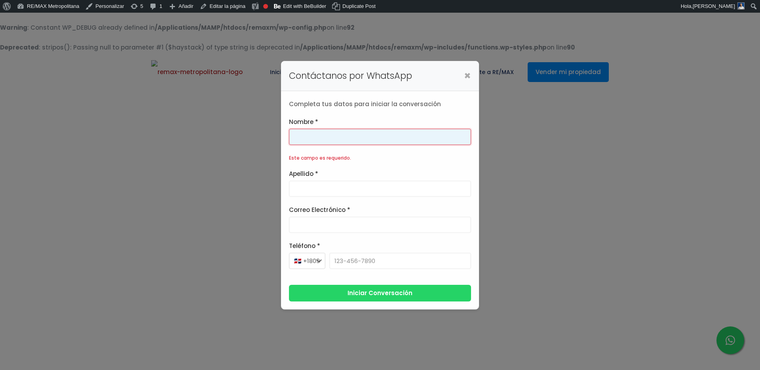
click at [375, 136] on input "Nombre *" at bounding box center [380, 137] width 182 height 16
type input "Franklin"
type input "[PERSON_NAME]"
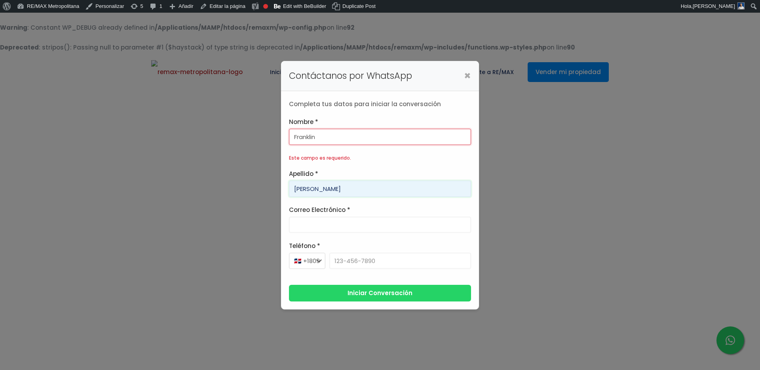
type input "[PERSON_NAME][EMAIL_ADDRESS][PERSON_NAME][DOMAIN_NAME]"
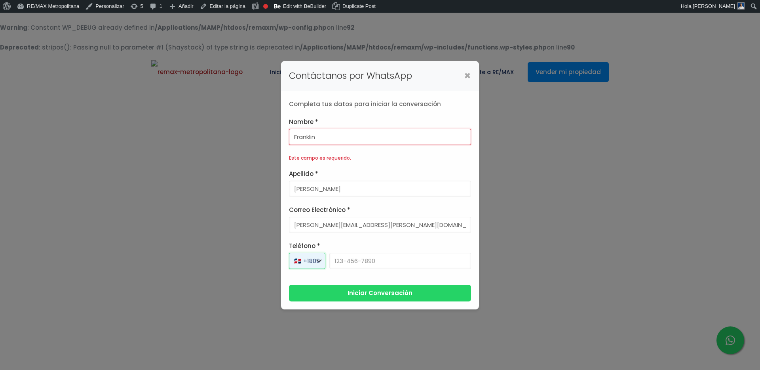
select select "+1"
type input "[PHONE_NUMBER]"
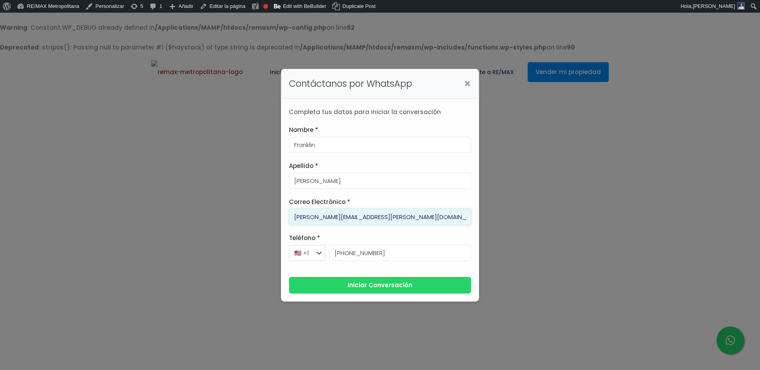
click at [309, 217] on input "[PERSON_NAME][EMAIL_ADDRESS][PERSON_NAME][DOMAIN_NAME]" at bounding box center [380, 217] width 182 height 16
drag, startPoint x: 341, startPoint y: 216, endPoint x: 274, endPoint y: 216, distance: 66.5
click at [274, 216] on div "Contáctanos por WhatsApp × Completa tus datos para iniciar la conversación Nomb…" at bounding box center [380, 185] width 760 height 370
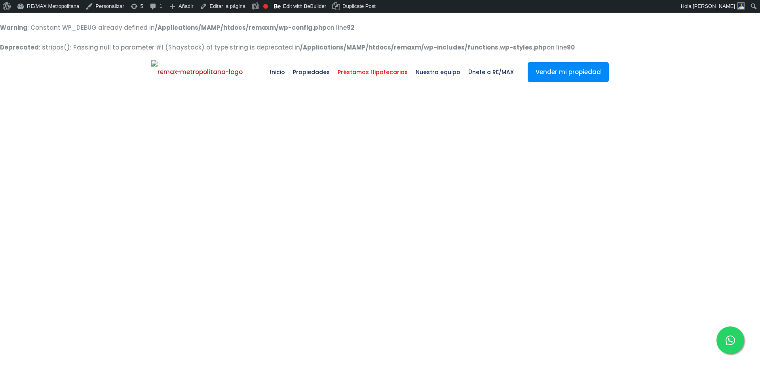
click at [719, 339] on div at bounding box center [731, 340] width 28 height 28
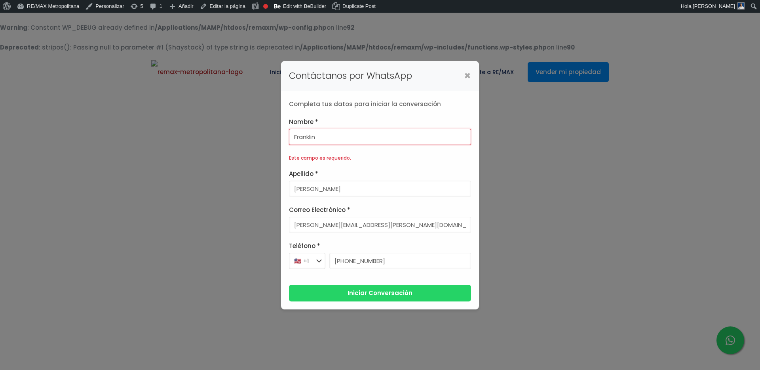
click at [341, 154] on form "Nombre * Franklin Este campo es requerido. Apellido * Gonzalez Correo Electróni…" at bounding box center [380, 209] width 182 height 185
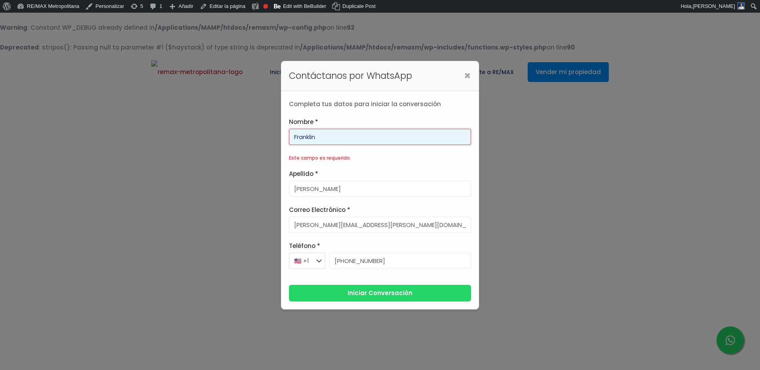
click at [329, 137] on input "Franklin" at bounding box center [380, 137] width 182 height 16
type input "Franklin"
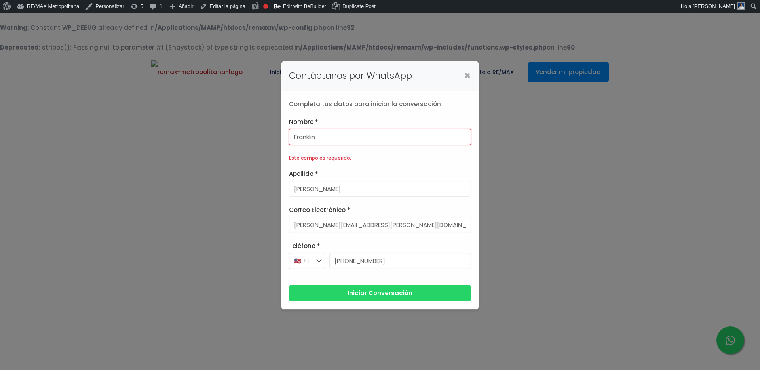
type input "Gonzalez"
type input "franklin.a.marte@gmail.com"
select select "+1"
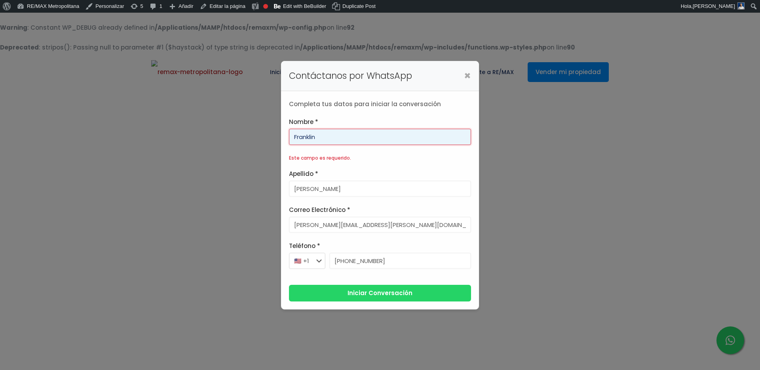
type input "829-619-1904"
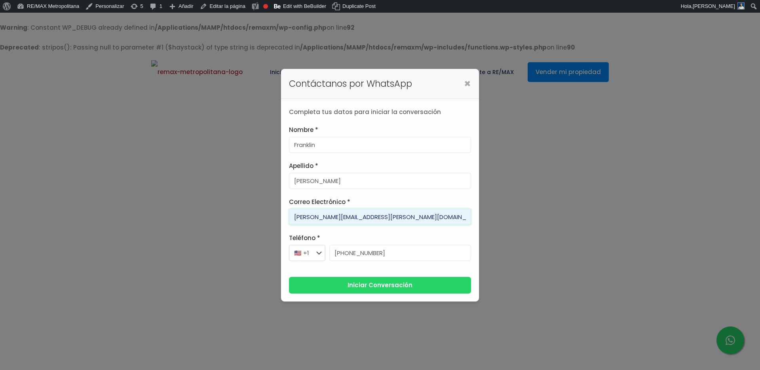
click at [342, 216] on input "franklin.a.marte@gmail.com" at bounding box center [380, 217] width 182 height 16
type input "franklin.a.martedrdrdr@gmail.com"
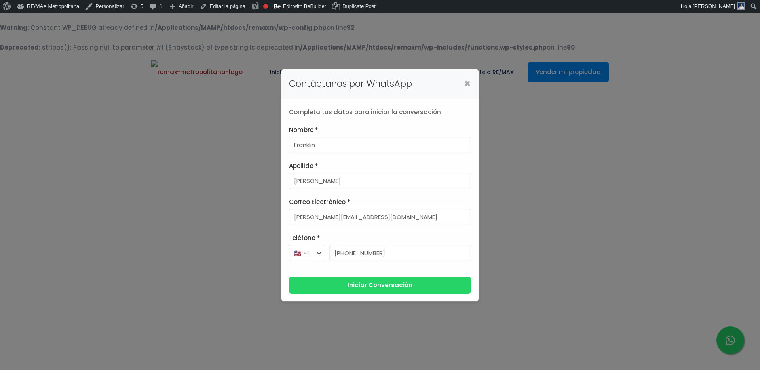
click at [358, 284] on button "Iniciar Conversación" at bounding box center [380, 285] width 182 height 17
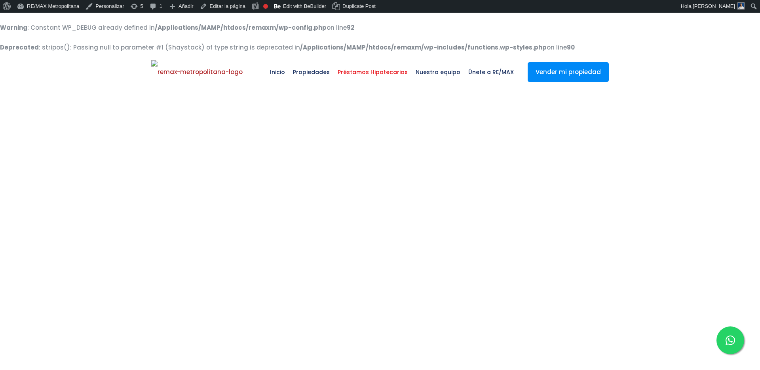
click at [739, 345] on div at bounding box center [731, 340] width 28 height 28
click at [365, 109] on span "Calculadora de préstamos" at bounding box center [373, 106] width 63 height 20
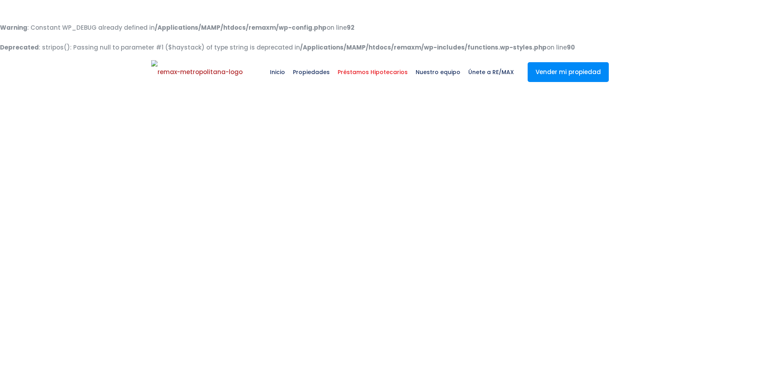
type input "5,000,000"
type input "1,000,000"
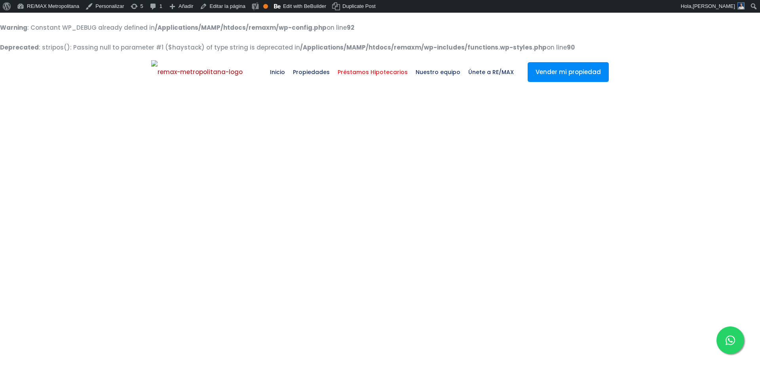
click at [730, 343] on icon at bounding box center [731, 340] width 10 height 10
click at [724, 335] on div at bounding box center [731, 340] width 28 height 28
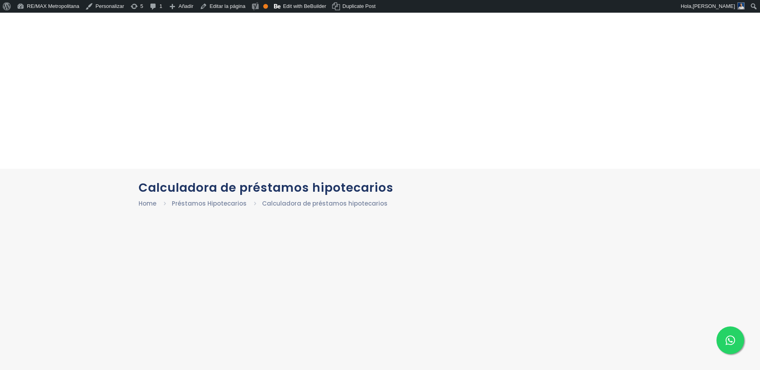
scroll to position [375, 0]
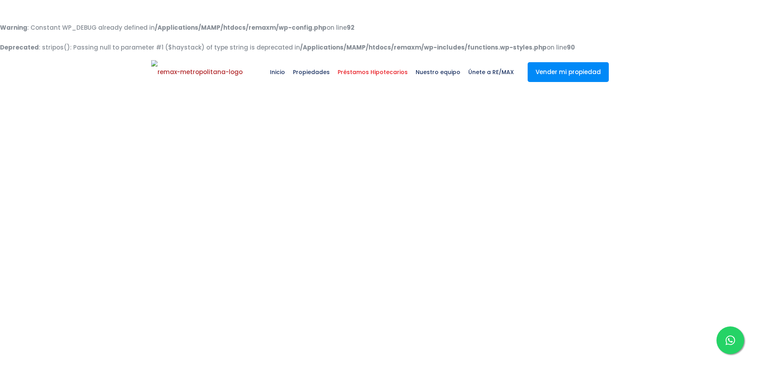
type input "5,000,000"
type input "1,000,000"
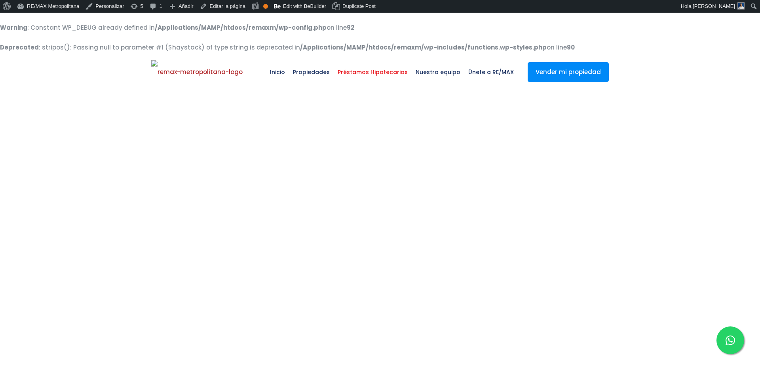
click at [733, 347] on div at bounding box center [731, 340] width 28 height 28
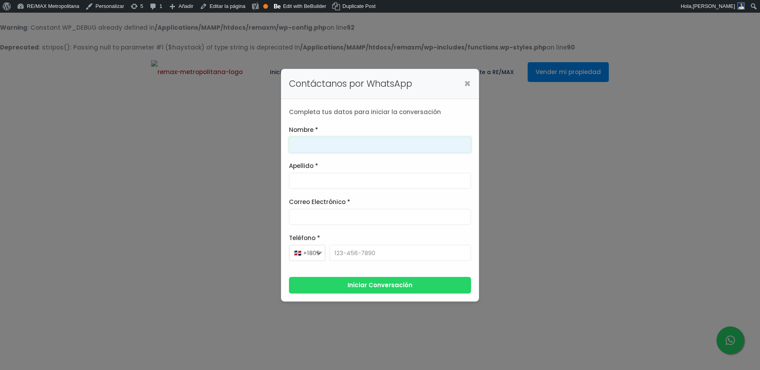
click at [398, 143] on input "Nombre *" at bounding box center [380, 145] width 182 height 16
type input "Franklin"
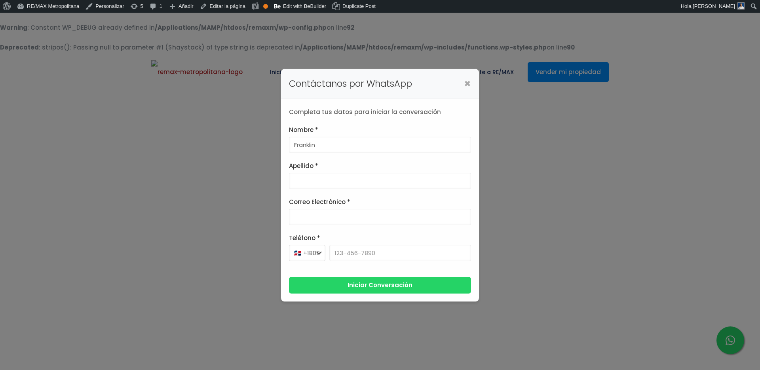
type input "Gonzalez"
type input "franklin.a.marte@gmail.com"
select select "+1"
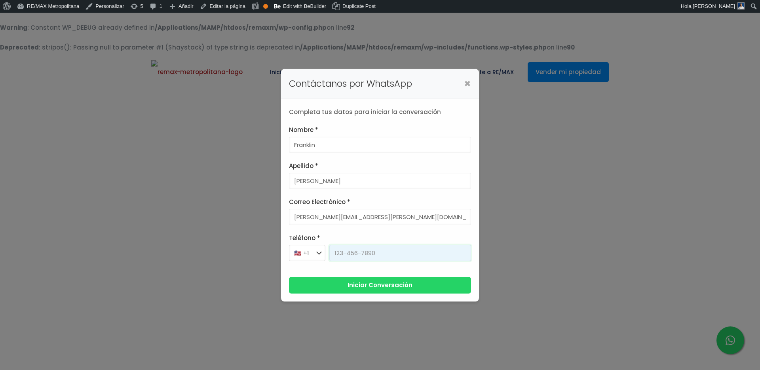
type input "829-619-1904"
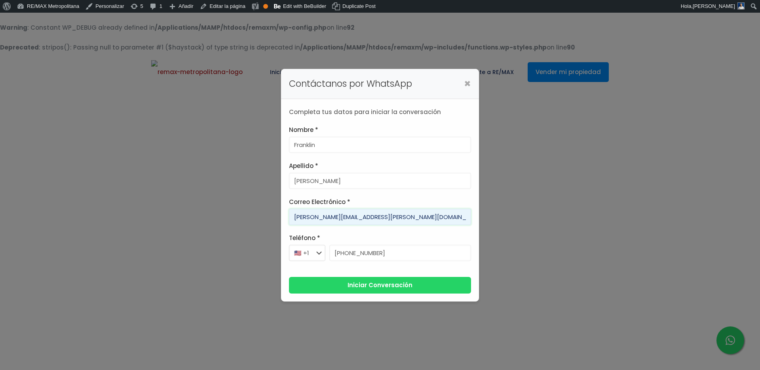
click at [319, 219] on input "franklin.a.marte@gmail.com" at bounding box center [380, 217] width 182 height 16
type input "franklin.aasasa.marte@gmail.com"
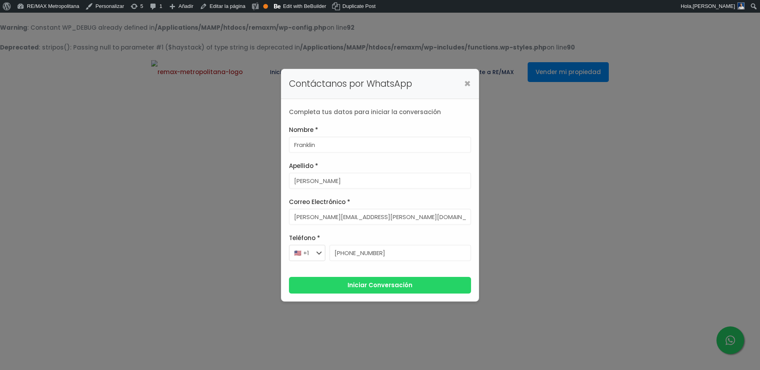
click at [339, 280] on button "Iniciar Conversación" at bounding box center [380, 285] width 182 height 17
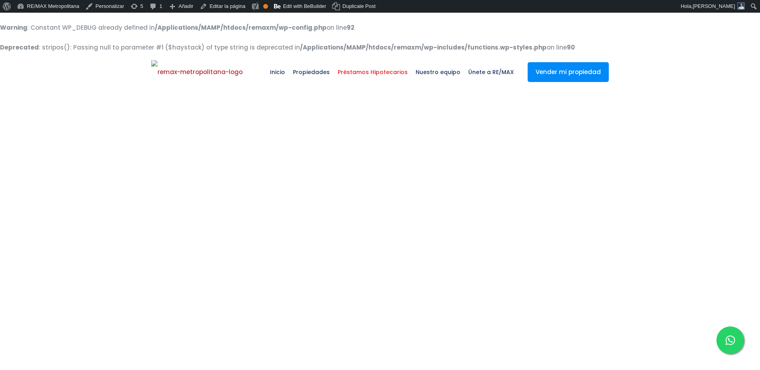
click at [728, 335] on icon at bounding box center [731, 340] width 10 height 10
click at [493, 75] on span "Únete a RE/MAX" at bounding box center [491, 72] width 53 height 24
select select "DO"
click at [725, 334] on div at bounding box center [731, 340] width 28 height 28
click at [731, 338] on icon at bounding box center [731, 340] width 10 height 10
